Goal: Task Accomplishment & Management: Manage account settings

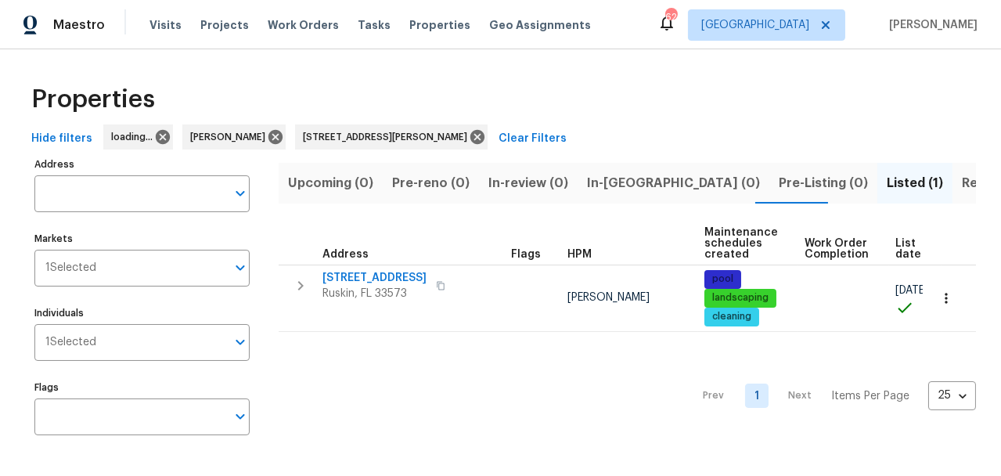
type input "7231 Somerset Pond Dr Ruskin FL 33573"
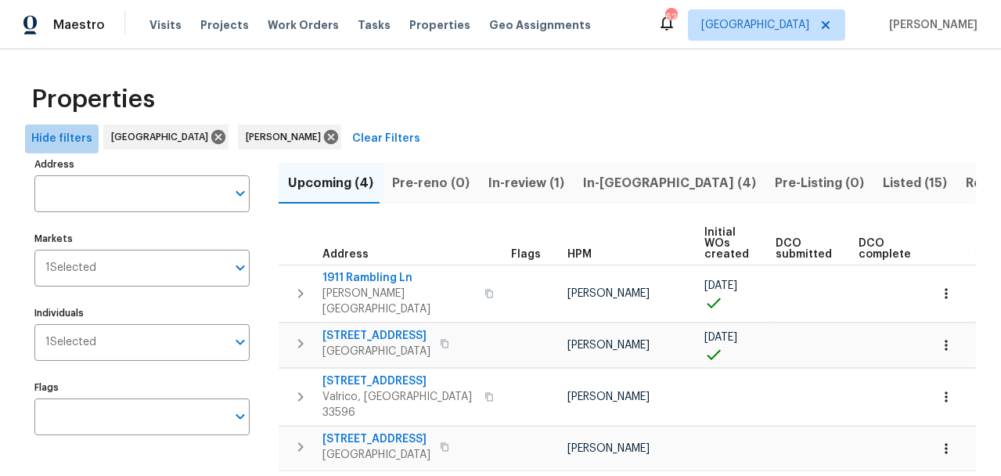
click at [65, 143] on span "Hide filters" at bounding box center [61, 139] width 61 height 20
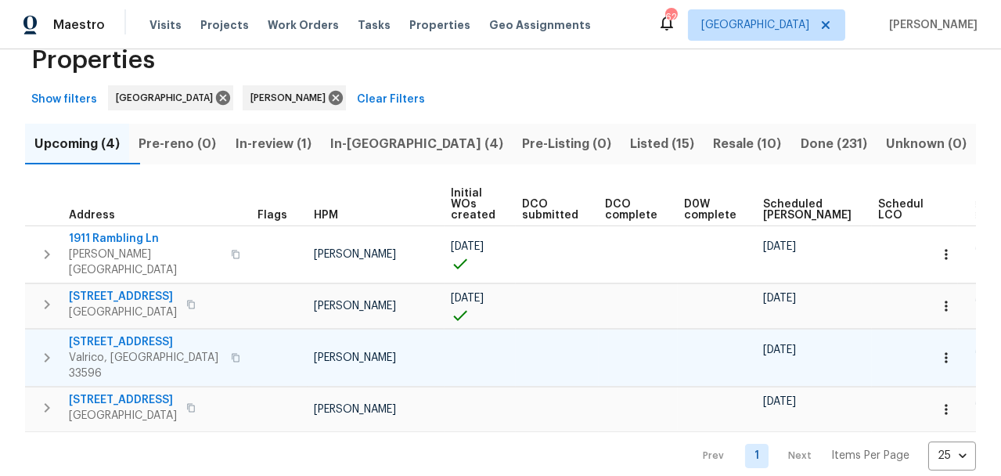
scroll to position [53, 0]
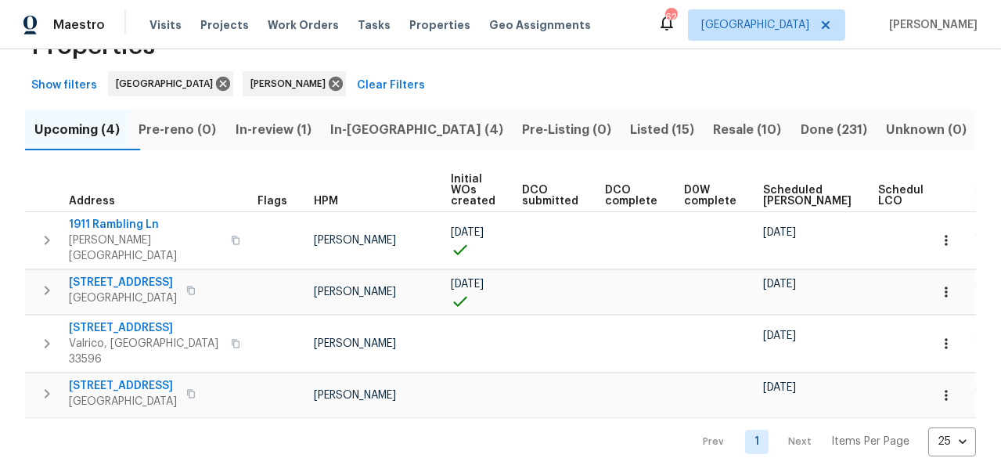
click at [311, 132] on span "In-review (1)" at bounding box center [273, 130] width 76 height 22
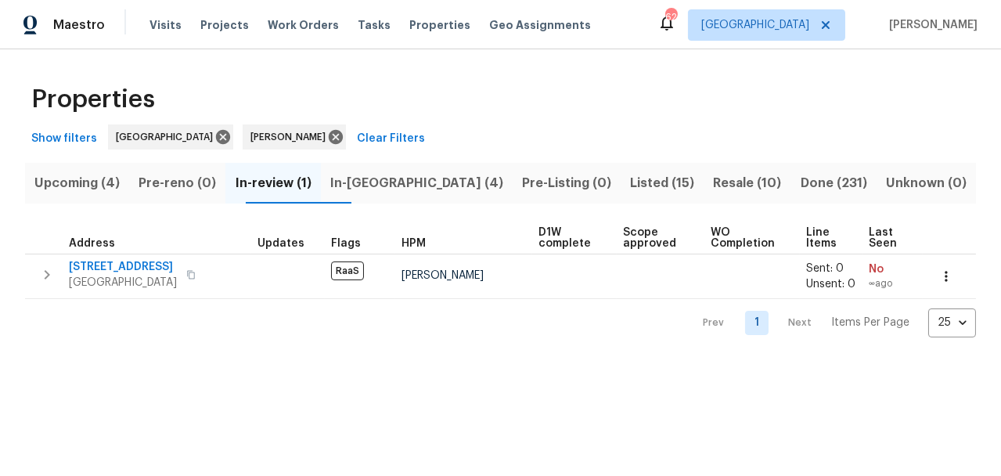
click at [424, 179] on span "In-[GEOGRAPHIC_DATA] (4)" at bounding box center [416, 183] width 173 height 22
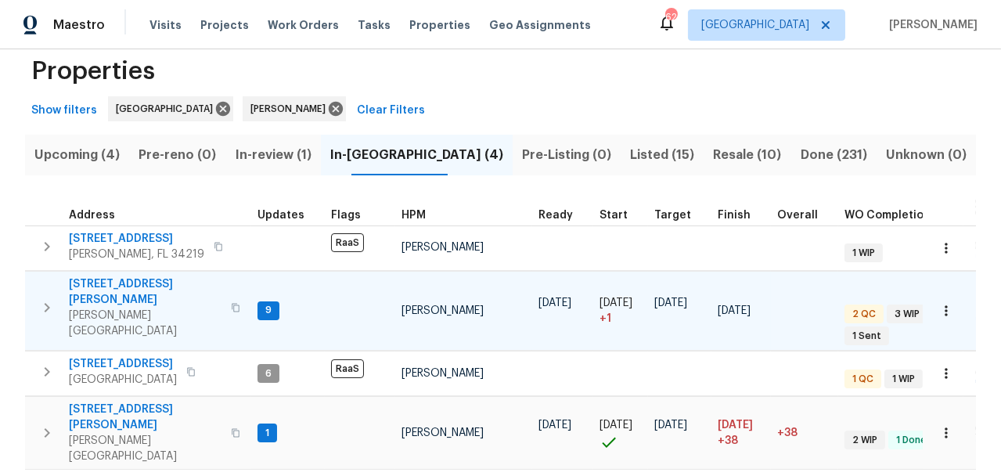
scroll to position [55, 0]
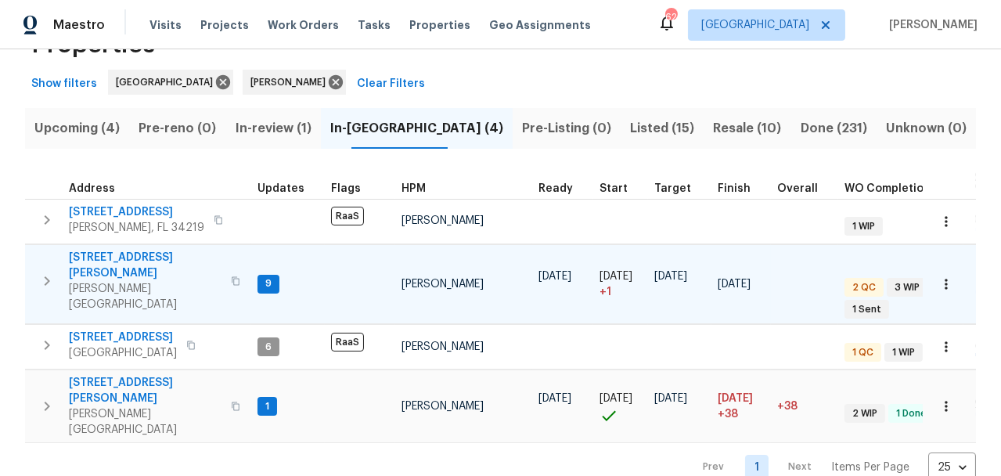
click at [122, 254] on span "1109 Bryan Rd" at bounding box center [145, 265] width 153 height 31
click at [137, 375] on span "[STREET_ADDRESS][PERSON_NAME]" at bounding box center [145, 390] width 153 height 31
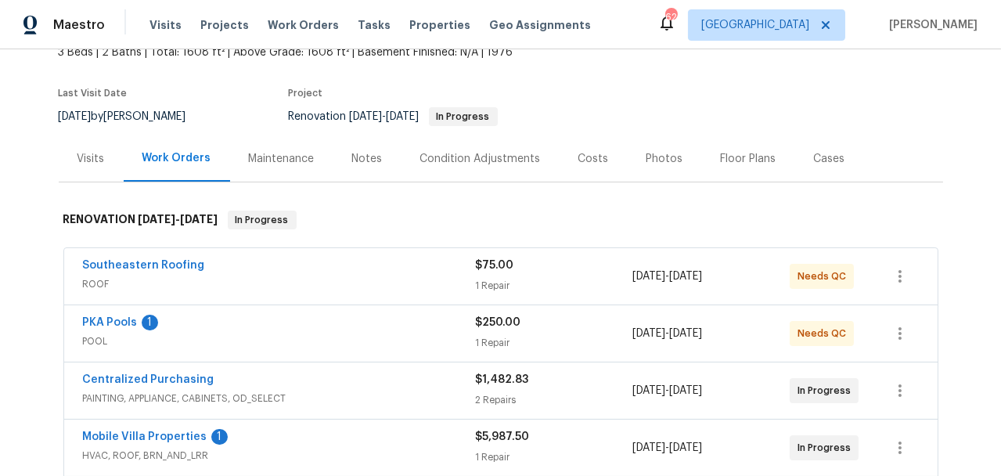
scroll to position [150, 0]
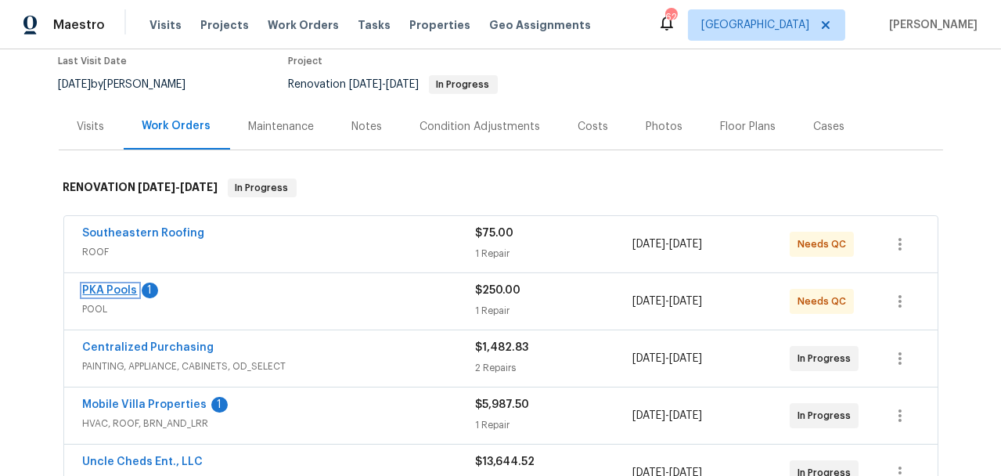
click at [123, 285] on link "PKA Pools" at bounding box center [110, 290] width 55 height 11
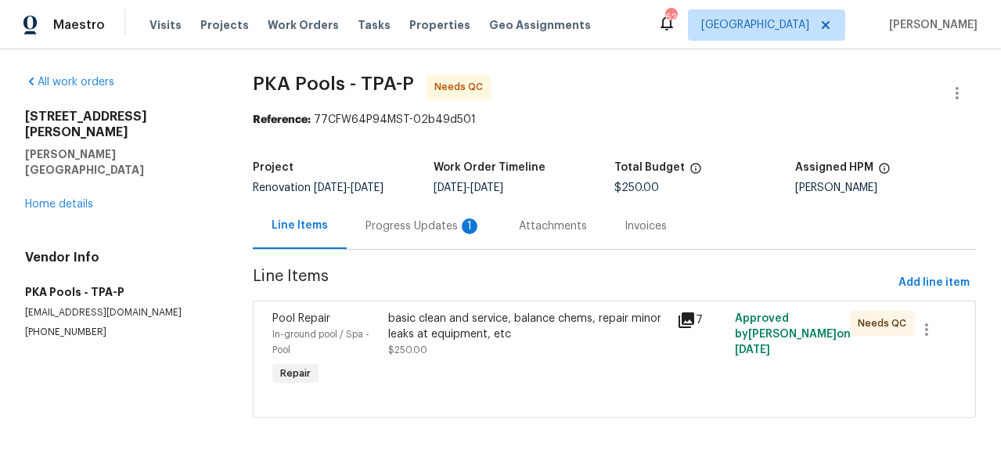
click at [424, 227] on div "Progress Updates 1" at bounding box center [424, 226] width 116 height 16
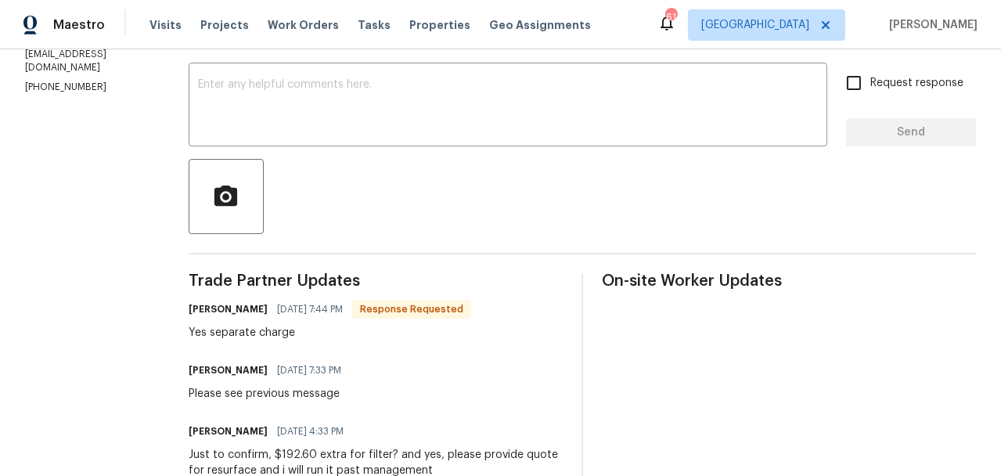
scroll to position [334, 0]
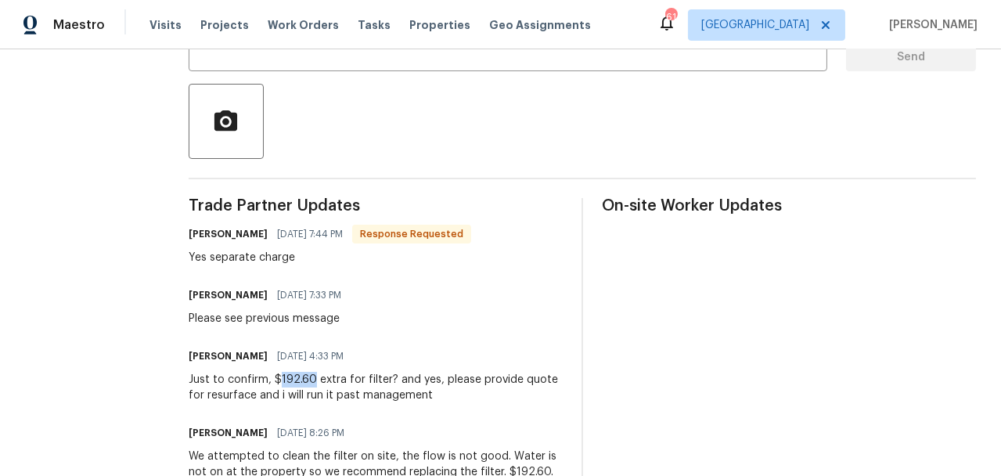
drag, startPoint x: 312, startPoint y: 377, endPoint x: 280, endPoint y: 373, distance: 33.1
click at [280, 373] on div "Just to confirm, $192.60 extra for filter? and yes, please provide quote for re…" at bounding box center [376, 387] width 374 height 31
copy div "192.60"
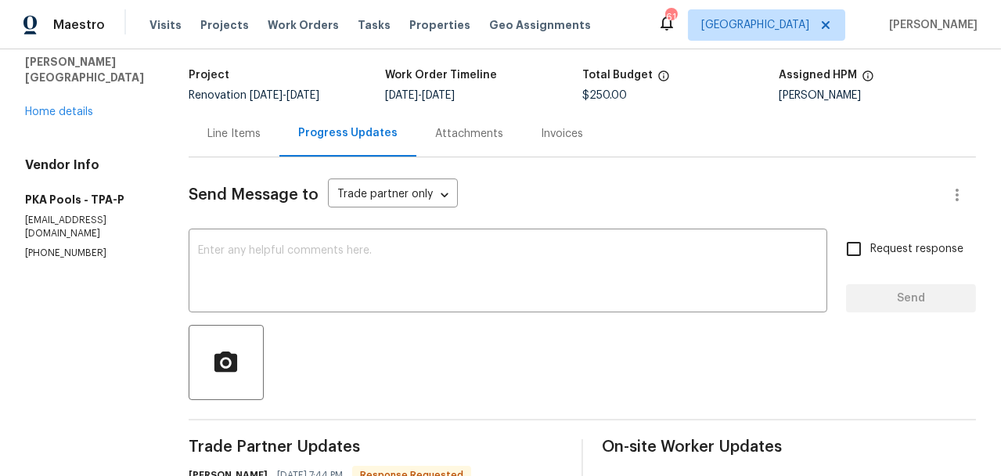
scroll to position [91, 0]
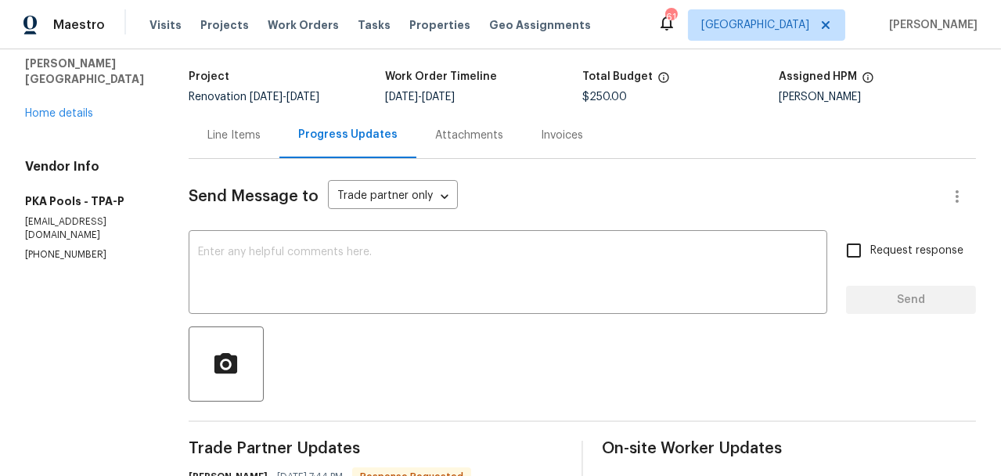
click at [254, 133] on div "Line Items" at bounding box center [233, 136] width 53 height 16
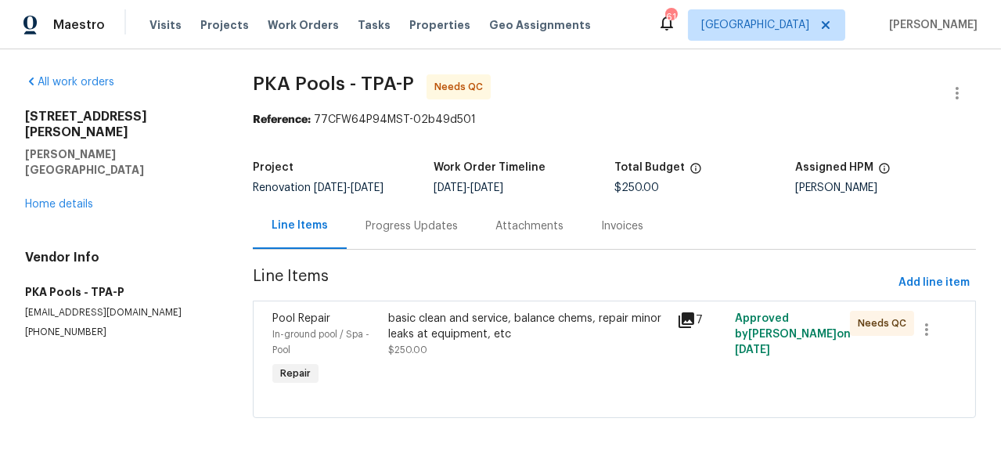
click at [404, 227] on div "Progress Updates" at bounding box center [412, 226] width 92 height 16
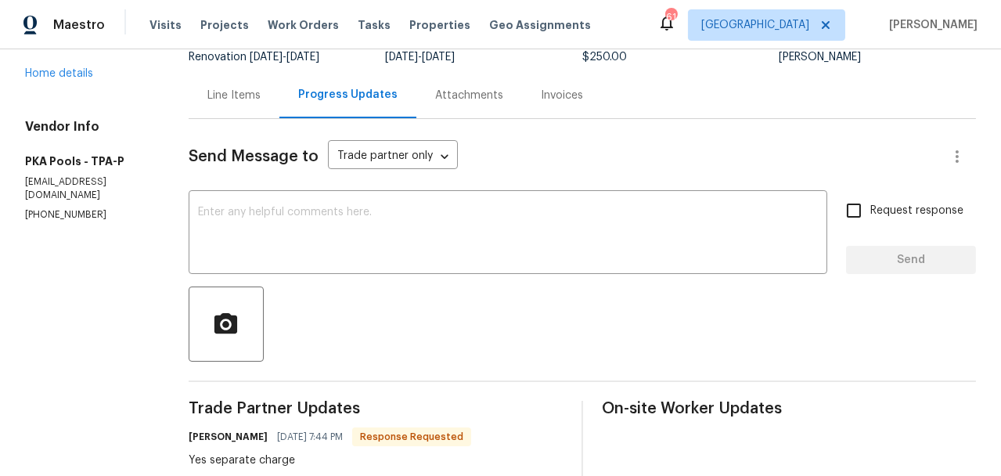
scroll to position [102, 0]
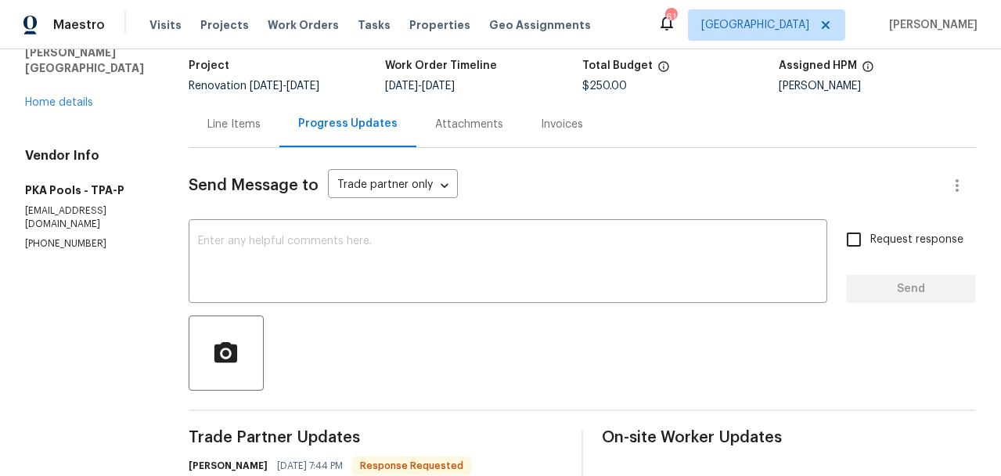
click at [251, 118] on div "Line Items" at bounding box center [233, 125] width 53 height 16
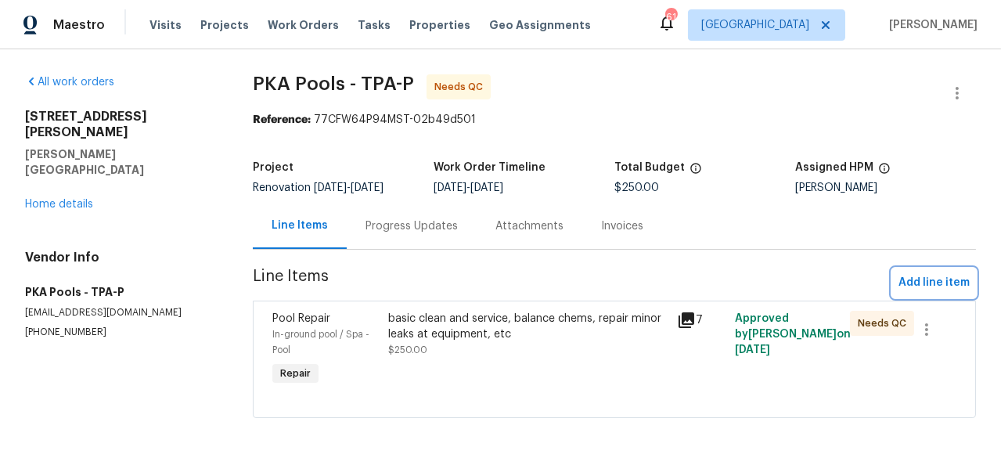
click at [936, 280] on span "Add line item" at bounding box center [934, 283] width 71 height 20
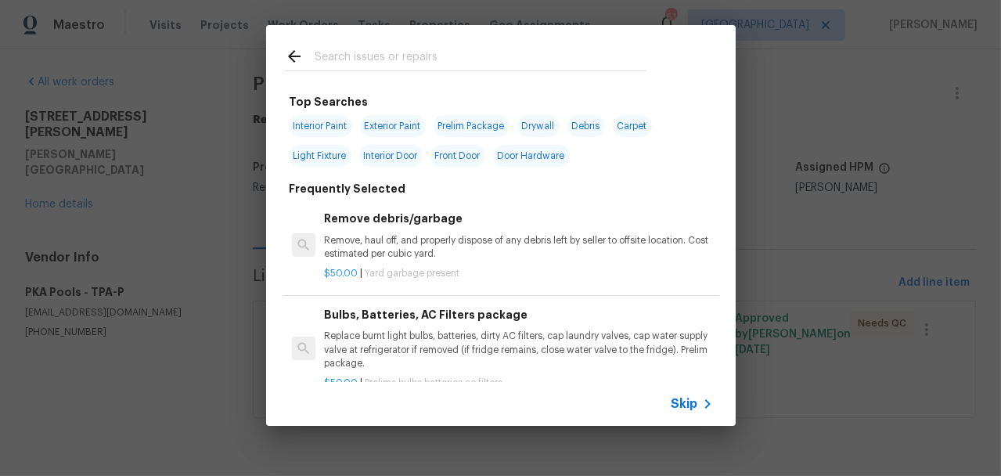
click at [366, 63] on input "text" at bounding box center [481, 58] width 332 height 23
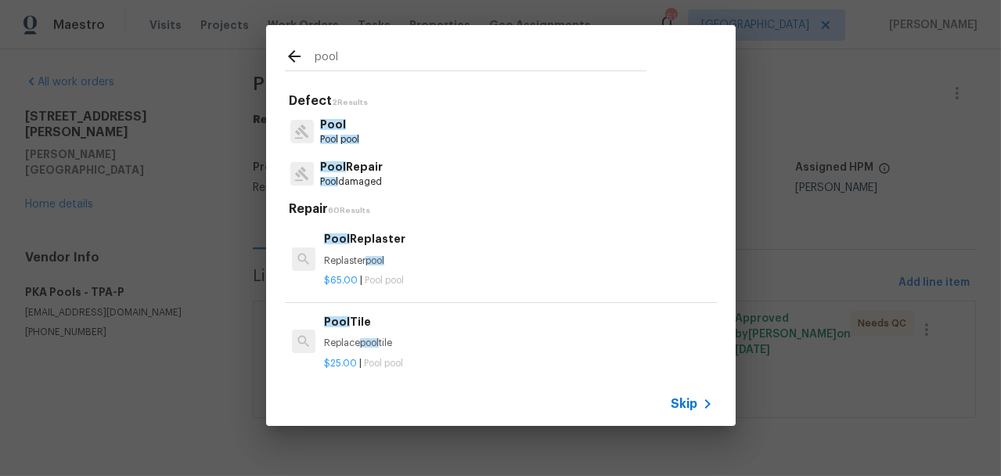
type input "pool"
click at [358, 178] on p "Pool damaged" at bounding box center [351, 181] width 63 height 13
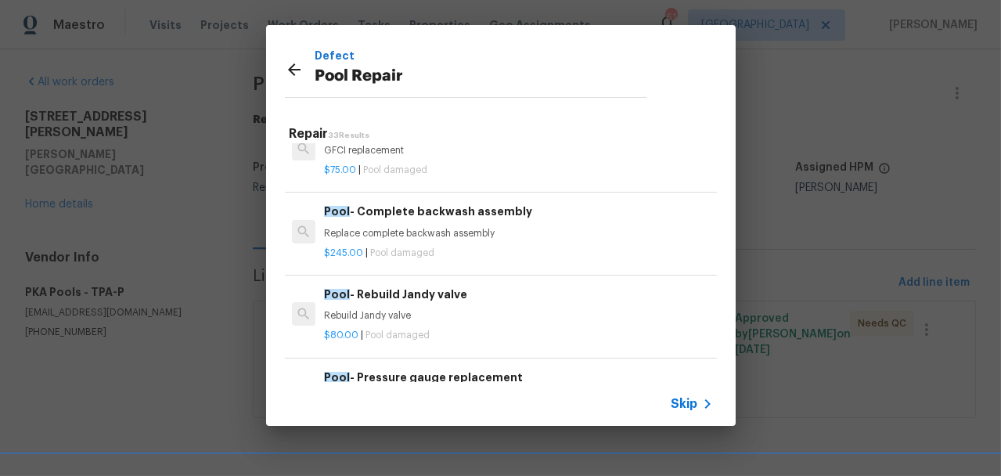
scroll to position [1057, 0]
click at [298, 67] on icon at bounding box center [294, 69] width 19 height 19
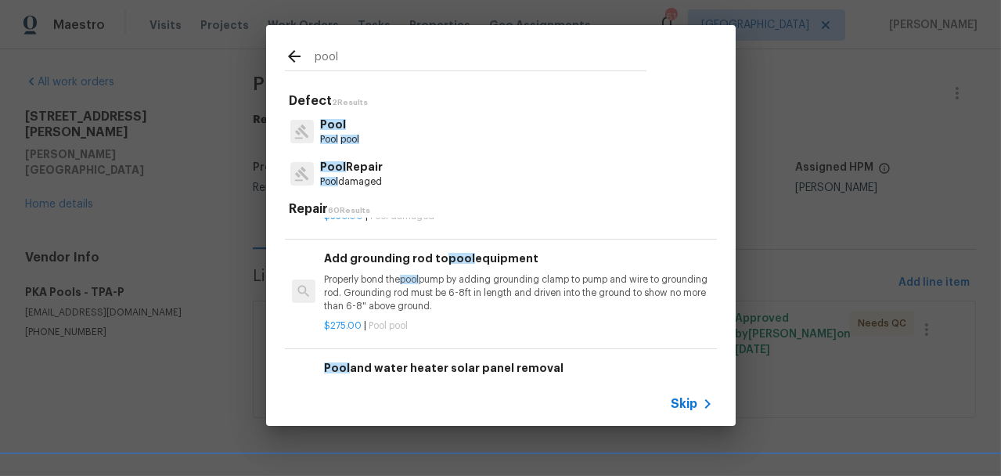
scroll to position [1030, 0]
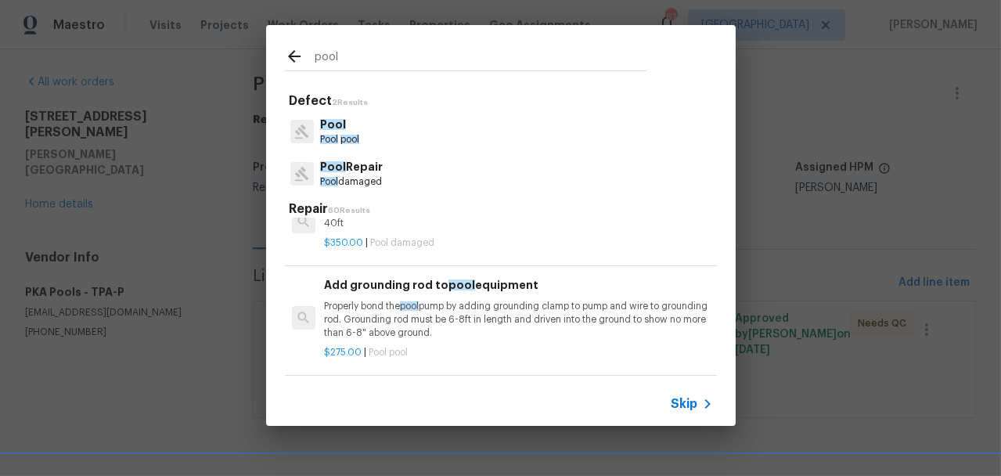
click at [673, 397] on span "Skip" at bounding box center [685, 404] width 27 height 16
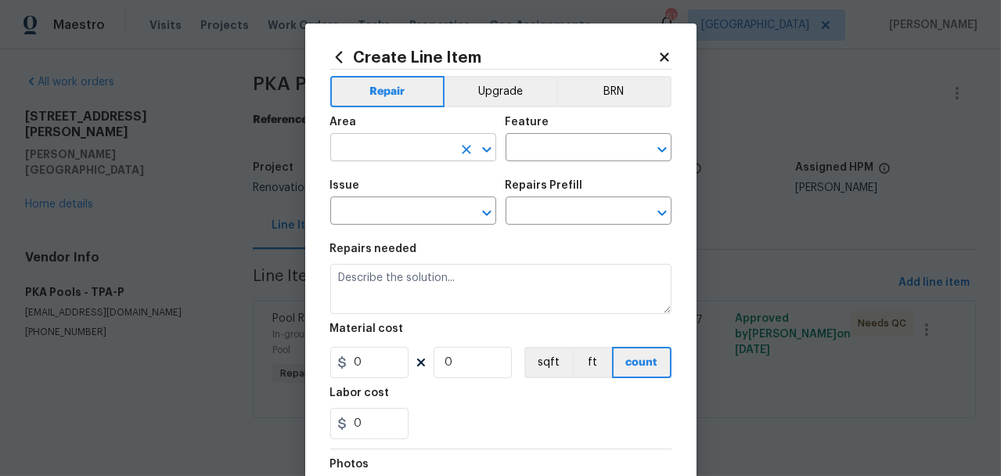
click at [374, 151] on input "text" at bounding box center [391, 149] width 122 height 24
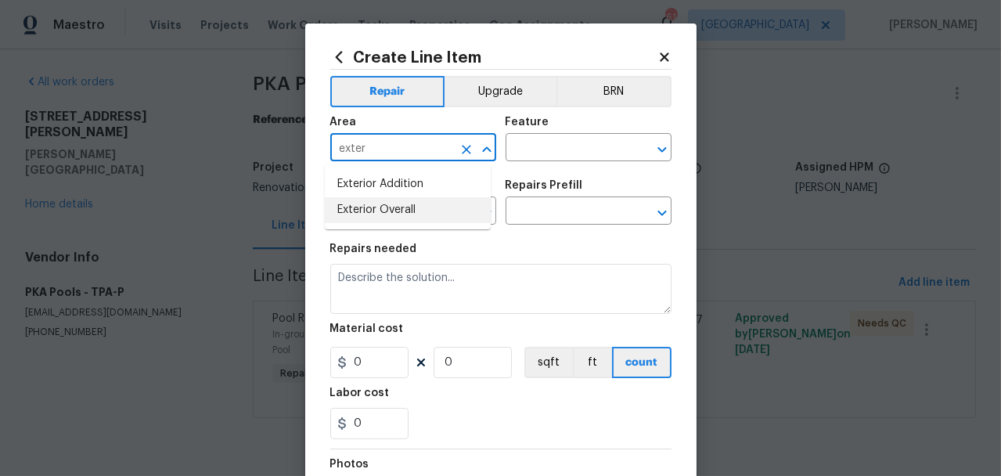
click at [395, 207] on li "Exterior Overall" at bounding box center [408, 210] width 166 height 26
type input "Exterior Overall"
drag, startPoint x: 500, startPoint y: 170, endPoint x: 541, endPoint y: 159, distance: 42.2
click at [503, 170] on div "Area Exterior Overall ​ Feature ​ Issue ​ Repairs Prefill ​" at bounding box center [500, 170] width 341 height 127
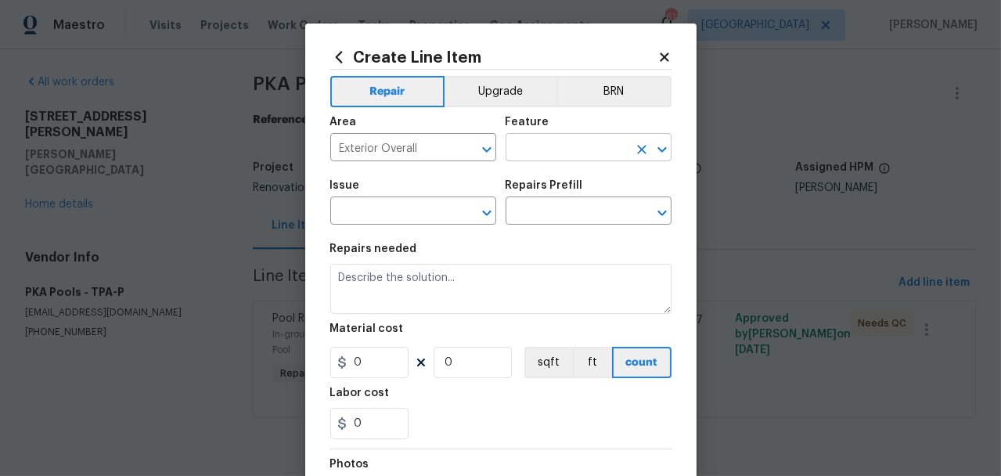
click at [541, 159] on input "text" at bounding box center [567, 149] width 122 height 24
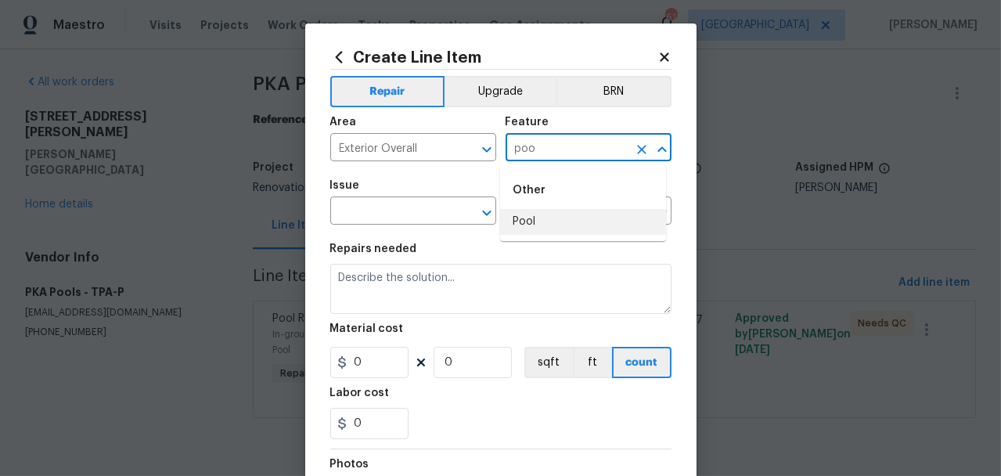
click at [554, 215] on li "Pool" at bounding box center [583, 222] width 166 height 26
type input "Pool"
click at [334, 219] on input "text" at bounding box center [391, 212] width 122 height 24
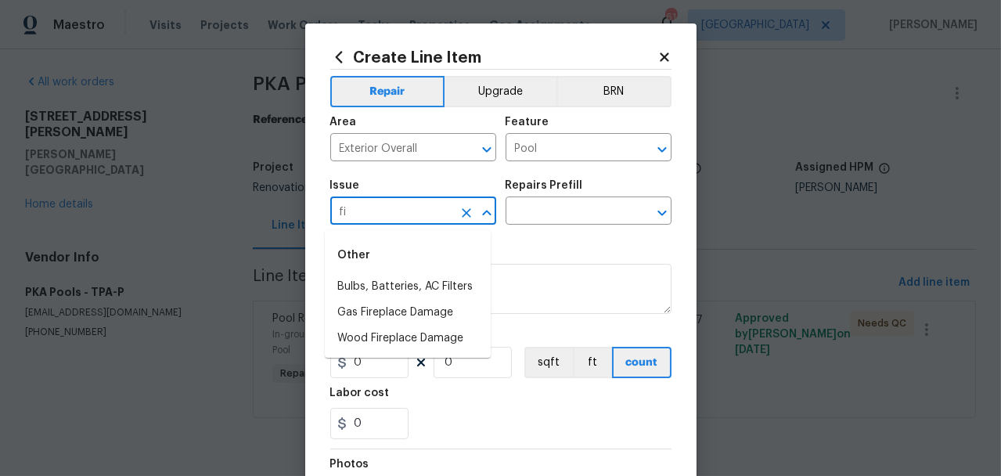
type input "f"
drag, startPoint x: 373, startPoint y: 305, endPoint x: 454, endPoint y: 289, distance: 82.9
click at [374, 304] on li "Pool Repair" at bounding box center [408, 313] width 166 height 26
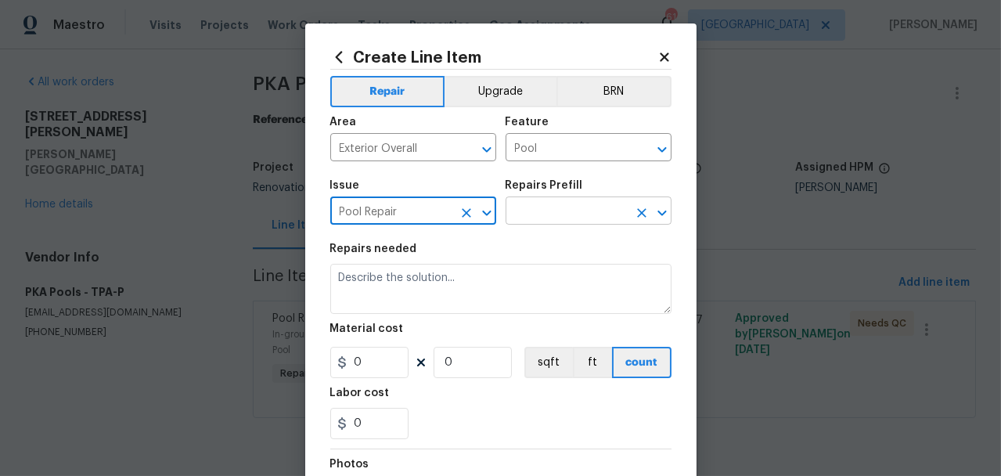
type input "Pool Repair"
click at [551, 218] on input "text" at bounding box center [567, 212] width 122 height 24
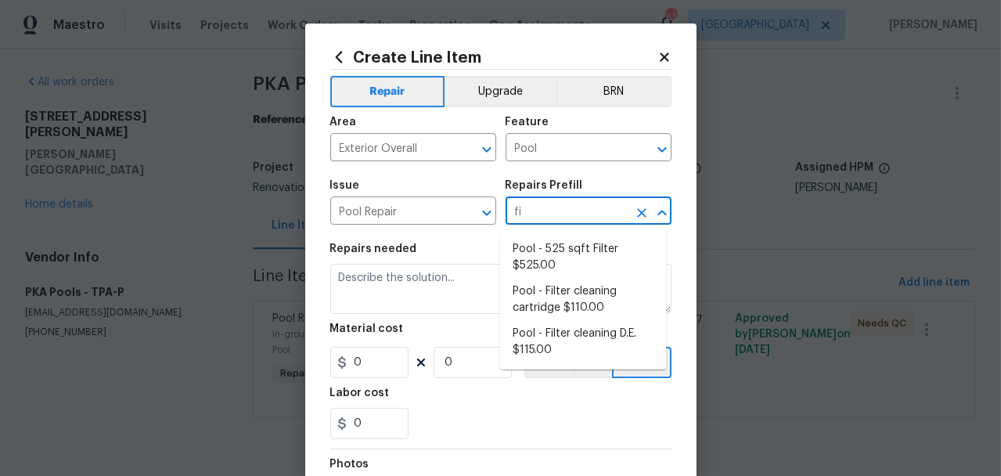
type input "fil"
click at [640, 211] on icon "Clear" at bounding box center [641, 212] width 9 height 9
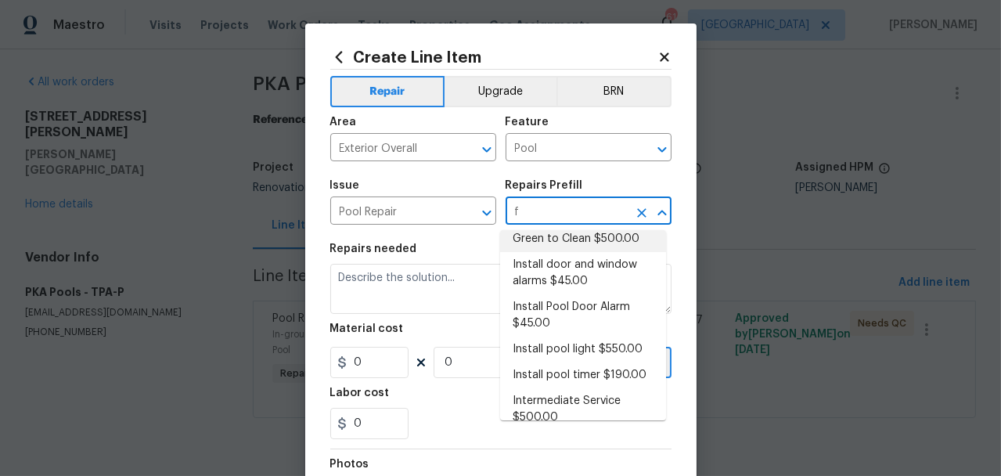
scroll to position [0, 0]
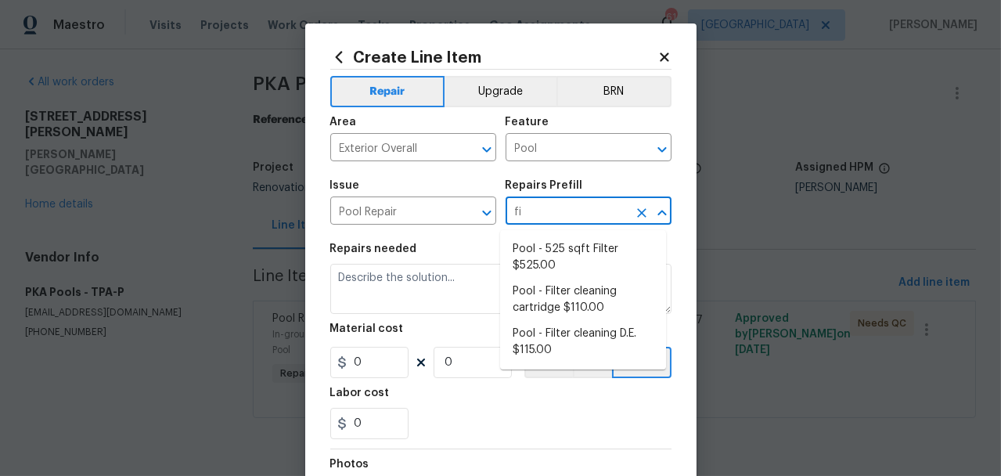
type input "fil"
click at [564, 253] on li "Pool - 525 sqft Filter $525.00" at bounding box center [583, 257] width 166 height 42
type input "Pool - 525 sqft Filter $525.00"
type textarea "Replace 525 sqft Filter"
type input "525"
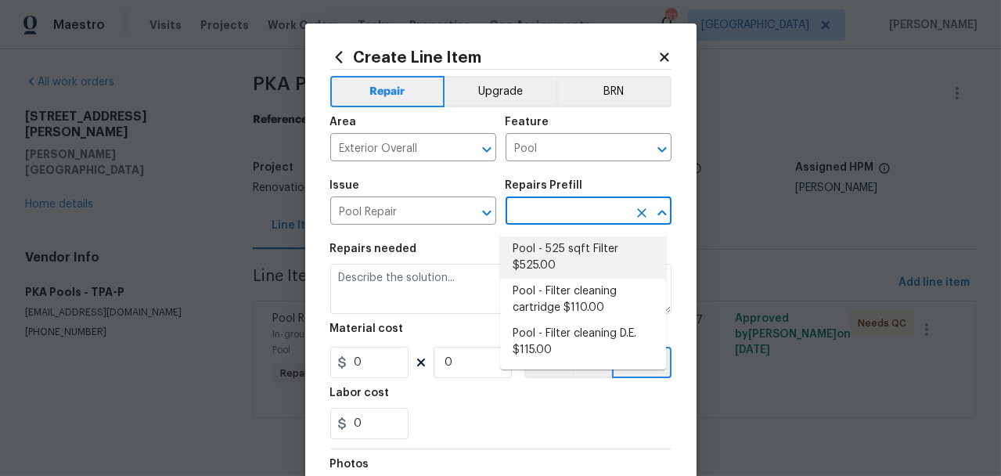
type input "1"
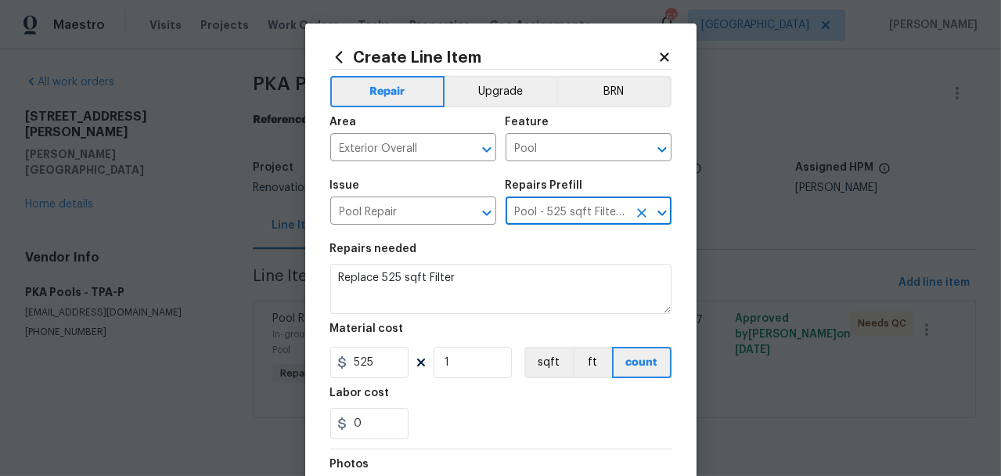
type input "Pool - 525 sqft Filter $525.00"
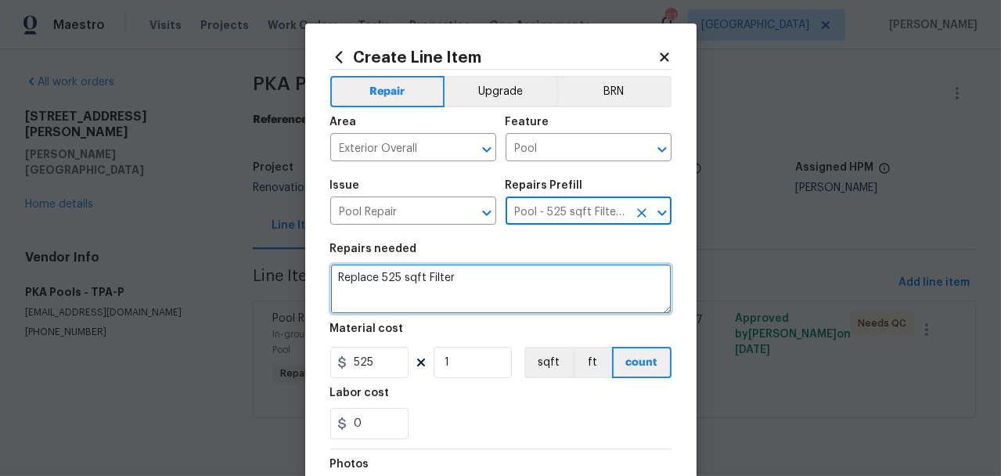
click at [404, 274] on textarea "Replace 525 sqft Filter" at bounding box center [500, 289] width 341 height 50
paste textarea "192.60"
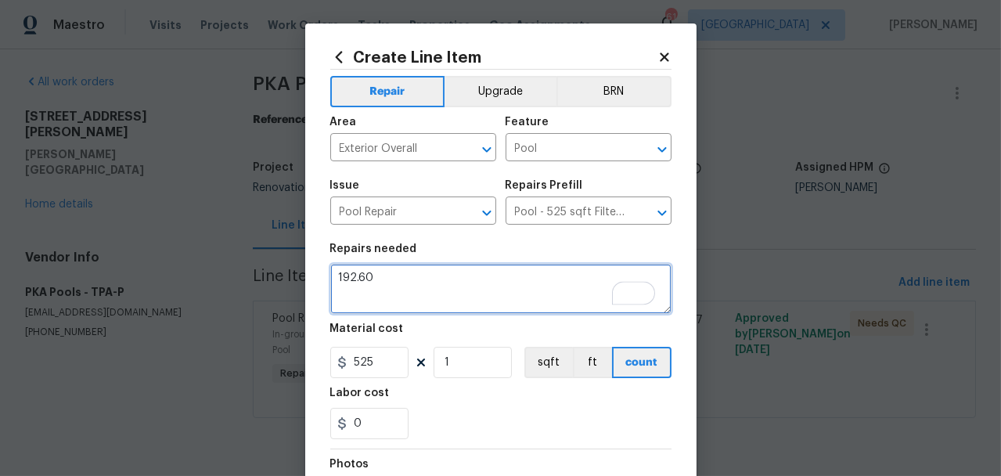
type textarea "192.60"
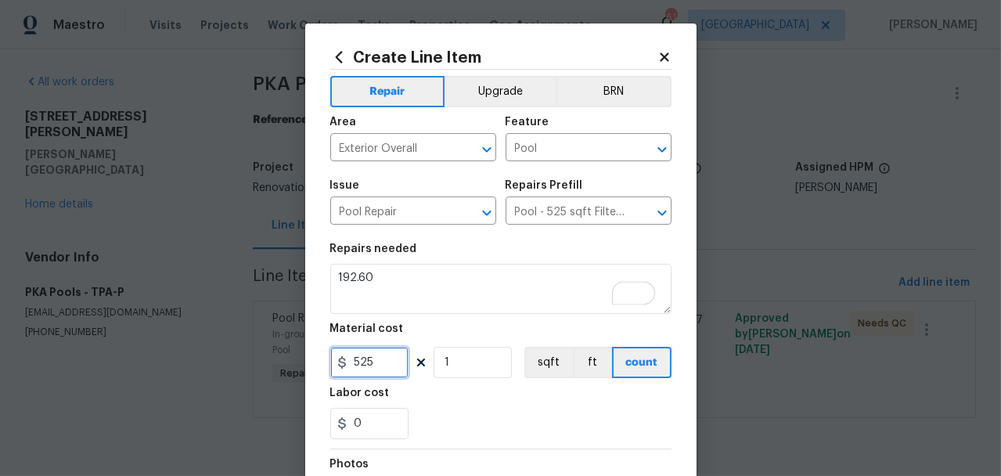
click at [374, 366] on input "525" at bounding box center [369, 362] width 78 height 31
paste input "192.60"
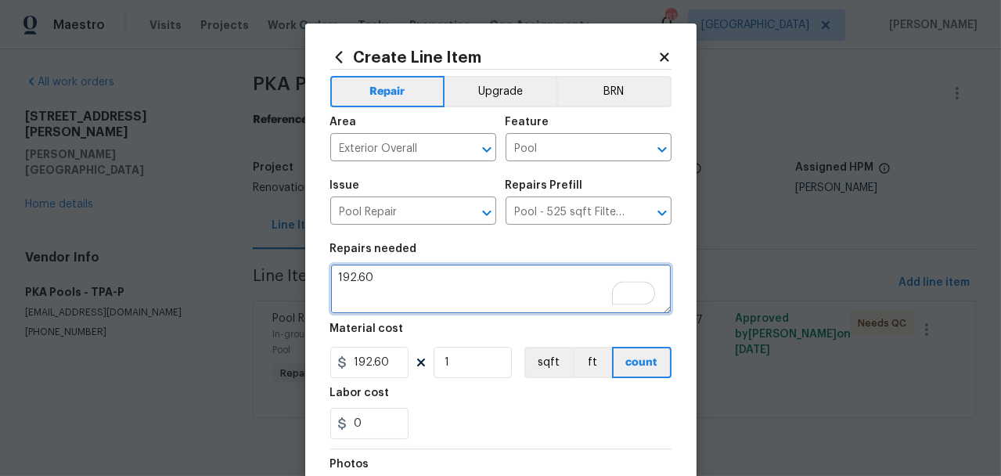
type input "192.6"
click at [412, 283] on textarea "192.60" at bounding box center [500, 289] width 341 height 50
click at [375, 284] on textarea "Replace Filter" at bounding box center [500, 289] width 341 height 50
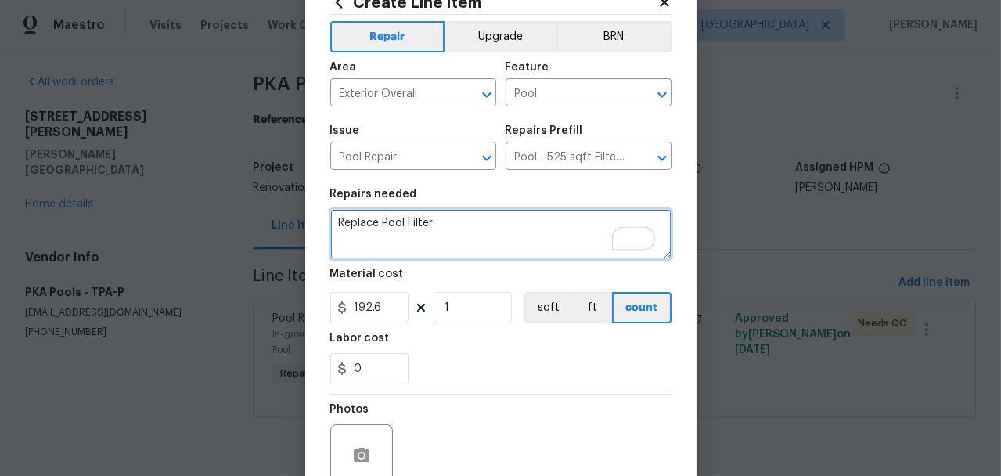
scroll to position [199, 0]
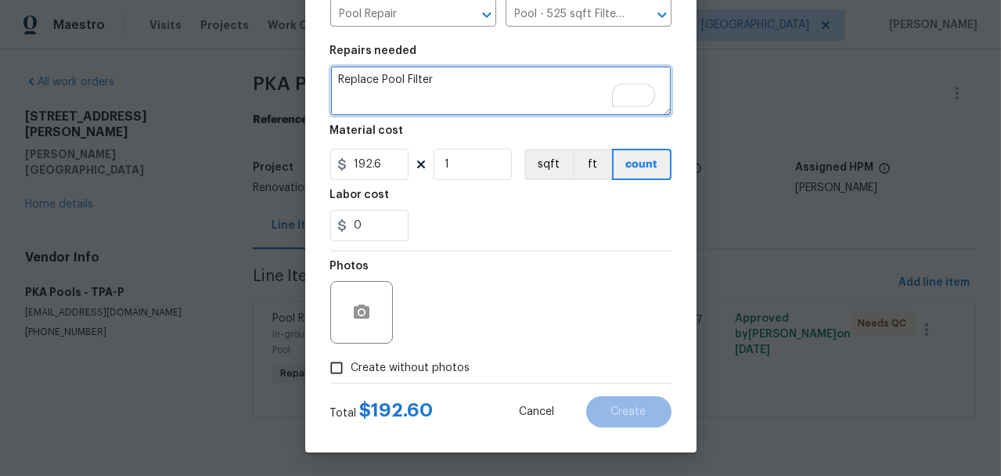
type textarea "Replace Pool Filter"
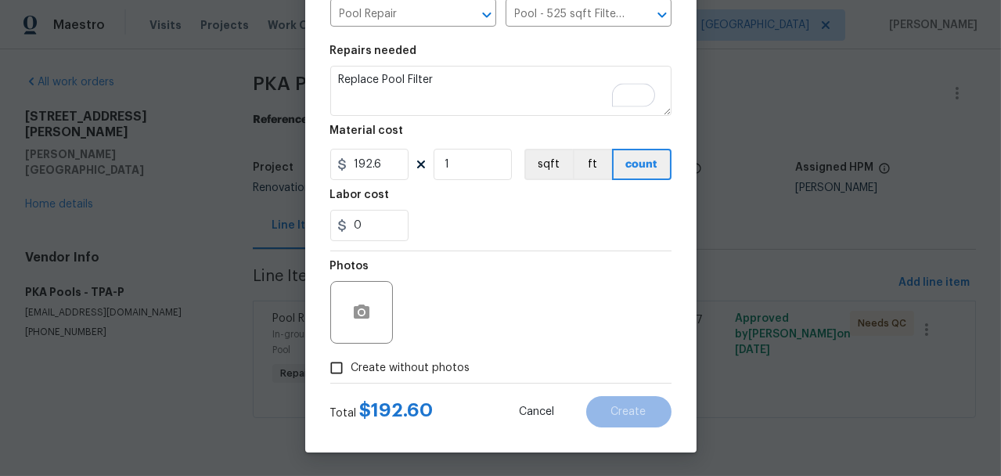
click at [382, 376] on span "Create without photos" at bounding box center [411, 368] width 119 height 16
click at [352, 376] on input "Create without photos" at bounding box center [337, 368] width 30 height 30
checkbox input "true"
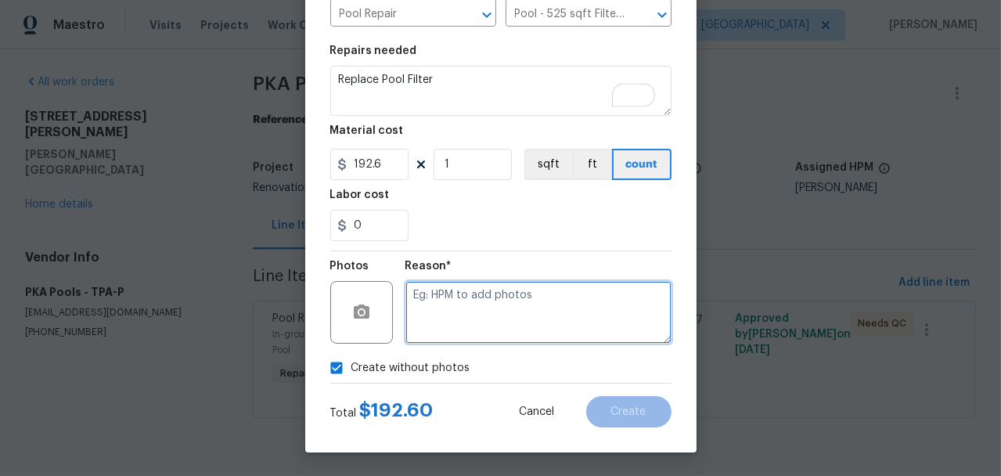
click at [489, 298] on textarea at bounding box center [539, 312] width 266 height 63
type textarea "n"
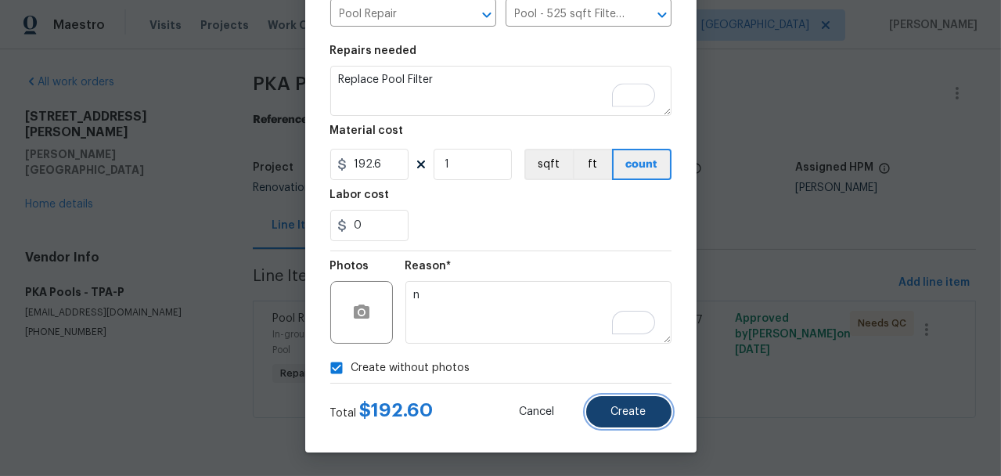
click at [605, 422] on button "Create" at bounding box center [628, 411] width 85 height 31
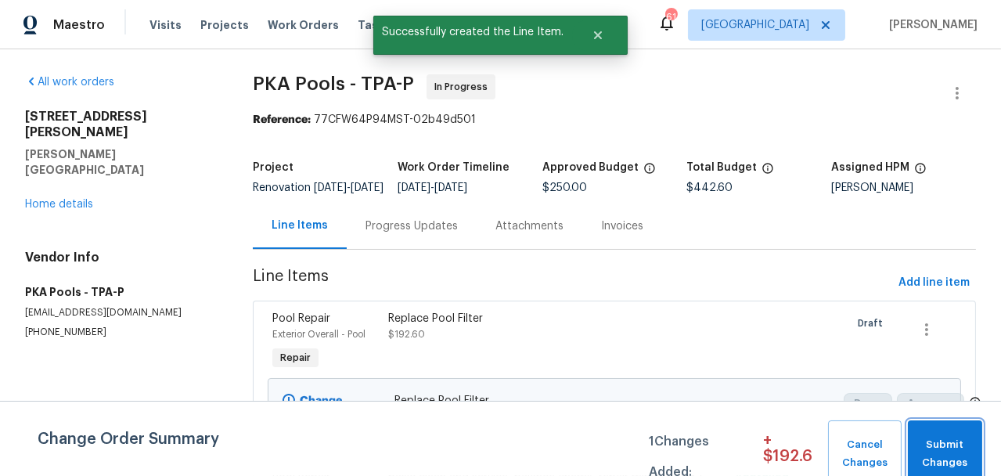
click at [963, 453] on span "Submit Changes" at bounding box center [945, 454] width 59 height 36
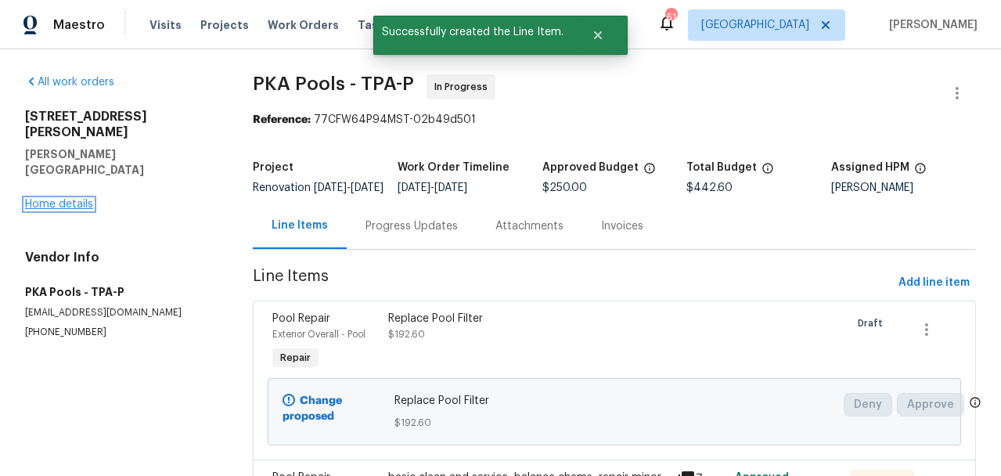
click at [63, 199] on link "Home details" at bounding box center [59, 204] width 68 height 11
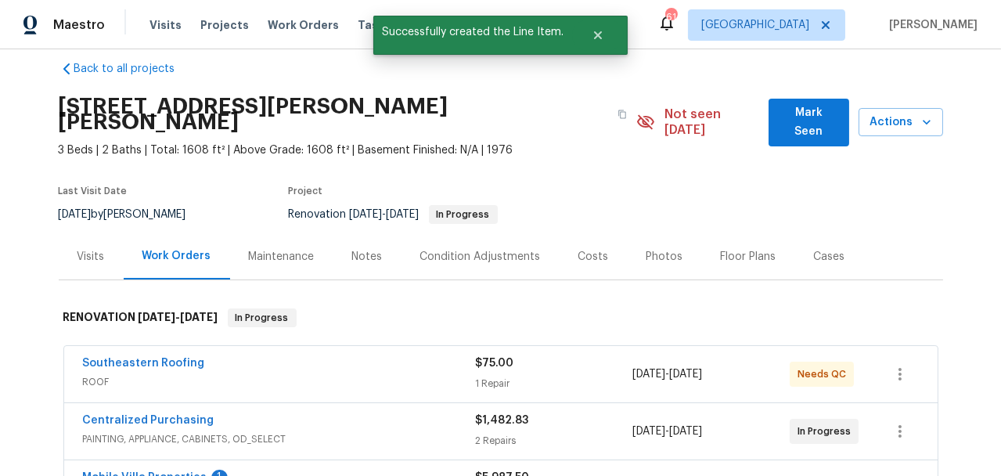
scroll to position [78, 0]
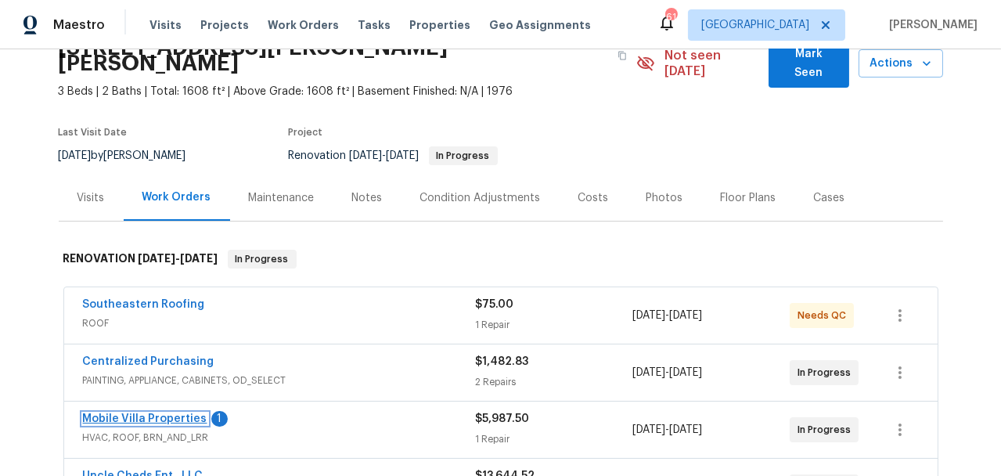
click at [157, 413] on link "Mobile Villa Properties" at bounding box center [145, 418] width 124 height 11
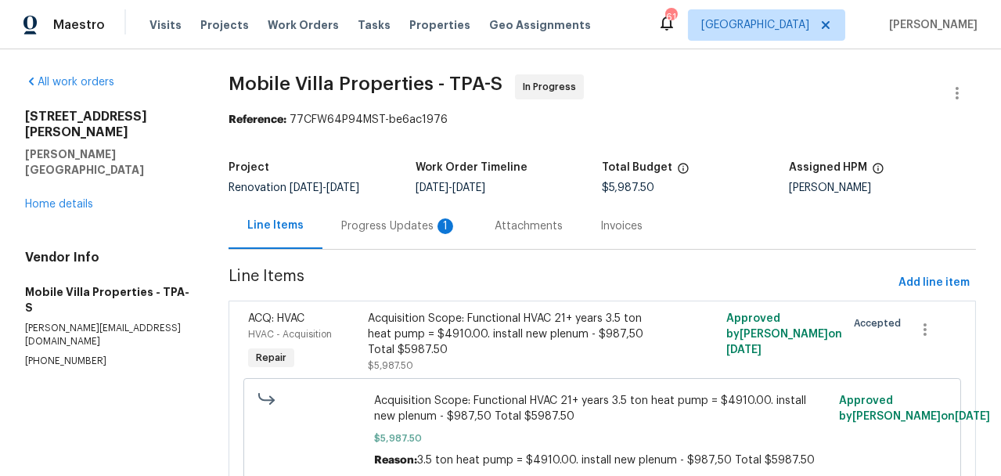
click at [389, 229] on div "Progress Updates 1" at bounding box center [399, 226] width 116 height 16
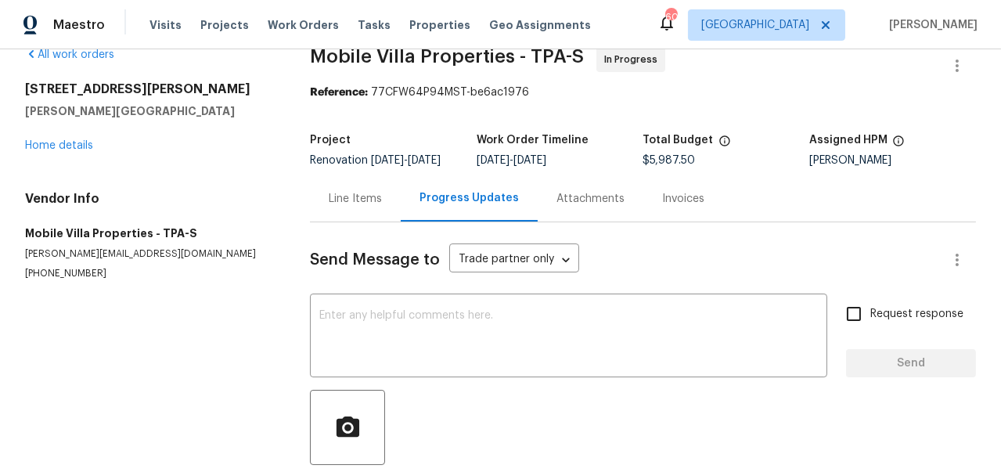
scroll to position [1, 0]
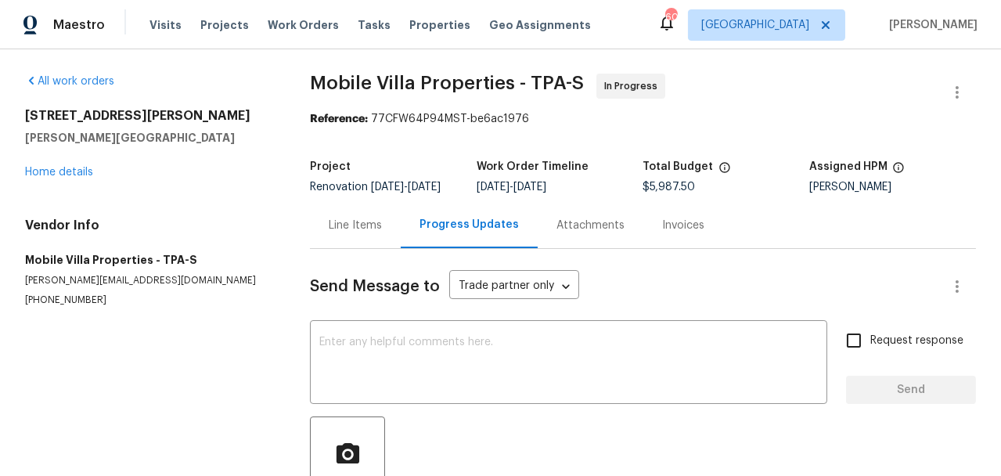
click at [38, 179] on div "1109 Bryan Rd Brandon, FL 33511 Home details" at bounding box center [148, 144] width 247 height 72
click at [42, 170] on link "Home details" at bounding box center [59, 172] width 68 height 11
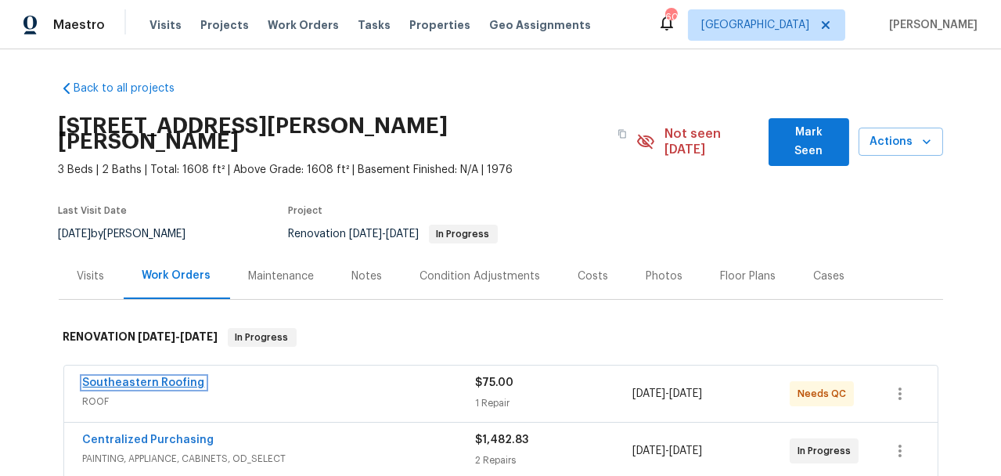
click at [178, 377] on link "Southeastern Roofing" at bounding box center [144, 382] width 122 height 11
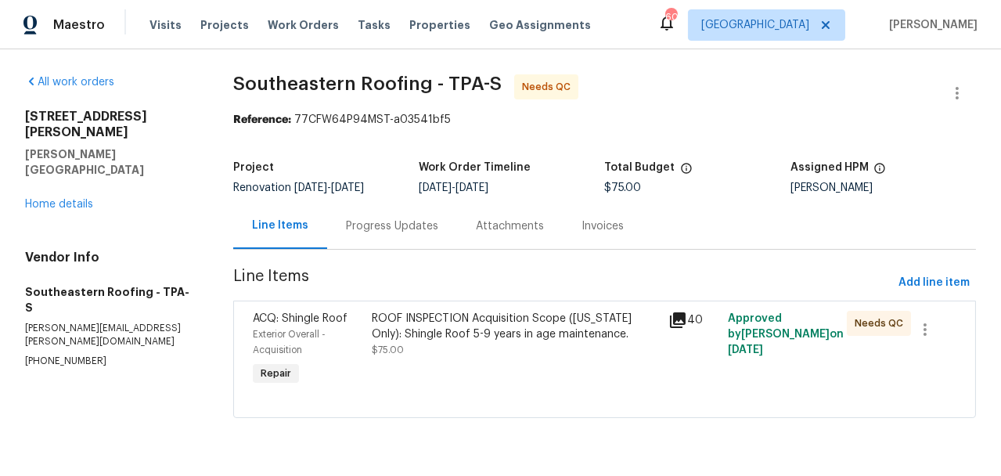
click at [443, 322] on div "ROOF INSPECTION Acquisition Scope (Florida Only): Shingle Roof 5-9 years in age…" at bounding box center [516, 326] width 288 height 31
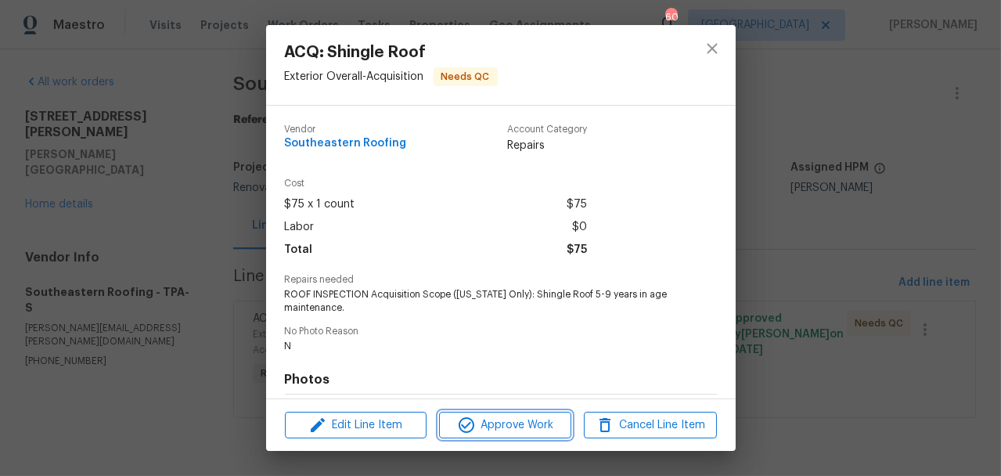
click at [504, 430] on span "Approve Work" at bounding box center [505, 426] width 123 height 20
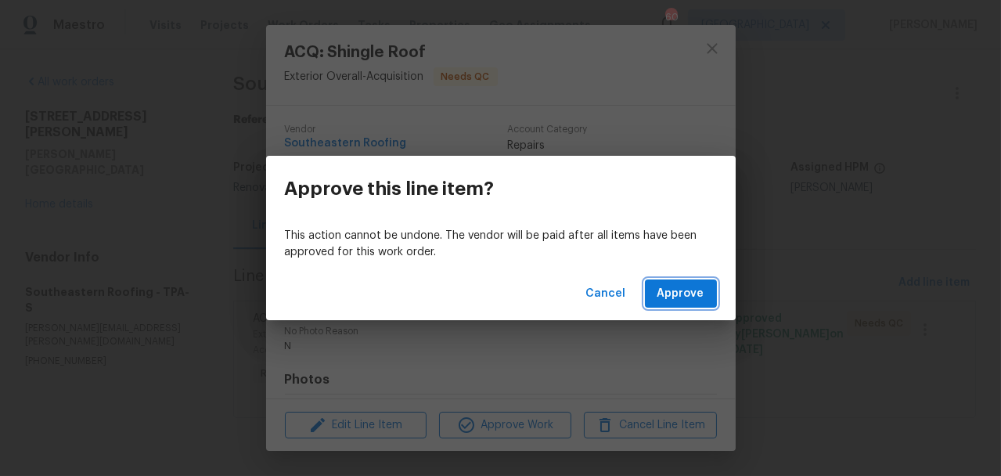
click at [690, 299] on span "Approve" at bounding box center [681, 294] width 47 height 20
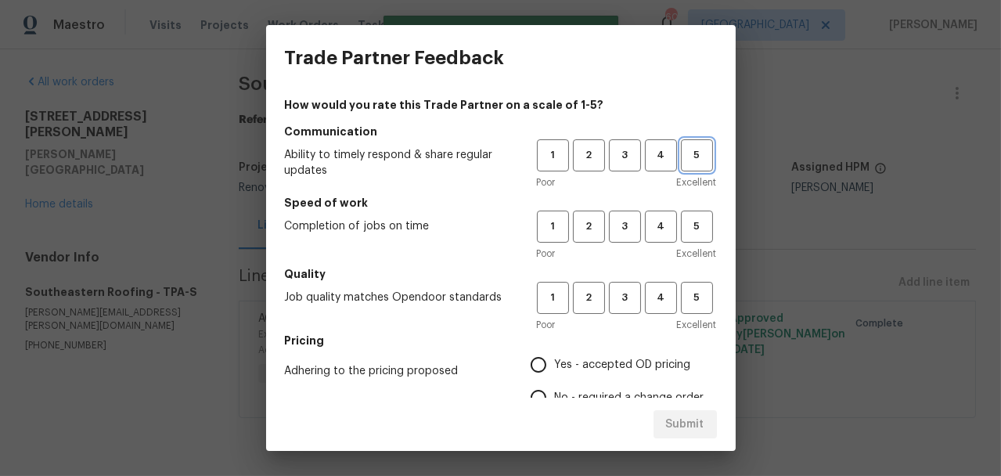
click at [681, 144] on button "5" at bounding box center [697, 155] width 32 height 32
click at [655, 225] on span "4" at bounding box center [661, 227] width 29 height 18
click at [694, 293] on span "5" at bounding box center [697, 298] width 29 height 18
drag, startPoint x: 566, startPoint y: 359, endPoint x: 583, endPoint y: 371, distance: 21.3
click at [568, 361] on span "Yes - accepted OD pricing" at bounding box center [623, 365] width 136 height 16
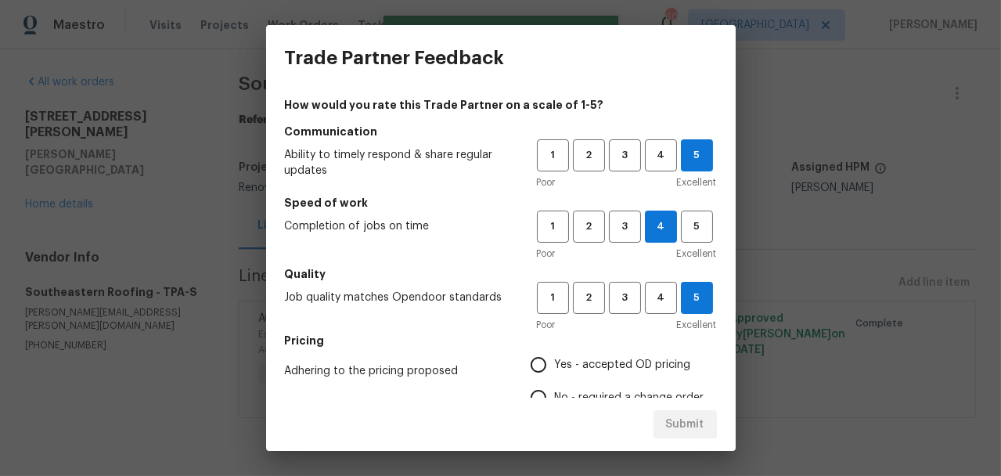
click at [555, 361] on input "Yes - accepted OD pricing" at bounding box center [538, 364] width 33 height 33
radio input "true"
click at [714, 421] on div "Submit" at bounding box center [501, 425] width 470 height 54
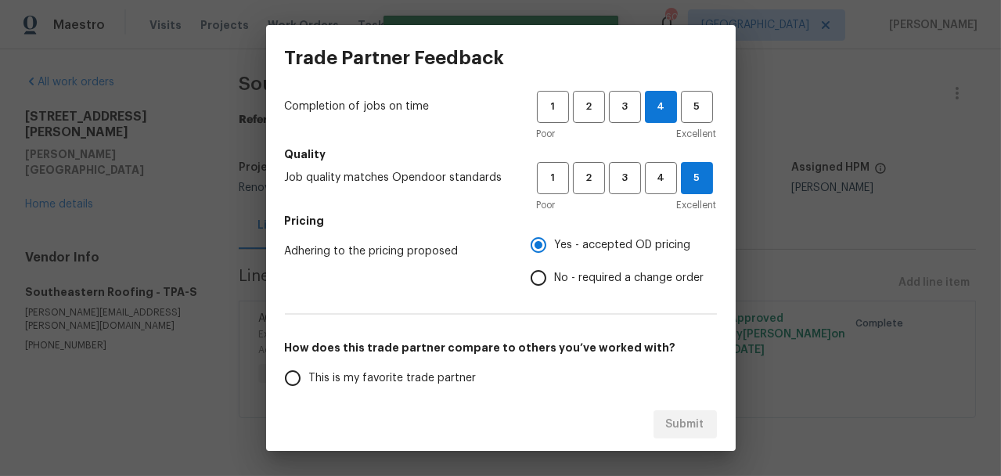
scroll to position [319, 0]
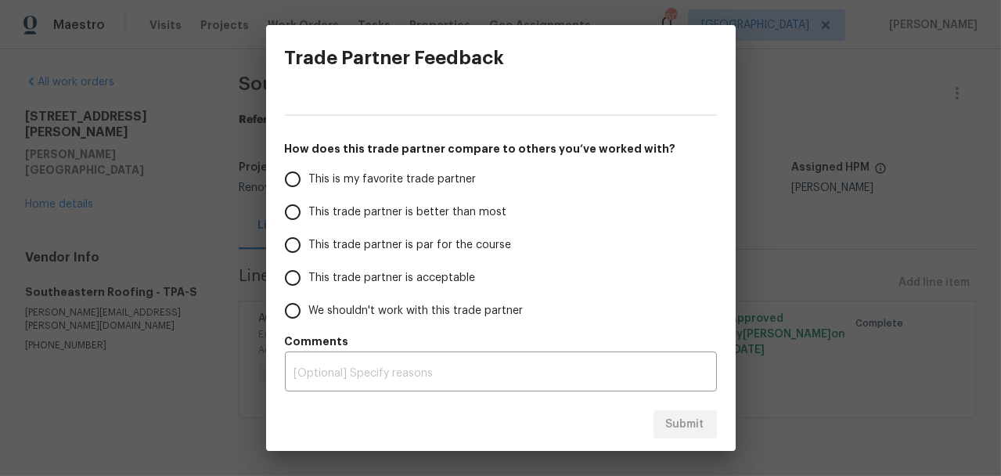
click at [348, 189] on label "This is my favorite trade partner" at bounding box center [399, 179] width 247 height 33
click at [309, 189] on input "This is my favorite trade partner" at bounding box center [292, 179] width 33 height 33
click at [698, 415] on span "Submit" at bounding box center [685, 425] width 38 height 20
radio input "true"
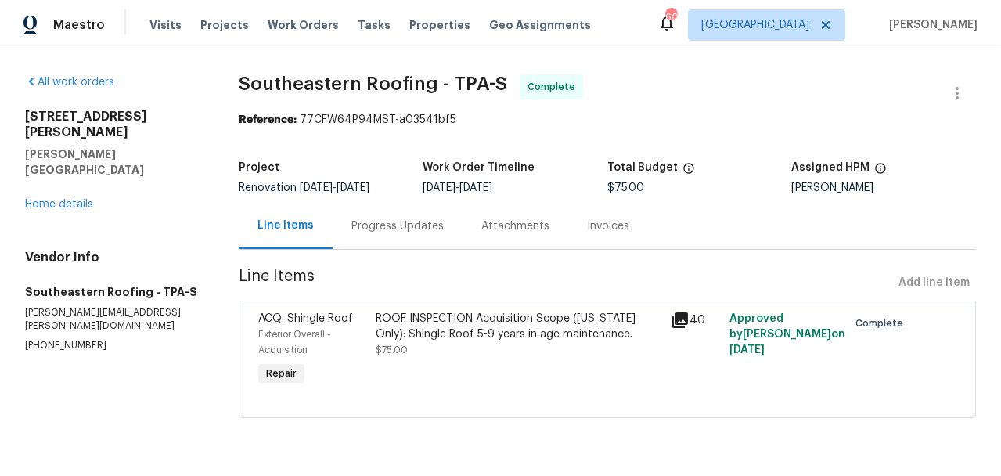
radio input "false"
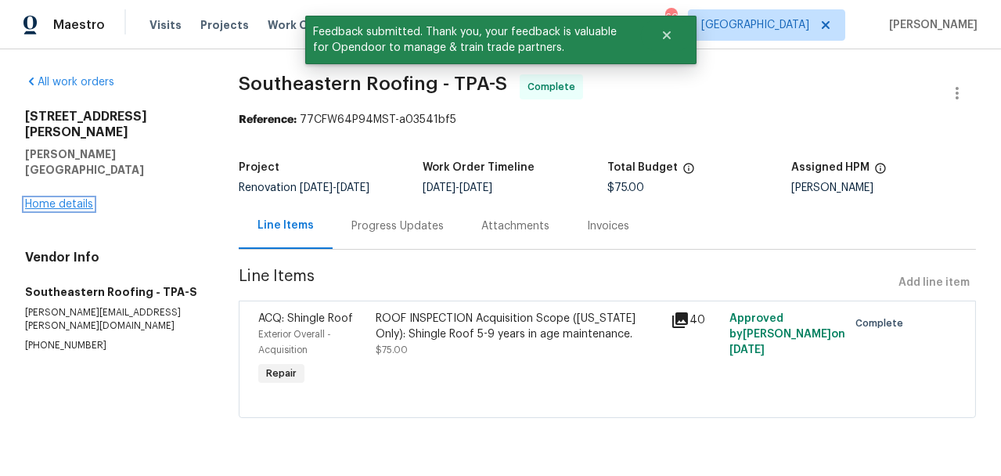
click at [69, 199] on link "Home details" at bounding box center [59, 204] width 68 height 11
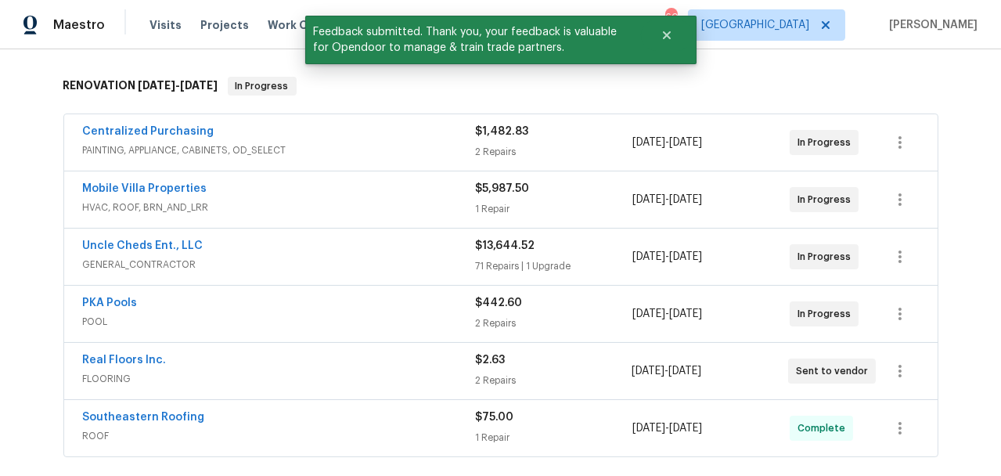
scroll to position [283, 0]
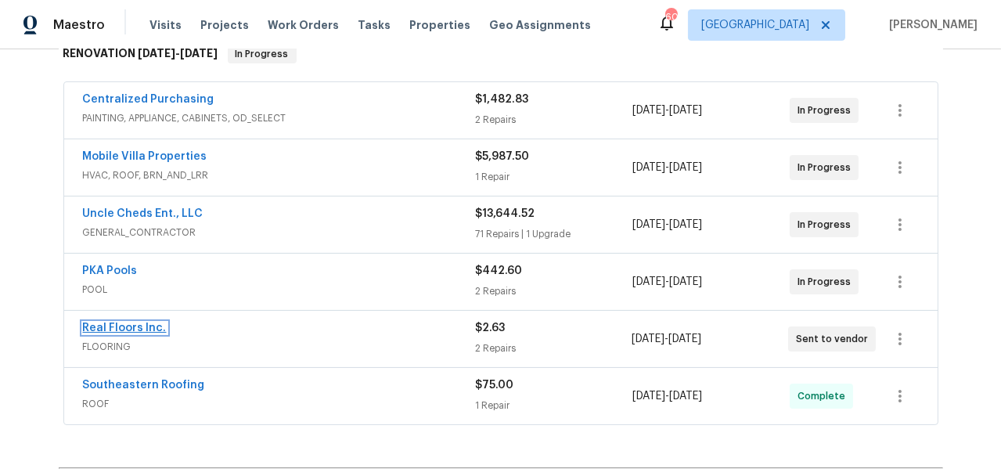
click at [119, 323] on link "Real Floors Inc." at bounding box center [125, 328] width 84 height 11
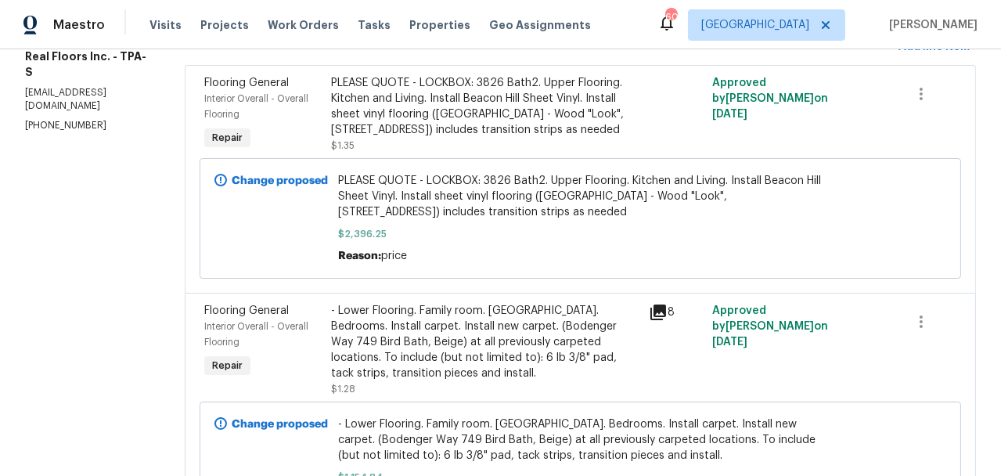
scroll to position [17, 0]
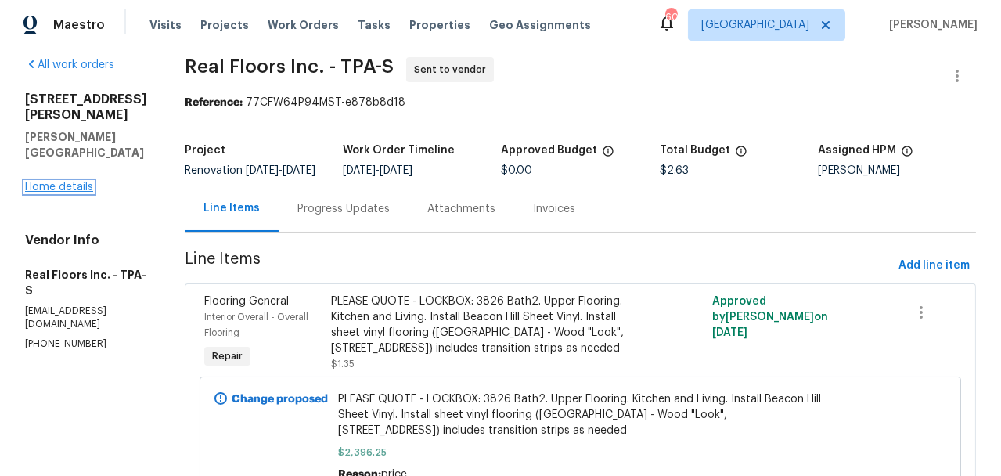
click at [80, 182] on link "Home details" at bounding box center [59, 187] width 68 height 11
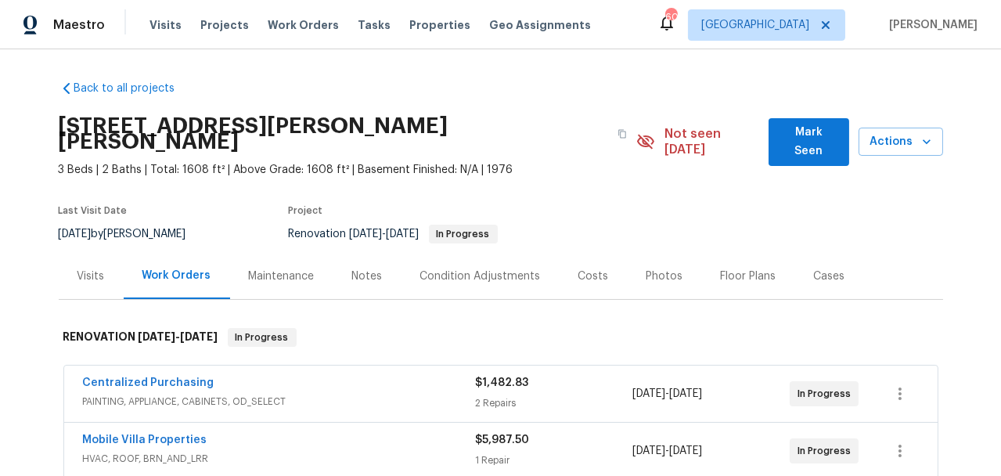
click at [356, 269] on div "Notes" at bounding box center [367, 277] width 31 height 16
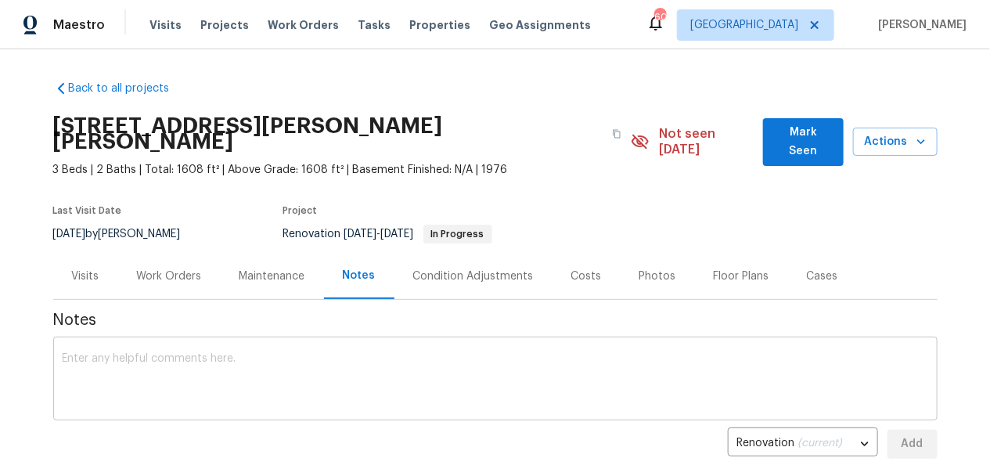
click at [321, 353] on textarea at bounding box center [496, 380] width 866 height 55
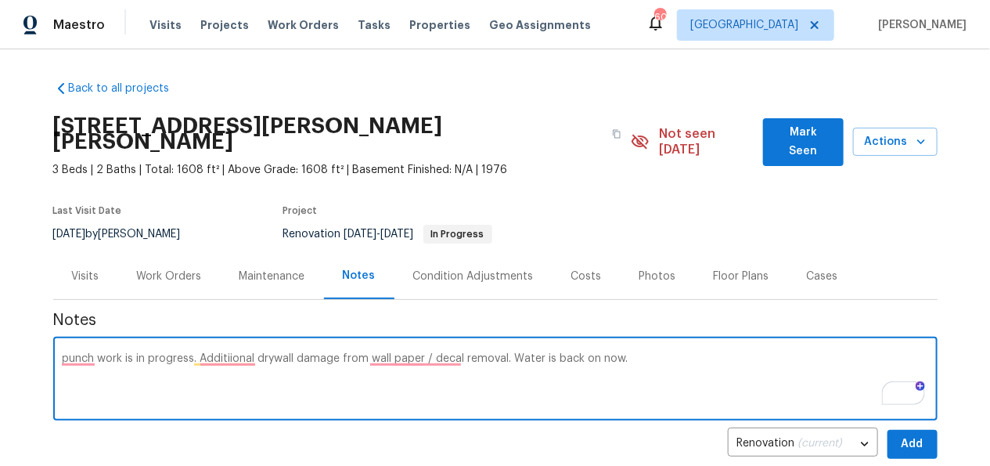
type textarea "punch work is in progress. Additiional drywall damage from wall paper / decal r…"
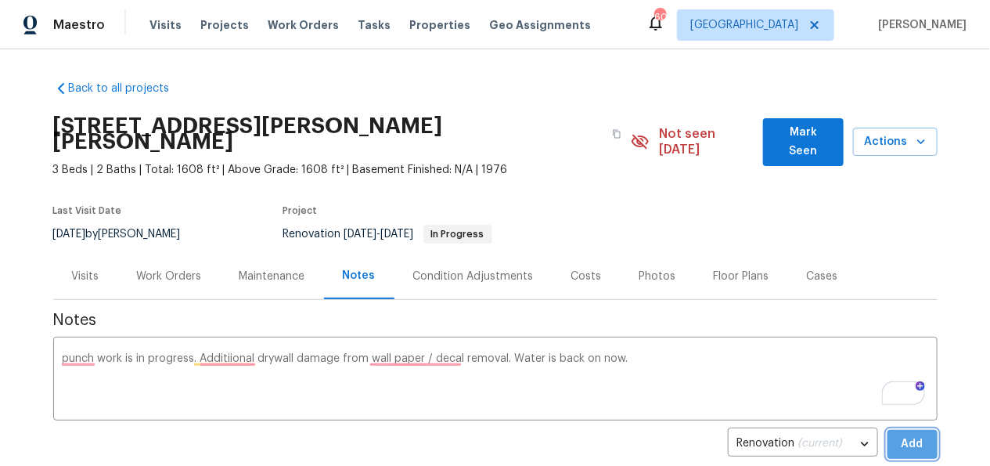
click at [893, 430] on button "Add" at bounding box center [913, 444] width 50 height 29
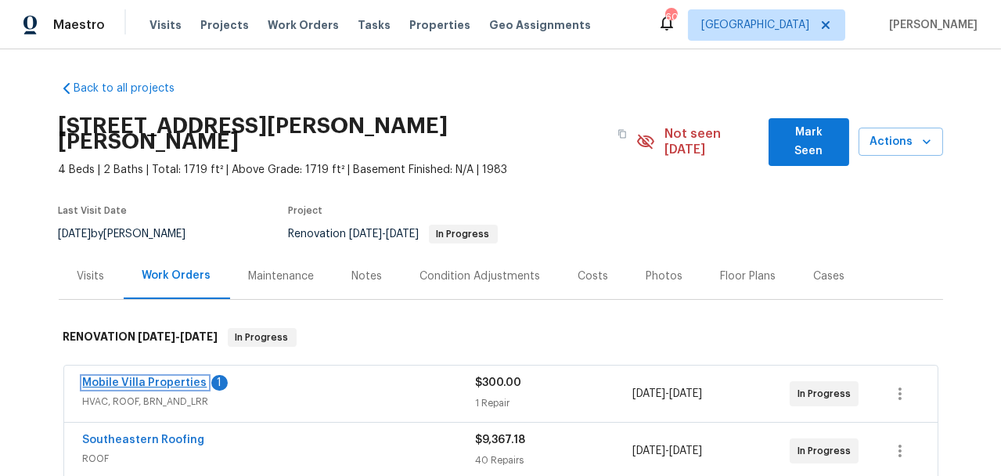
click at [166, 377] on link "Mobile Villa Properties" at bounding box center [145, 382] width 124 height 11
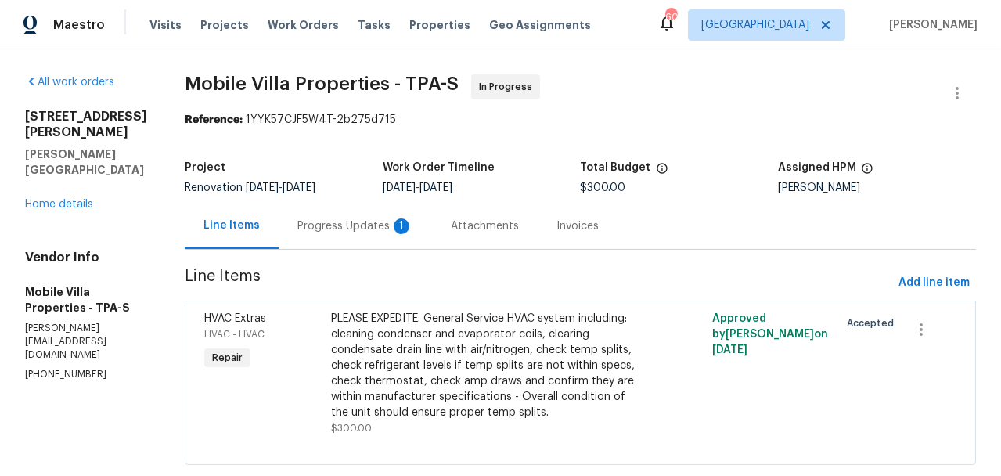
click at [327, 226] on div "Progress Updates 1" at bounding box center [356, 226] width 116 height 16
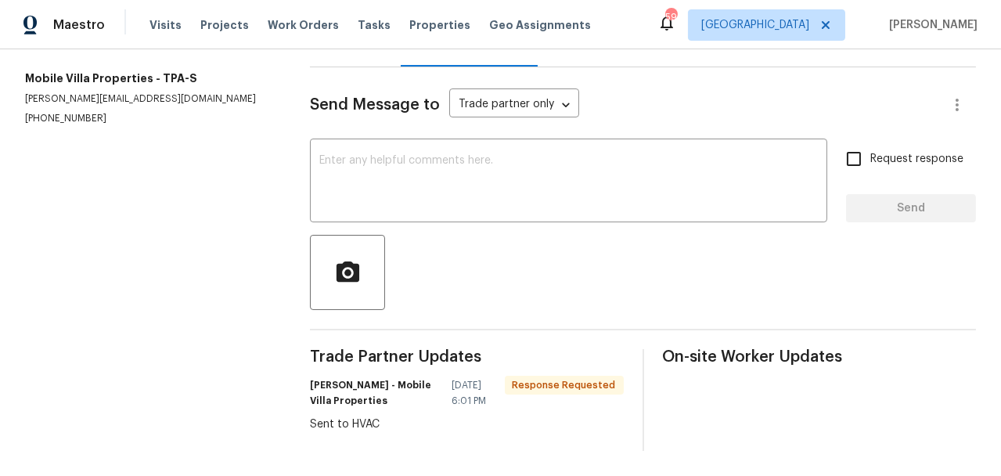
scroll to position [55, 0]
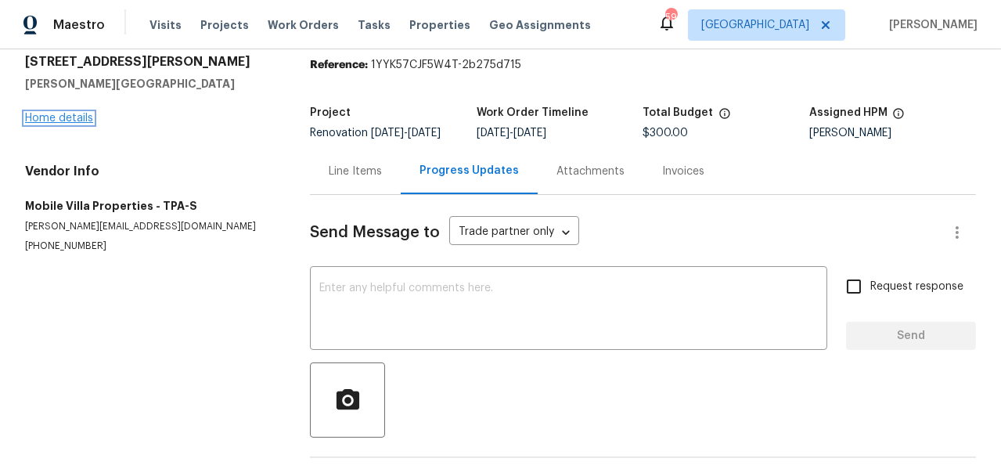
click at [75, 124] on link "Home details" at bounding box center [59, 118] width 68 height 11
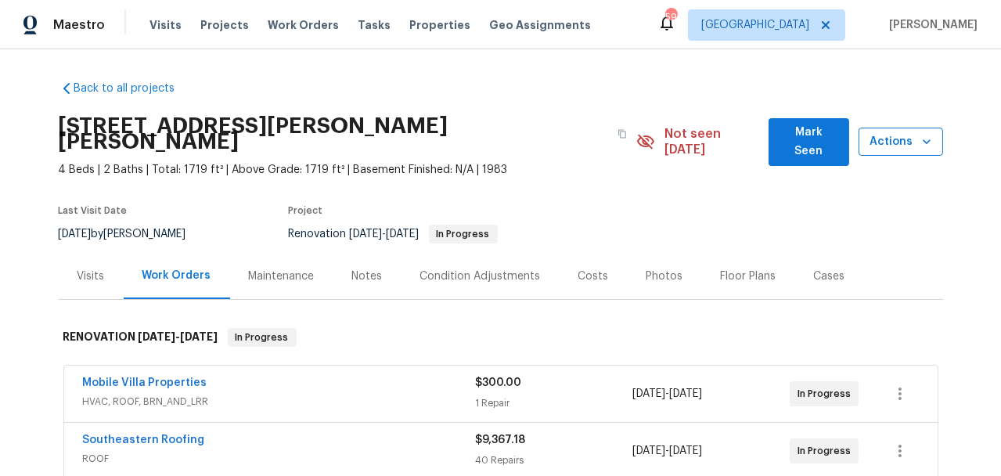
click at [909, 146] on button "Actions" at bounding box center [901, 142] width 85 height 29
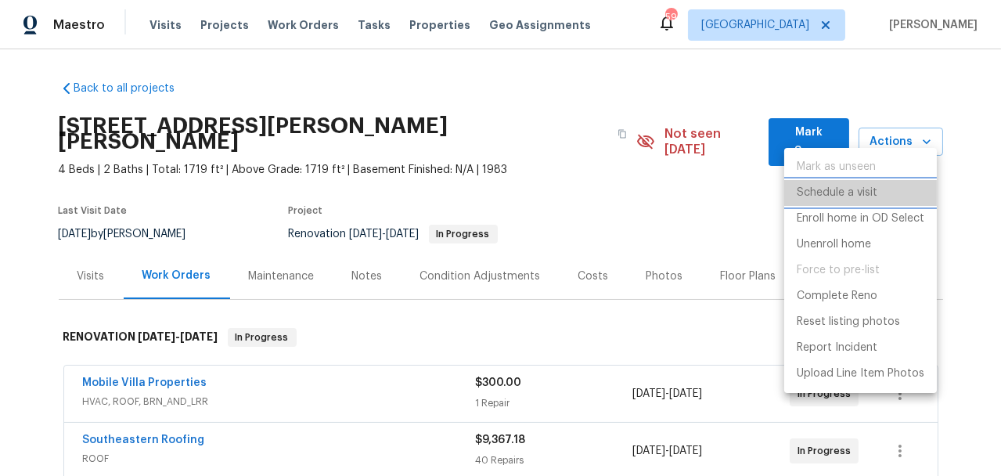
click at [864, 194] on p "Schedule a visit" at bounding box center [837, 193] width 81 height 16
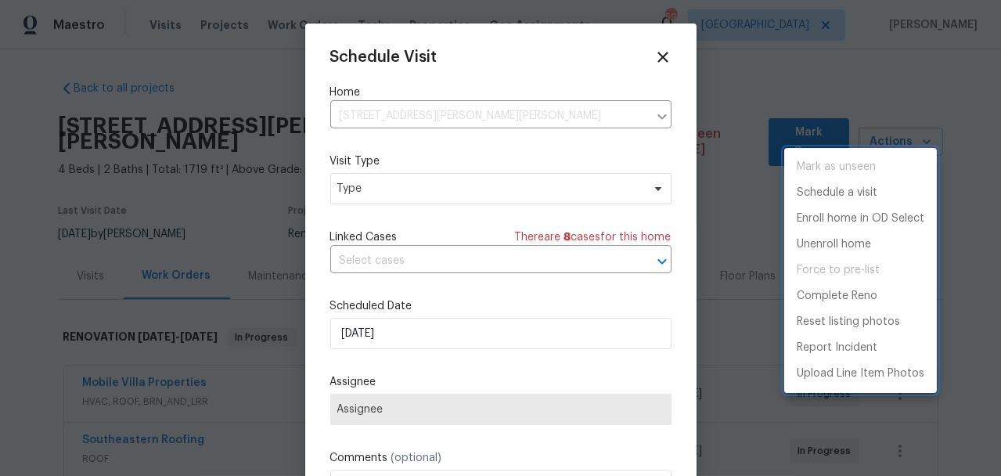
click at [449, 183] on div at bounding box center [500, 238] width 1001 height 476
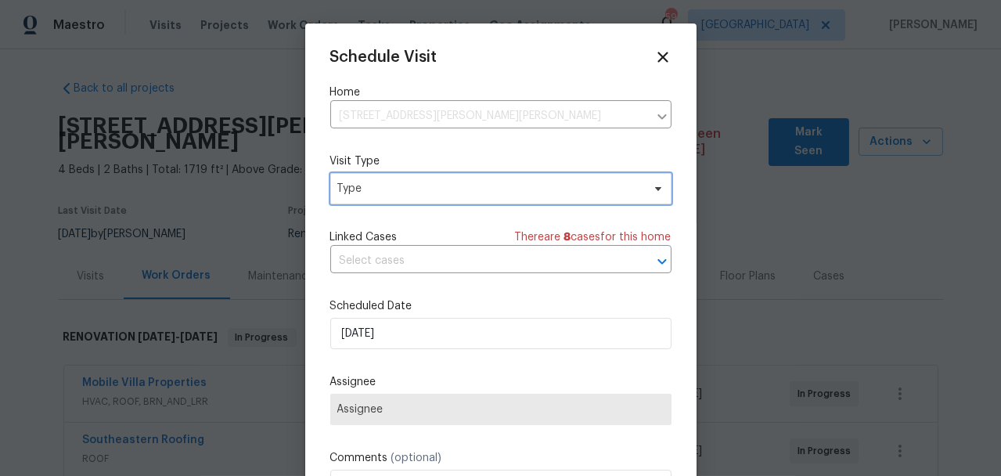
click at [449, 185] on span "Type" at bounding box center [489, 189] width 305 height 16
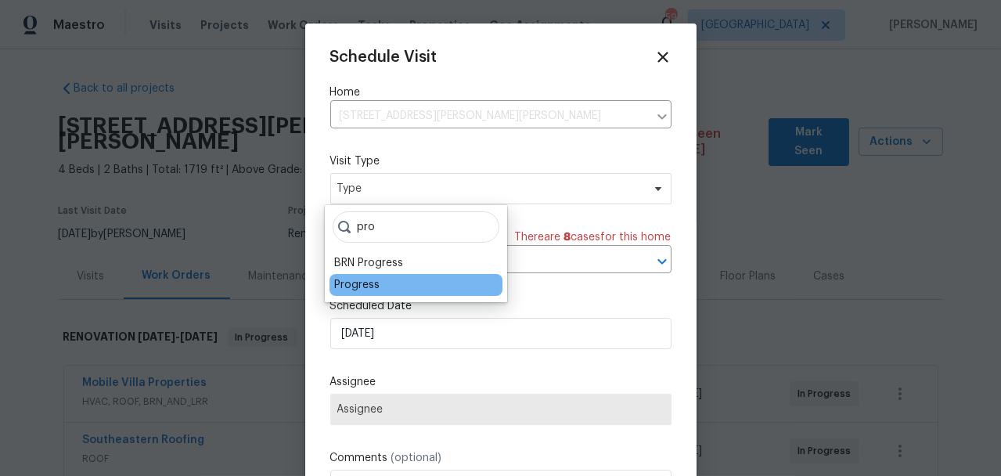
type input "pro"
click at [435, 283] on div "Progress" at bounding box center [416, 285] width 173 height 22
click at [419, 290] on div "Progress" at bounding box center [416, 285] width 173 height 22
click at [359, 283] on div "Progress" at bounding box center [356, 285] width 45 height 16
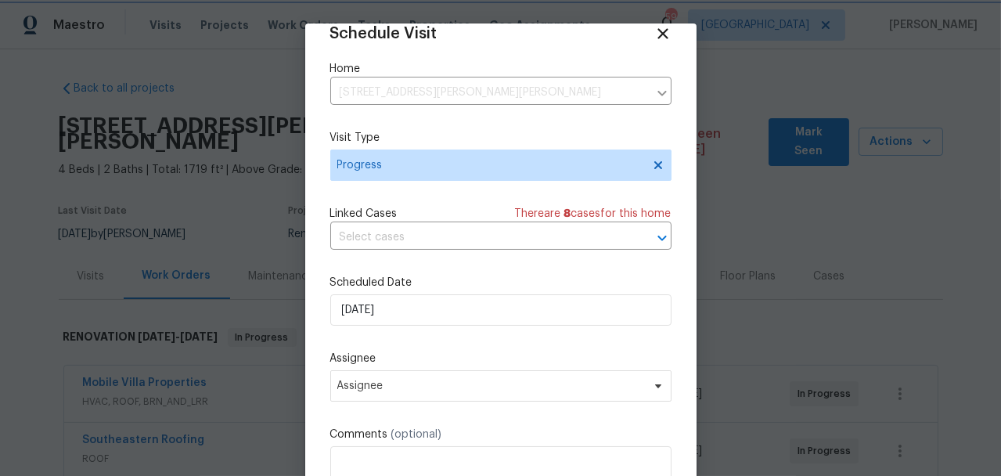
scroll to position [29, 0]
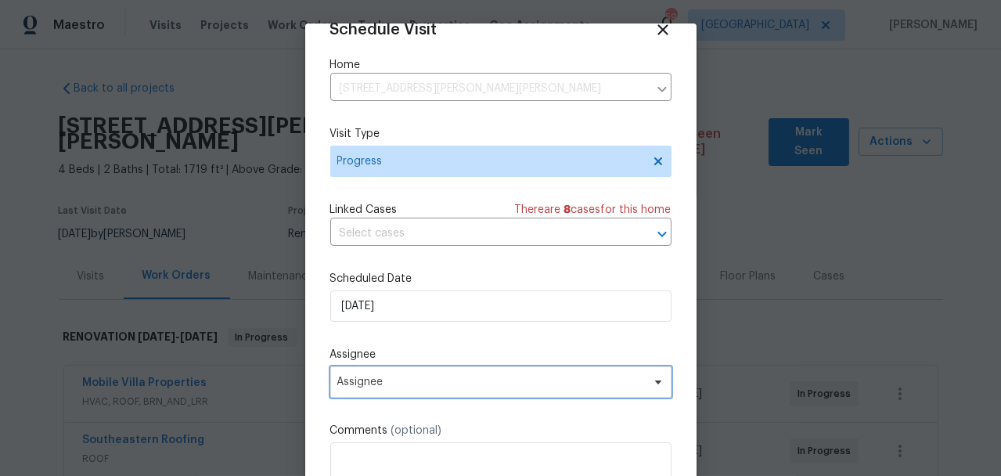
click at [439, 386] on span "Assignee" at bounding box center [490, 382] width 307 height 13
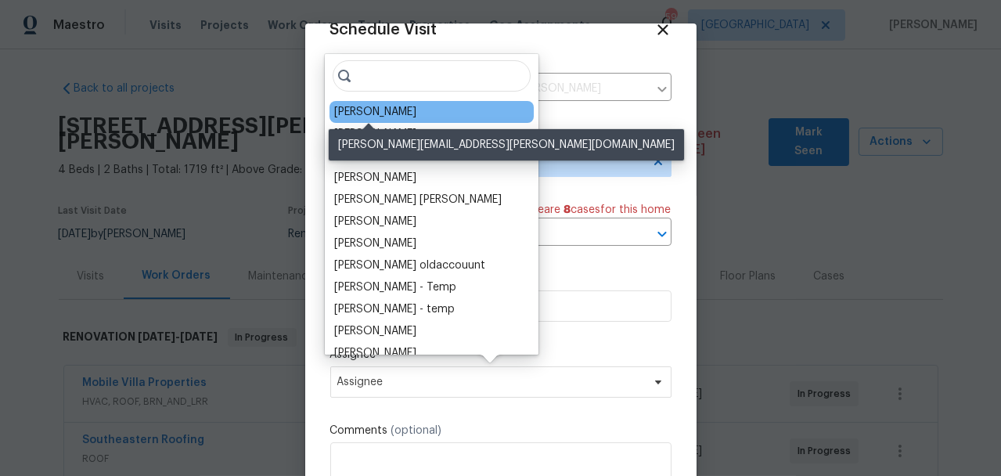
click at [357, 114] on div "[PERSON_NAME]" at bounding box center [375, 112] width 82 height 16
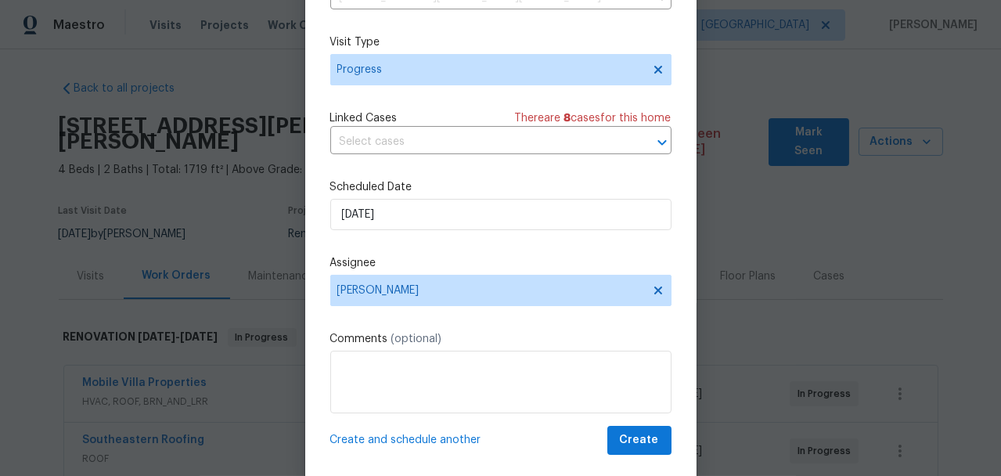
scroll to position [118, 0]
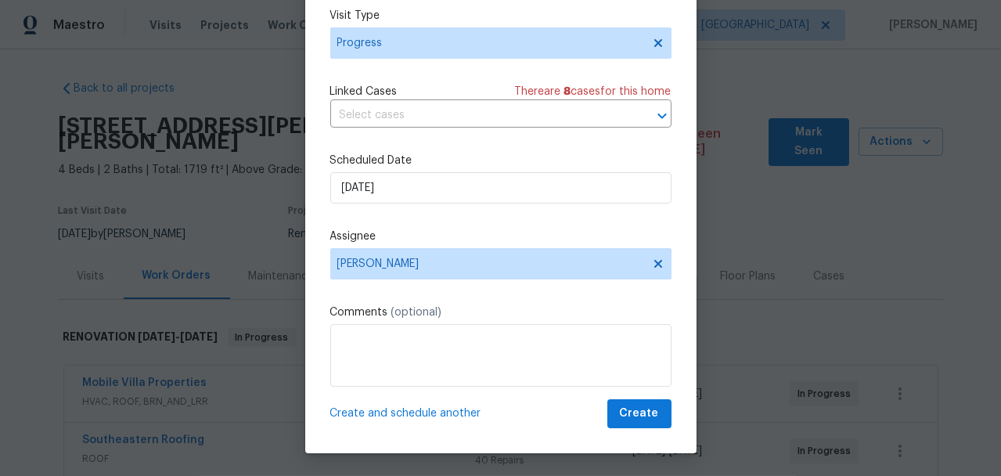
click at [658, 417] on div "Schedule Visit Home 513 Sandy Creek Dr, Brandon, FL 33511 ​ Visit Type Progress…" at bounding box center [500, 179] width 391 height 548
click at [620, 413] on span "Create" at bounding box center [639, 414] width 39 height 20
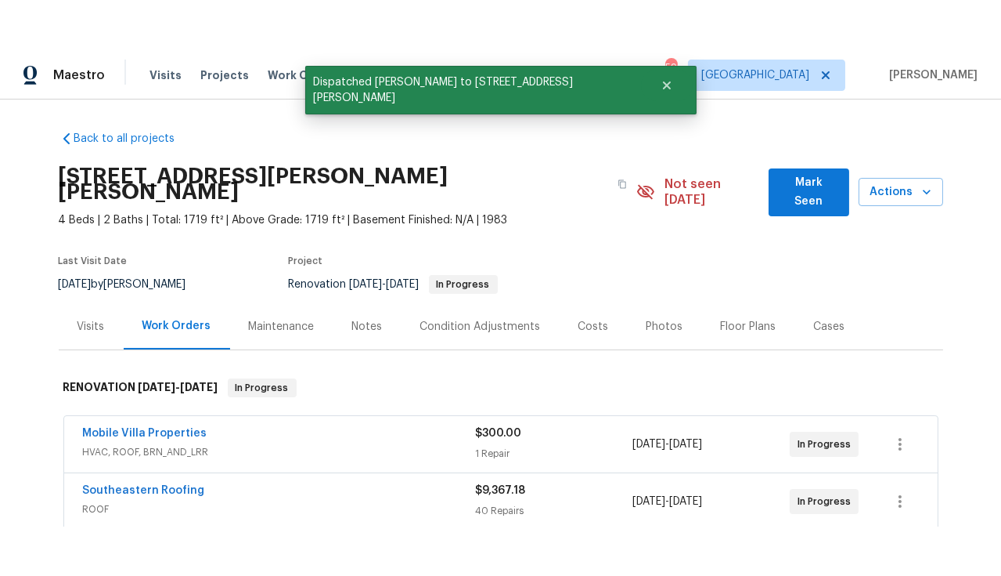
scroll to position [0, 0]
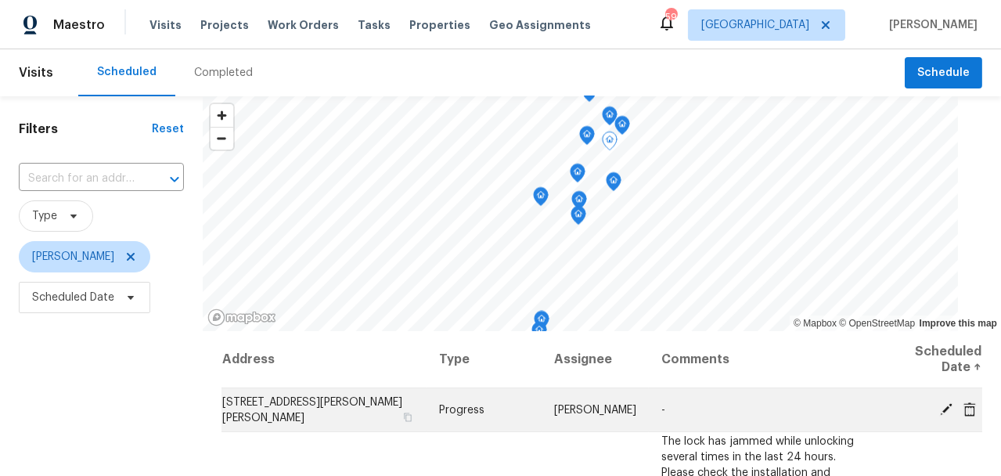
click at [940, 410] on icon at bounding box center [946, 408] width 13 height 13
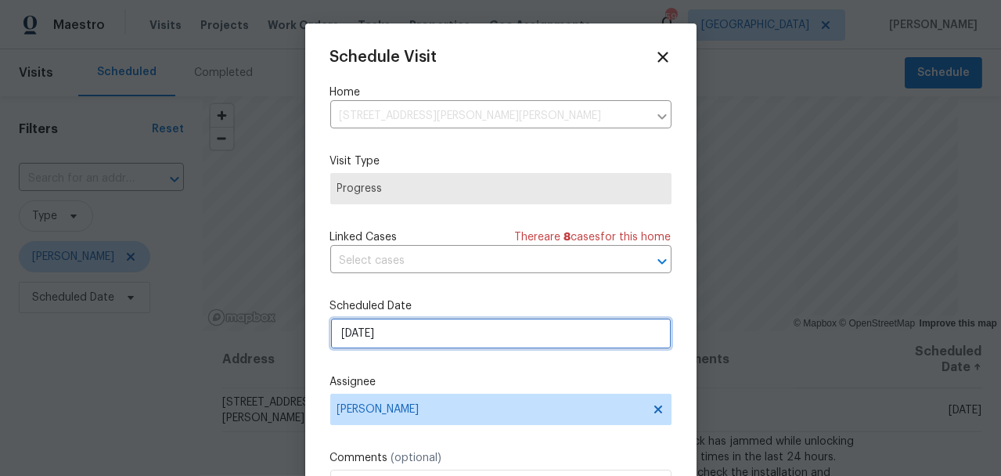
click at [405, 343] on input "[DATE]" at bounding box center [500, 333] width 341 height 31
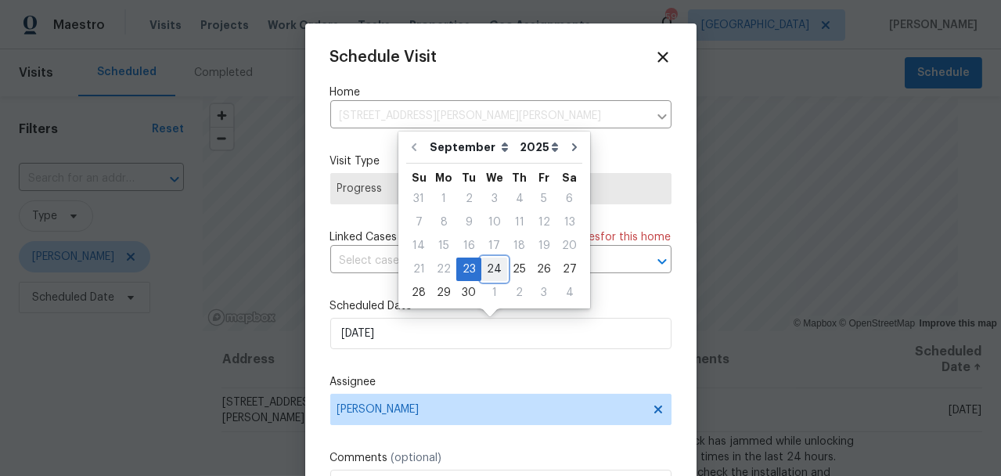
click at [488, 269] on div "24" at bounding box center [495, 269] width 26 height 22
type input "[DATE]"
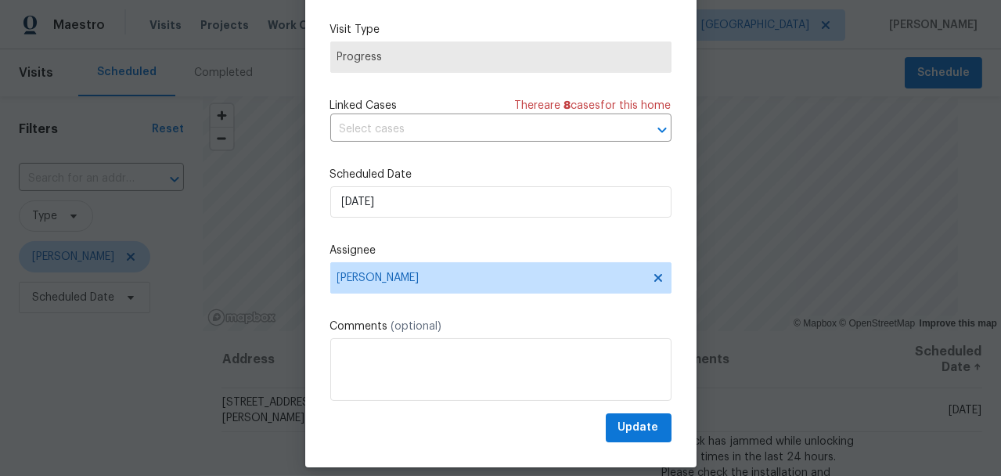
scroll to position [118, 0]
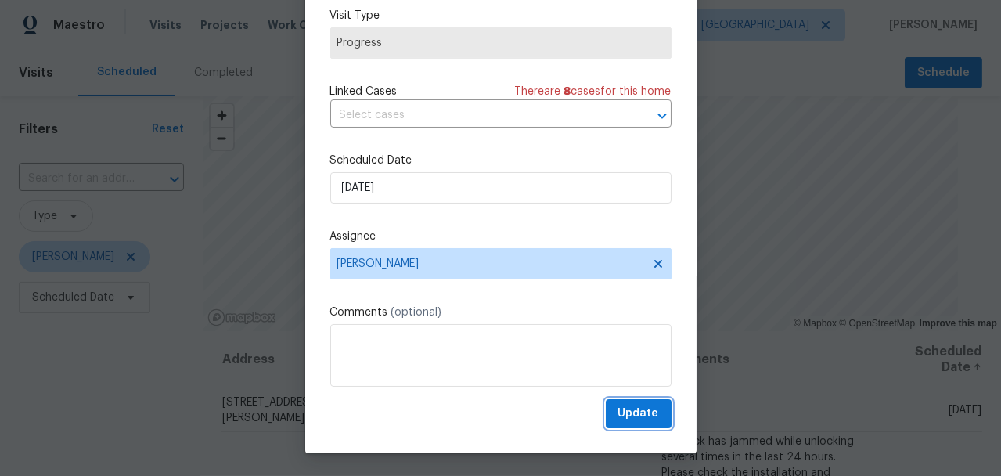
click at [623, 416] on span "Update" at bounding box center [639, 414] width 41 height 20
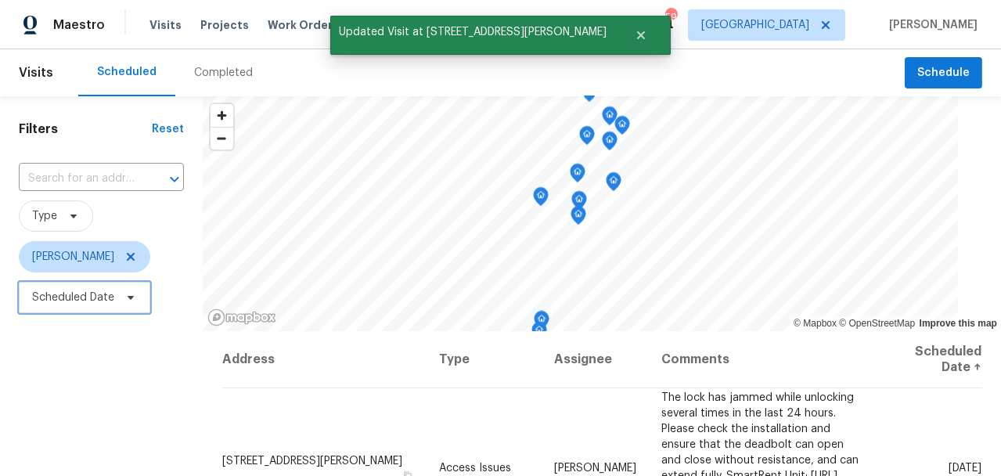
click at [61, 293] on span "Scheduled Date" at bounding box center [73, 298] width 82 height 16
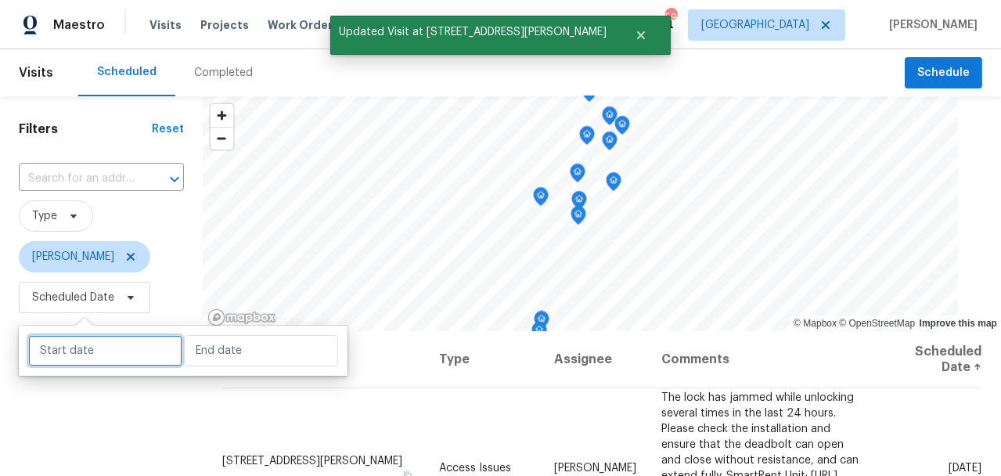
click at [114, 354] on input "text" at bounding box center [105, 350] width 154 height 31
select select "8"
select select "2025"
select select "9"
select select "2025"
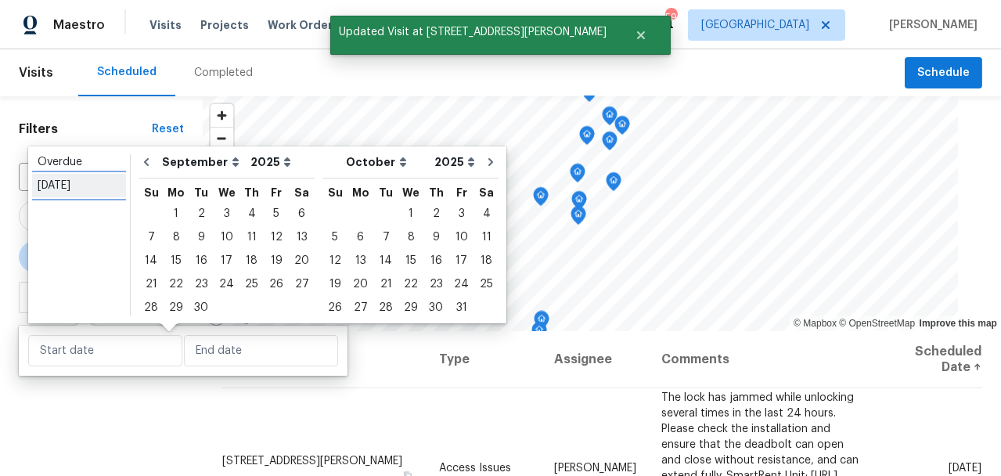
click at [51, 179] on div "[DATE]" at bounding box center [79, 186] width 83 height 16
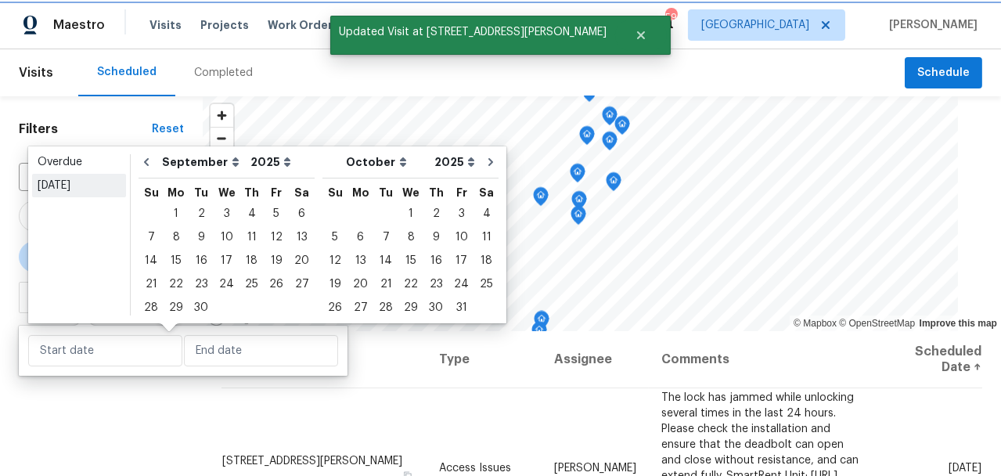
type input "[DATE]"
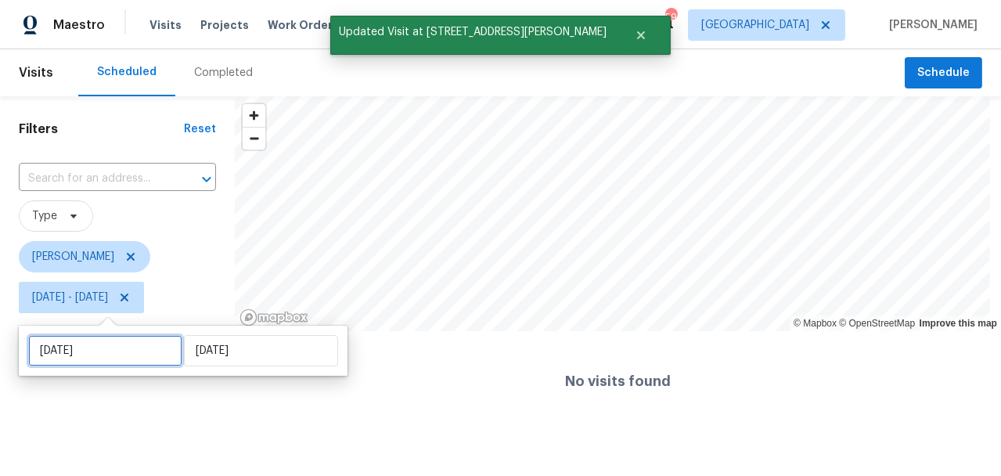
select select "8"
select select "2025"
select select "9"
select select "2025"
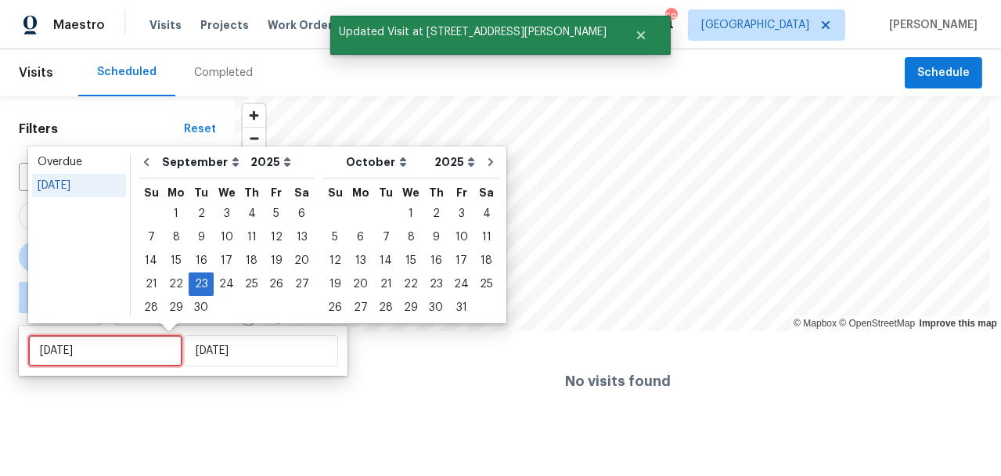
click at [128, 359] on input "[DATE]" at bounding box center [105, 350] width 154 height 31
click at [78, 167] on div "Overdue" at bounding box center [79, 162] width 83 height 16
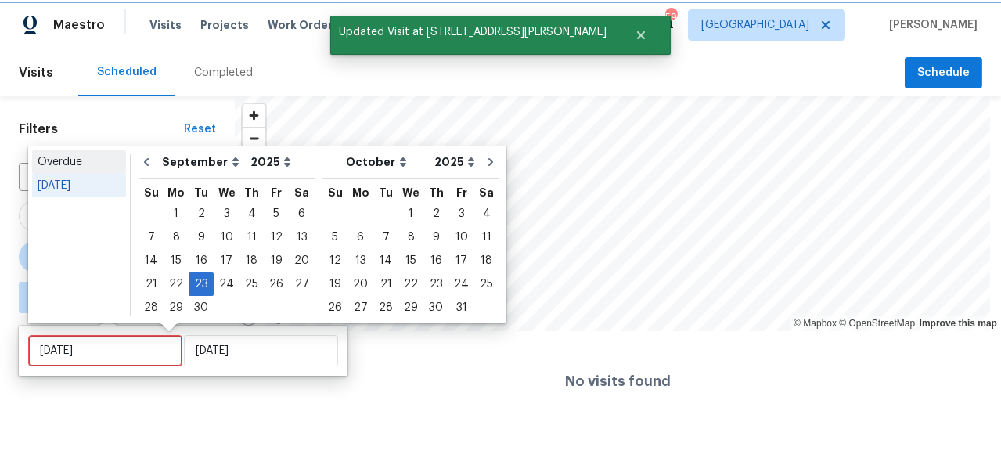
type input "[DATE]"
select select "7"
select select "8"
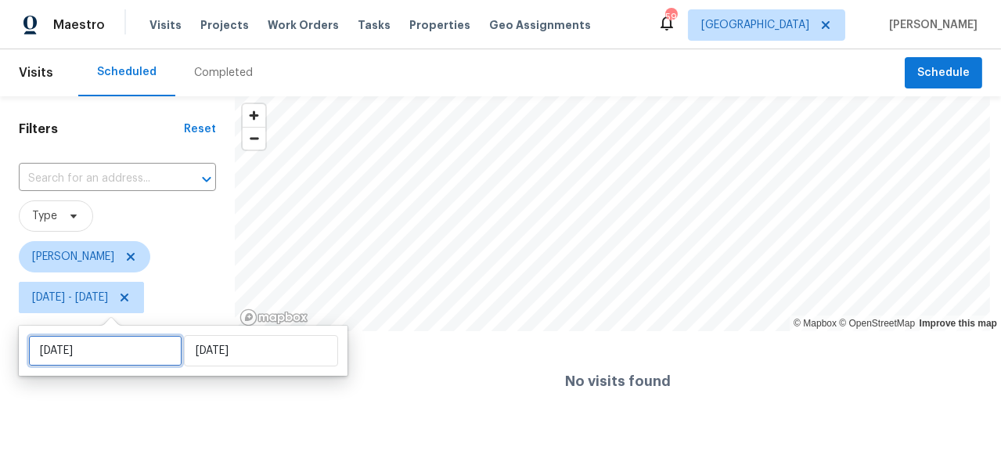
select select "7"
select select "2025"
select select "8"
select select "2025"
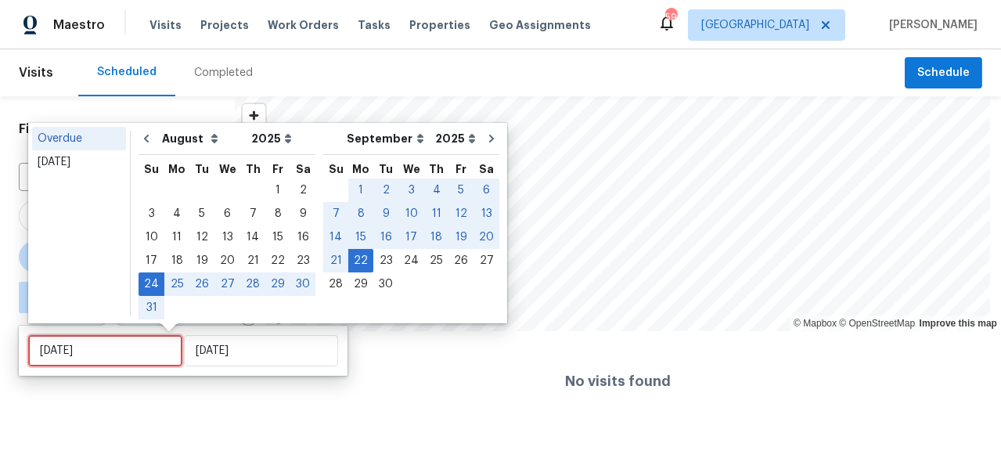
click at [72, 356] on input "[DATE]" at bounding box center [105, 350] width 154 height 31
click at [66, 170] on link "[DATE]" at bounding box center [79, 161] width 94 height 23
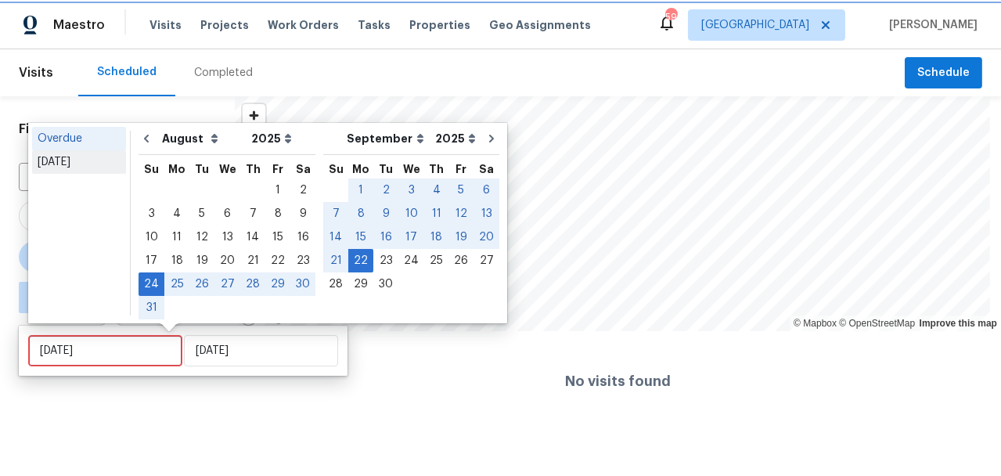
type input "[DATE]"
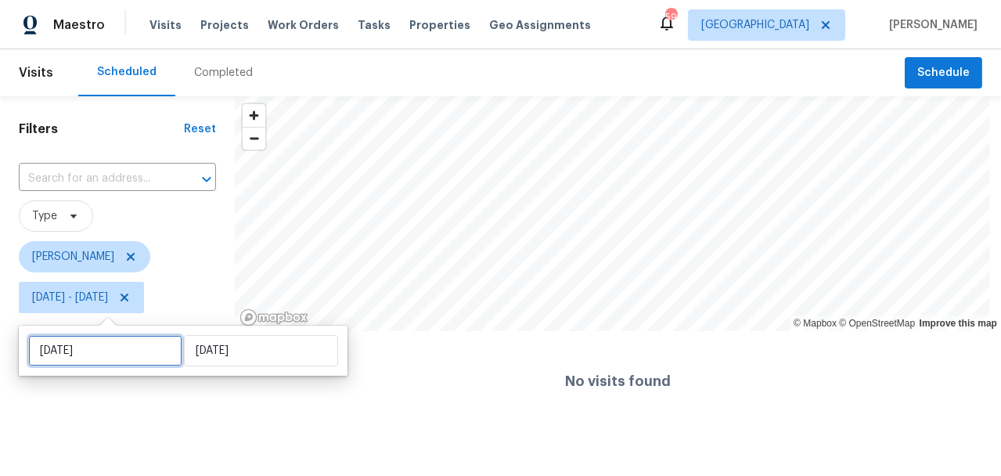
select select "8"
select select "2025"
select select "9"
select select "2025"
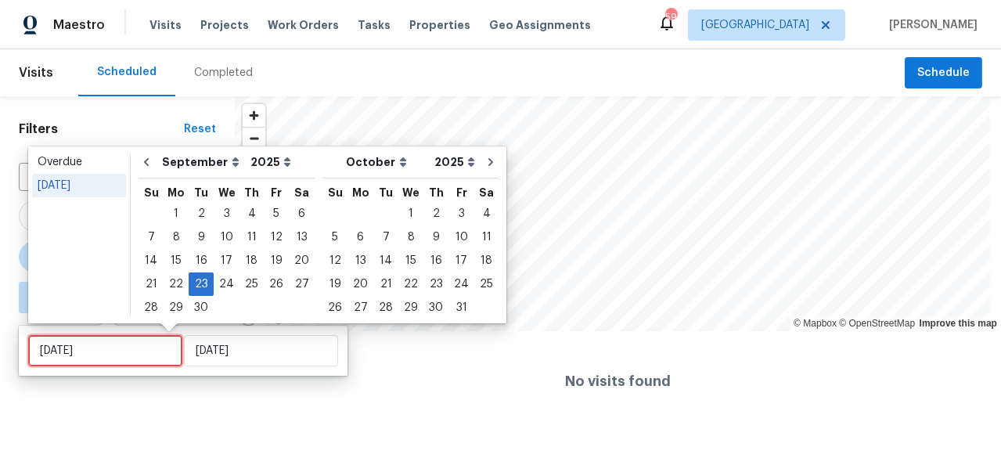
click at [103, 345] on input "[DATE]" at bounding box center [105, 350] width 154 height 31
type input "[DATE]"
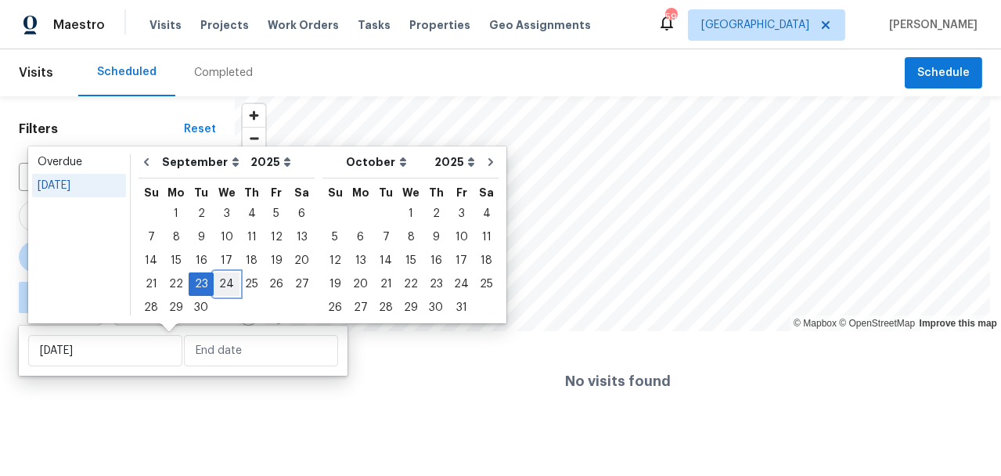
click at [218, 286] on div "24" at bounding box center [227, 284] width 26 height 22
type input "[DATE]"
type input "Tue, Sep 23"
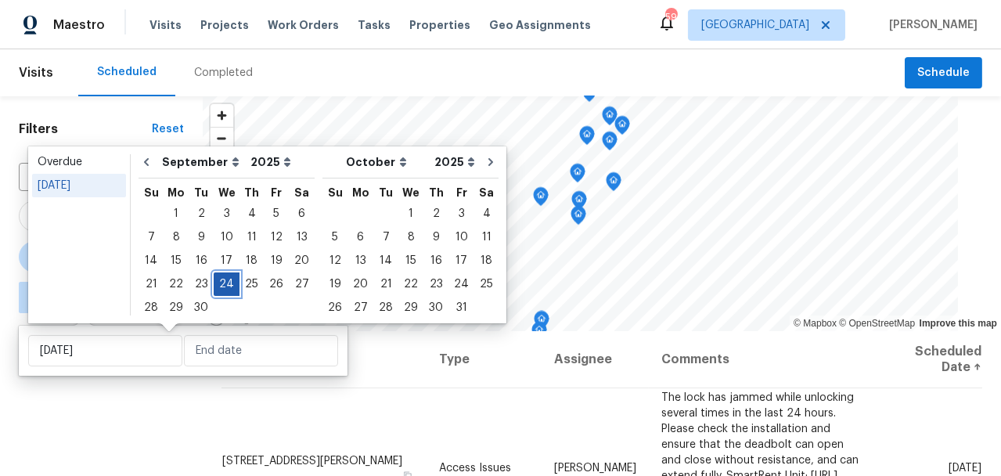
click at [222, 284] on div "24" at bounding box center [227, 284] width 26 height 22
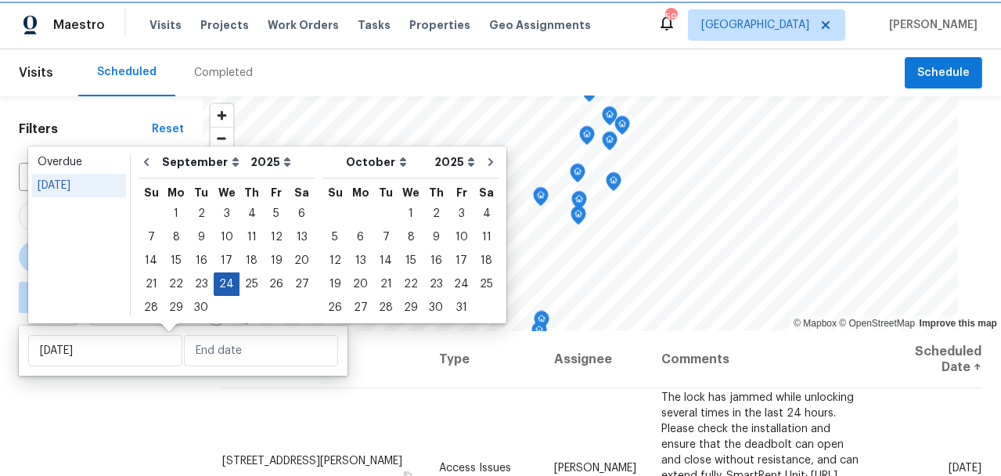
type input "[DATE]"
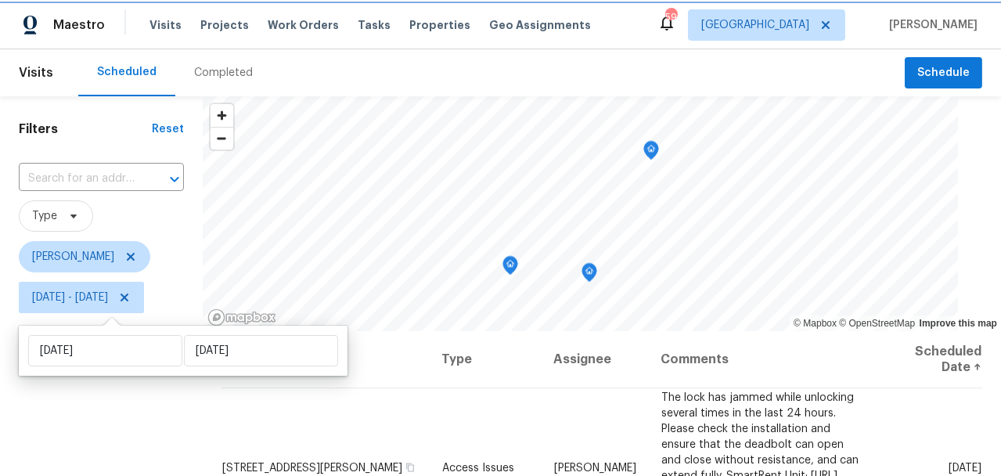
scroll to position [246, 0]
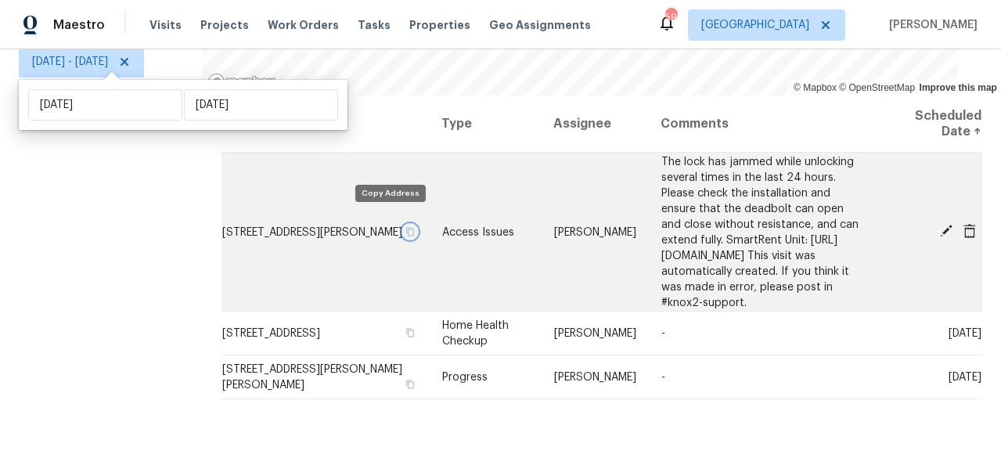
click at [406, 226] on icon "button" at bounding box center [410, 230] width 9 height 9
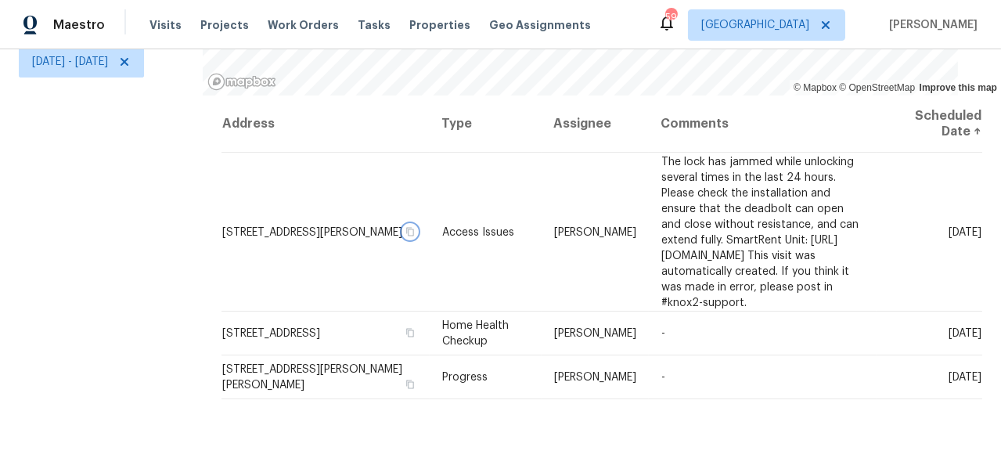
scroll to position [231, 0]
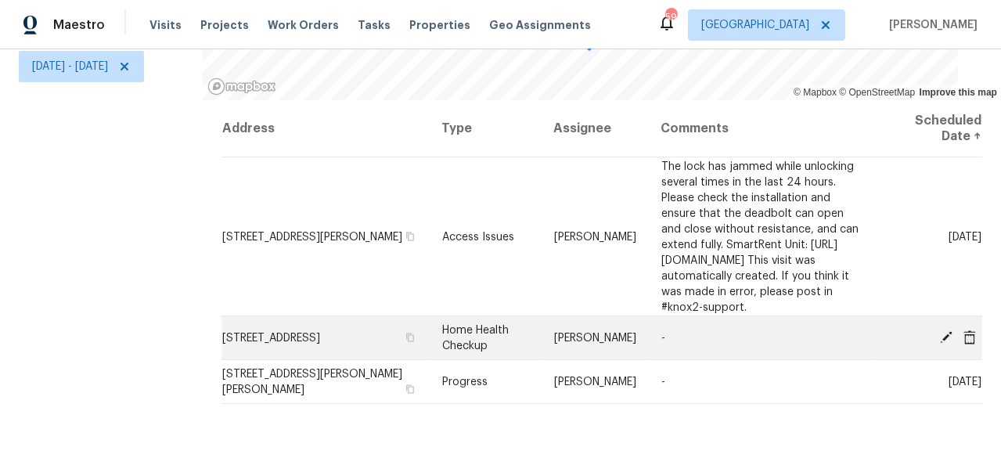
click at [320, 333] on span "1028 Apollo Beach Blvd Apt 103, Apollo Beach, FL 33572" at bounding box center [271, 338] width 98 height 11
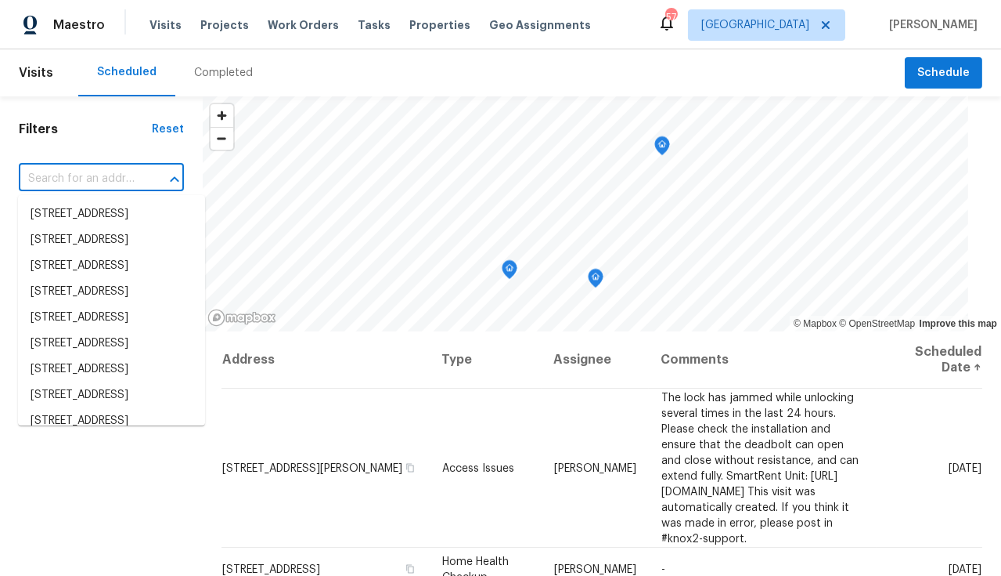
click at [108, 175] on input "text" at bounding box center [79, 179] width 121 height 24
paste input "[STREET_ADDRESS]"
type input "[STREET_ADDRESS]"
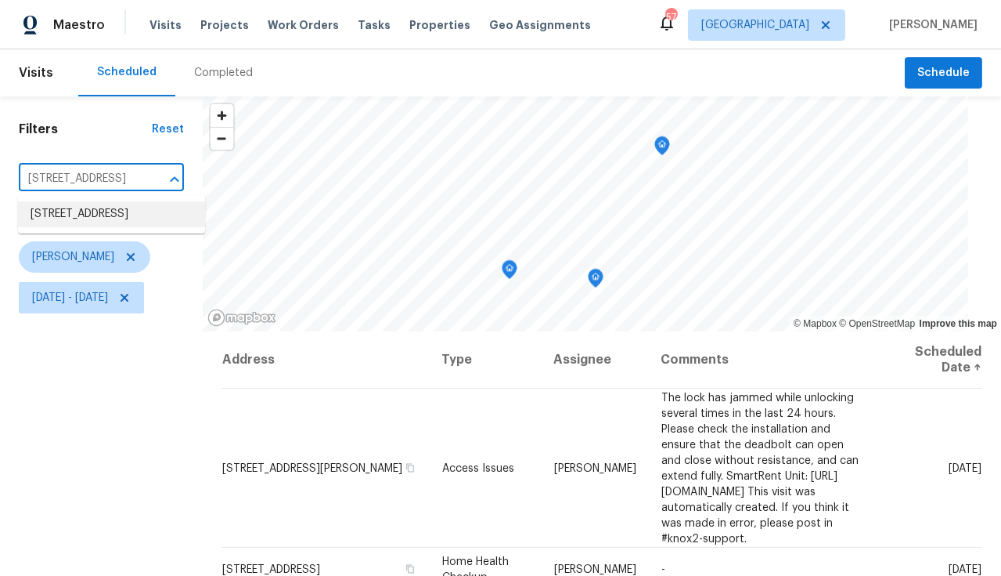
click at [76, 227] on li "[STREET_ADDRESS]" at bounding box center [111, 214] width 187 height 26
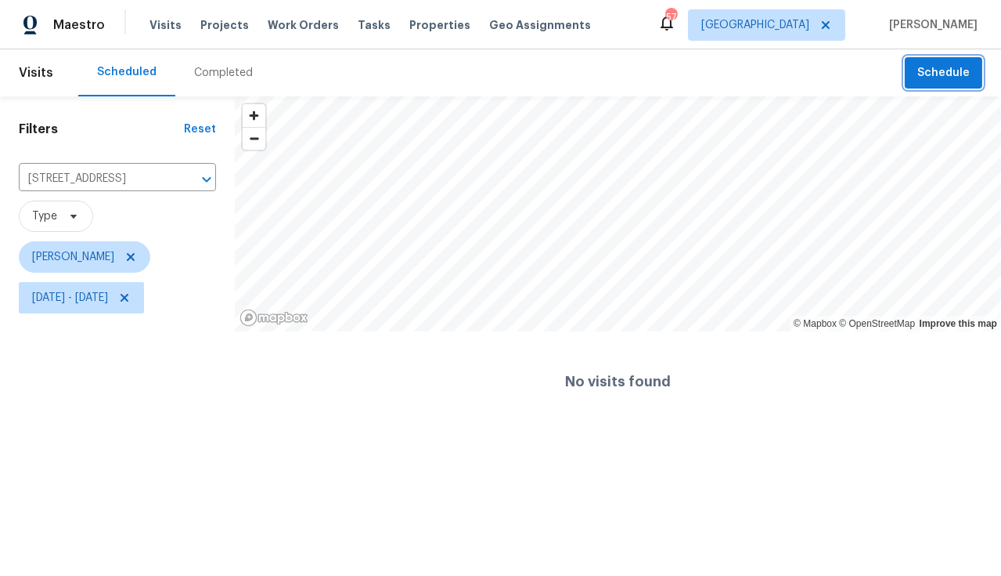
click at [918, 65] on span "Schedule" at bounding box center [944, 73] width 52 height 20
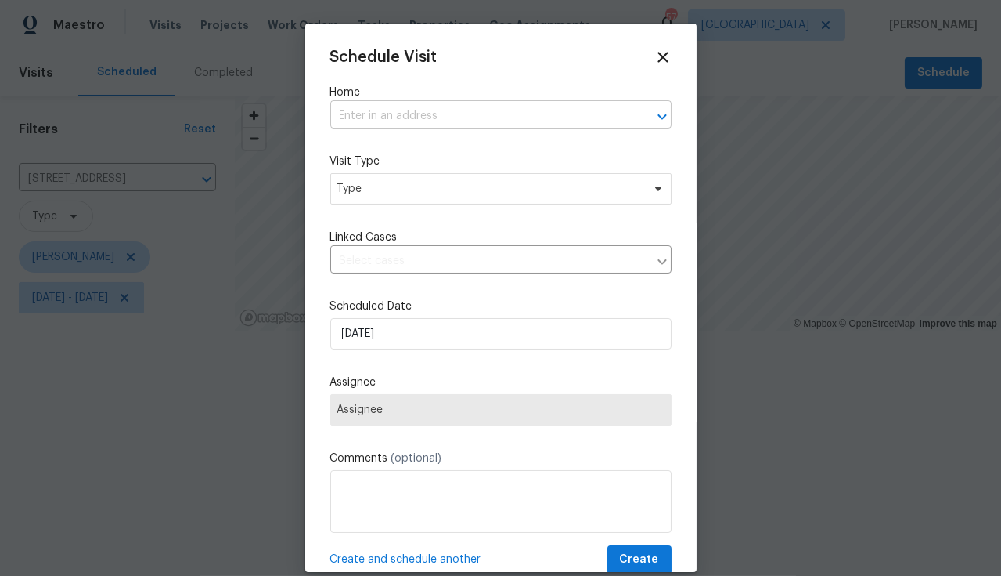
click at [377, 107] on input "text" at bounding box center [479, 116] width 298 height 24
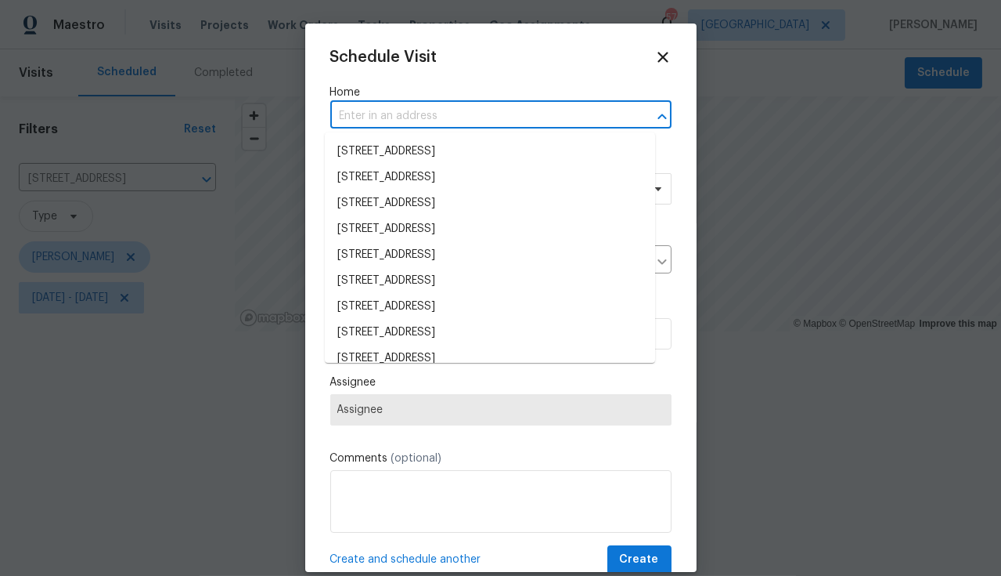
paste input "[STREET_ADDRESS]"
type input "[STREET_ADDRESS]"
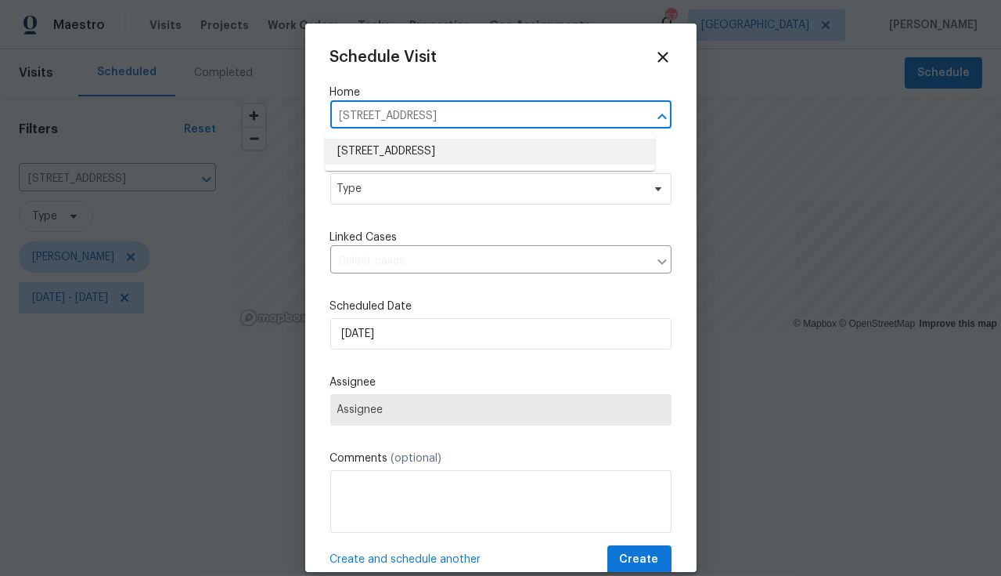
click at [426, 164] on li "1011 Radison Ave, Sun City Center, FL 33573" at bounding box center [490, 152] width 330 height 26
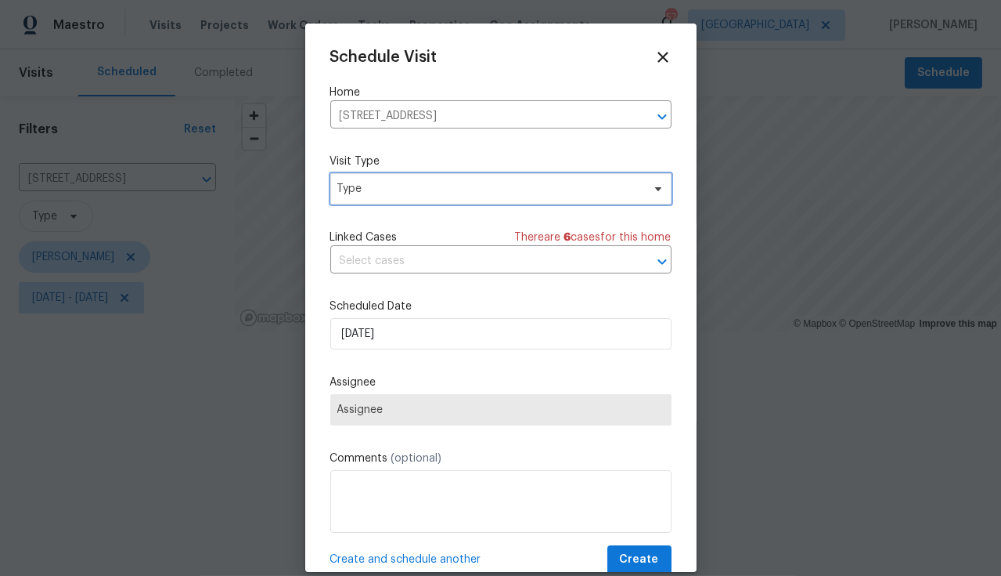
click at [428, 179] on span "Type" at bounding box center [500, 188] width 341 height 31
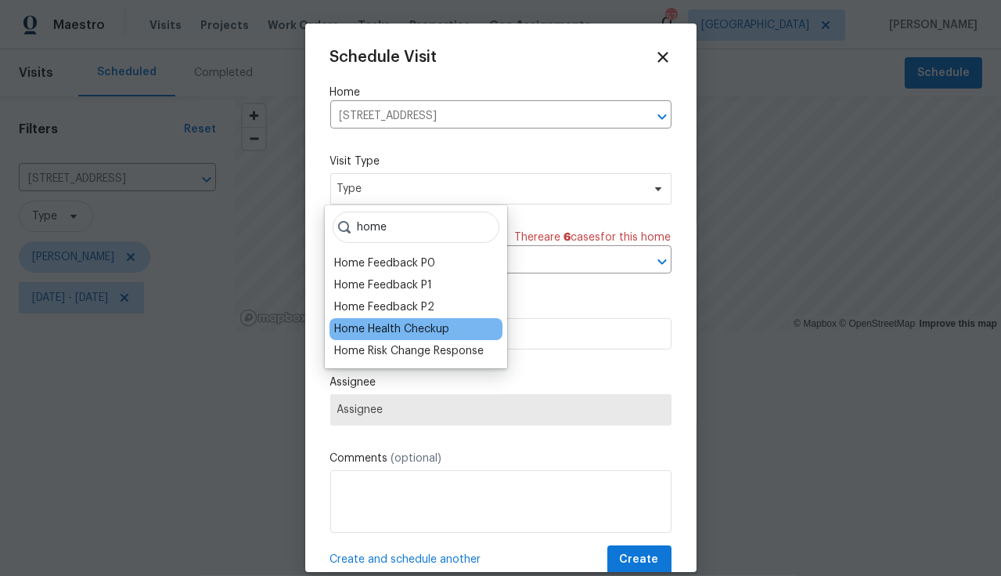
type input "home"
click at [444, 327] on div "Home Health Checkup" at bounding box center [391, 329] width 115 height 16
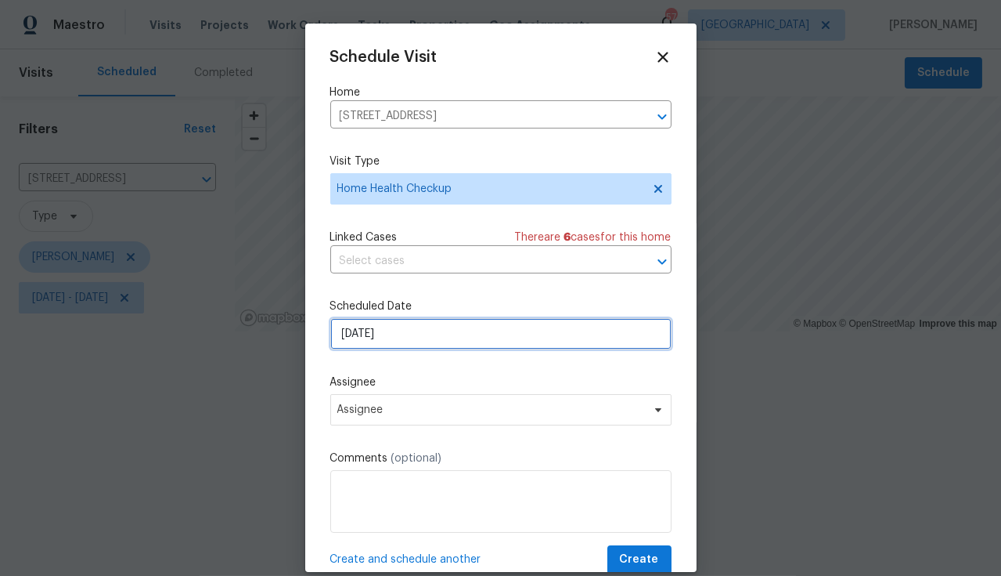
click at [431, 347] on input "9/23/2025" at bounding box center [500, 333] width 341 height 31
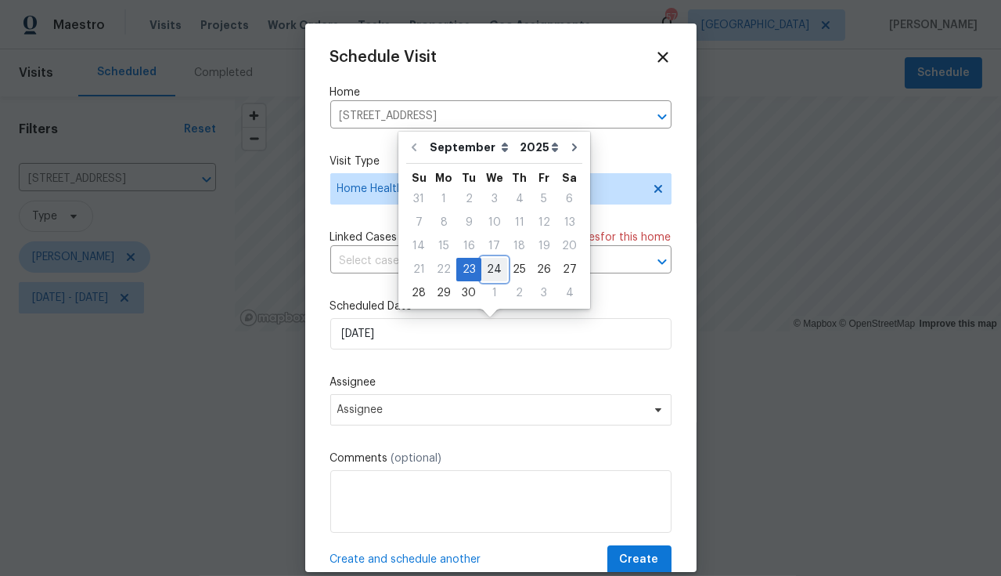
click at [486, 271] on div "24" at bounding box center [495, 269] width 26 height 22
type input "9/24/2025"
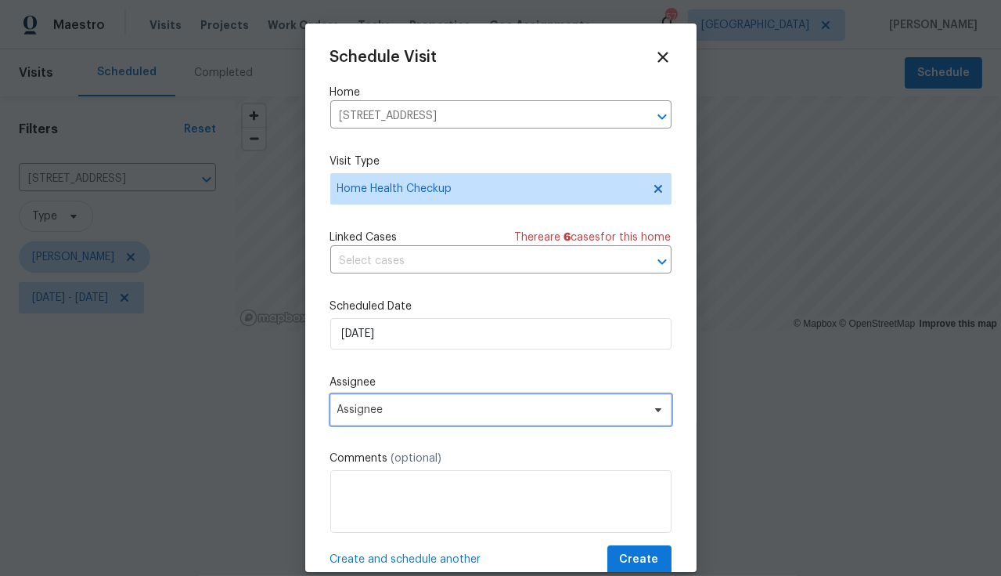
click at [457, 413] on span "Assignee" at bounding box center [490, 409] width 307 height 13
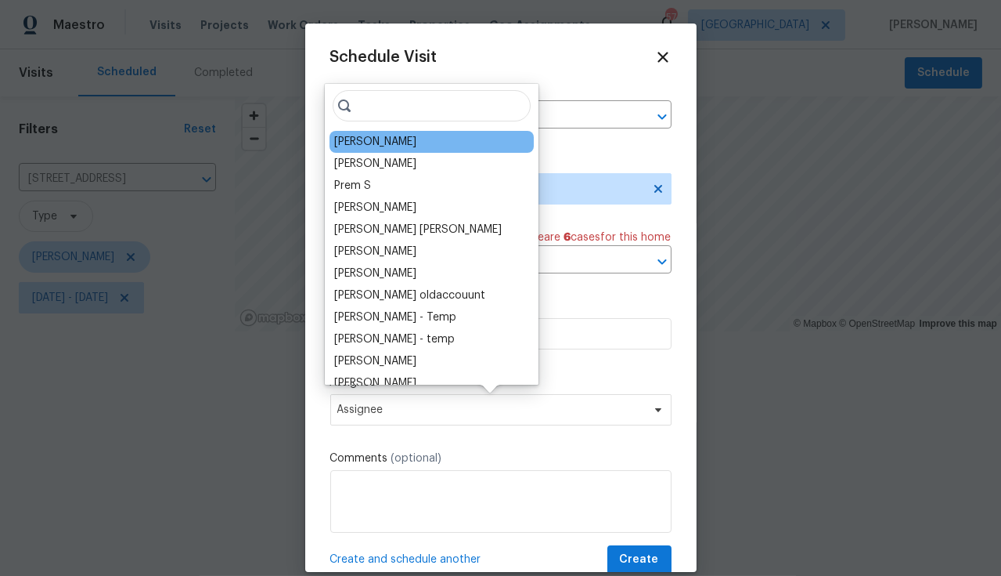
click at [382, 150] on div "[PERSON_NAME]" at bounding box center [432, 142] width 204 height 22
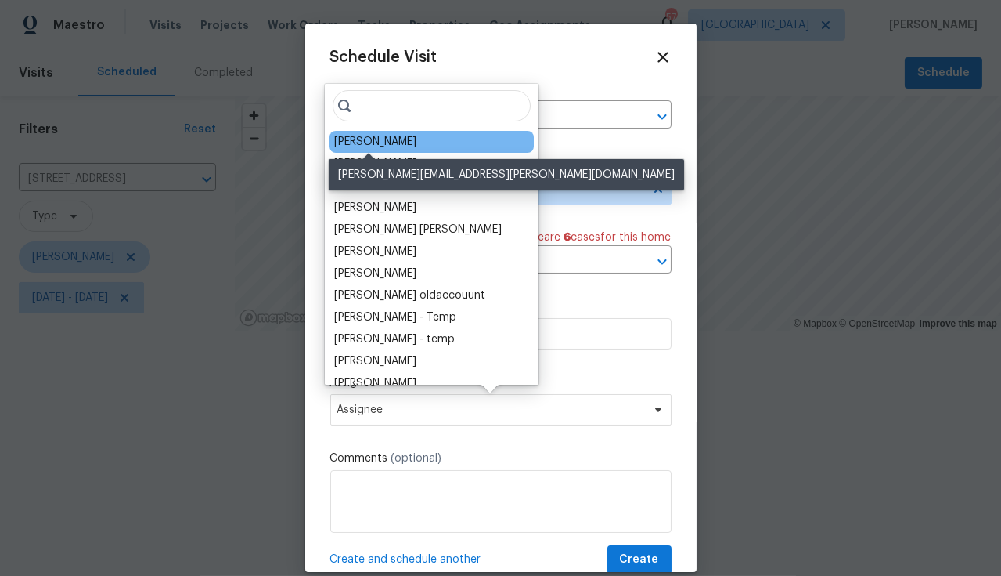
click at [387, 143] on div "[PERSON_NAME]" at bounding box center [375, 142] width 82 height 16
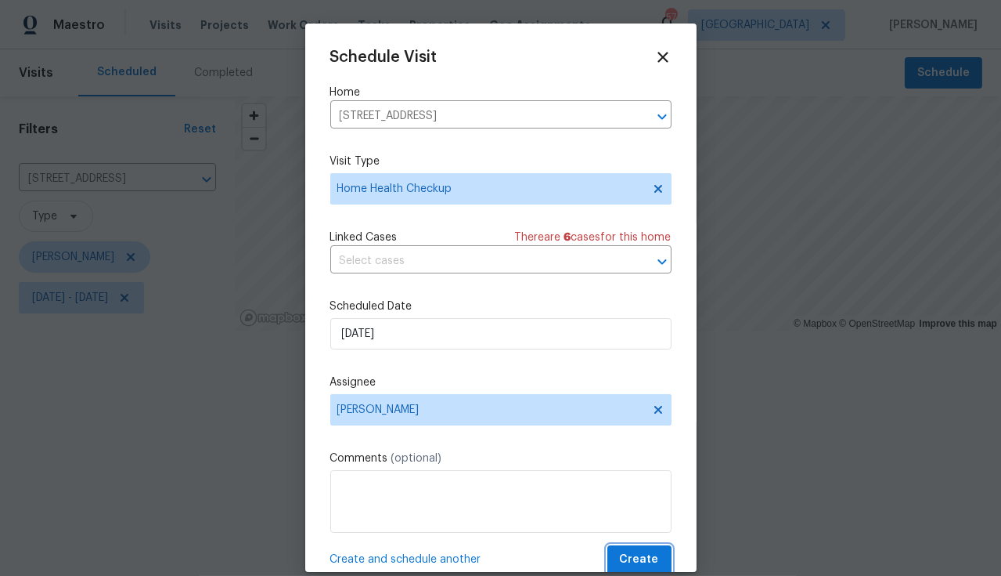
click at [641, 475] on span "Create" at bounding box center [639, 560] width 39 height 20
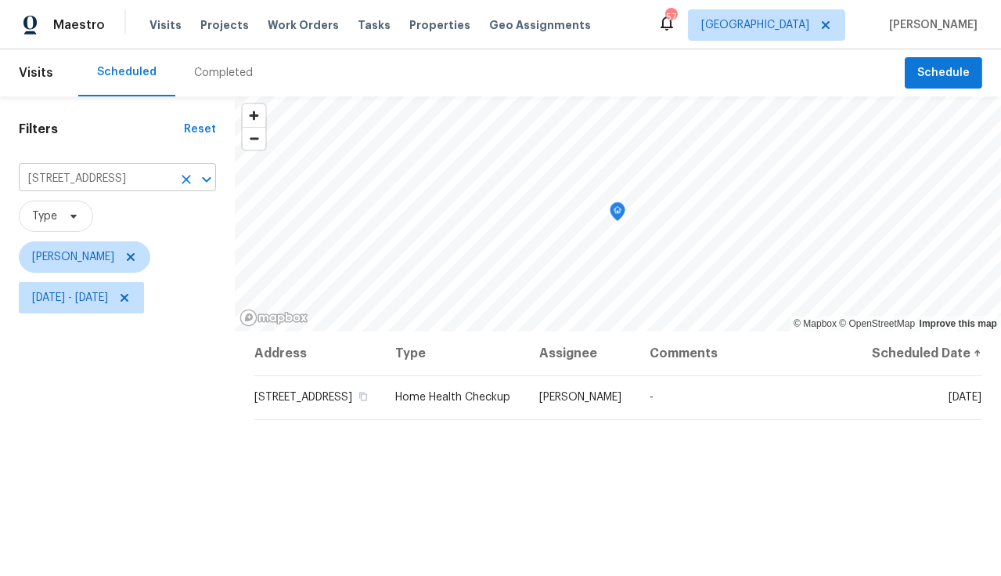
click at [99, 175] on input "1011 Radison Ave, Sun City Center, FL 33573" at bounding box center [95, 179] width 153 height 24
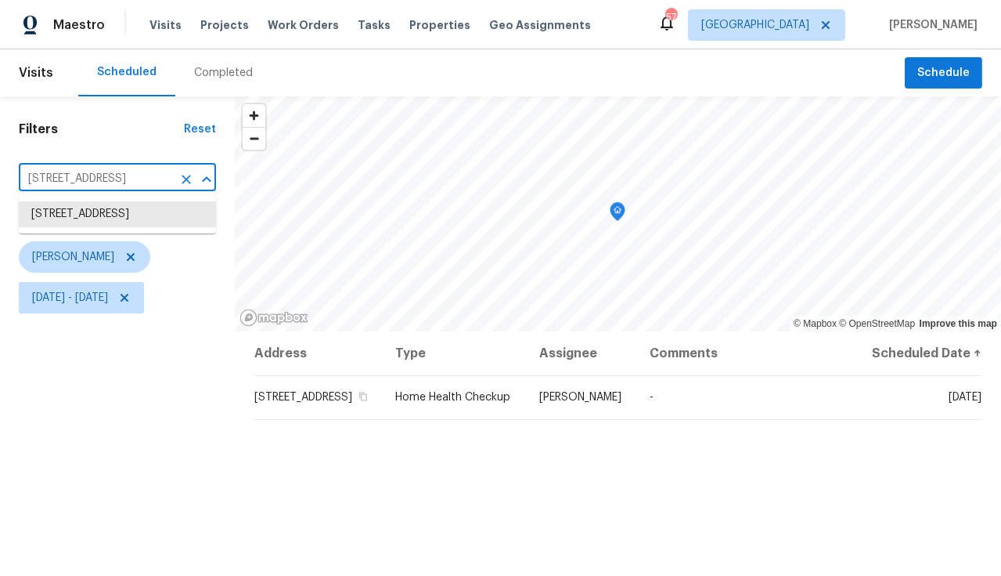
paste input "110 McDaniel St Sun City Center"
type input "1110 McDaniel St Sun City Center FL 33573"
click at [113, 209] on li "1110 McDaniel St # 1110, Sun City Center, FL 33573" at bounding box center [117, 222] width 197 height 42
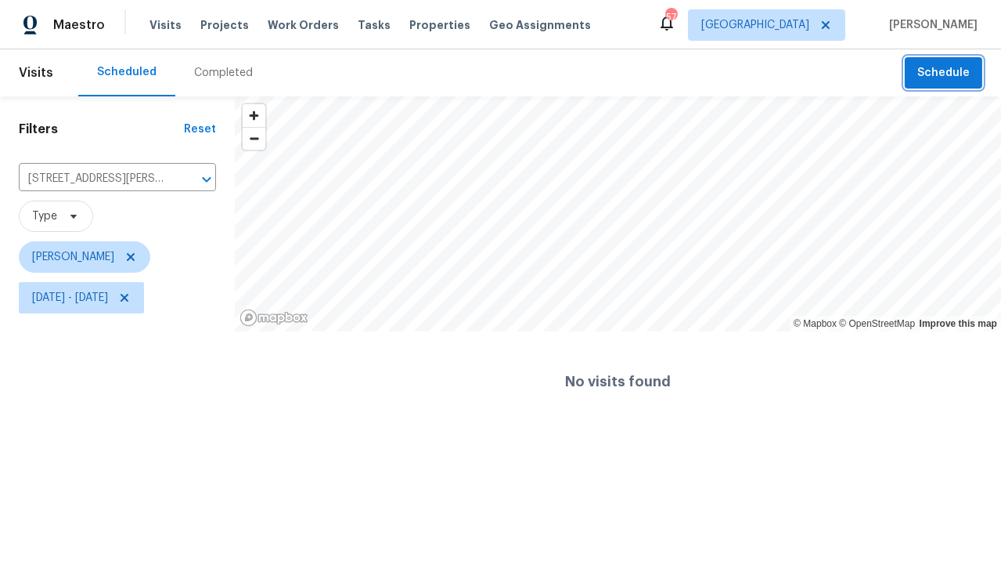
click at [940, 60] on button "Schedule" at bounding box center [944, 73] width 78 height 32
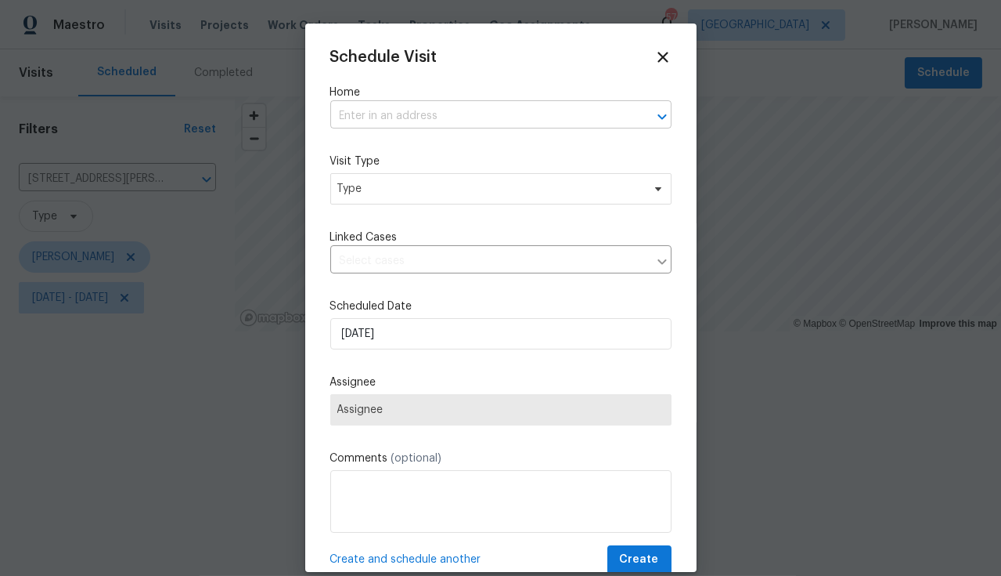
click at [442, 128] on body "Maestro Visits Projects Work Orders Tasks Properties Geo Assignments 57 Tampa P…" at bounding box center [500, 215] width 1001 height 431
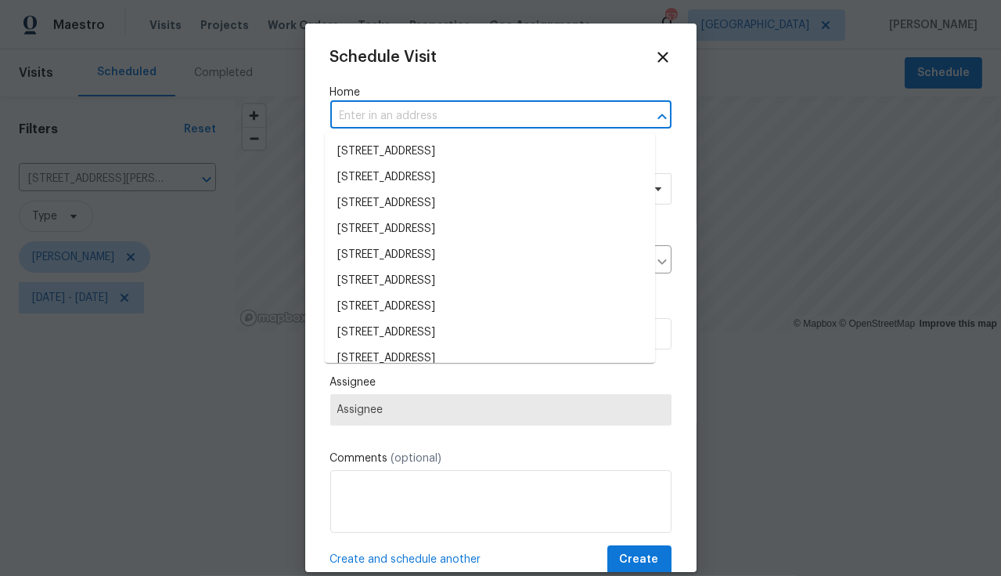
paste input "1110 McDaniel St Sun City Center FL 33573"
type input "1110 McDaniel St Sun City Center FL 33573"
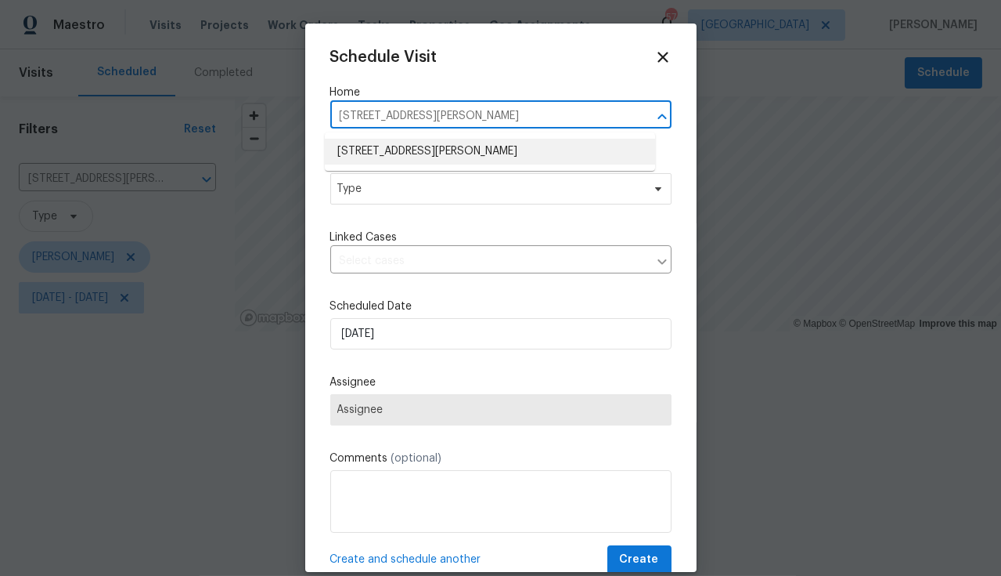
click at [455, 142] on li "1110 McDaniel St # 1110, Sun City Center, FL 33573" at bounding box center [490, 152] width 330 height 26
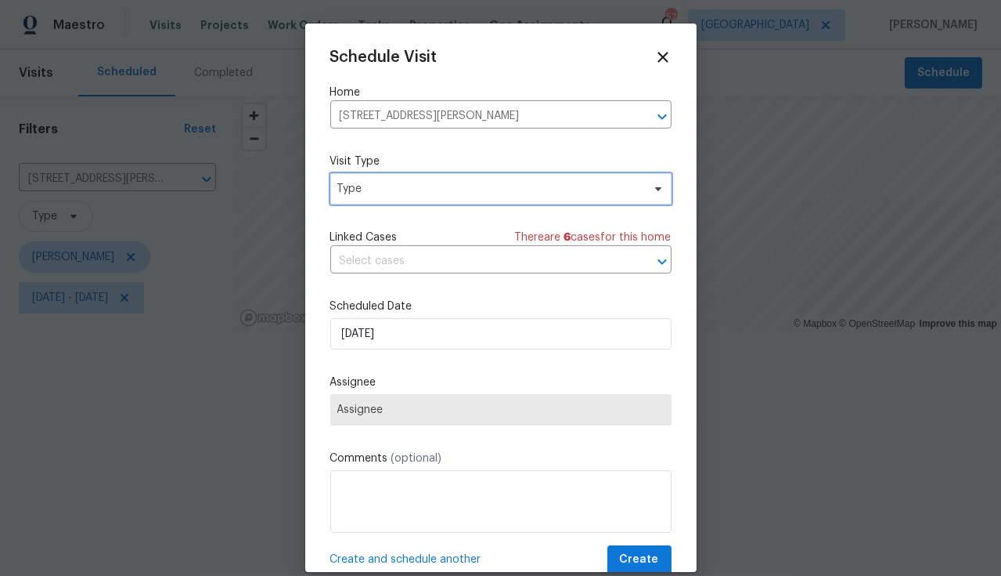
click at [455, 198] on span "Type" at bounding box center [500, 188] width 341 height 31
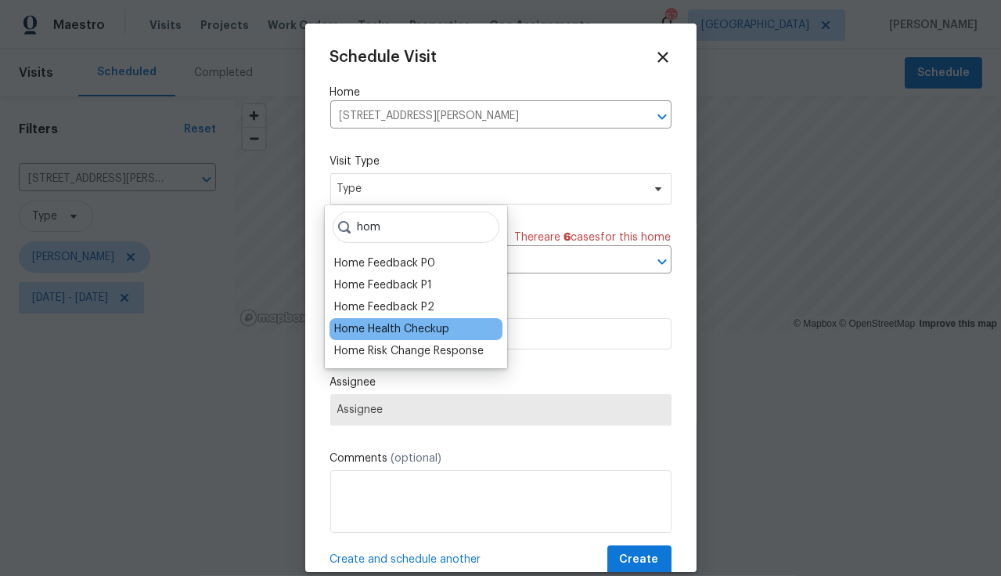
type input "hom"
click at [423, 327] on div "Home Health Checkup" at bounding box center [391, 329] width 115 height 16
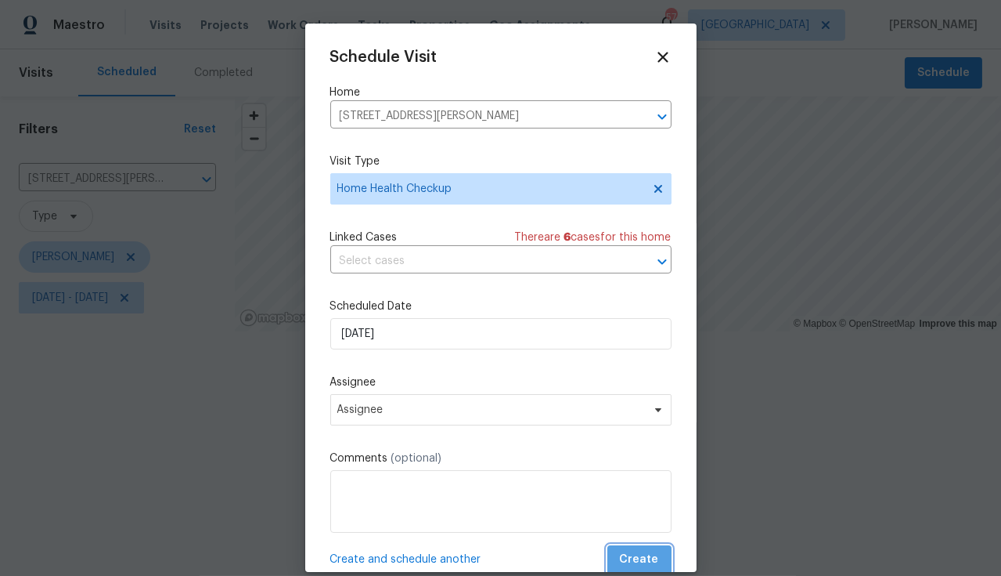
click at [634, 475] on span "Create" at bounding box center [639, 560] width 39 height 20
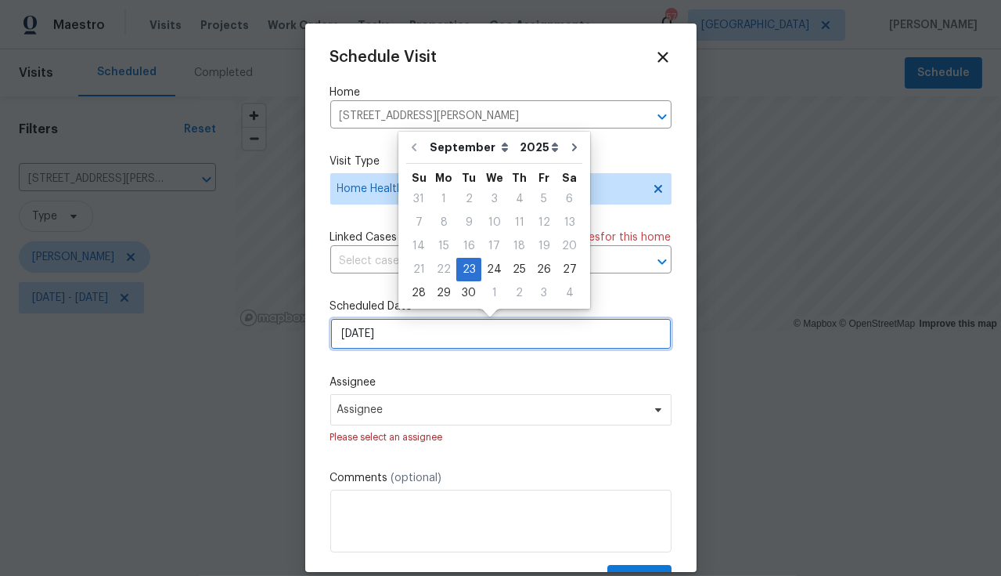
click at [583, 339] on input "9/23/2025" at bounding box center [500, 333] width 341 height 31
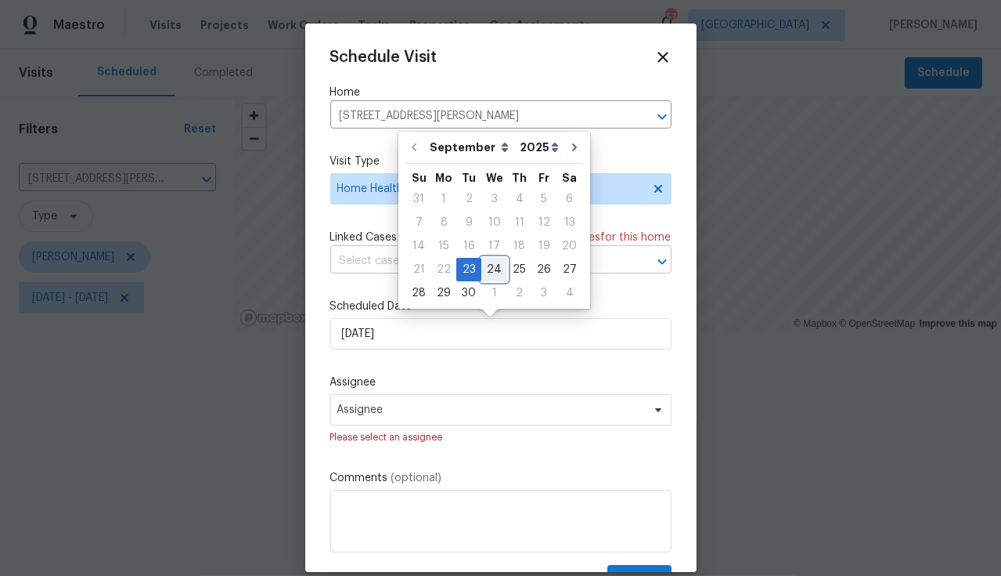
click at [499, 271] on div "24" at bounding box center [495, 269] width 26 height 22
type input "9/24/2025"
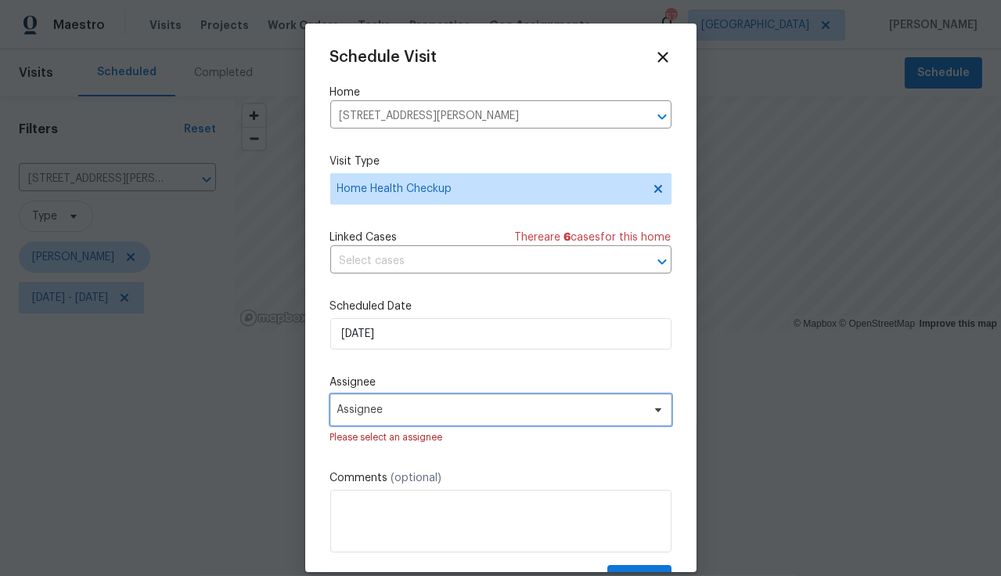
click at [564, 406] on span "Assignee" at bounding box center [490, 409] width 307 height 13
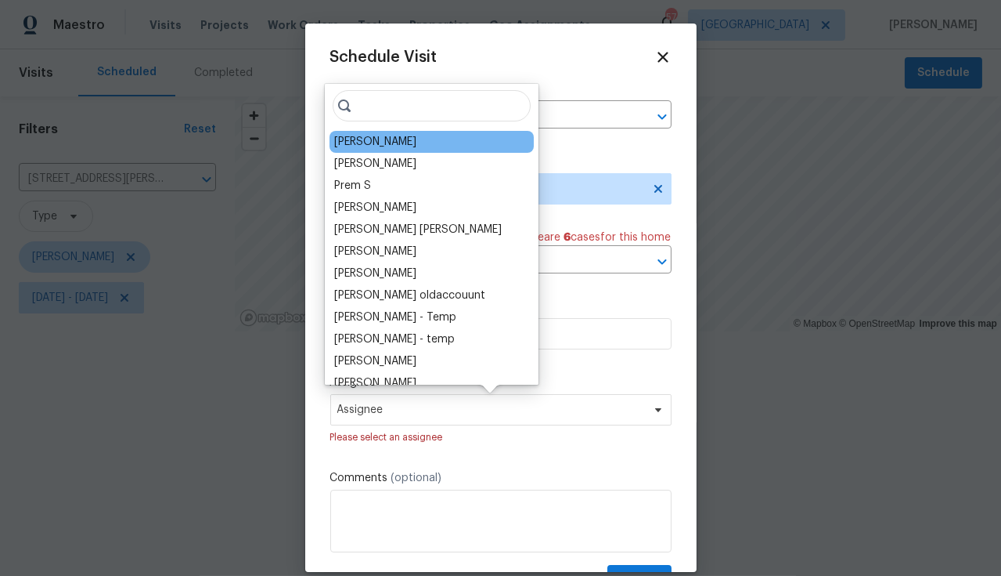
click at [372, 142] on div "[PERSON_NAME]" at bounding box center [375, 142] width 82 height 16
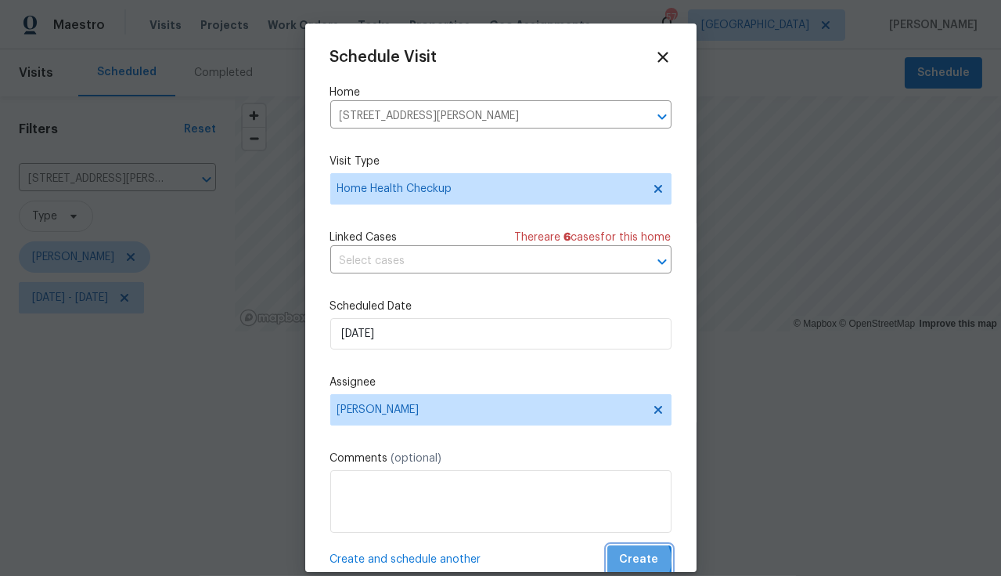
click at [625, 475] on span "Create" at bounding box center [639, 560] width 39 height 20
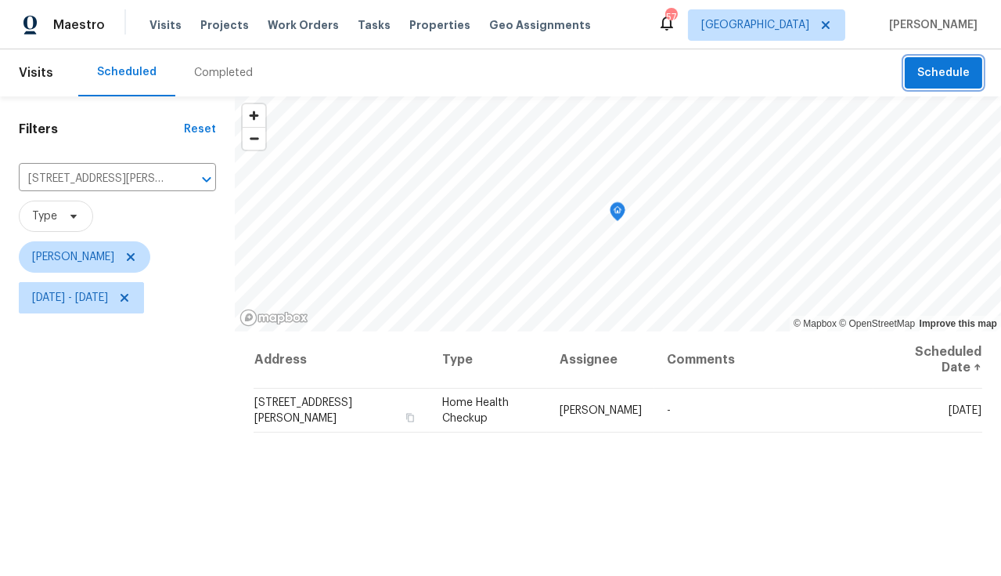
click at [958, 68] on span "Schedule" at bounding box center [944, 73] width 52 height 20
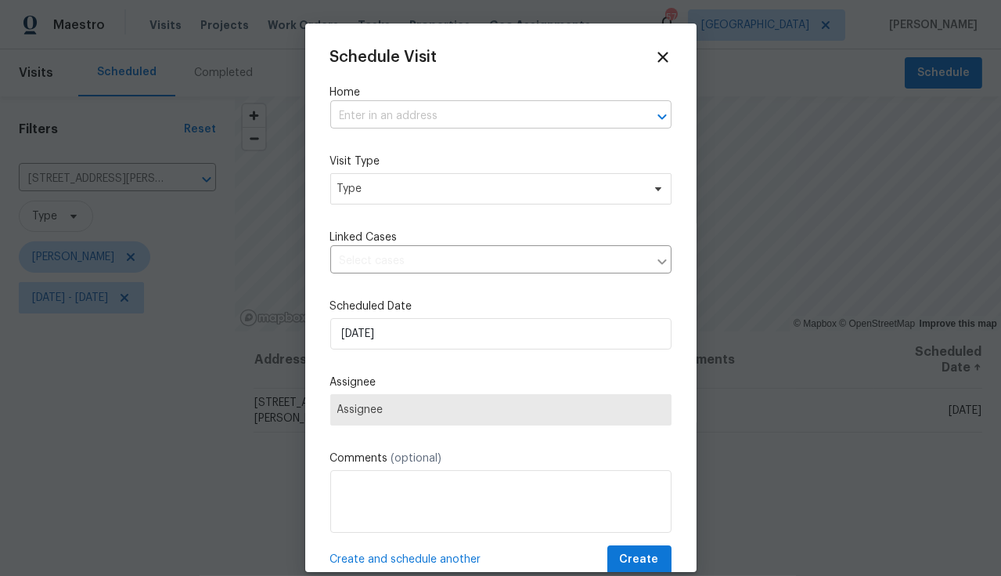
click at [442, 106] on input "text" at bounding box center [479, 116] width 298 height 24
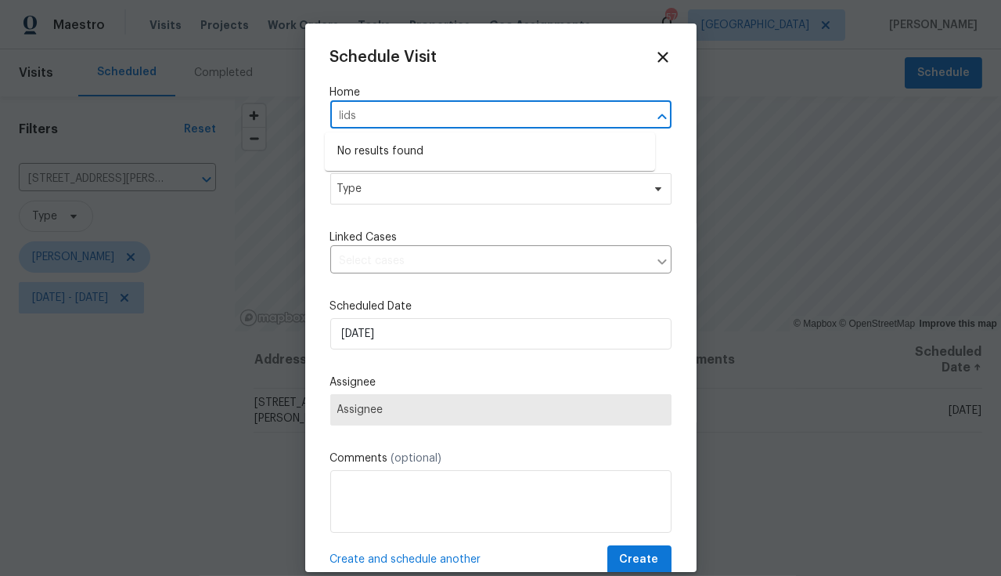
click at [415, 125] on input "lids" at bounding box center [479, 116] width 298 height 24
click at [409, 112] on input "lids" at bounding box center [479, 116] width 298 height 24
click at [409, 113] on input "lids" at bounding box center [479, 116] width 298 height 24
paste input "1110 McDaniel St Sun City Center FL 33573"
type input "1110 McDaniel St Sun City Center FL 33573"
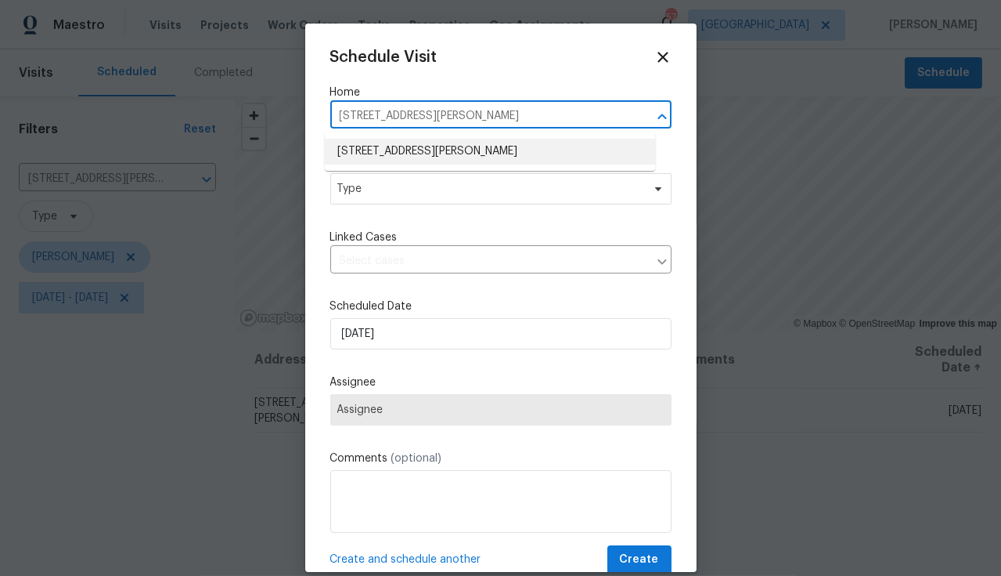
click at [413, 147] on li "1110 McDaniel St # 1110, Sun City Center, FL 33573" at bounding box center [490, 152] width 330 height 26
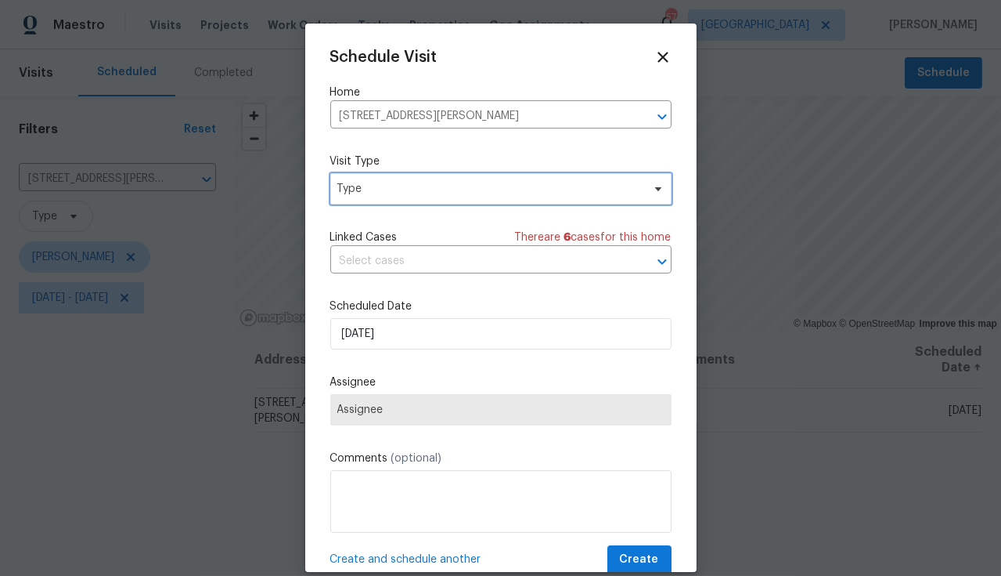
click at [428, 190] on span "Type" at bounding box center [489, 189] width 305 height 16
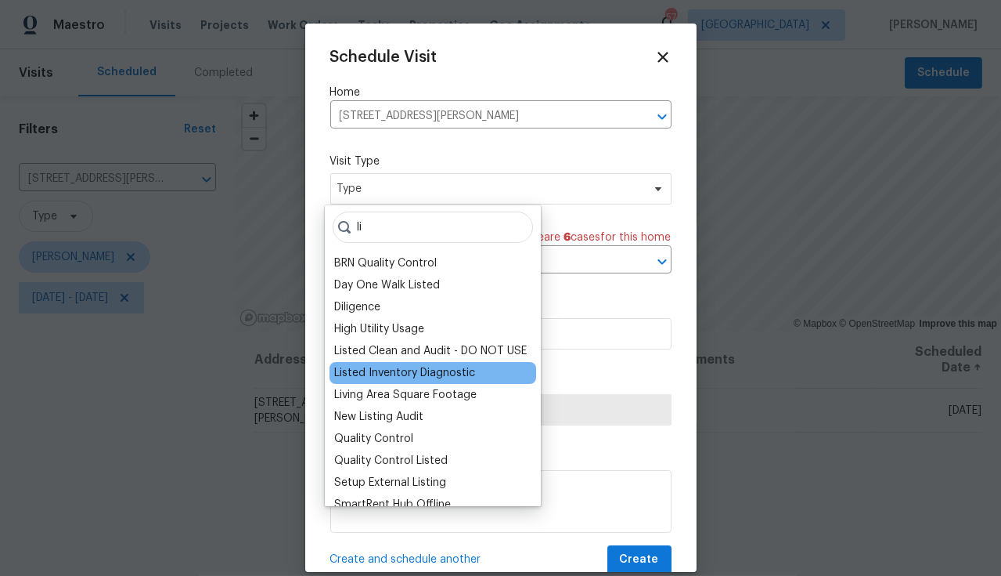
type input "li"
click at [414, 369] on div "Listed Inventory Diagnostic" at bounding box center [404, 373] width 141 height 16
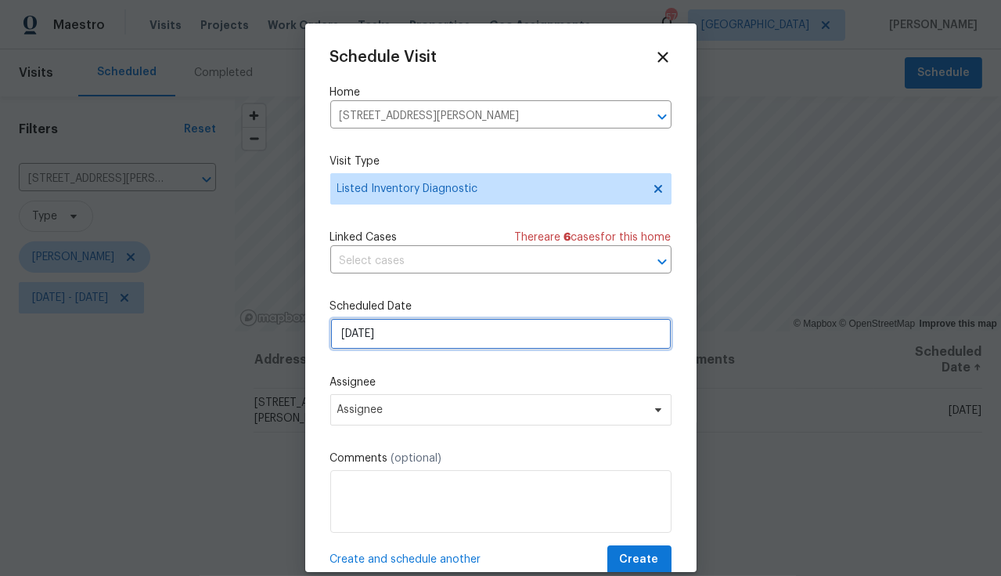
click at [436, 345] on input "9/23/2025" at bounding box center [500, 333] width 341 height 31
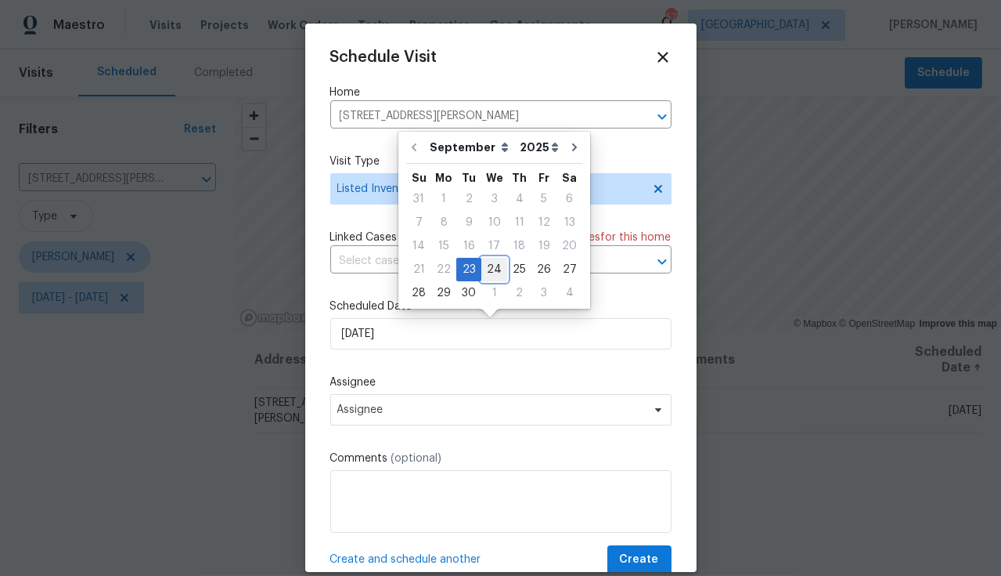
click at [493, 265] on div "24" at bounding box center [495, 269] width 26 height 22
type input "9/24/2025"
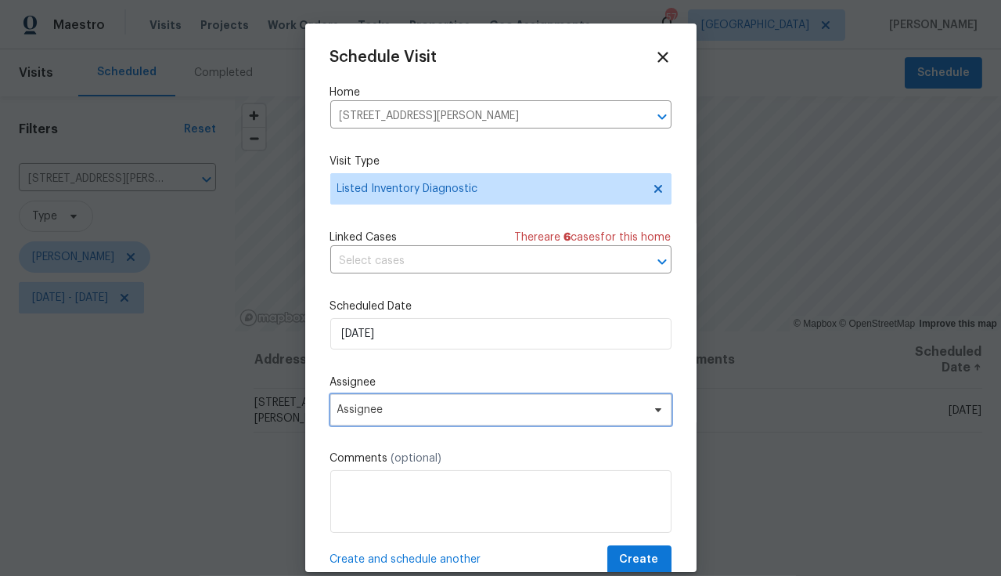
click at [458, 401] on span "Assignee" at bounding box center [500, 409] width 341 height 31
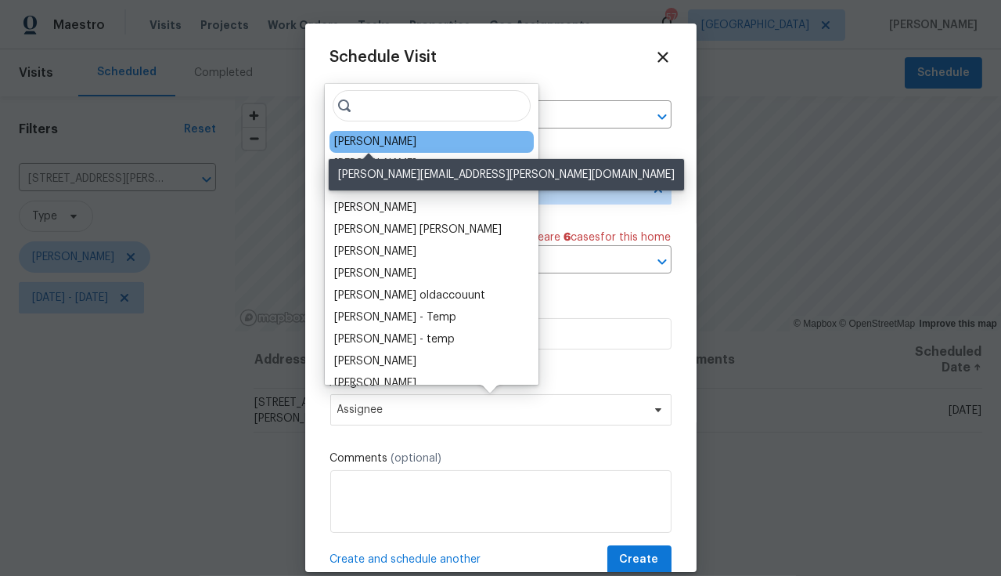
click at [372, 137] on div "[PERSON_NAME]" at bounding box center [375, 142] width 82 height 16
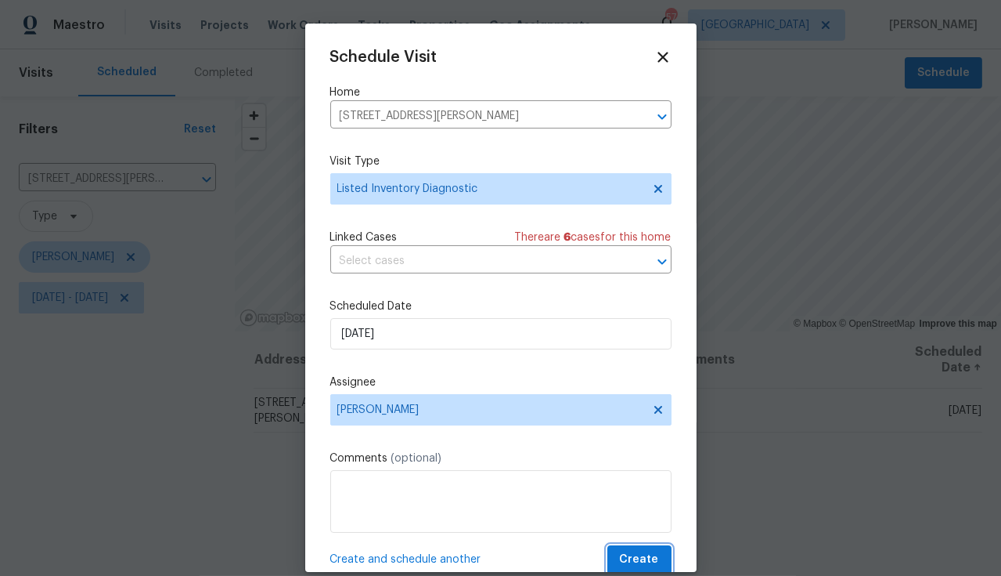
click at [634, 475] on span "Create" at bounding box center [639, 560] width 39 height 20
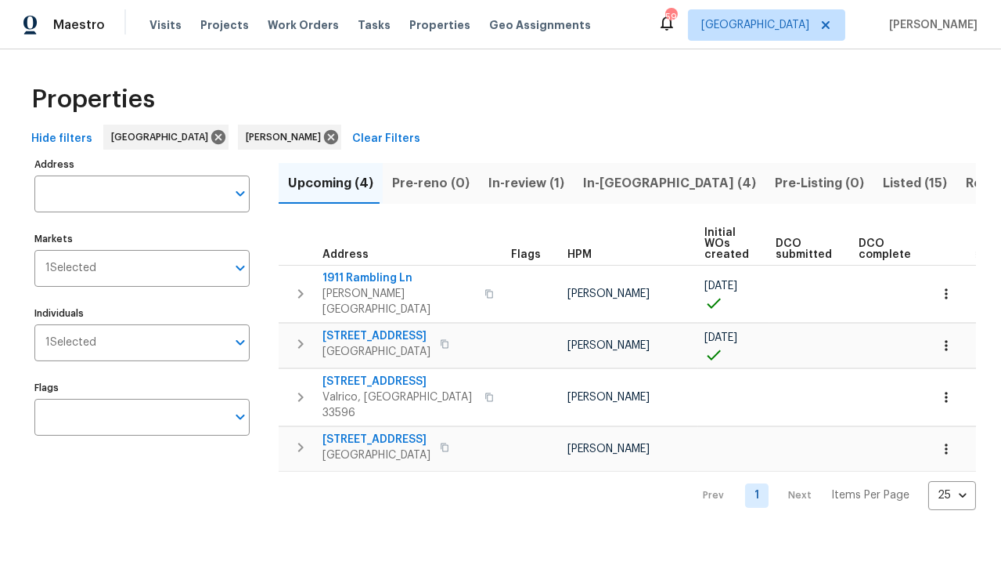
click at [883, 181] on span "Listed (15)" at bounding box center [915, 183] width 64 height 22
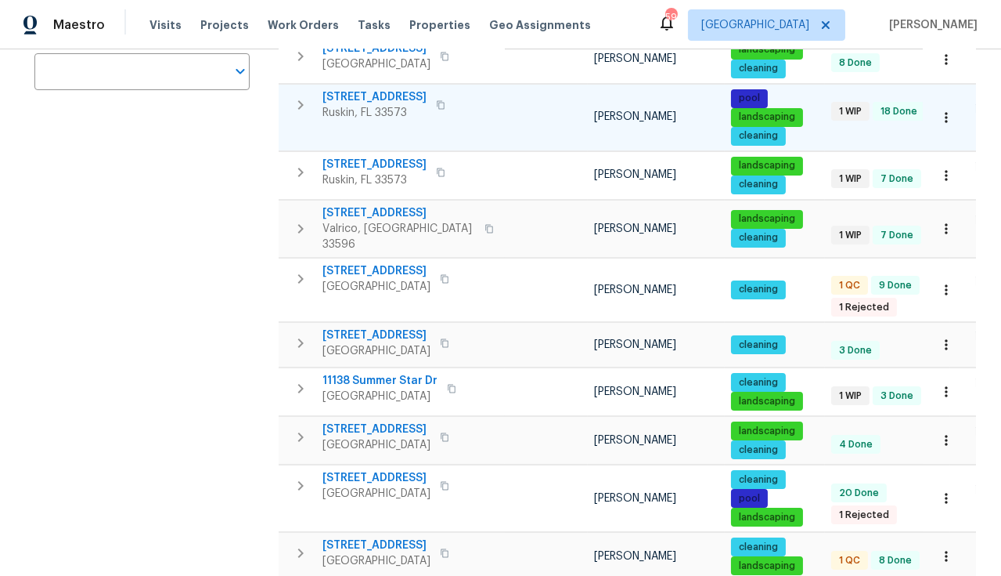
scroll to position [429, 0]
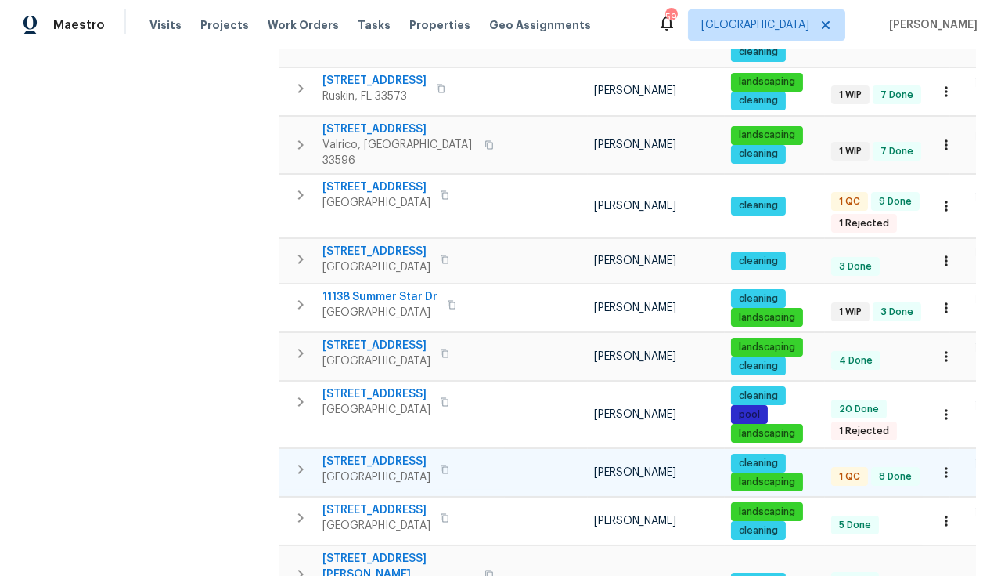
click at [395, 456] on span "13008 Majestic Garden Ln" at bounding box center [377, 461] width 108 height 16
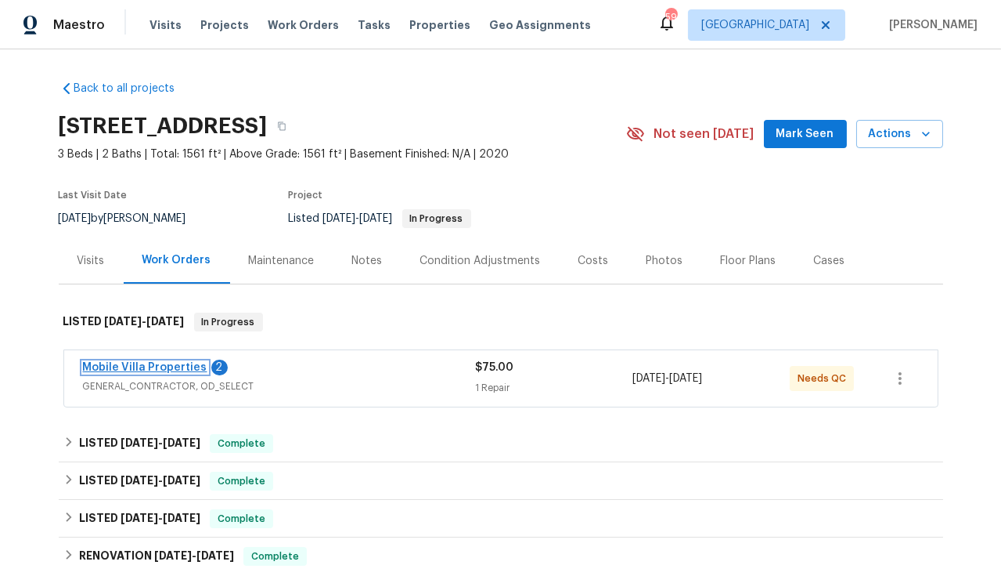
click at [167, 369] on link "Mobile Villa Properties" at bounding box center [145, 367] width 124 height 11
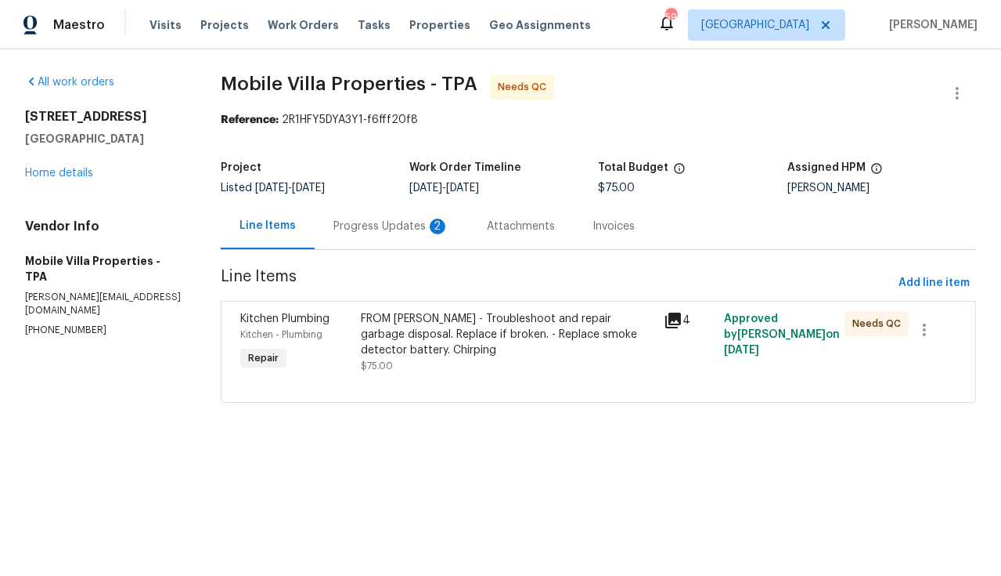
click at [381, 225] on div "Progress Updates 2" at bounding box center [392, 226] width 116 height 16
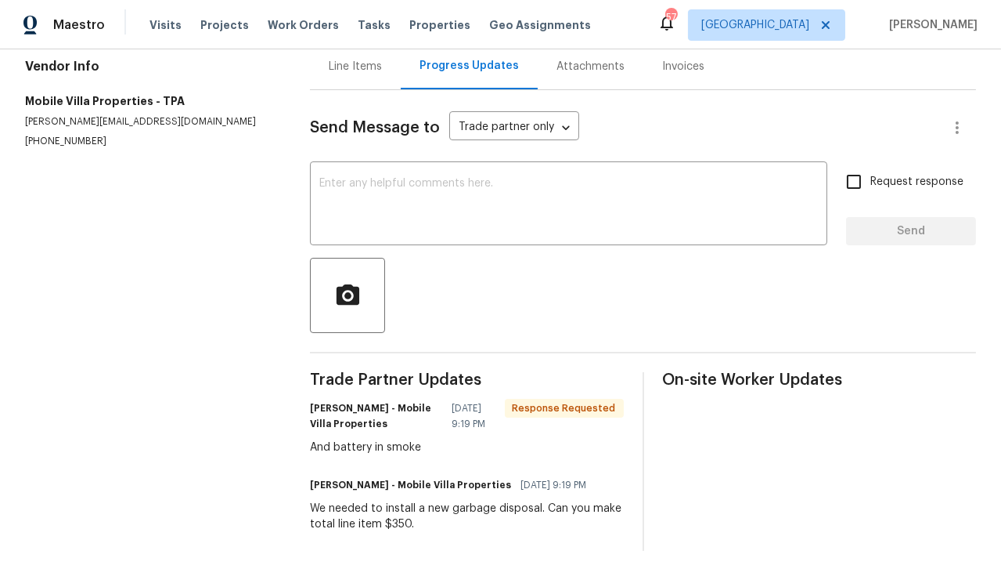
scroll to position [169, 0]
drag, startPoint x: 410, startPoint y: 514, endPoint x: 385, endPoint y: 516, distance: 25.1
click at [385, 516] on div "We needed to install a new garbage disposal. Can you make total line item $350." at bounding box center [467, 515] width 314 height 31
copy div "$350"
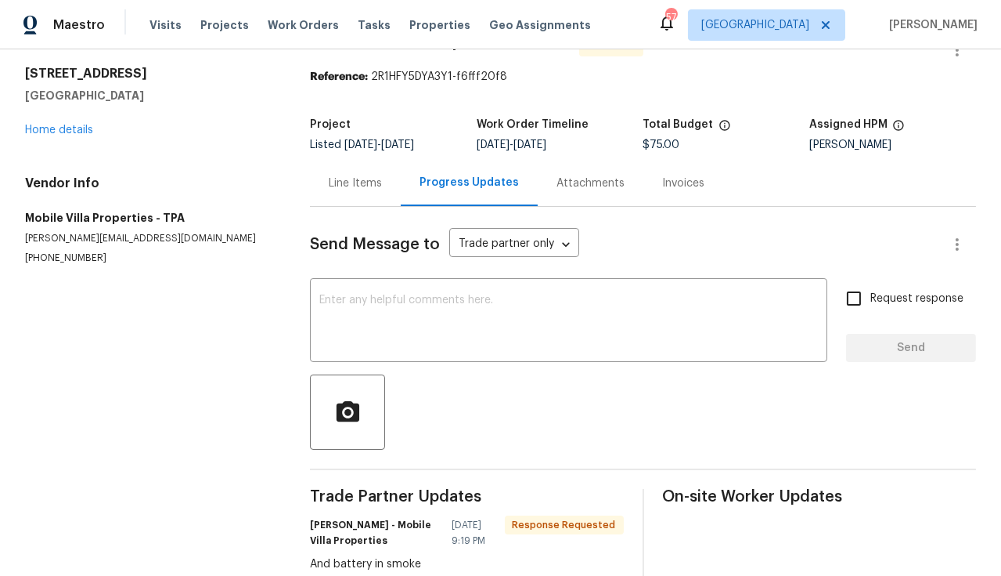
scroll to position [34, 0]
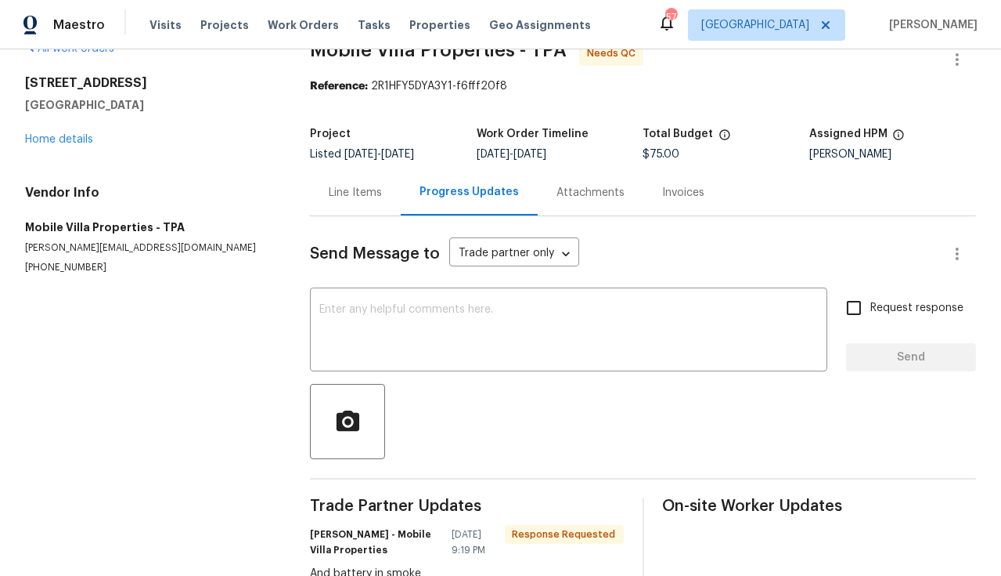
click at [358, 193] on div "Line Items" at bounding box center [355, 193] width 53 height 16
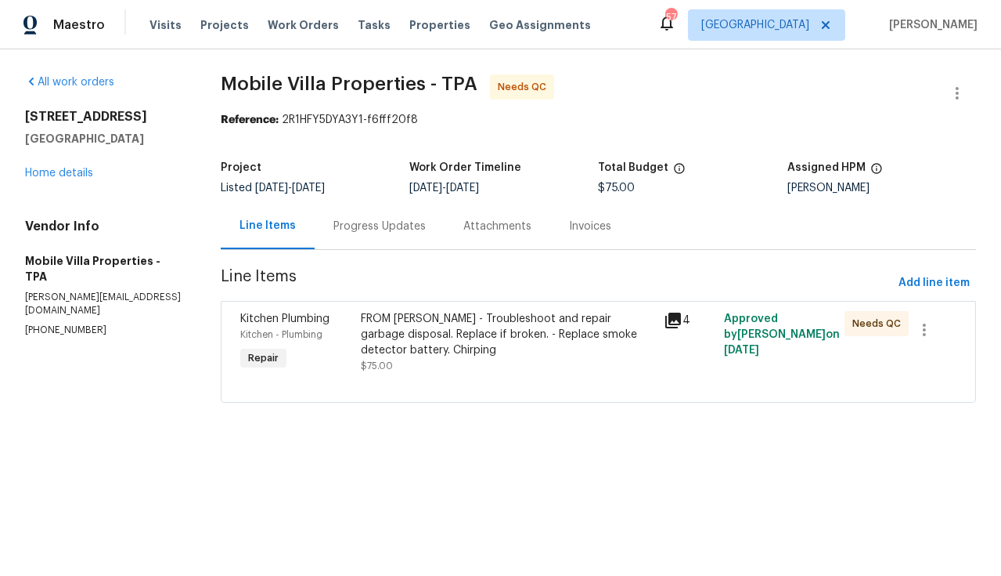
click at [477, 341] on div "FROM PAUL - Troubleshoot and repair garbage disposal. Replace if broken. - Repl…" at bounding box center [507, 334] width 293 height 47
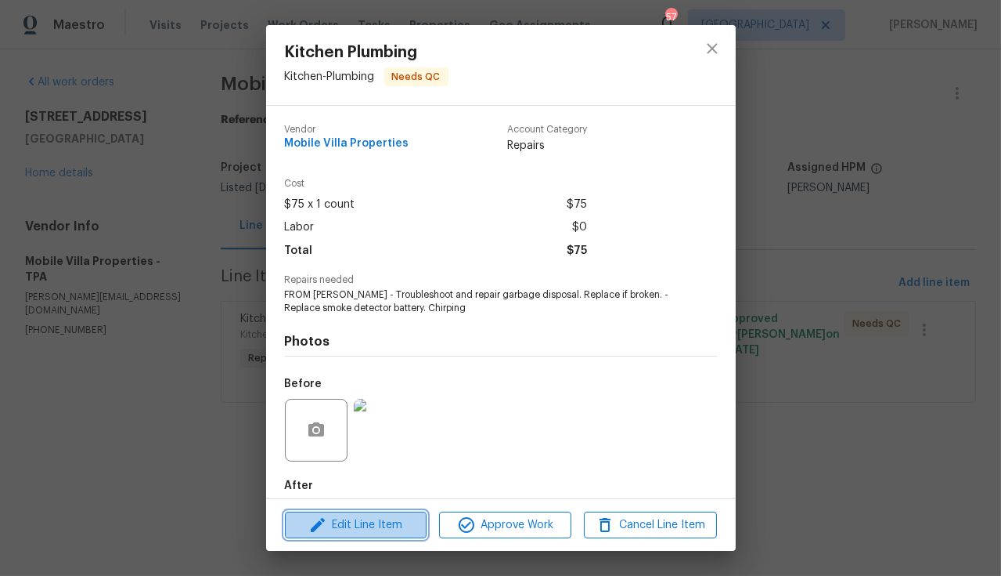
click at [383, 524] on span "Edit Line Item" at bounding box center [356, 525] width 132 height 20
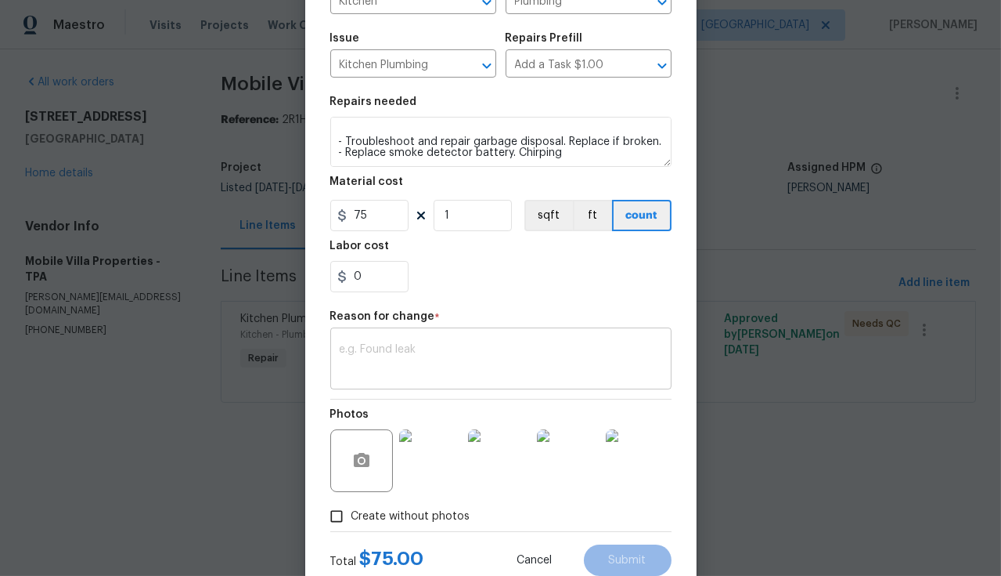
scroll to position [197, 0]
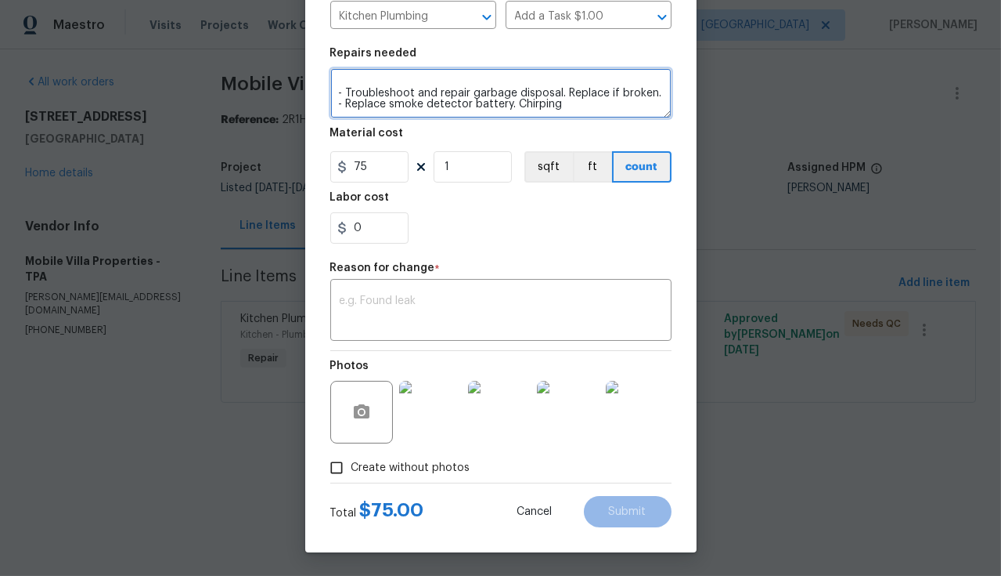
click at [601, 107] on textarea "FROM PAUL - Troubleshoot and repair garbage disposal. Replace if broken. - Repl…" at bounding box center [500, 93] width 341 height 50
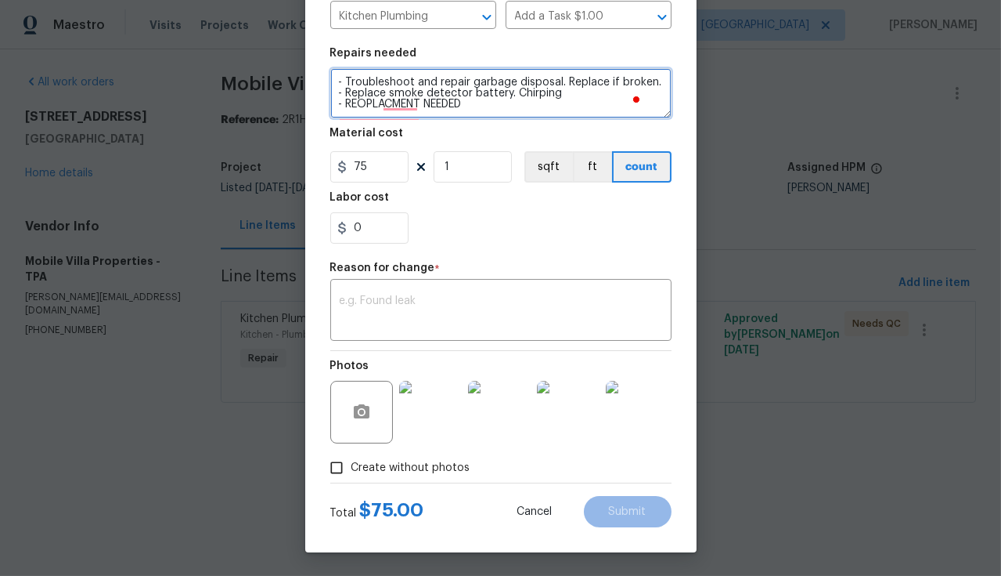
type textarea "FROM PAUL - Troubleshoot and repair garbage disposal. Replace if broken. - Repl…"
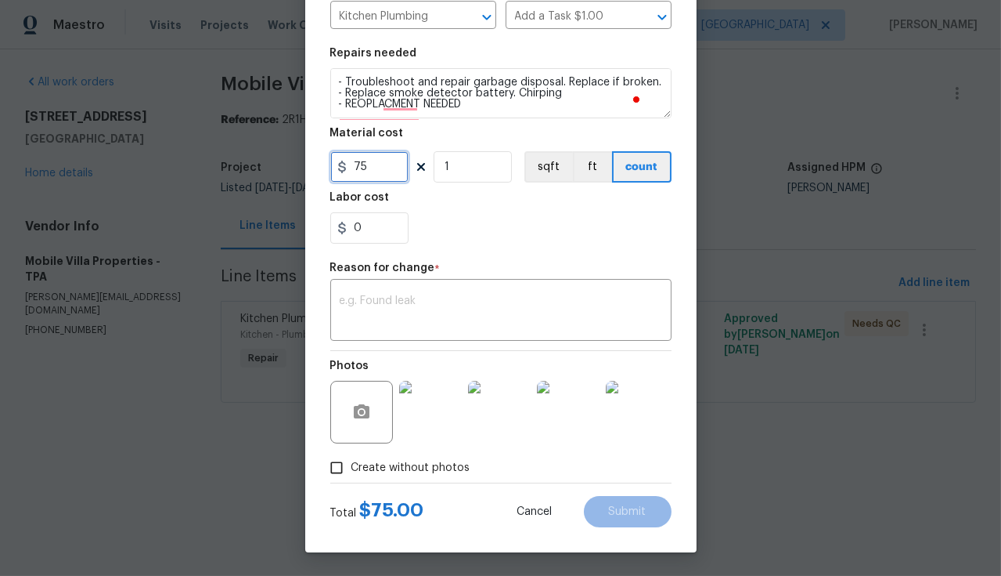
click at [377, 168] on input "75" at bounding box center [369, 166] width 78 height 31
type input "350"
click at [452, 287] on div "x ​" at bounding box center [500, 312] width 341 height 58
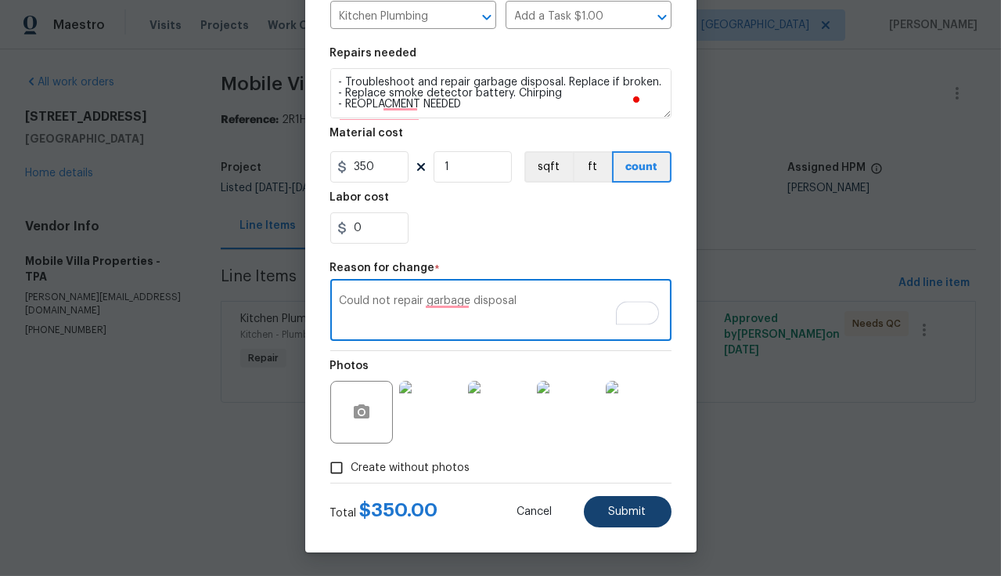
type textarea "Could not repair garbage disposal"
click at [635, 513] on span "Submit" at bounding box center [628, 512] width 38 height 12
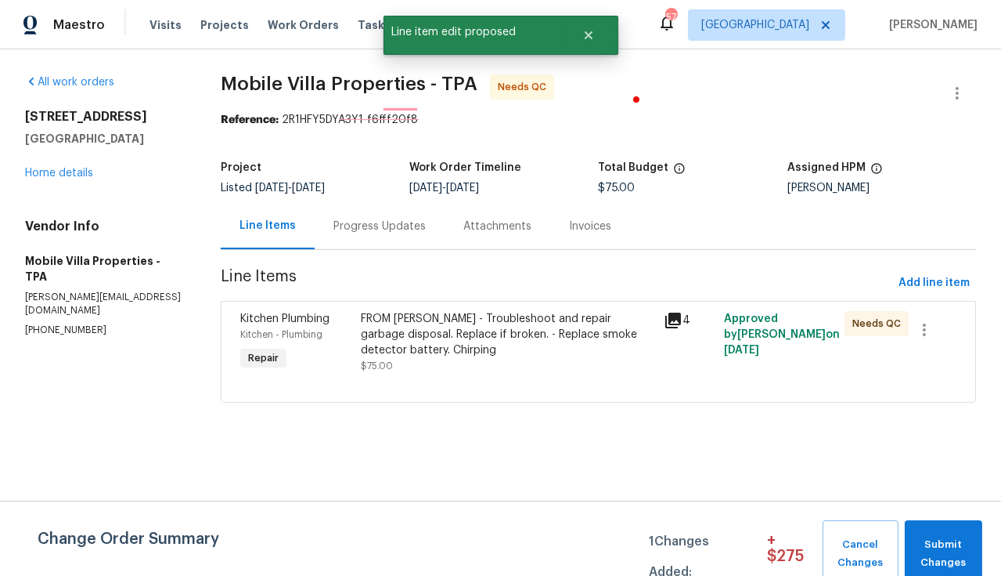
scroll to position [0, 0]
click at [965, 557] on span "Submit Changes" at bounding box center [944, 554] width 62 height 36
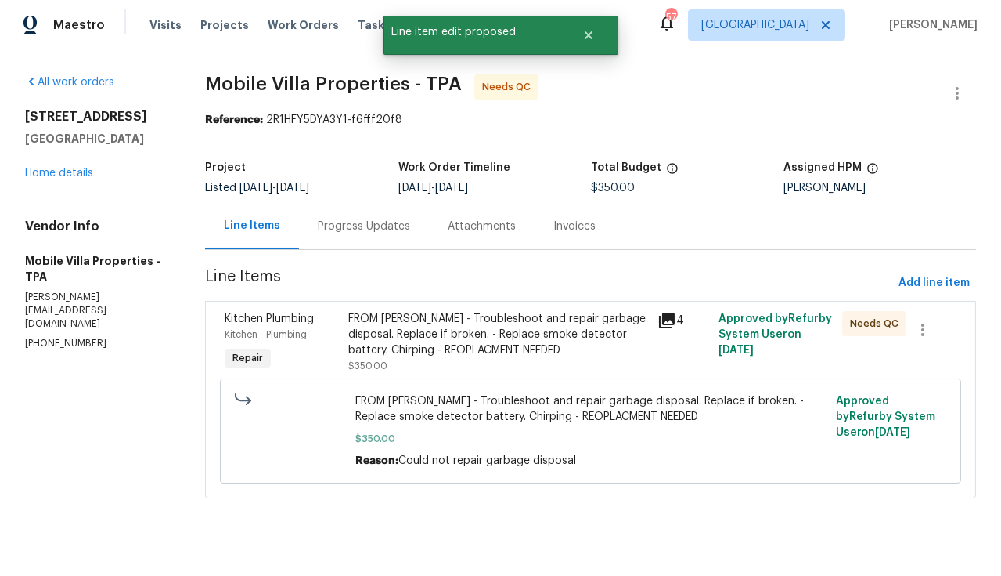
click at [512, 351] on div "FROM PAUL - Troubleshoot and repair garbage disposal. Replace if broken. - Repl…" at bounding box center [497, 334] width 299 height 47
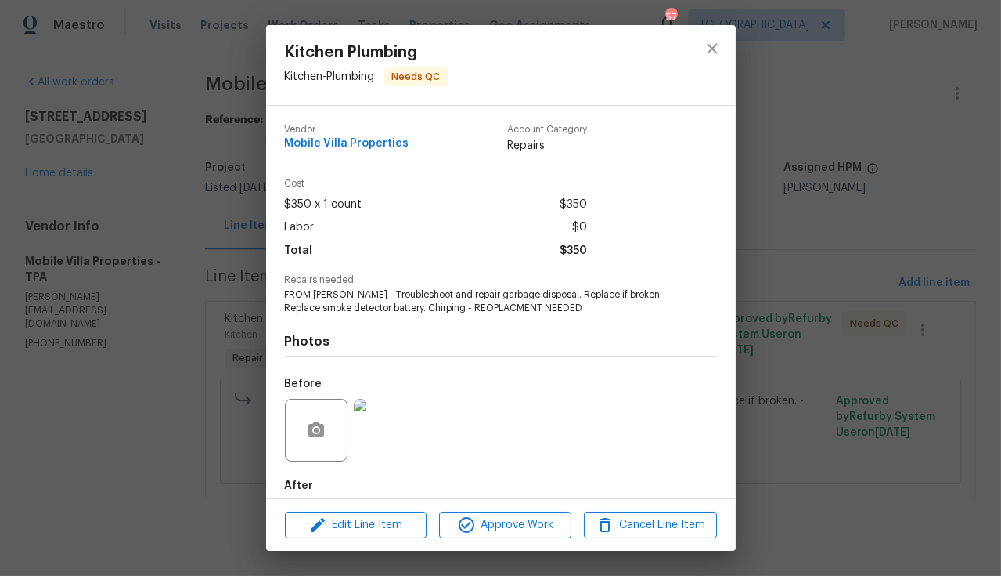
click at [483, 541] on div "Edit Line Item Approve Work Cancel Line Item" at bounding box center [501, 525] width 470 height 52
click at [486, 536] on button "Approve Work" at bounding box center [505, 524] width 132 height 27
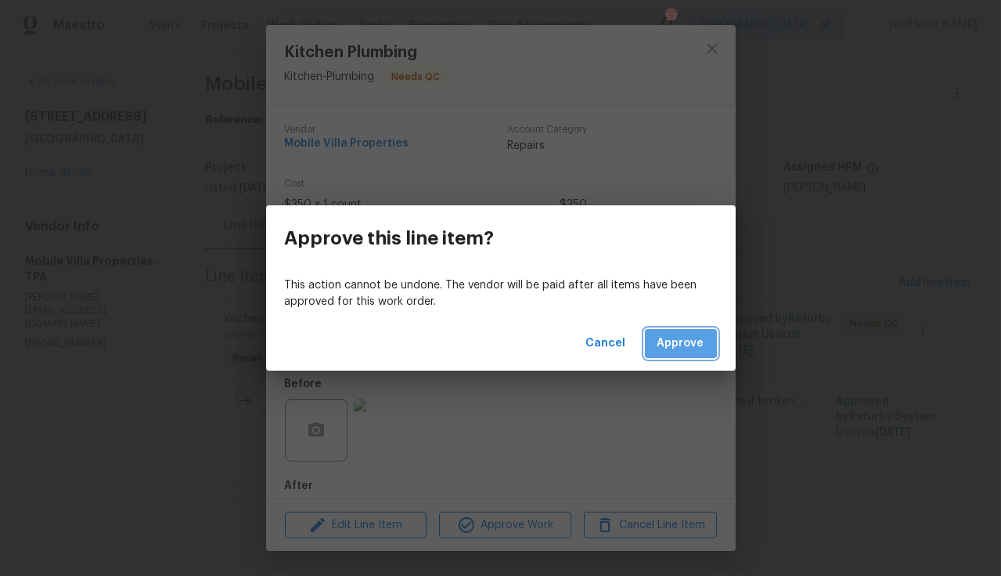
click at [671, 353] on button "Approve" at bounding box center [681, 343] width 72 height 29
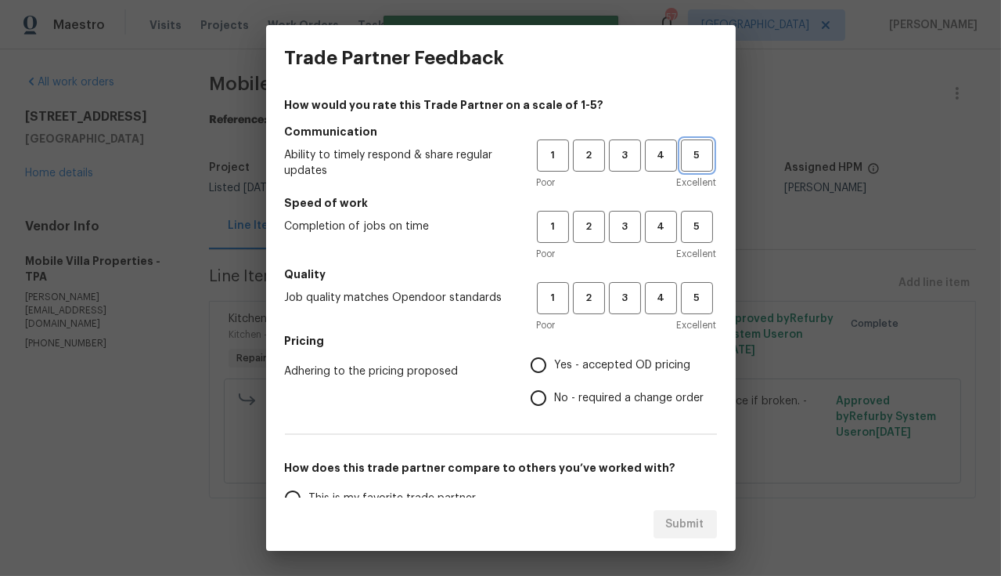
drag, startPoint x: 688, startPoint y: 151, endPoint x: 690, endPoint y: 167, distance: 15.7
click at [688, 151] on span "5" at bounding box center [697, 155] width 29 height 18
click at [658, 226] on span "4" at bounding box center [661, 227] width 29 height 18
click at [694, 289] on span "5" at bounding box center [697, 298] width 29 height 18
click at [594, 370] on span "Yes - accepted OD pricing" at bounding box center [623, 365] width 136 height 16
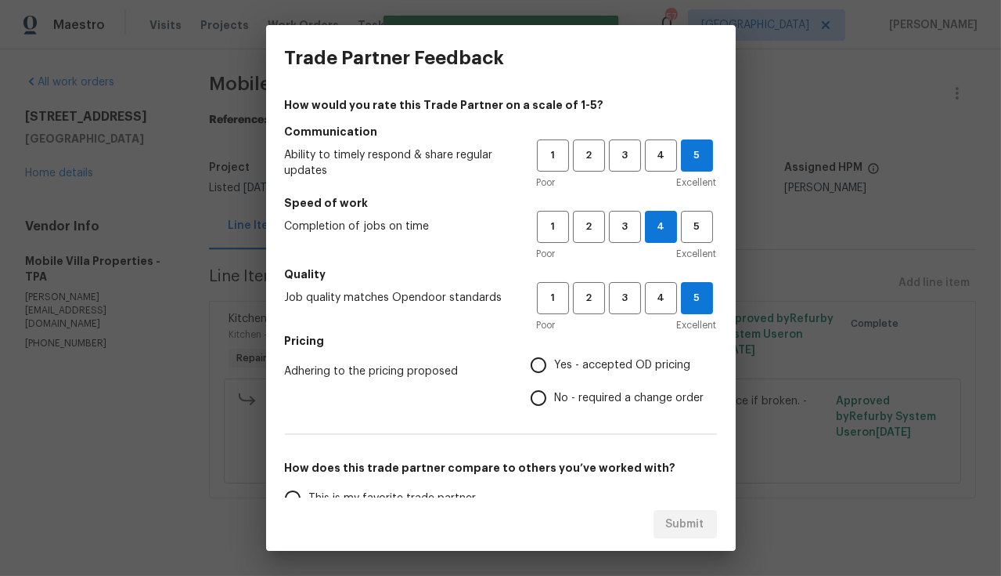
click at [555, 370] on input "Yes - accepted OD pricing" at bounding box center [538, 364] width 33 height 33
radio input "true"
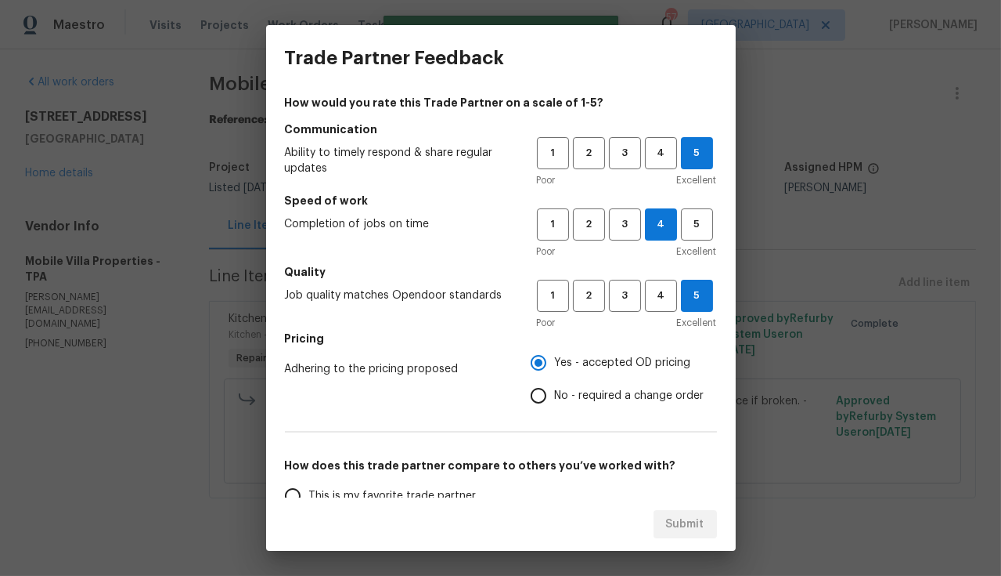
scroll to position [19, 0]
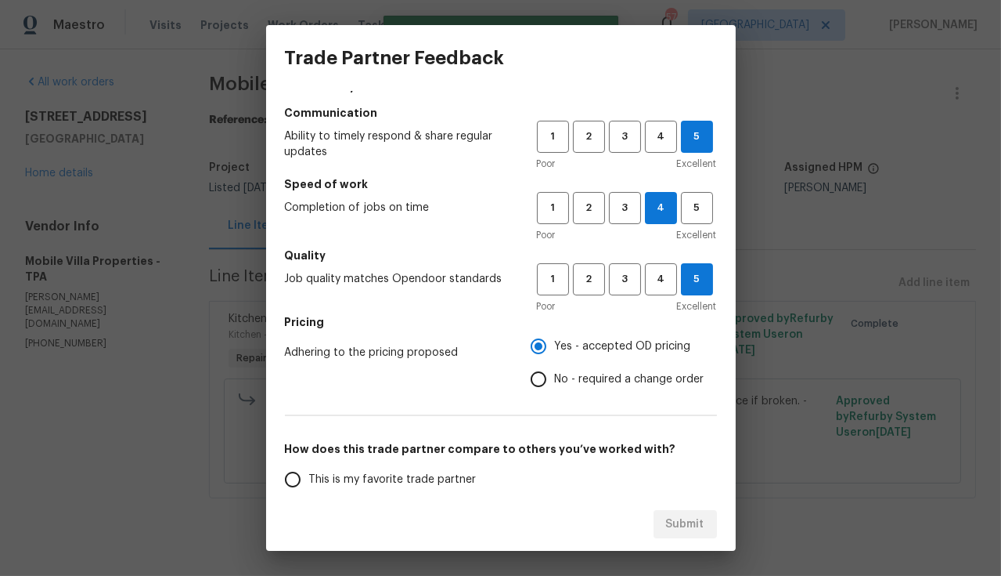
click at [364, 484] on span "This is my favorite trade partner" at bounding box center [393, 479] width 168 height 16
click at [309, 484] on input "This is my favorite trade partner" at bounding box center [292, 479] width 33 height 33
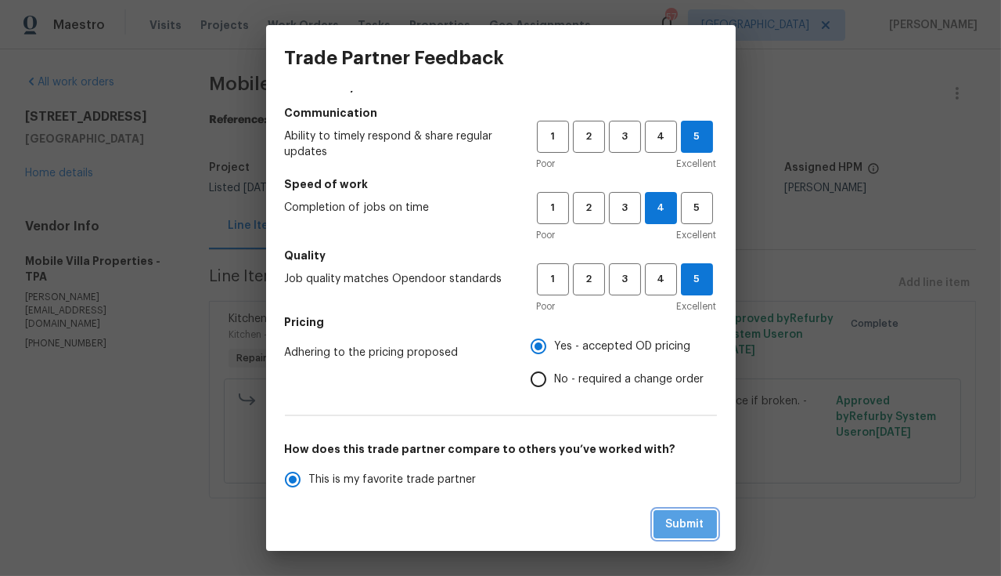
click at [681, 520] on span "Submit" at bounding box center [685, 524] width 38 height 20
radio input "true"
radio input "false"
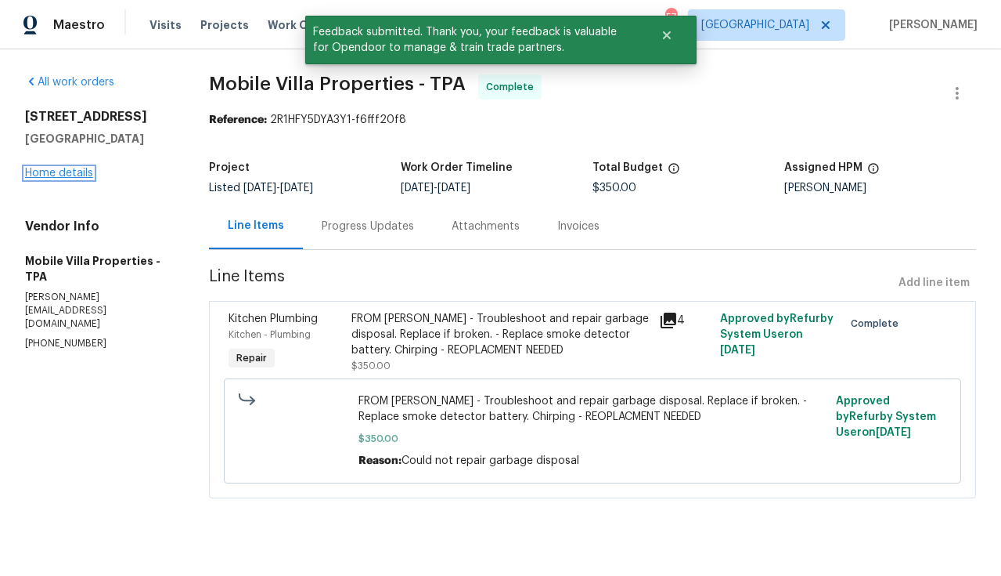
click at [67, 179] on link "Home details" at bounding box center [59, 173] width 68 height 11
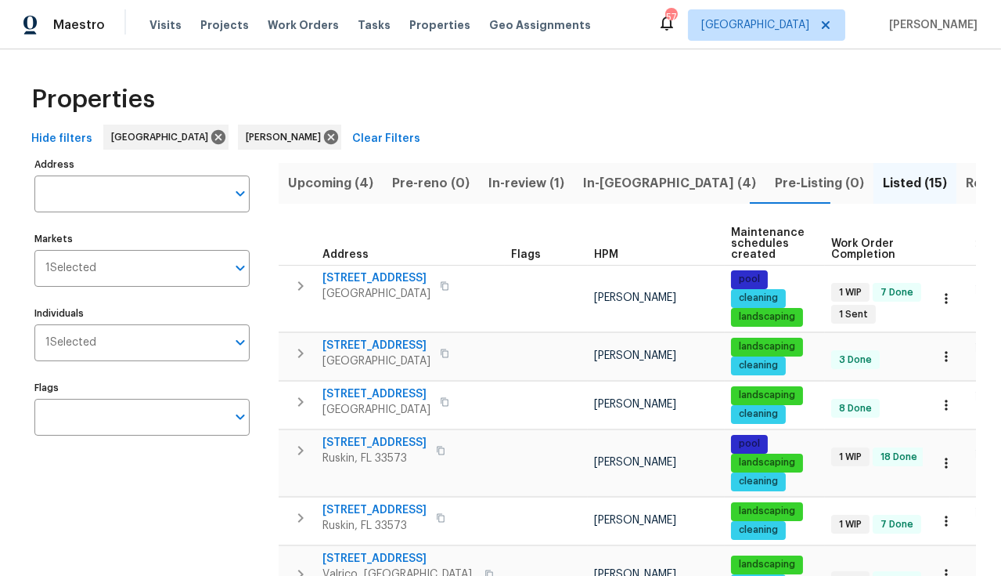
click at [966, 181] on span "Resale (10)" at bounding box center [1000, 183] width 68 height 22
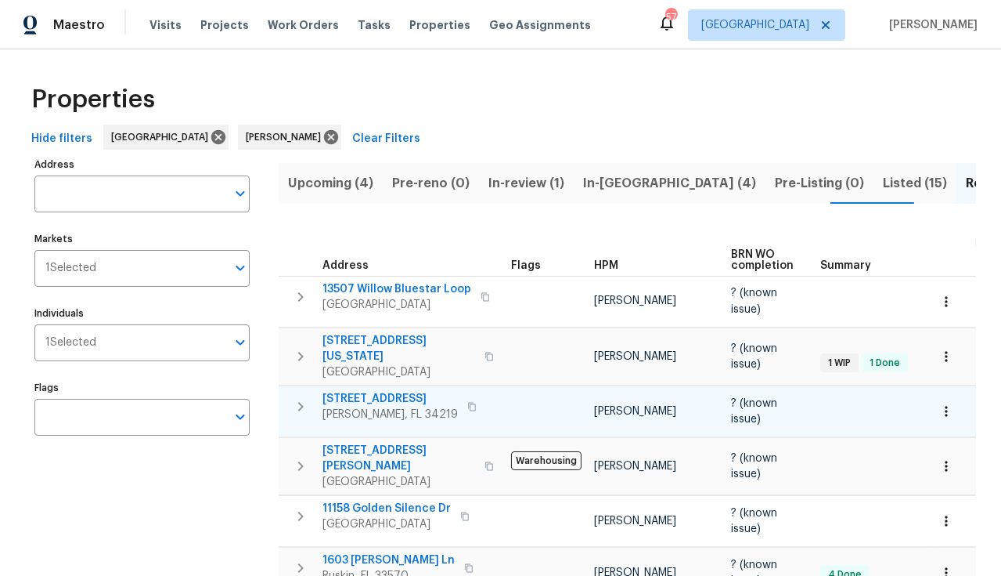
click at [371, 393] on span "[STREET_ADDRESS]" at bounding box center [390, 399] width 135 height 16
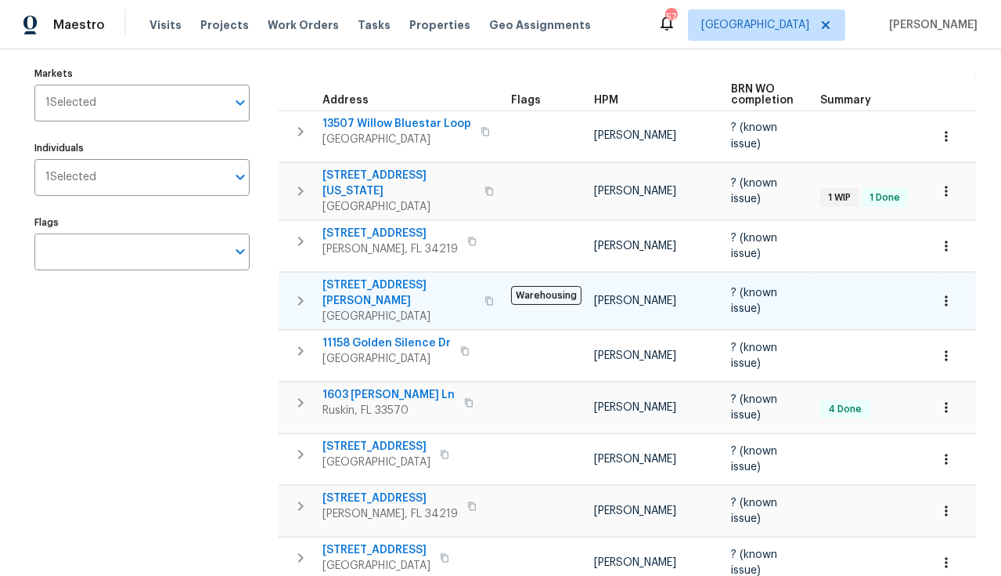
scroll to position [180, 0]
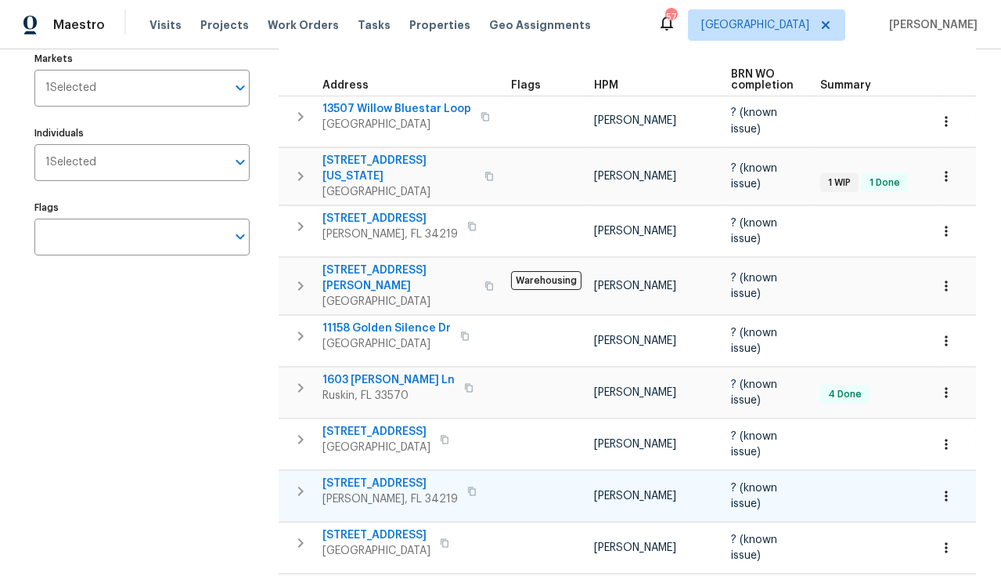
click at [384, 475] on span "[STREET_ADDRESS]" at bounding box center [390, 483] width 135 height 16
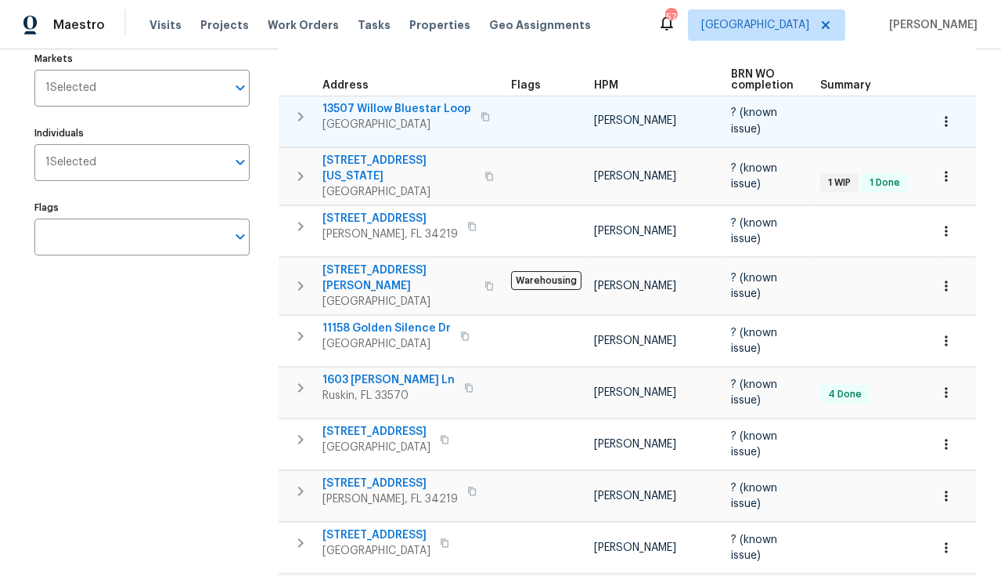
scroll to position [0, 0]
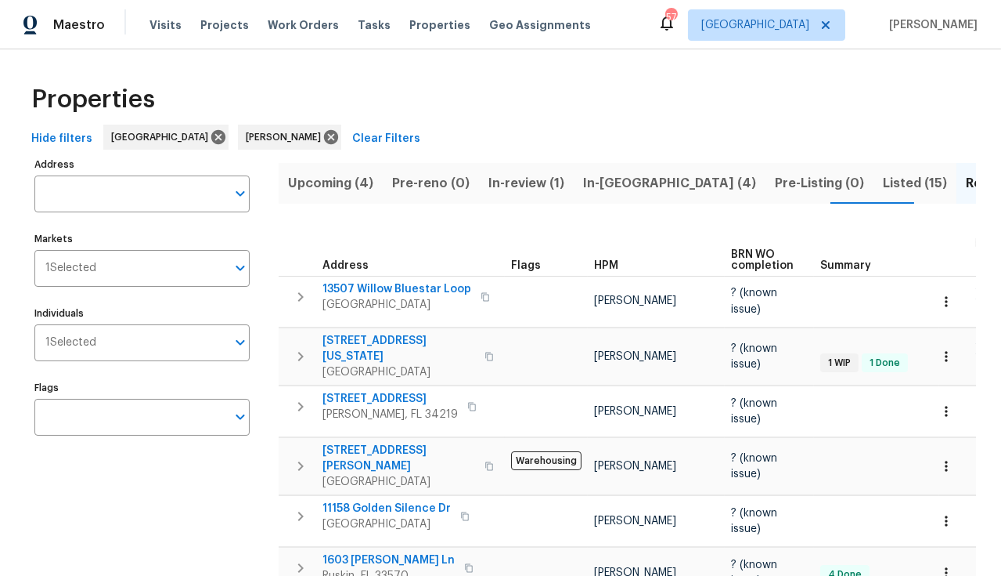
click at [883, 182] on span "Listed (15)" at bounding box center [915, 183] width 64 height 22
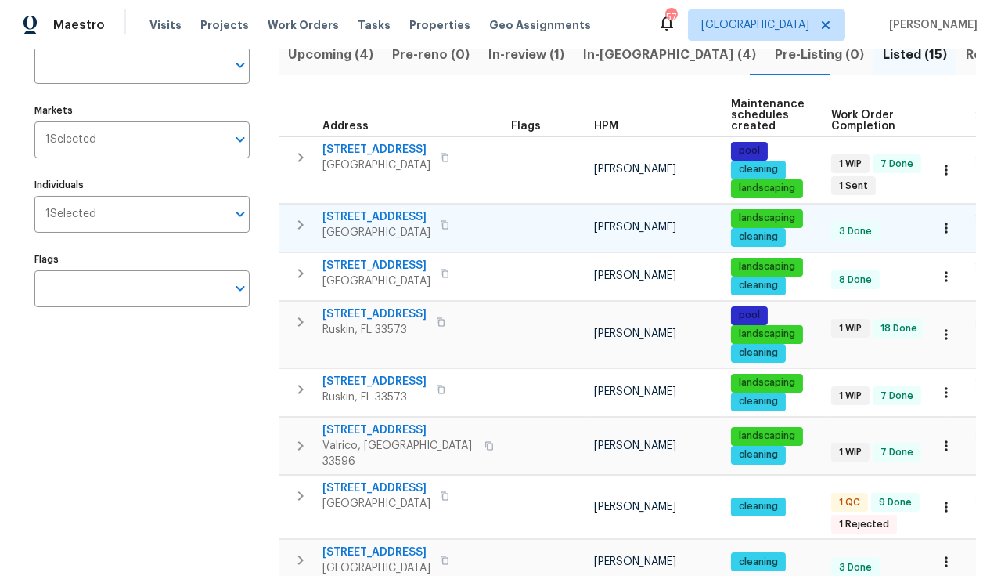
scroll to position [472, 0]
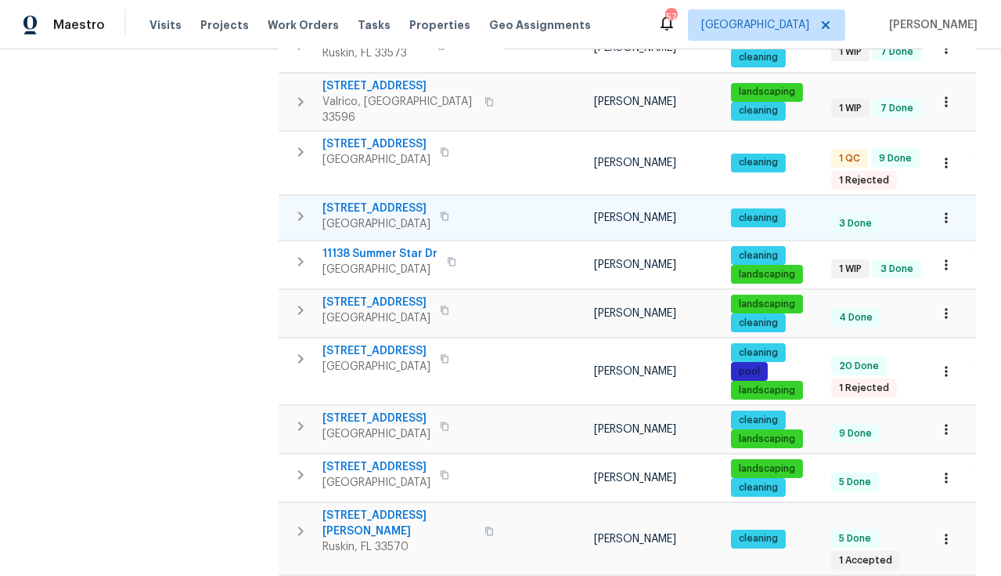
click at [449, 215] on icon "button" at bounding box center [444, 215] width 9 height 9
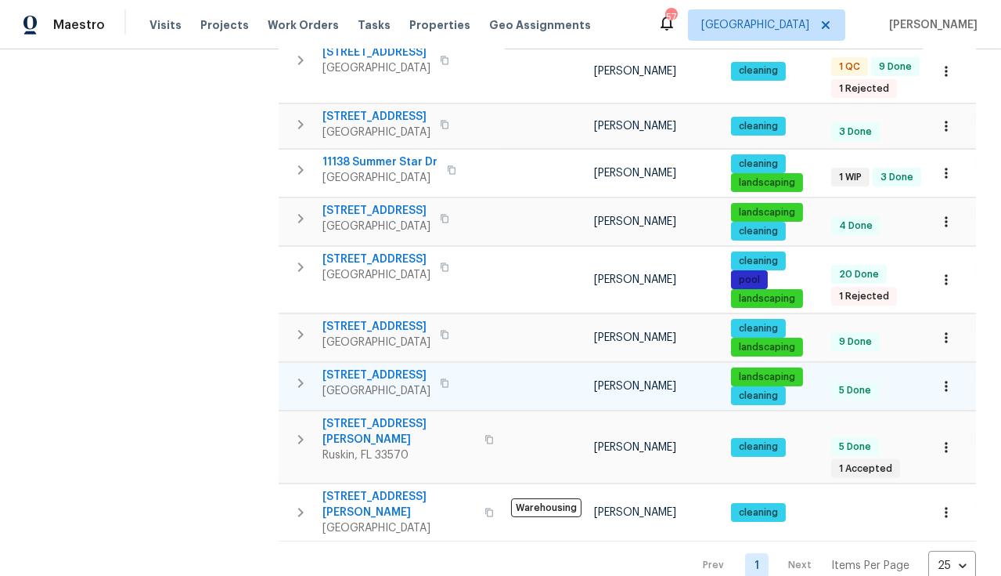
scroll to position [589, 0]
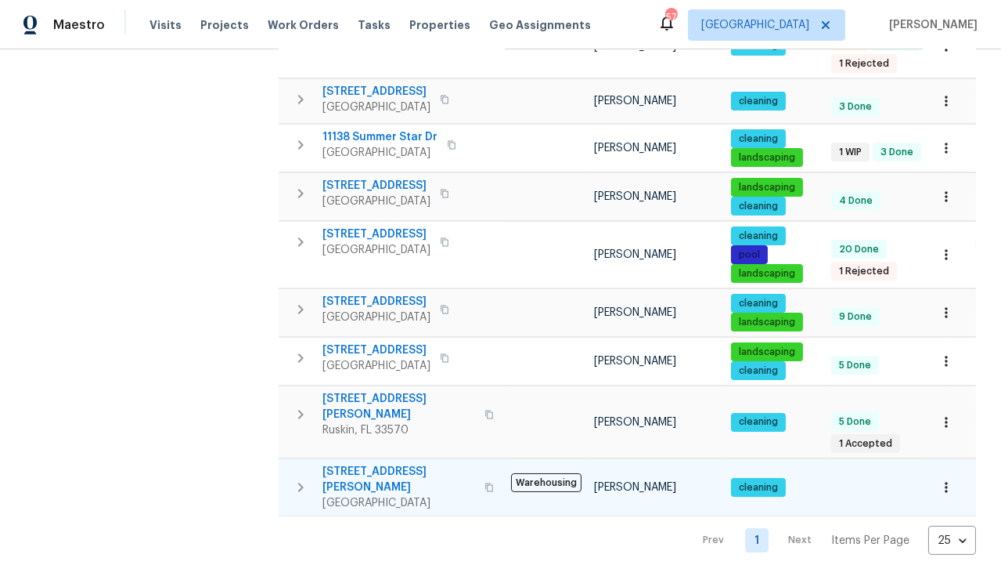
click at [485, 482] on icon "button" at bounding box center [489, 486] width 9 height 9
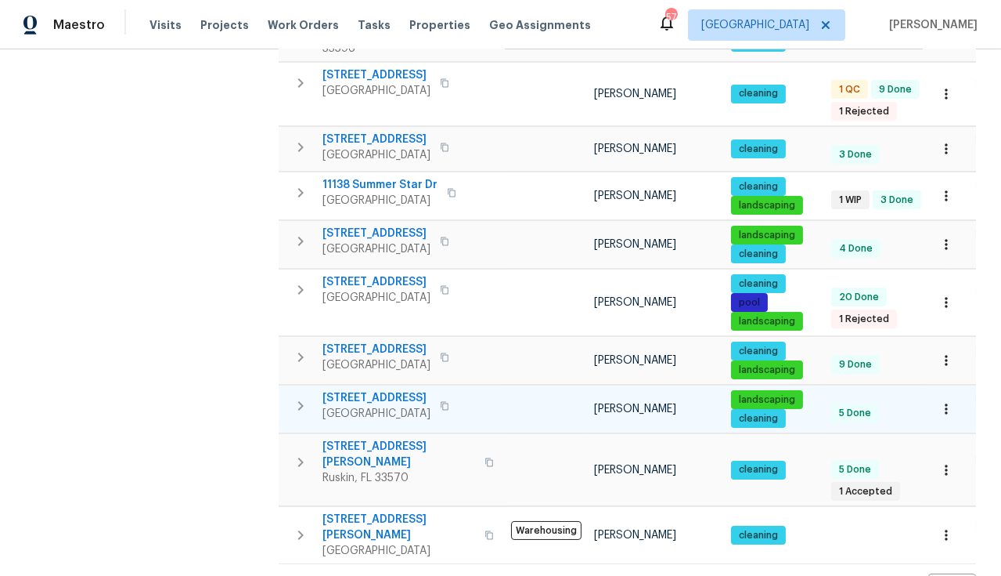
scroll to position [478, 0]
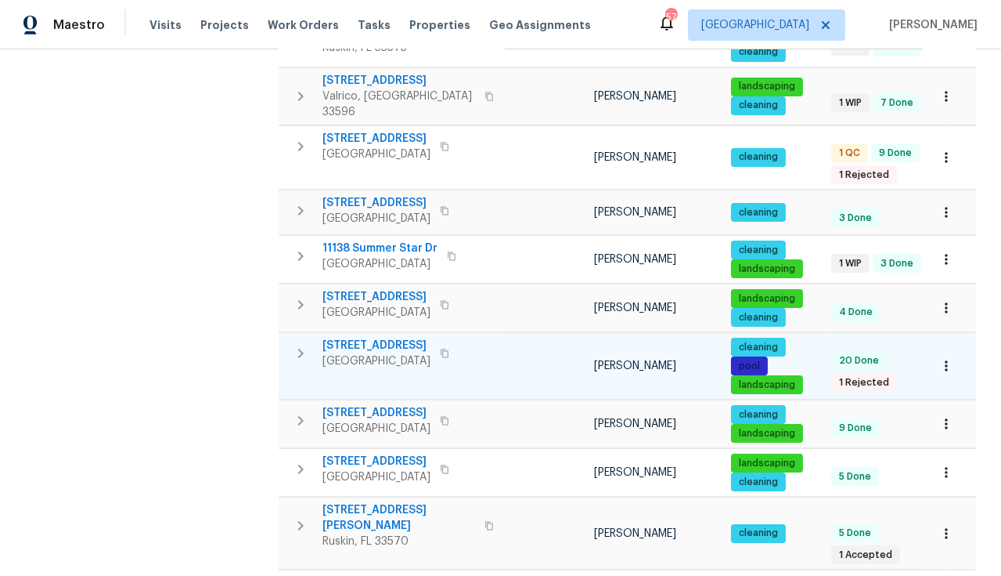
click at [431, 343] on span "[STREET_ADDRESS]" at bounding box center [377, 345] width 108 height 16
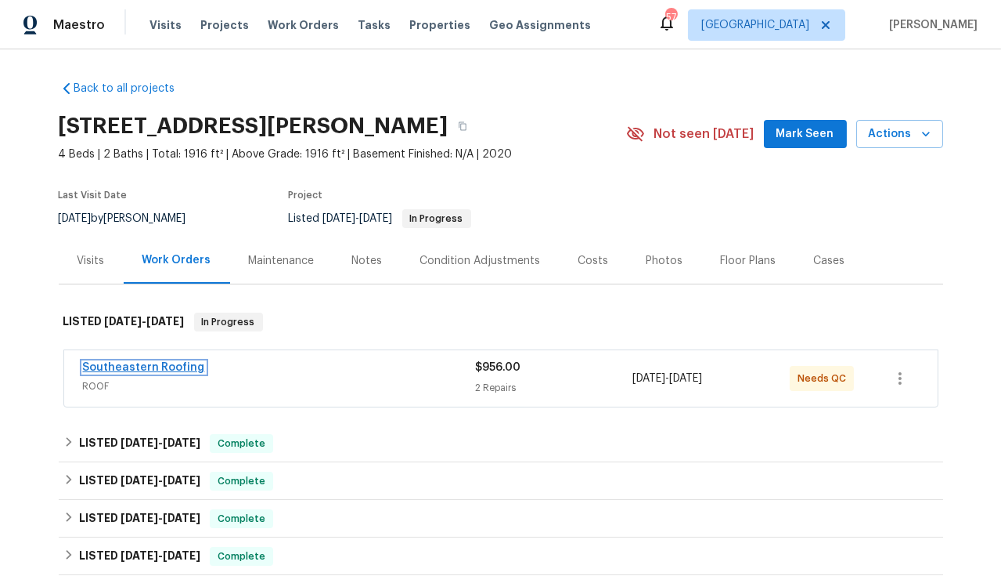
click at [167, 368] on link "Southeastern Roofing" at bounding box center [144, 367] width 122 height 11
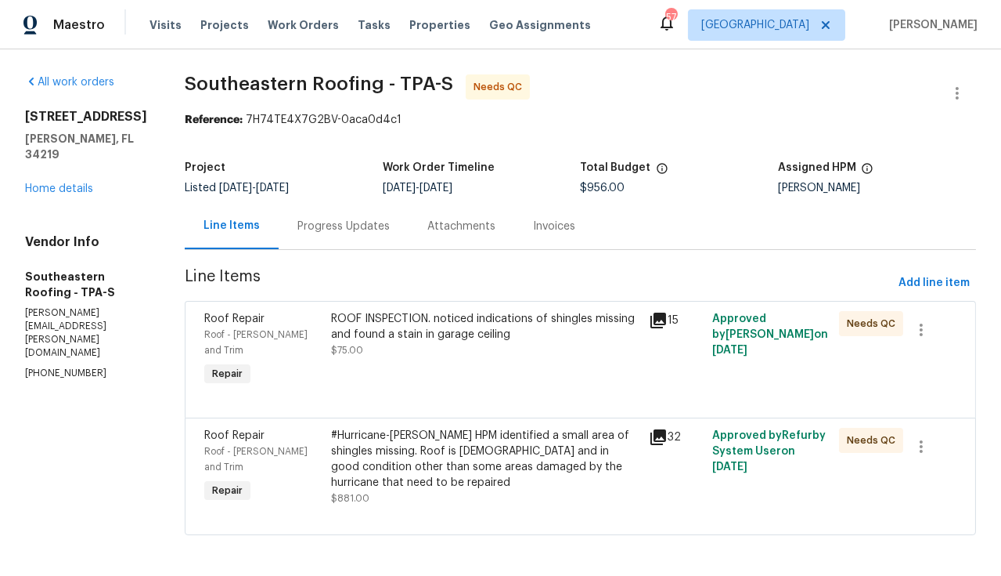
click at [438, 340] on div "ROOF INSPECTION. noticed indications of shingles missing and found a stain in g…" at bounding box center [485, 326] width 308 height 31
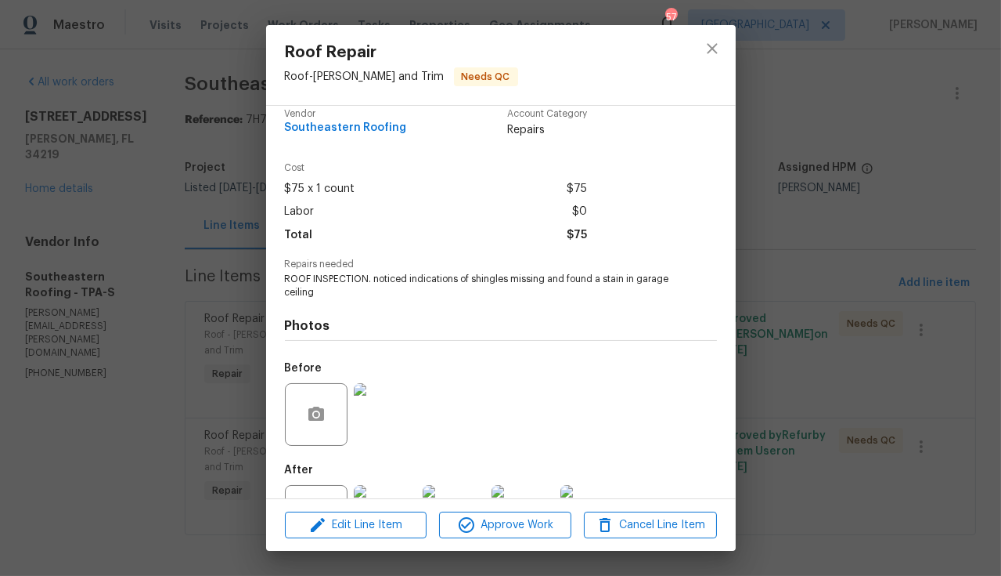
scroll to position [78, 0]
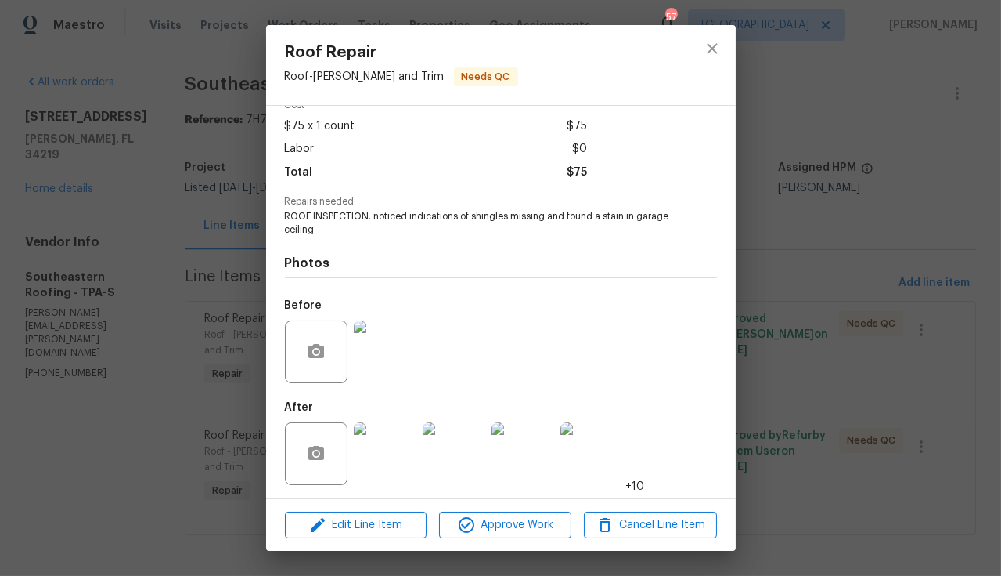
click at [384, 464] on img at bounding box center [385, 453] width 63 height 63
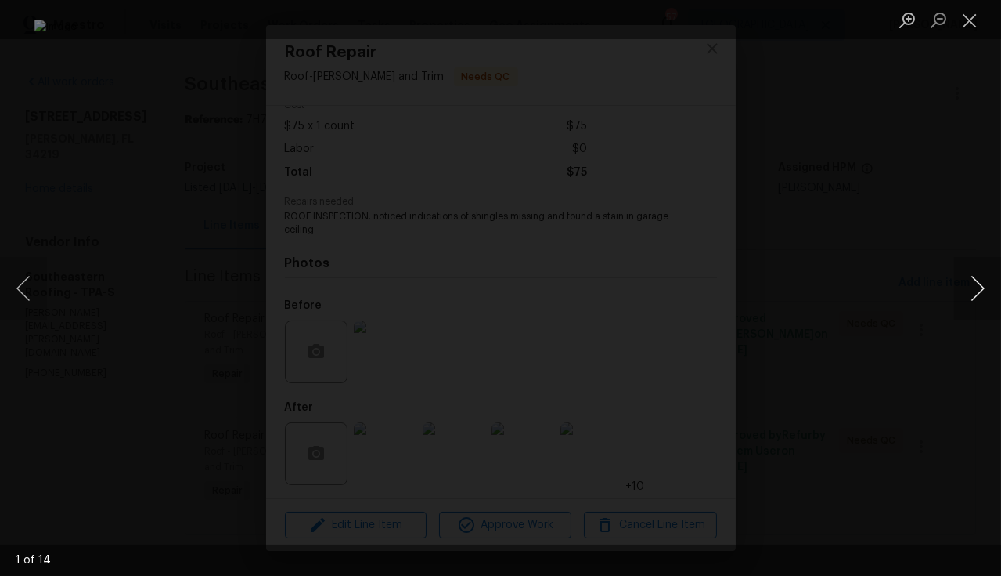
click at [974, 283] on button "Next image" at bounding box center [977, 288] width 47 height 63
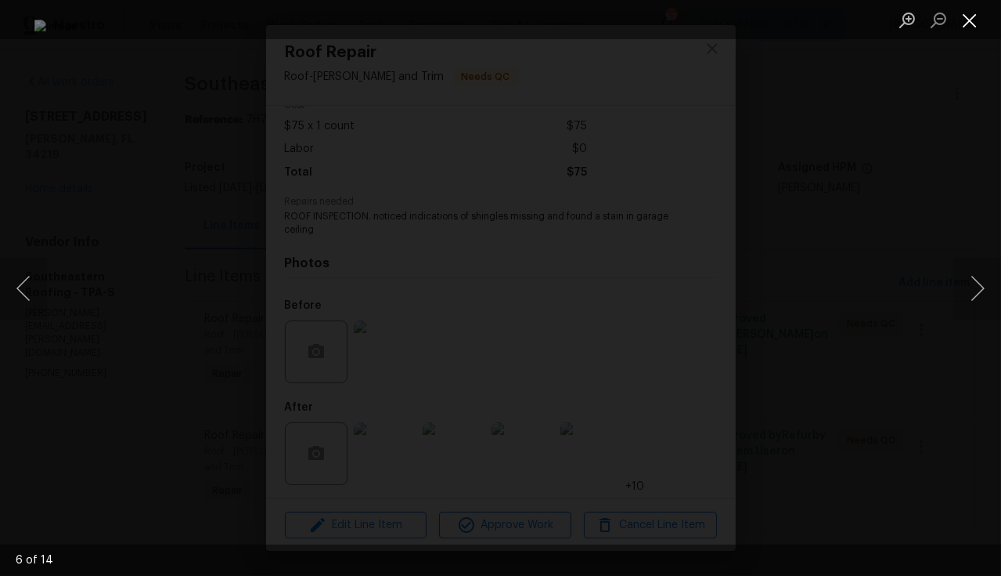
click at [972, 23] on button "Close lightbox" at bounding box center [969, 19] width 31 height 27
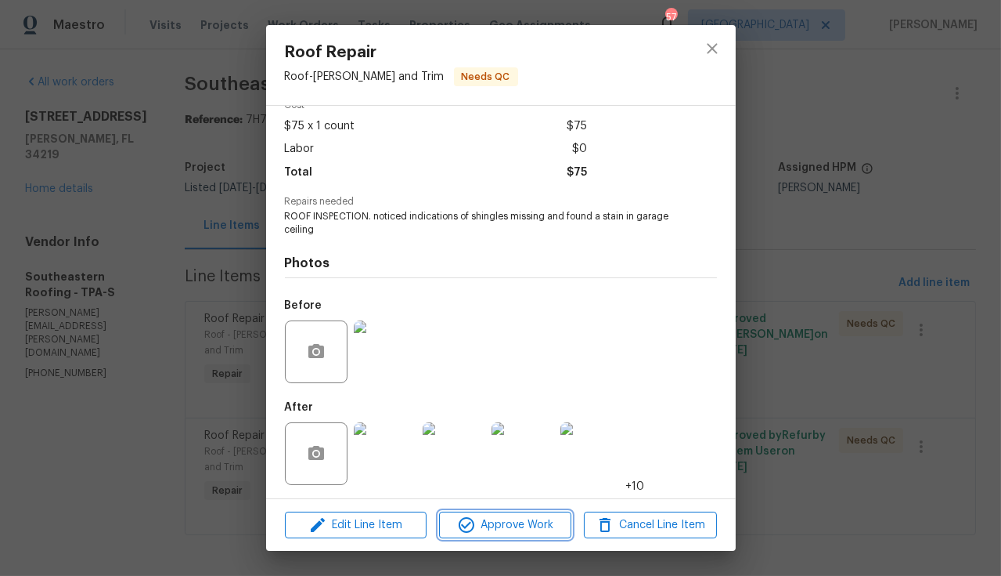
click at [539, 526] on span "Approve Work" at bounding box center [505, 525] width 123 height 20
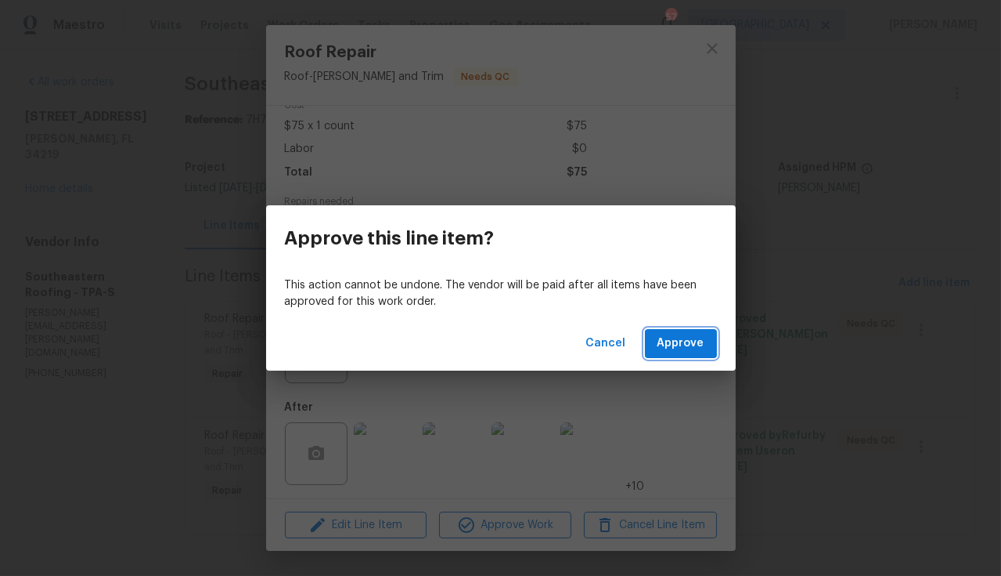
click at [686, 330] on button "Approve" at bounding box center [681, 343] width 72 height 29
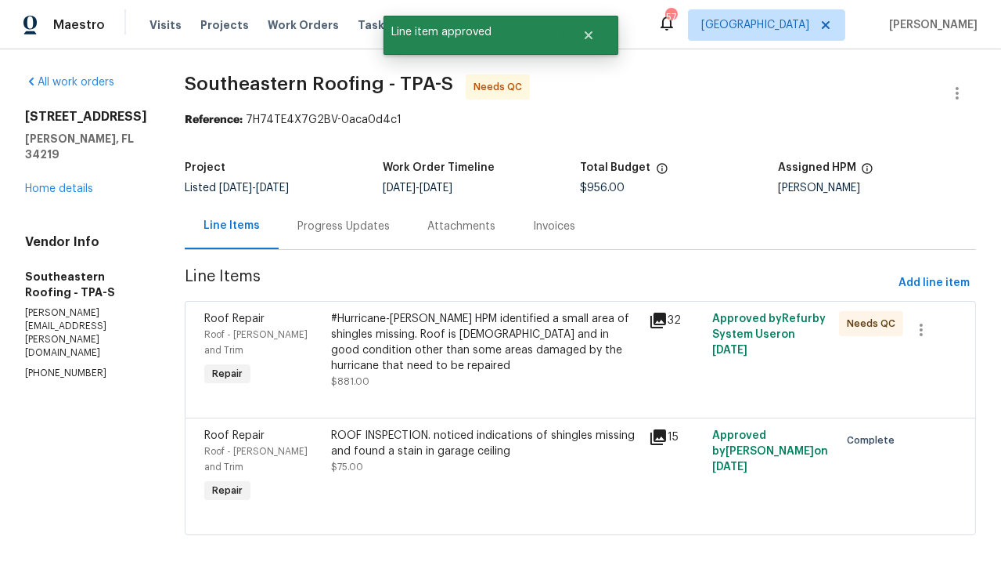
click at [474, 337] on div "#Hurricane-Milton HPM identified a small area of shingles missing. Roof is 4 ye…" at bounding box center [485, 342] width 308 height 63
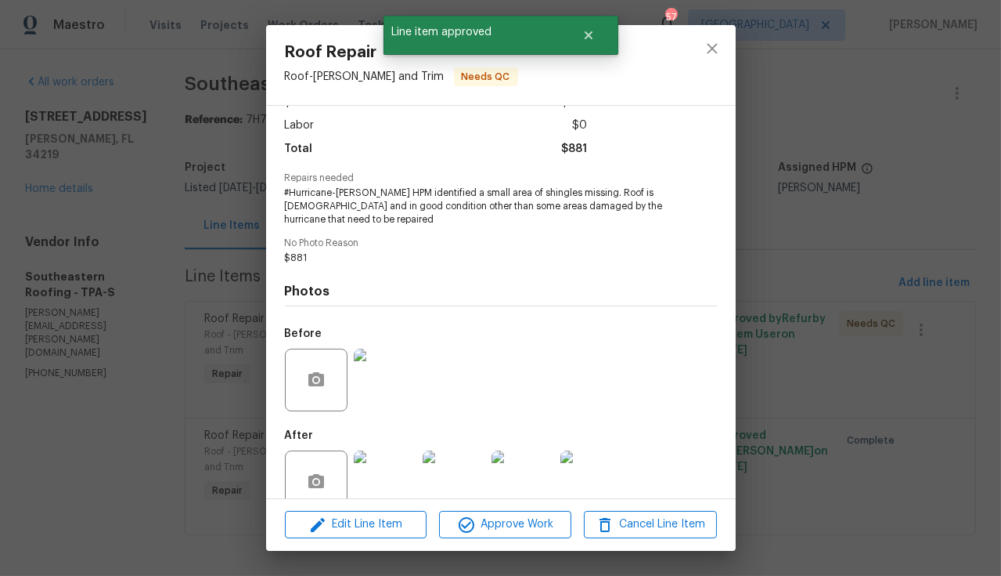
scroll to position [131, 0]
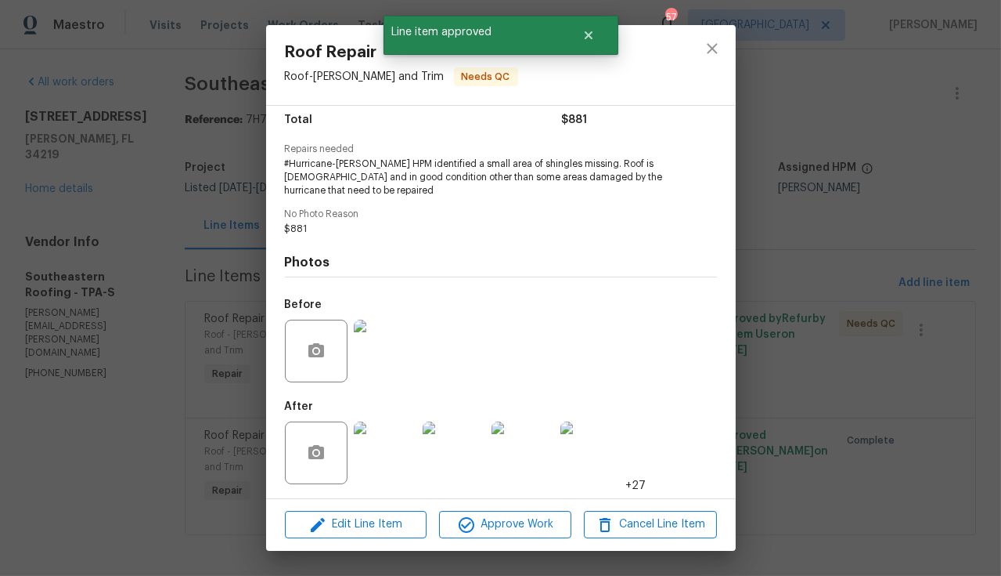
click at [388, 465] on img at bounding box center [385, 452] width 63 height 63
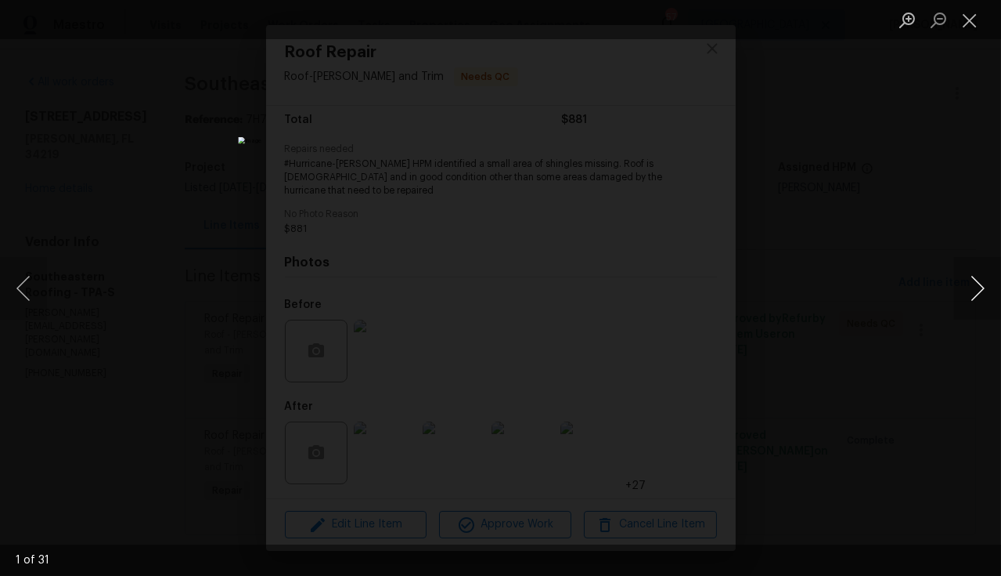
click at [977, 294] on button "Next image" at bounding box center [977, 288] width 47 height 63
click at [976, 295] on button "Next image" at bounding box center [977, 288] width 47 height 63
click at [976, 40] on div "Lightbox" at bounding box center [500, 288] width 1001 height 576
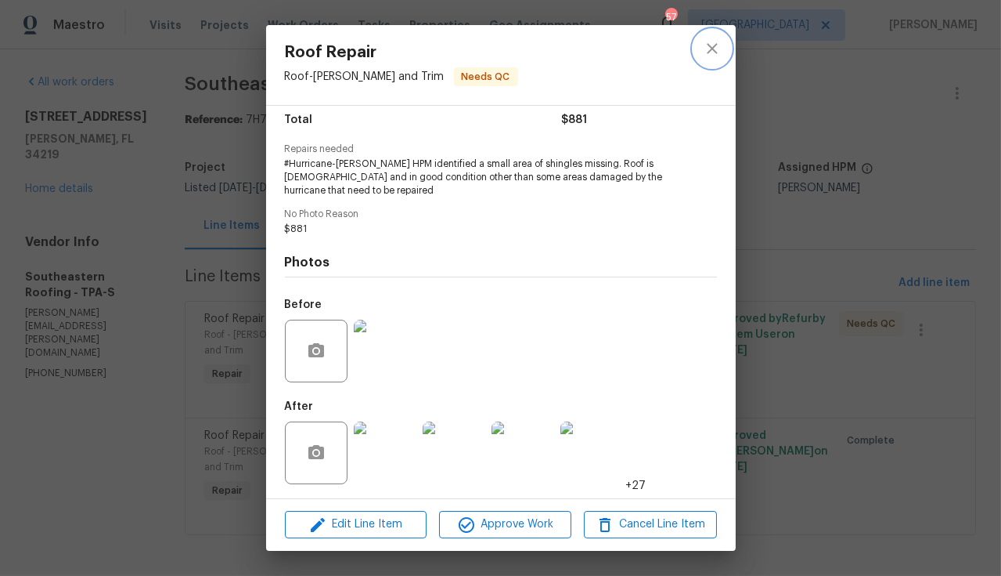
click at [708, 50] on icon "close" at bounding box center [712, 48] width 19 height 19
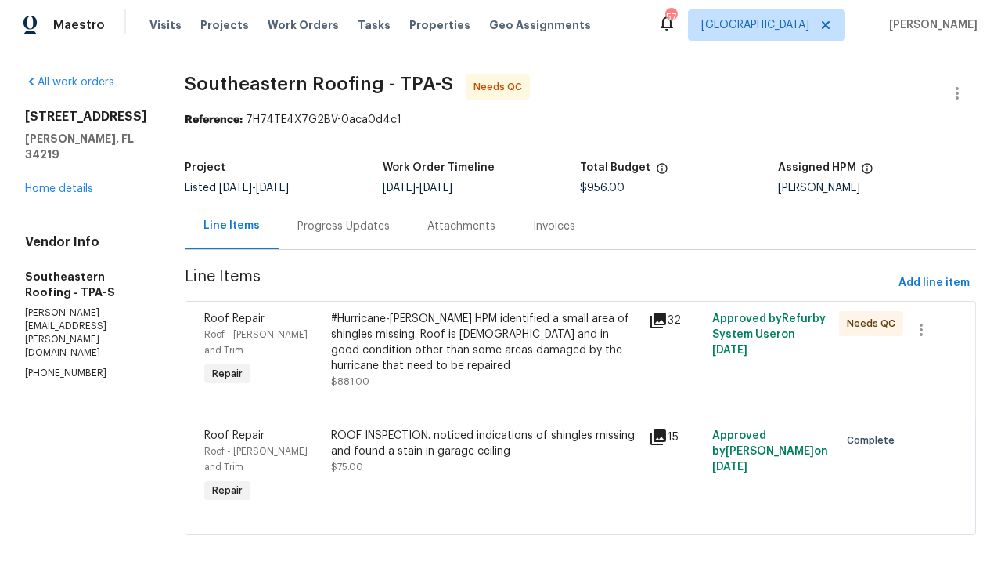
click at [477, 377] on div "#Hurricane-Milton HPM identified a small area of shingles missing. Roof is 4 ye…" at bounding box center [485, 350] width 308 height 78
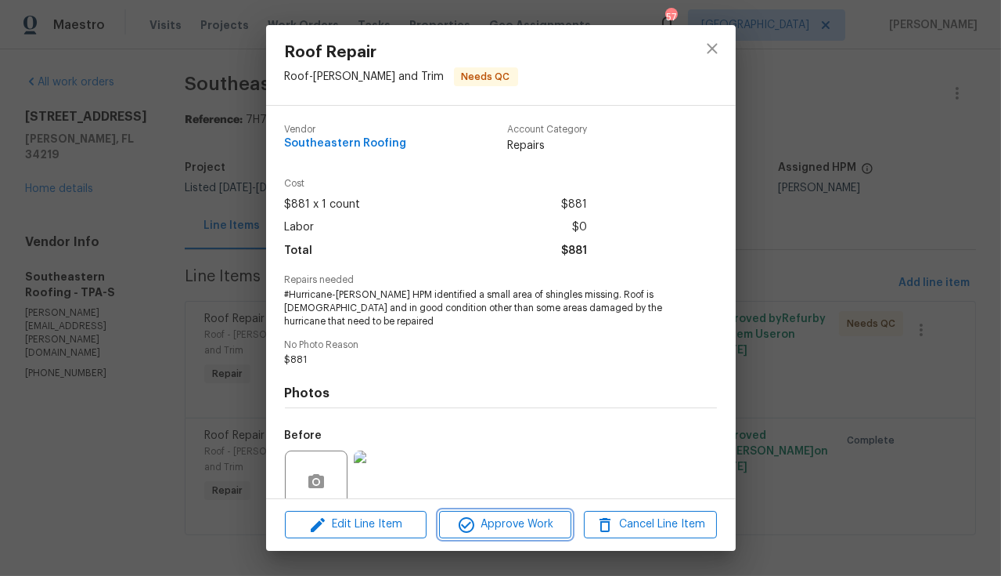
click at [530, 536] on button "Approve Work" at bounding box center [505, 524] width 132 height 27
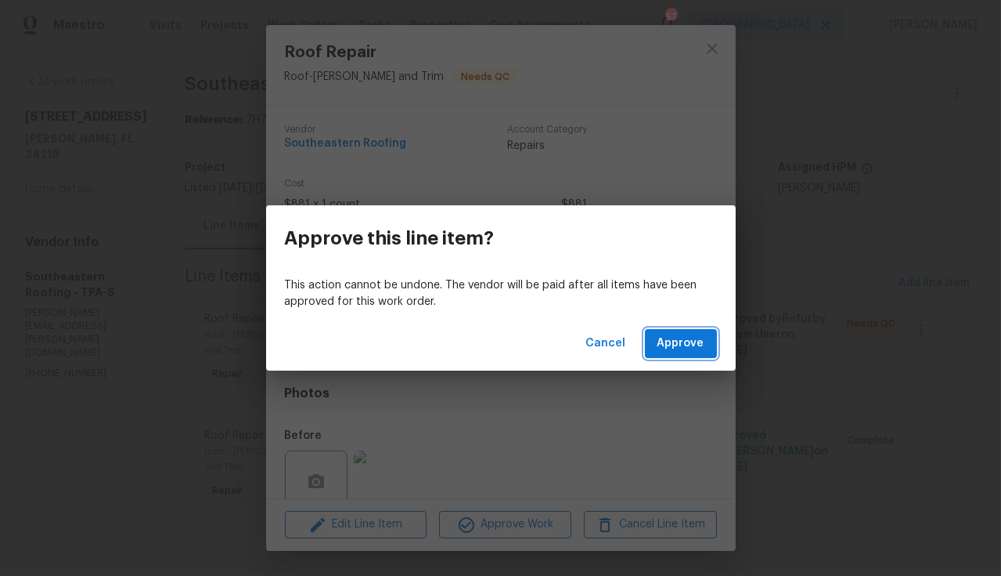
click at [680, 355] on button "Approve" at bounding box center [681, 343] width 72 height 29
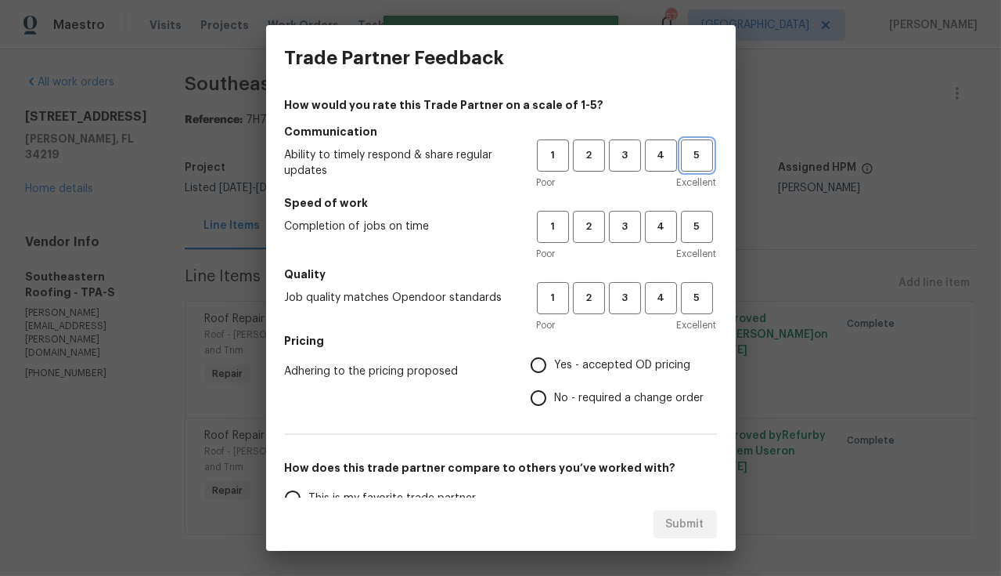
click at [692, 152] on span "5" at bounding box center [697, 155] width 29 height 18
drag, startPoint x: 651, startPoint y: 226, endPoint x: 723, endPoint y: 304, distance: 105.9
click at [652, 226] on span "4" at bounding box center [661, 227] width 29 height 18
click at [695, 298] on span "5" at bounding box center [697, 298] width 29 height 18
click at [619, 362] on span "Yes - accepted OD pricing" at bounding box center [623, 365] width 136 height 16
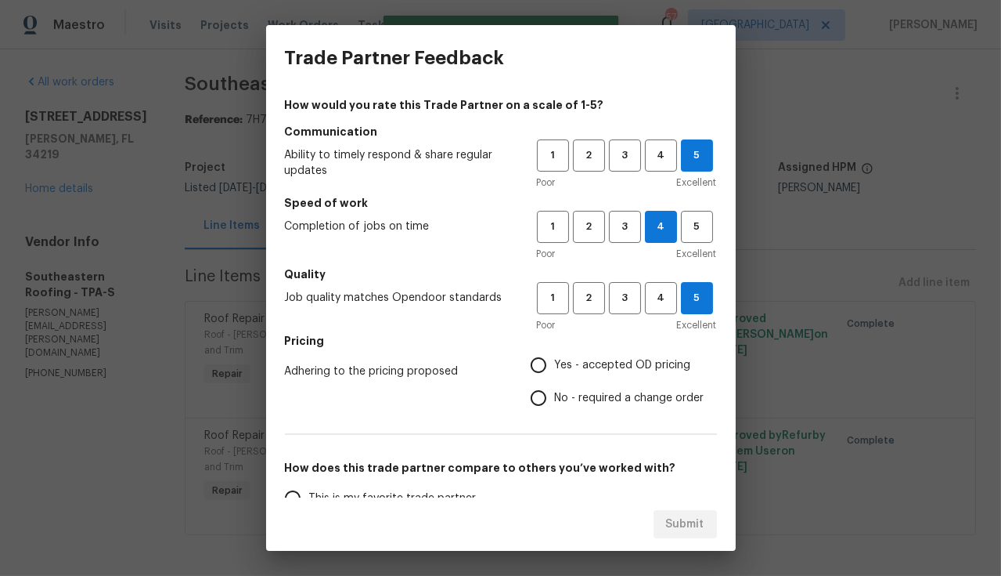
click at [555, 362] on input "Yes - accepted OD pricing" at bounding box center [538, 364] width 33 height 33
radio input "true"
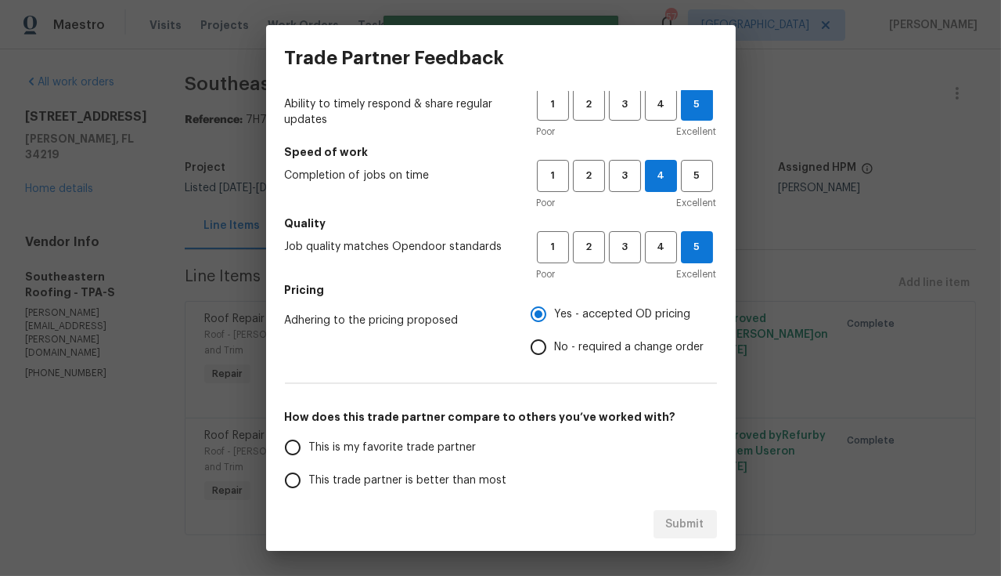
scroll to position [71, 0]
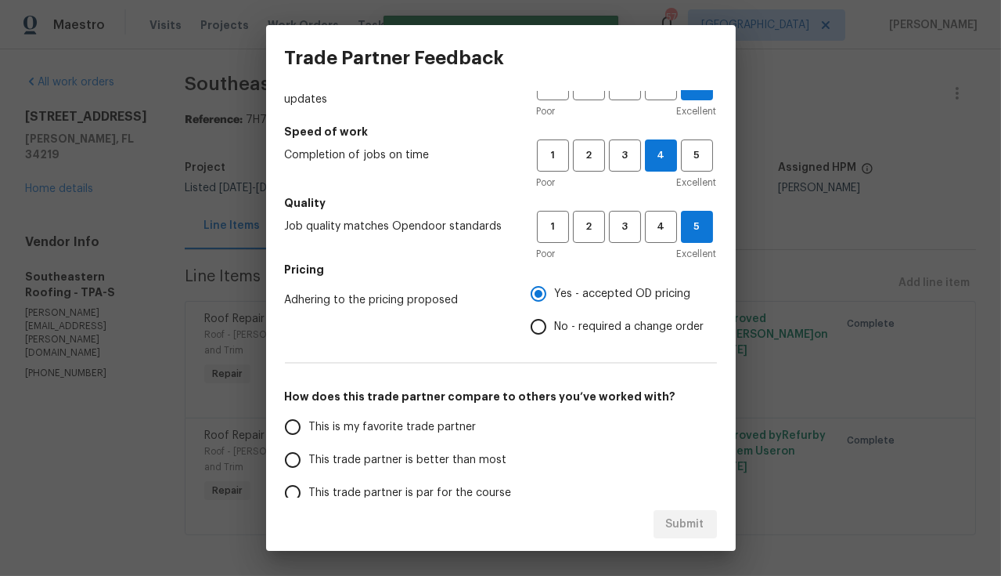
click at [426, 426] on span "This is my favorite trade partner" at bounding box center [393, 427] width 168 height 16
click at [309, 426] on input "This is my favorite trade partner" at bounding box center [292, 426] width 33 height 33
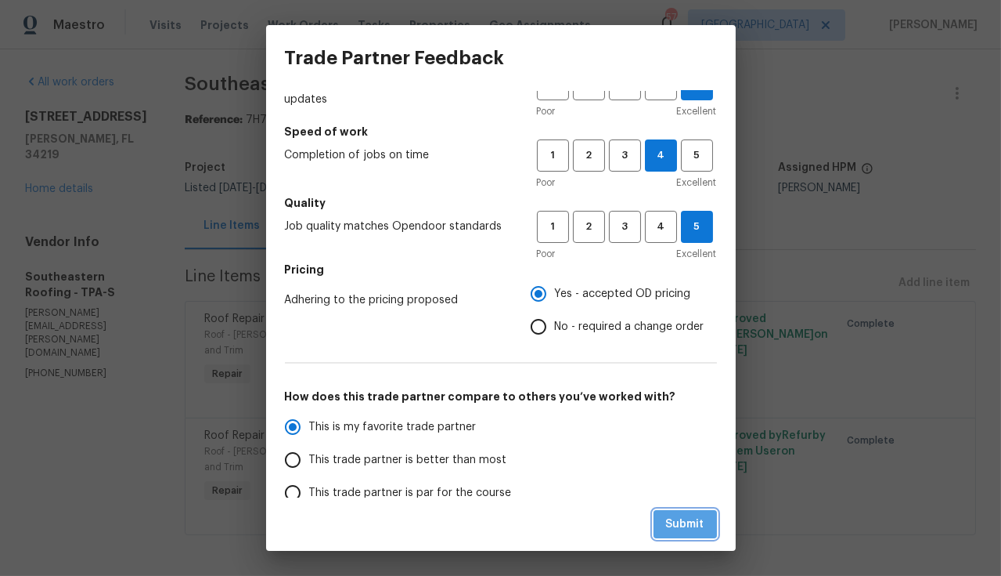
click at [694, 518] on span "Submit" at bounding box center [685, 524] width 38 height 20
radio input "true"
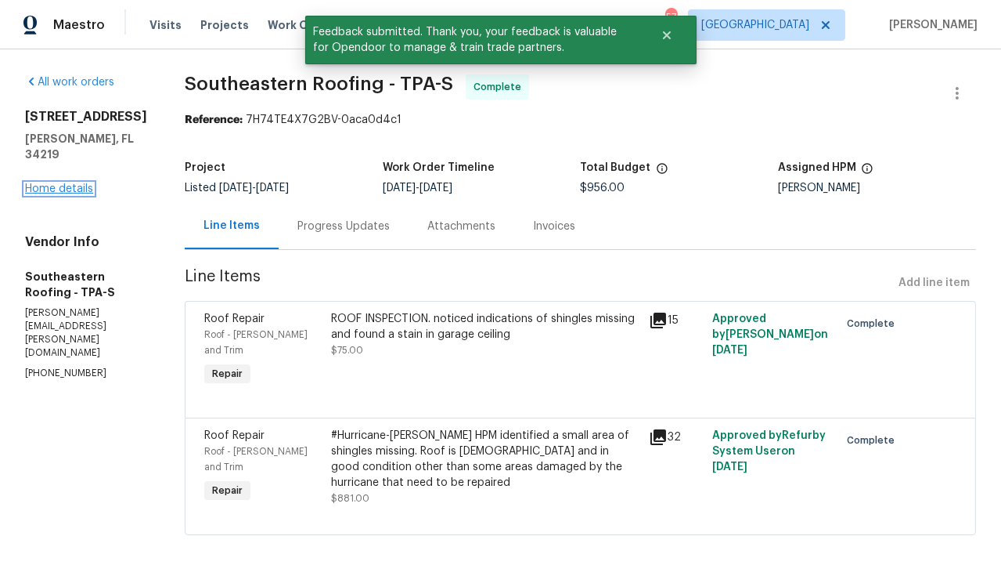
click at [52, 183] on link "Home details" at bounding box center [59, 188] width 68 height 11
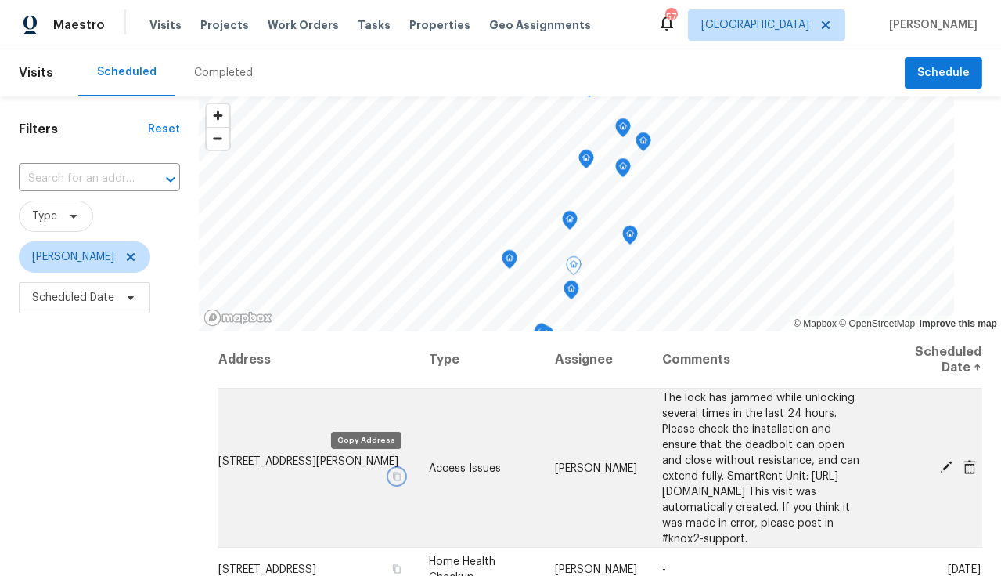
click at [392, 471] on icon "button" at bounding box center [396, 475] width 9 height 9
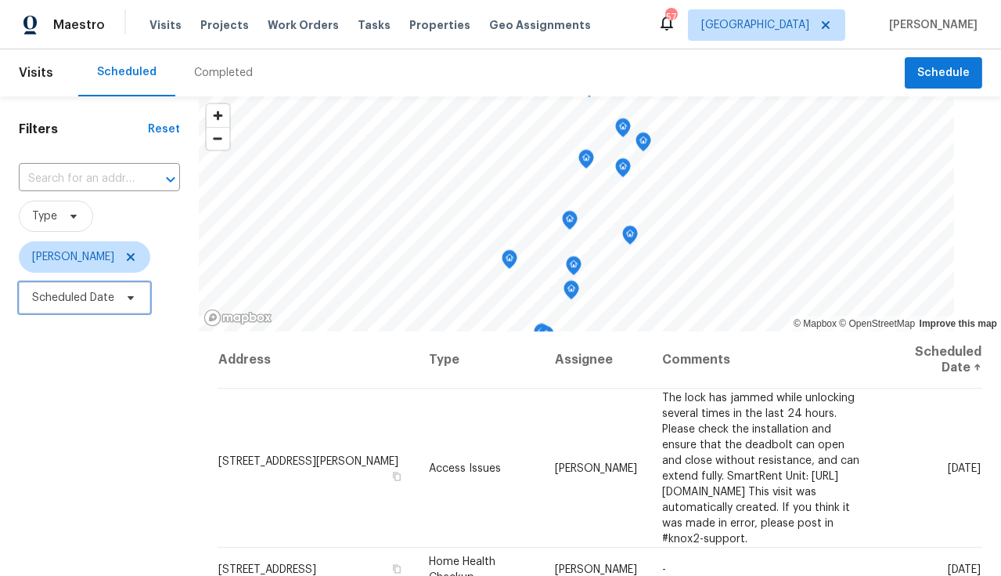
click at [76, 298] on span "Scheduled Date" at bounding box center [73, 298] width 82 height 16
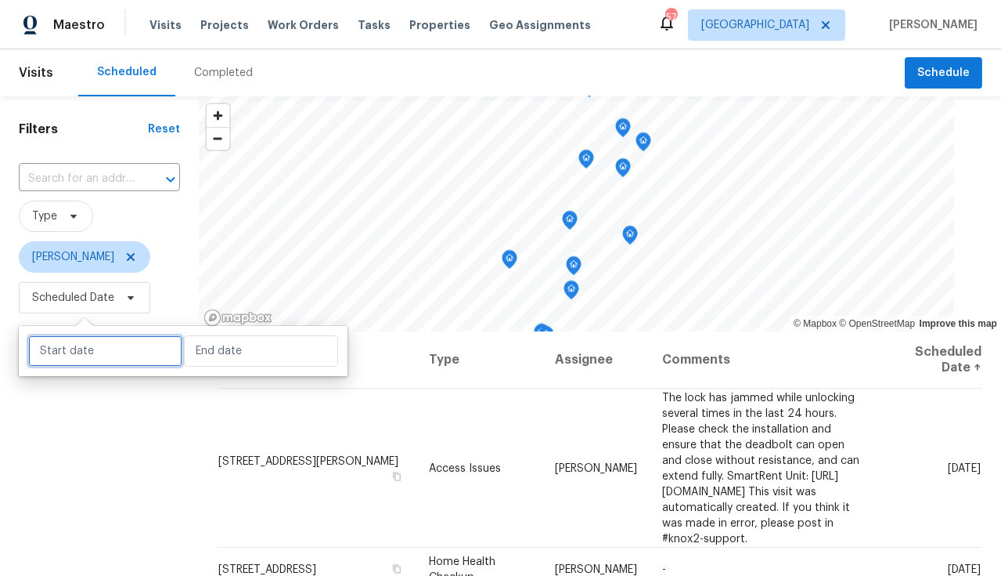
click at [71, 353] on input "text" at bounding box center [105, 350] width 154 height 31
select select "8"
select select "2025"
select select "9"
select select "2025"
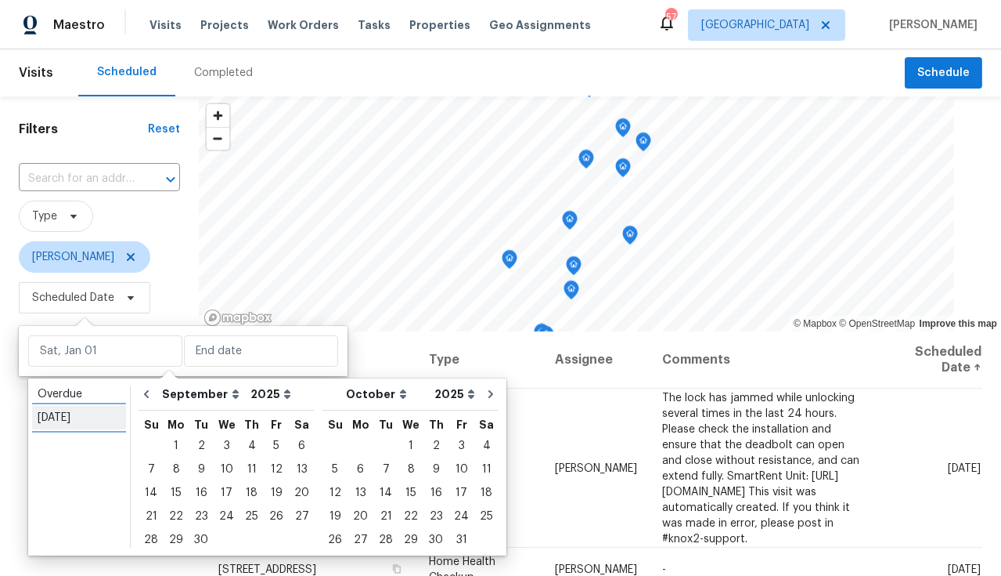
click at [86, 424] on div "Today" at bounding box center [79, 418] width 83 height 16
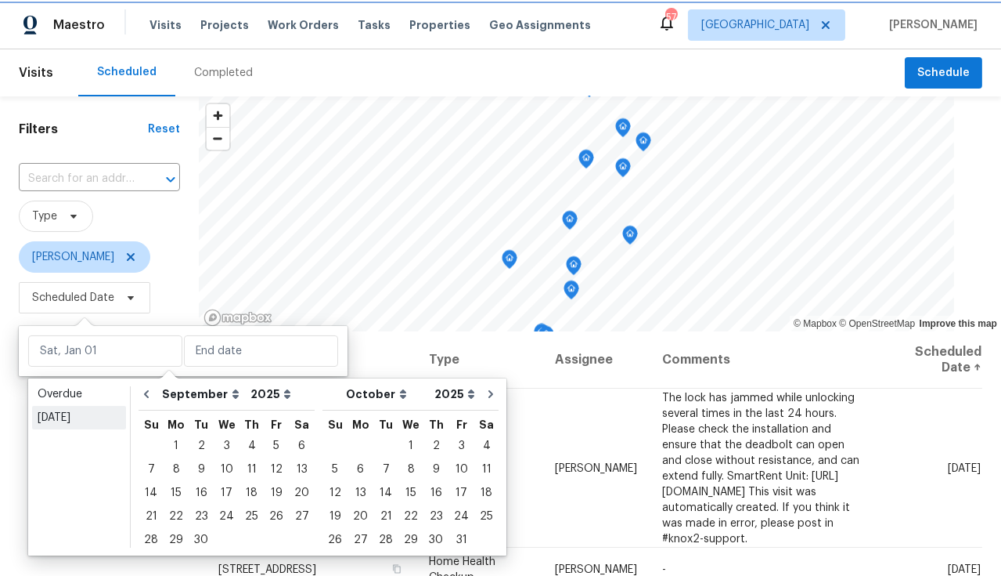
type input "Tue, Sep 23"
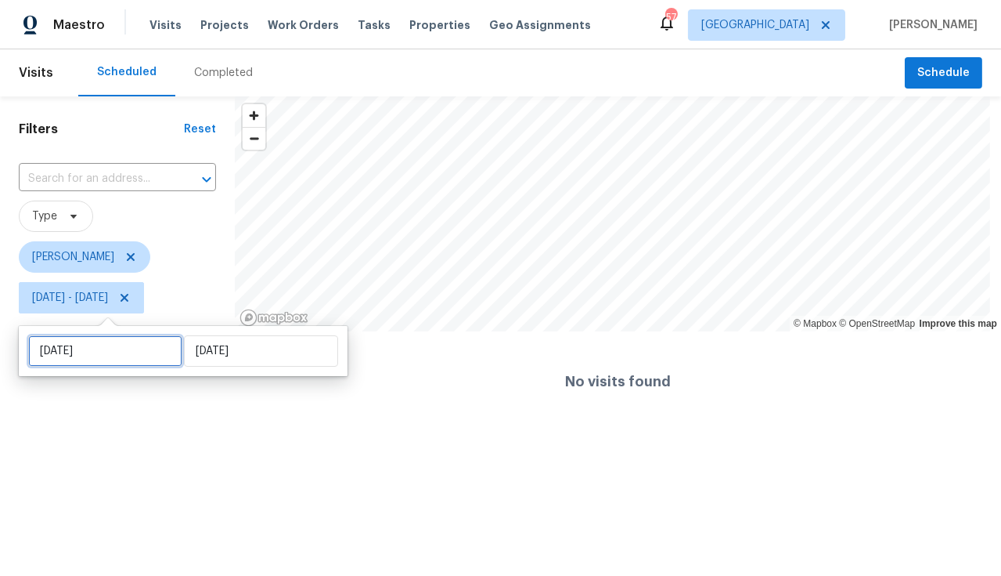
click at [124, 355] on input "Tue, Sep 23" at bounding box center [105, 350] width 154 height 31
select select "8"
select select "2025"
select select "9"
select select "2025"
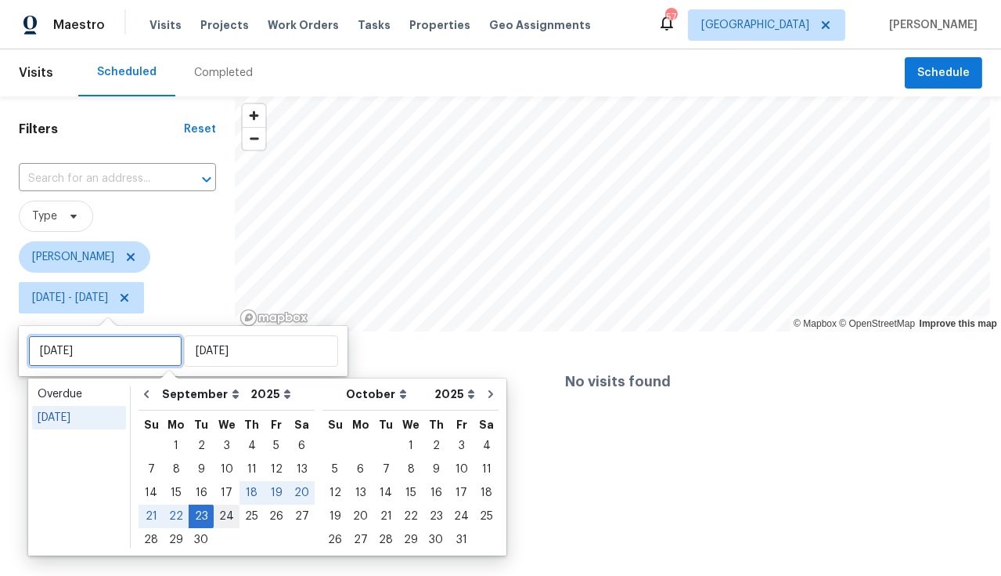
type input "Wed, Sep 24"
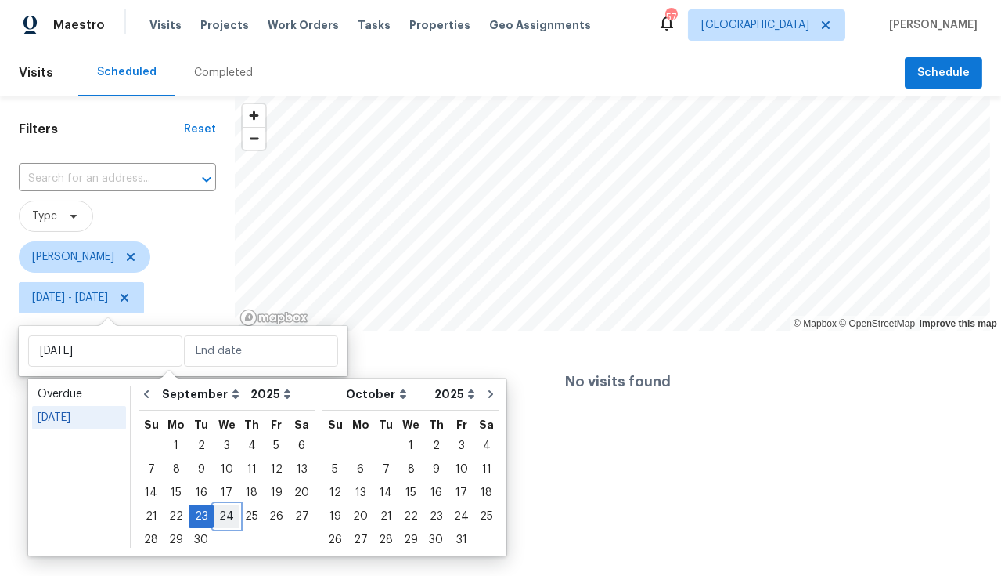
click at [224, 511] on div "24" at bounding box center [227, 516] width 26 height 22
type input "Wed, Sep 24"
type input "Tue, Sep 23"
click at [225, 514] on div "24" at bounding box center [227, 516] width 26 height 22
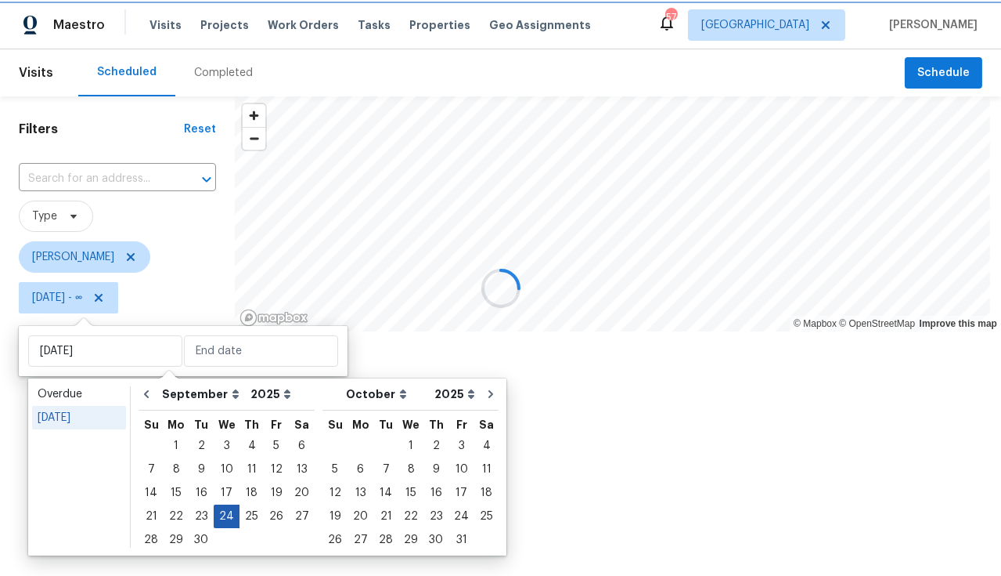
type input "Wed, Sep 24"
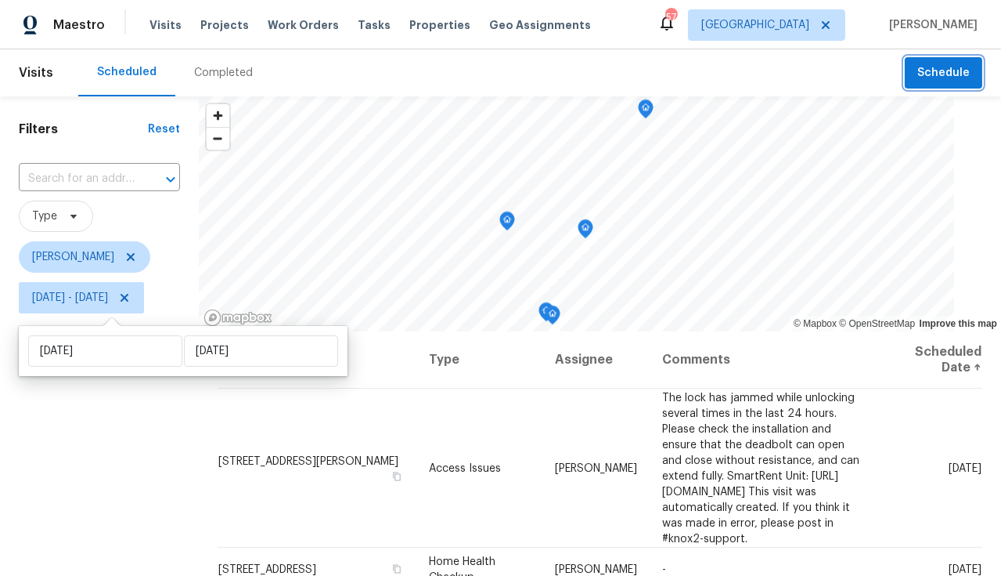
click at [932, 76] on span "Schedule" at bounding box center [944, 73] width 52 height 20
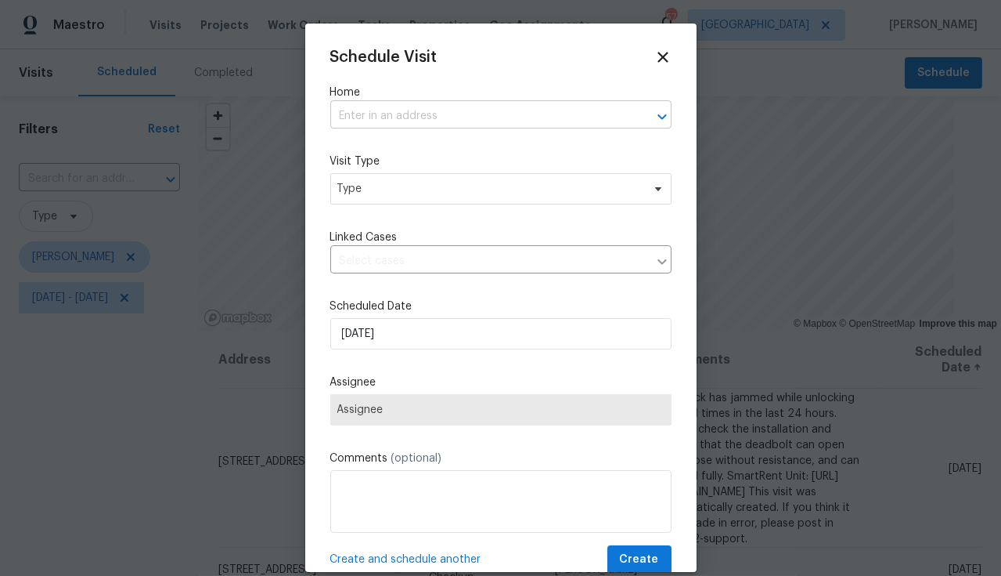
click at [367, 117] on input "text" at bounding box center [479, 116] width 298 height 24
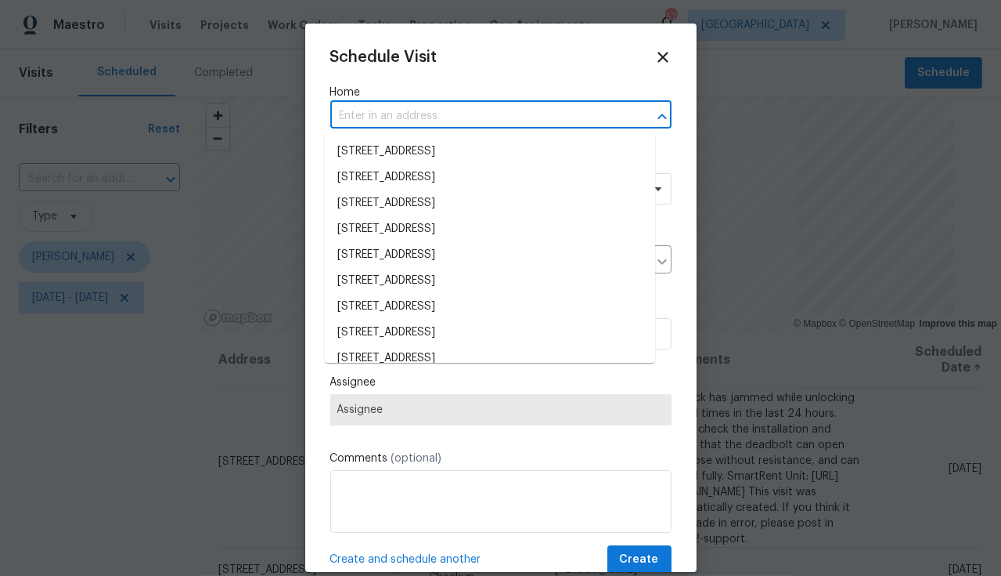
paste input "10215 Celtic Ash Dr, Ruskin, FL 33573"
type input "10215 Celtic Ash Dr, Ruskin, FL 33573"
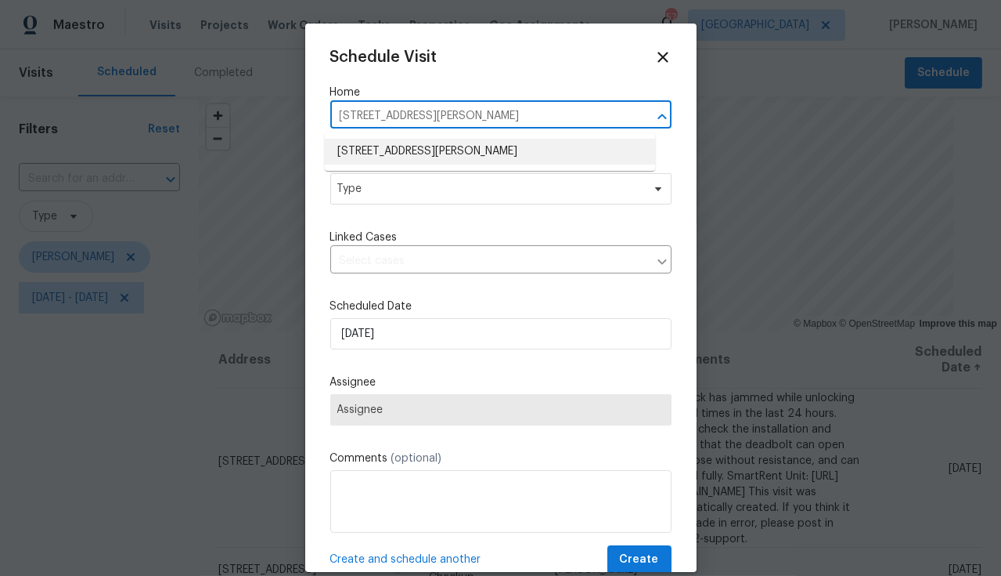
click at [417, 157] on li "10215 Celtic Ash Dr, Ruskin, FL 33573" at bounding box center [490, 152] width 330 height 26
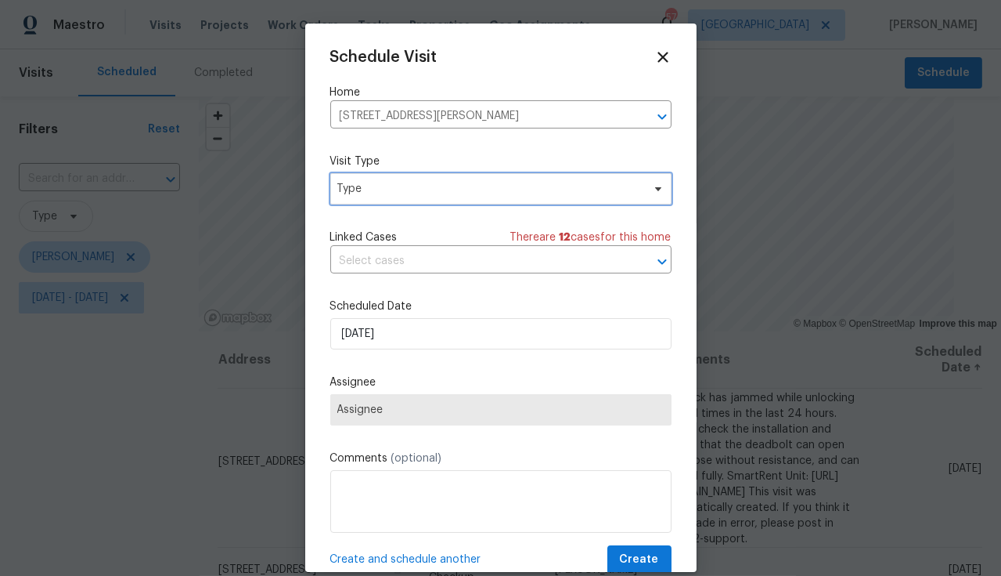
click at [407, 187] on span "Type" at bounding box center [489, 189] width 305 height 16
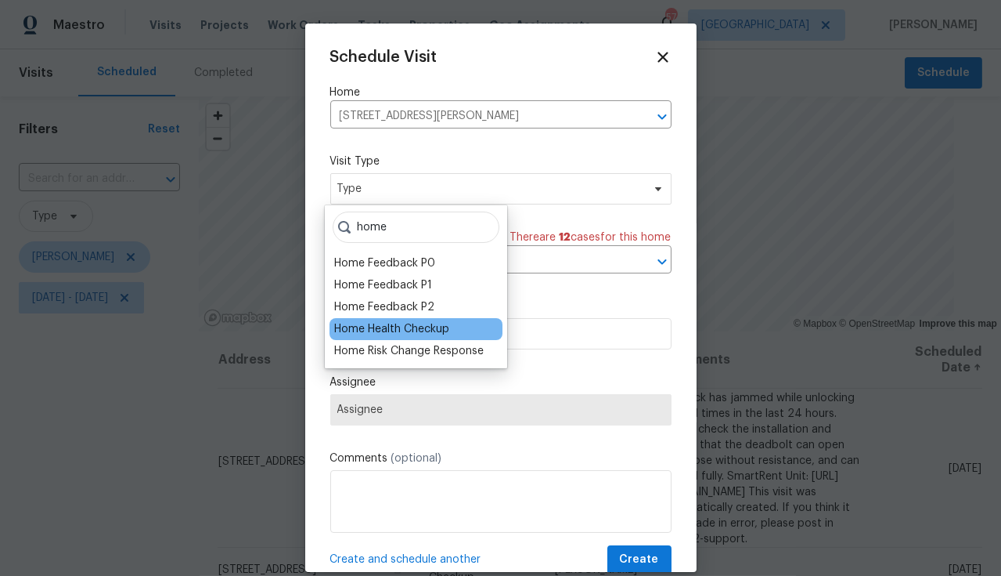
type input "home"
click at [411, 325] on div "Home Health Checkup" at bounding box center [391, 329] width 115 height 16
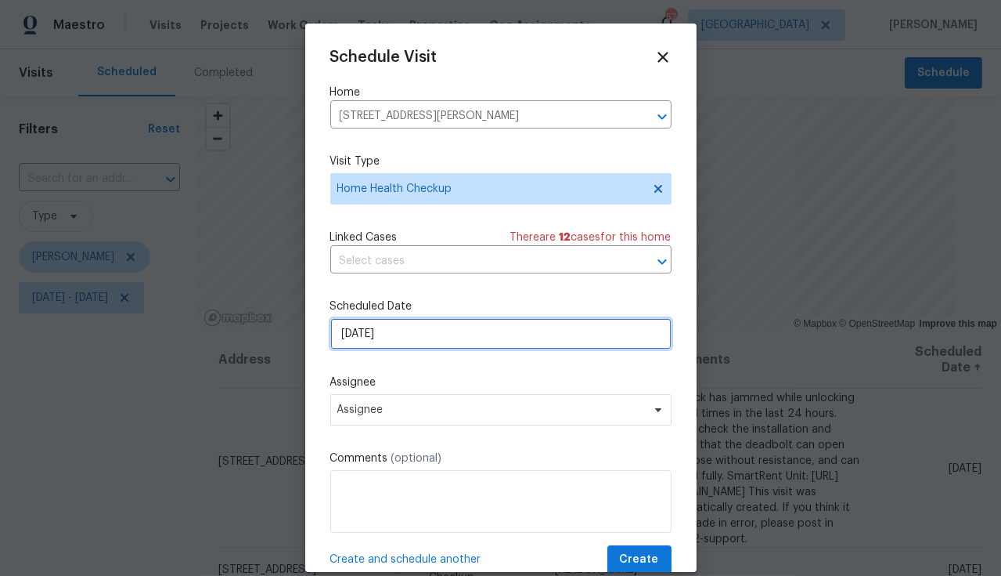
click at [415, 342] on input "[DATE]" at bounding box center [500, 333] width 341 height 31
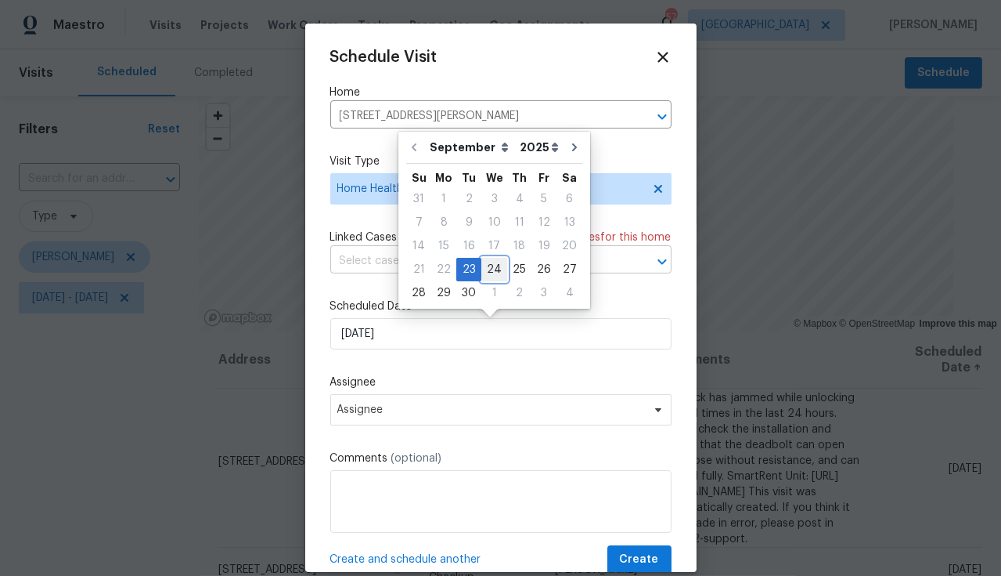
click at [490, 272] on div "24" at bounding box center [495, 269] width 26 height 22
type input "[DATE]"
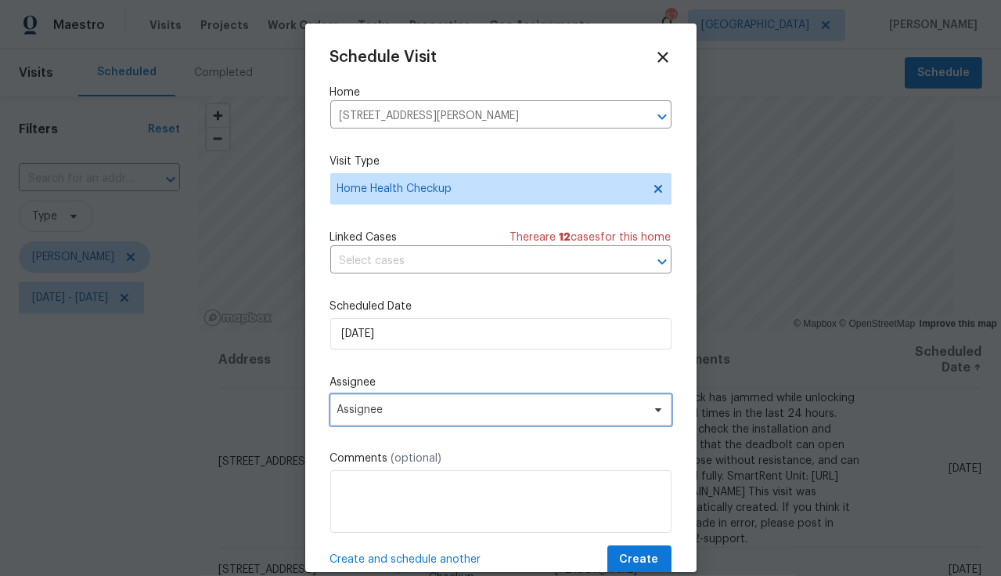
click at [452, 415] on span "Assignee" at bounding box center [490, 409] width 307 height 13
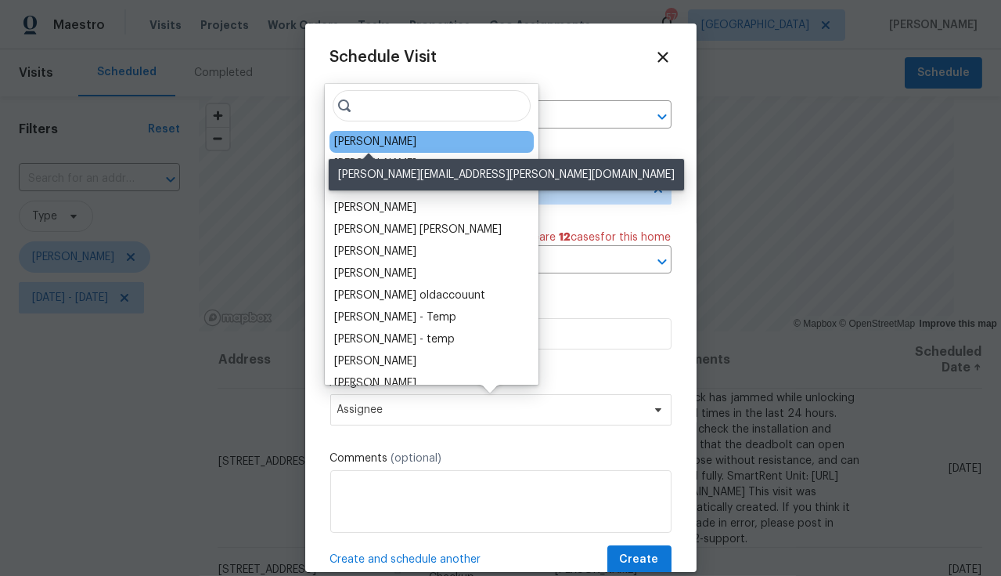
click at [370, 145] on div "[PERSON_NAME]" at bounding box center [375, 142] width 82 height 16
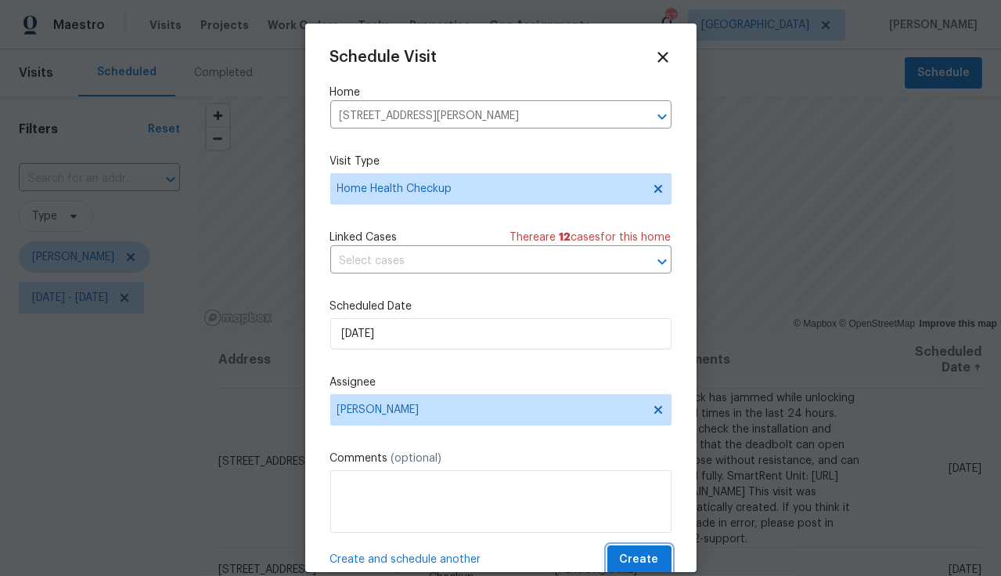
click at [630, 554] on span "Create" at bounding box center [639, 560] width 39 height 20
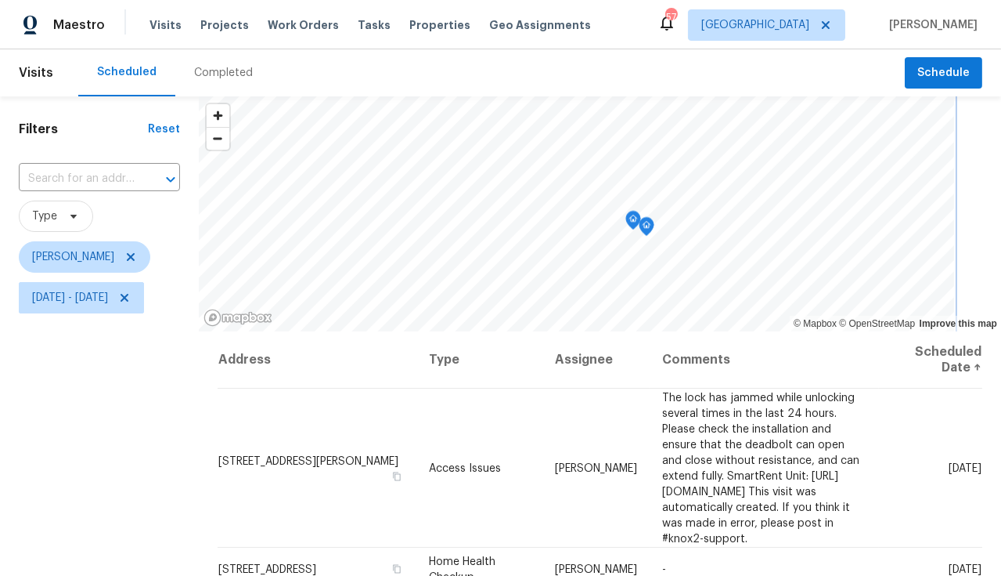
click at [654, 225] on icon "Map marker" at bounding box center [647, 227] width 14 height 18
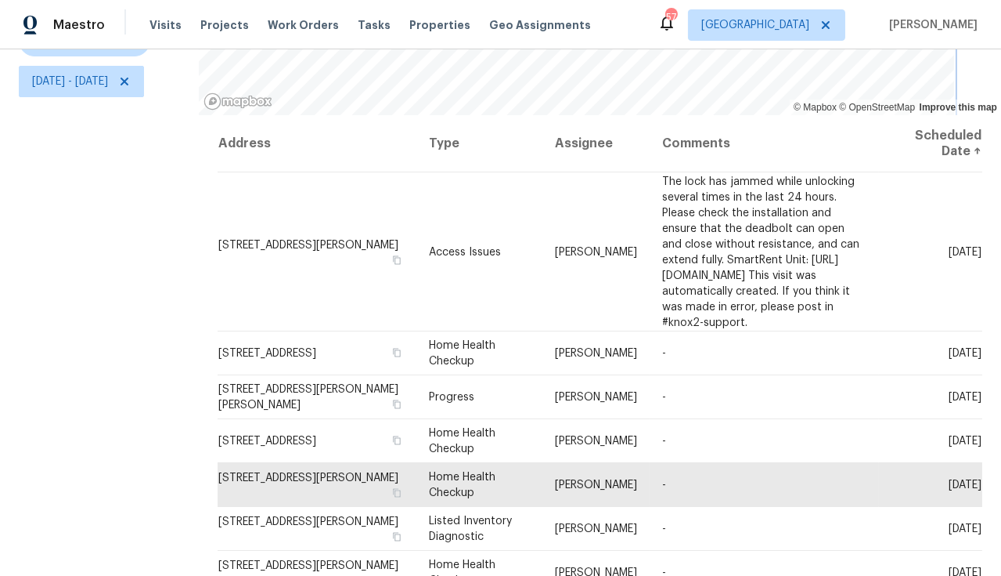
scroll to position [226, 0]
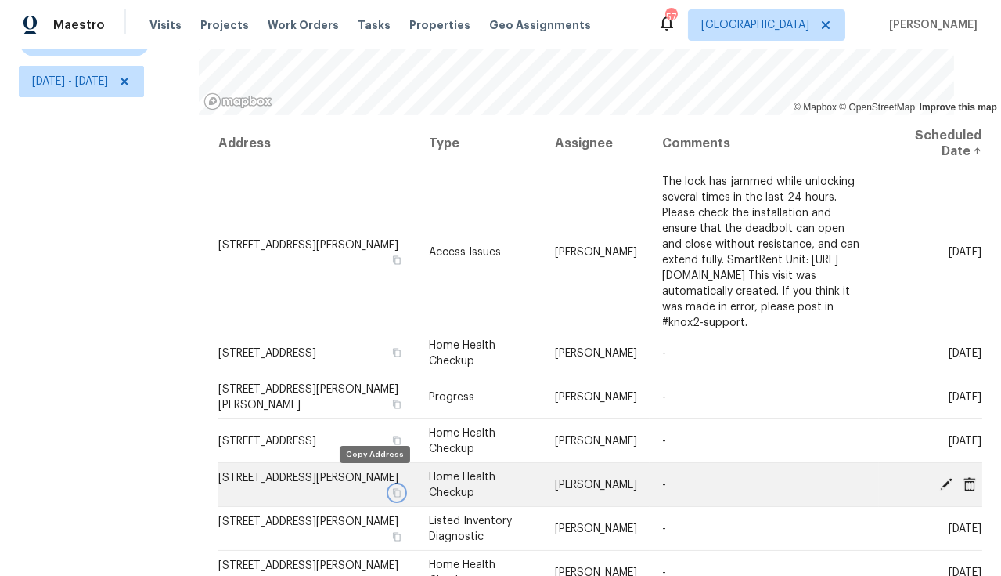
click at [392, 488] on icon "button" at bounding box center [396, 492] width 9 height 9
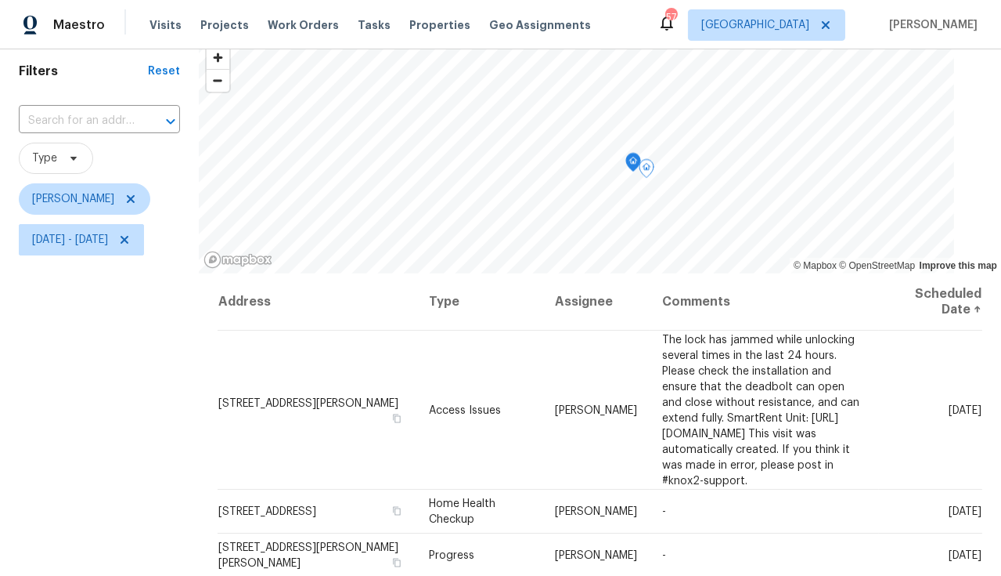
scroll to position [0, 0]
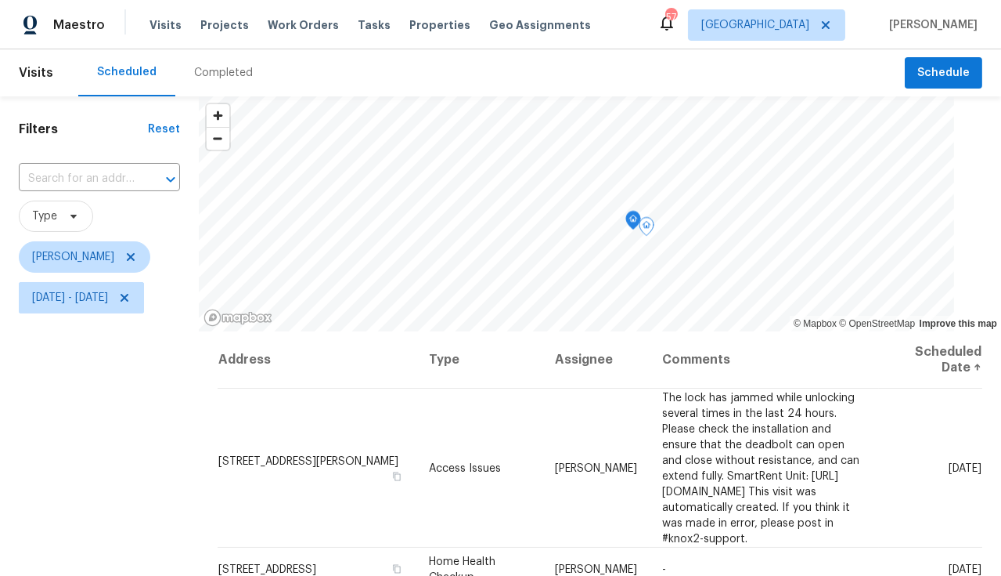
click at [640, 222] on icon "Map marker" at bounding box center [633, 220] width 14 height 18
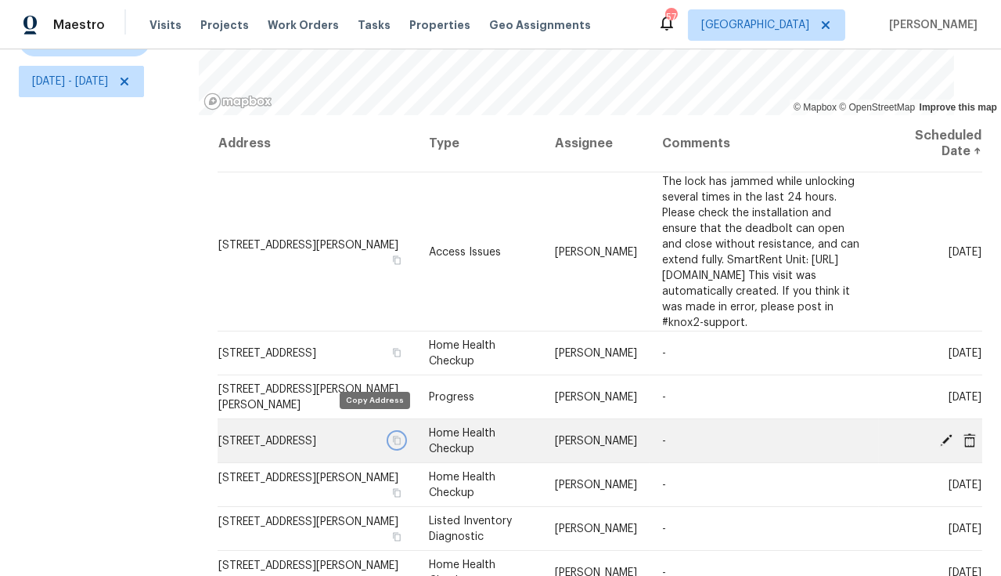
click at [392, 435] on icon "button" at bounding box center [396, 439] width 9 height 9
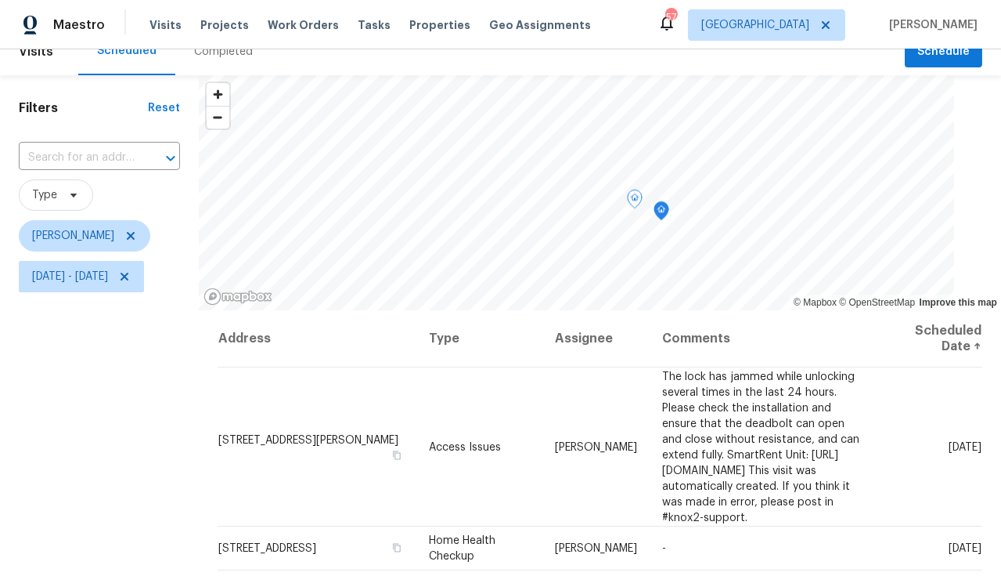
scroll to position [0, 0]
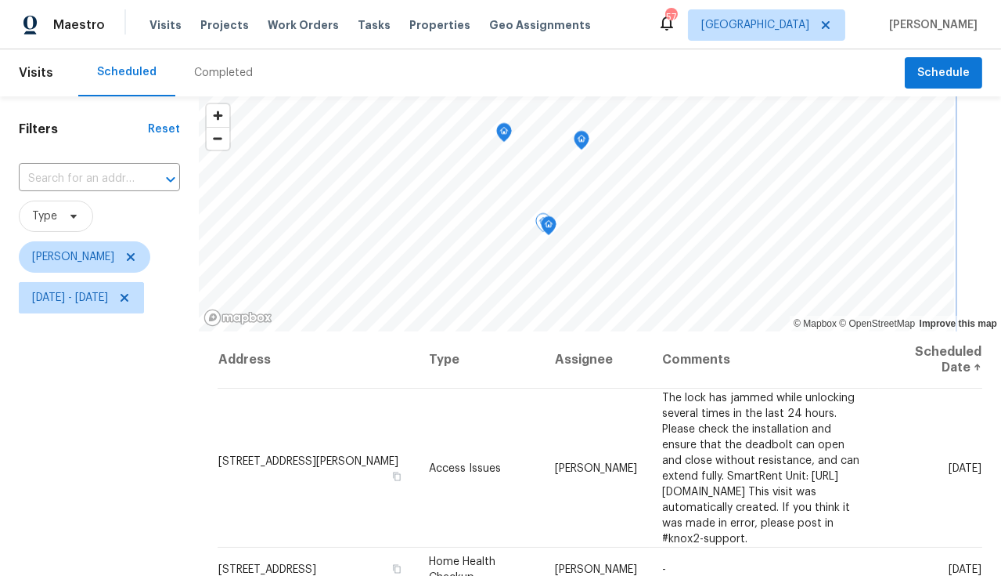
click at [589, 139] on icon "Map marker" at bounding box center [582, 141] width 14 height 18
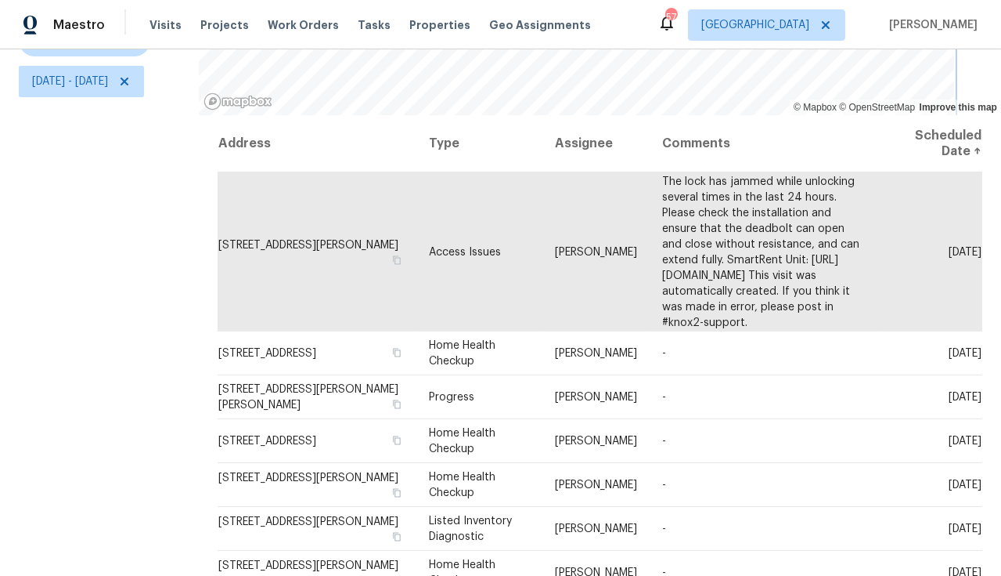
scroll to position [226, 0]
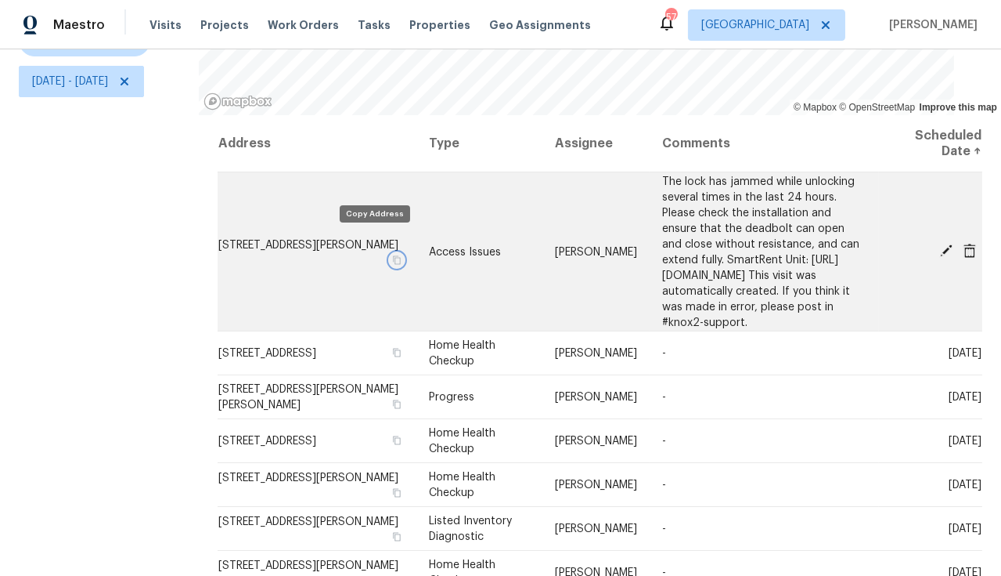
click at [392, 254] on icon "button" at bounding box center [396, 258] width 9 height 9
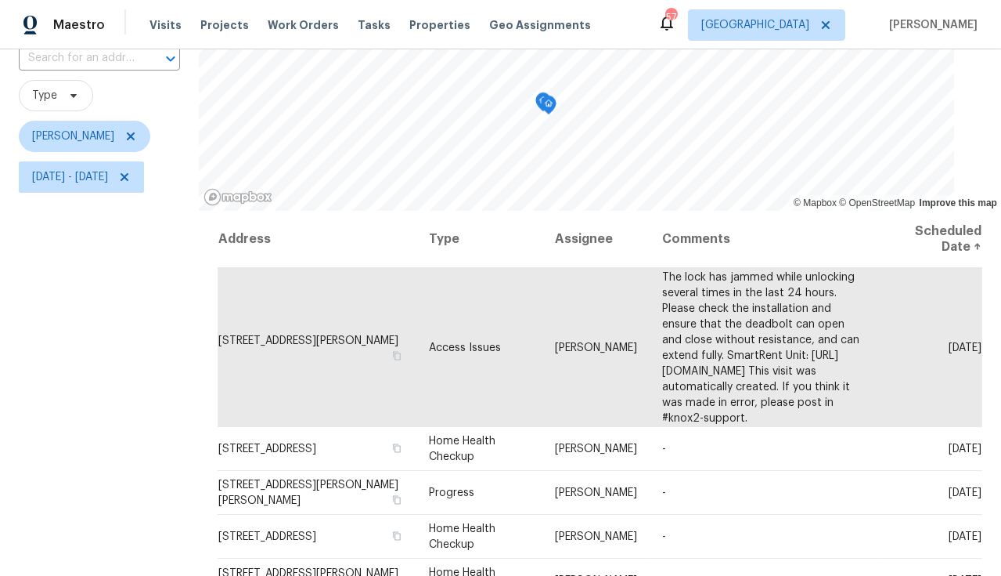
scroll to position [0, 0]
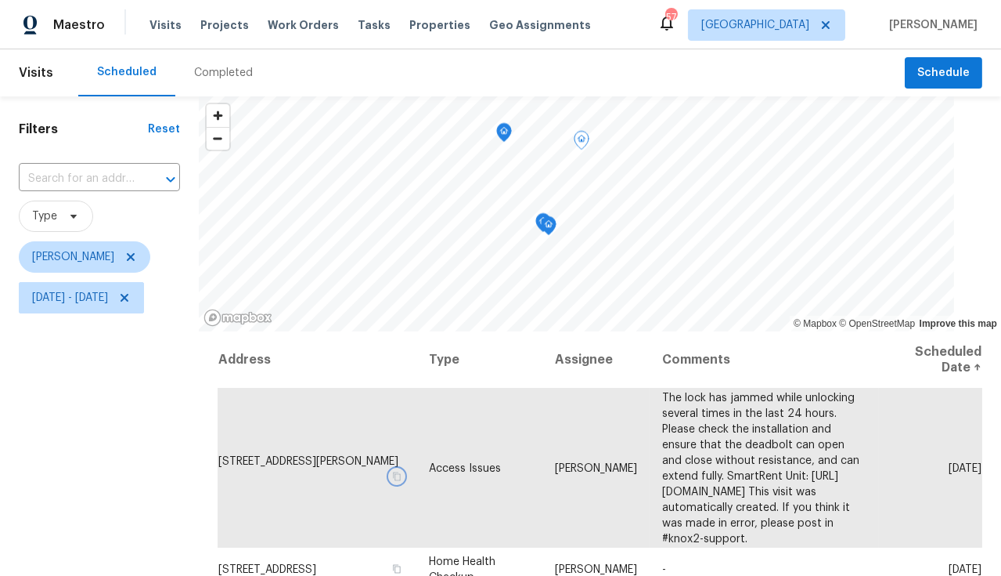
click at [511, 130] on icon "Map marker" at bounding box center [504, 133] width 14 height 18
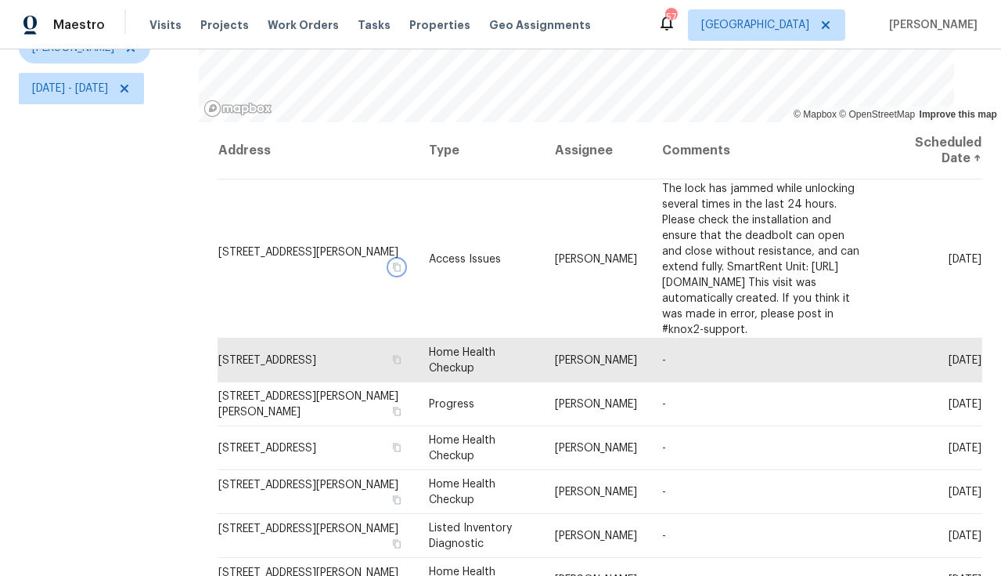
scroll to position [226, 0]
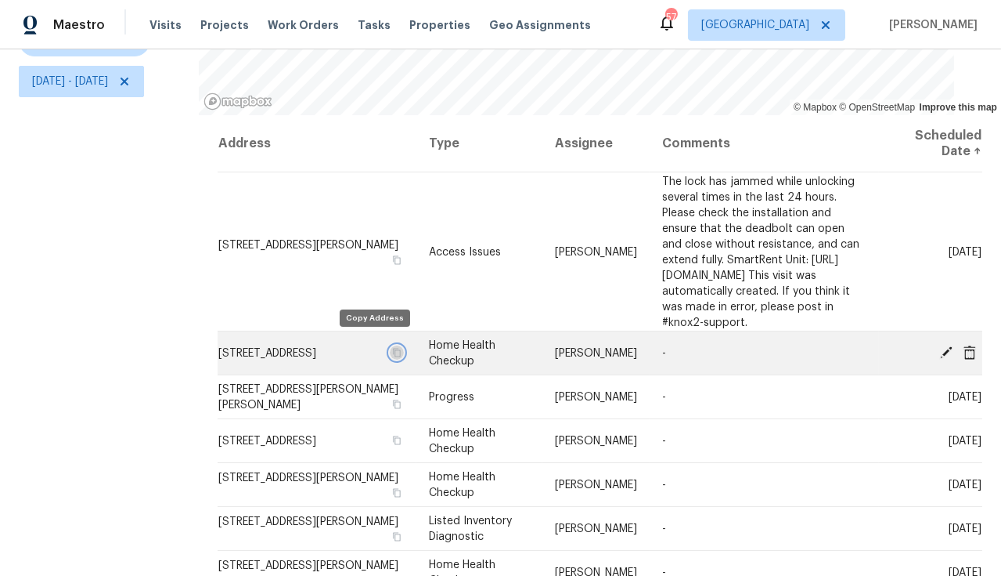
click at [393, 348] on icon "button" at bounding box center [397, 352] width 8 height 9
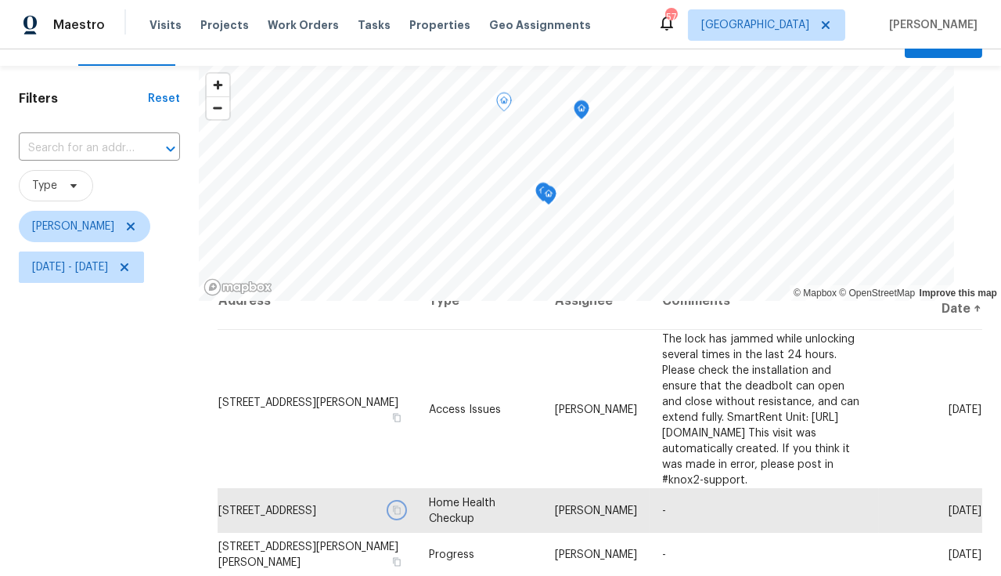
scroll to position [0, 0]
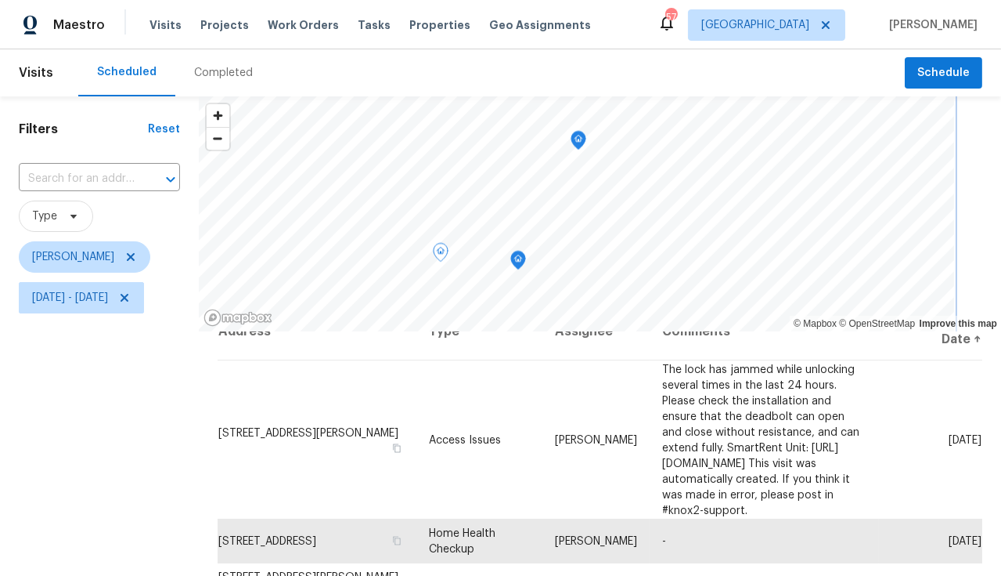
click at [586, 133] on icon "Map marker" at bounding box center [579, 141] width 14 height 18
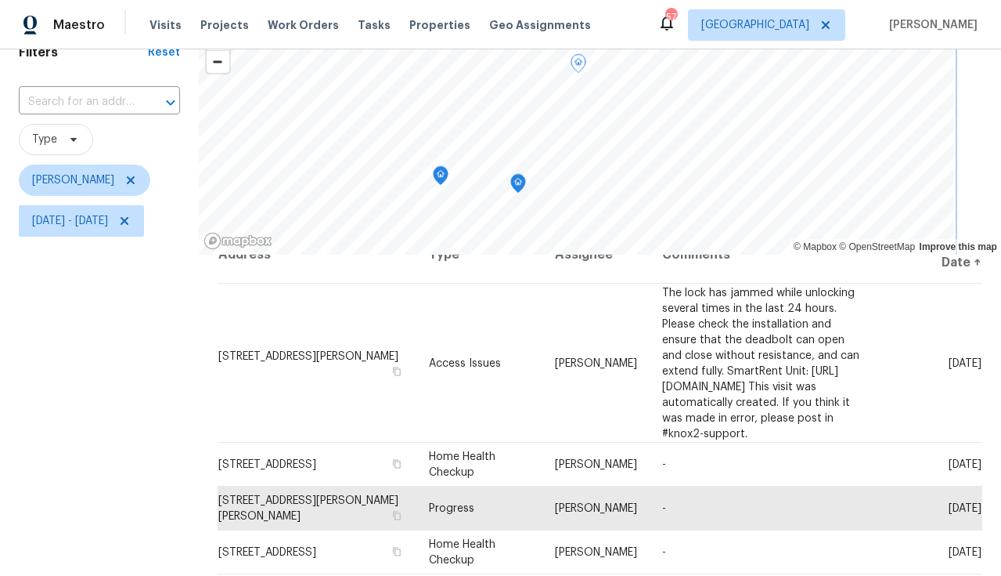
scroll to position [129, 0]
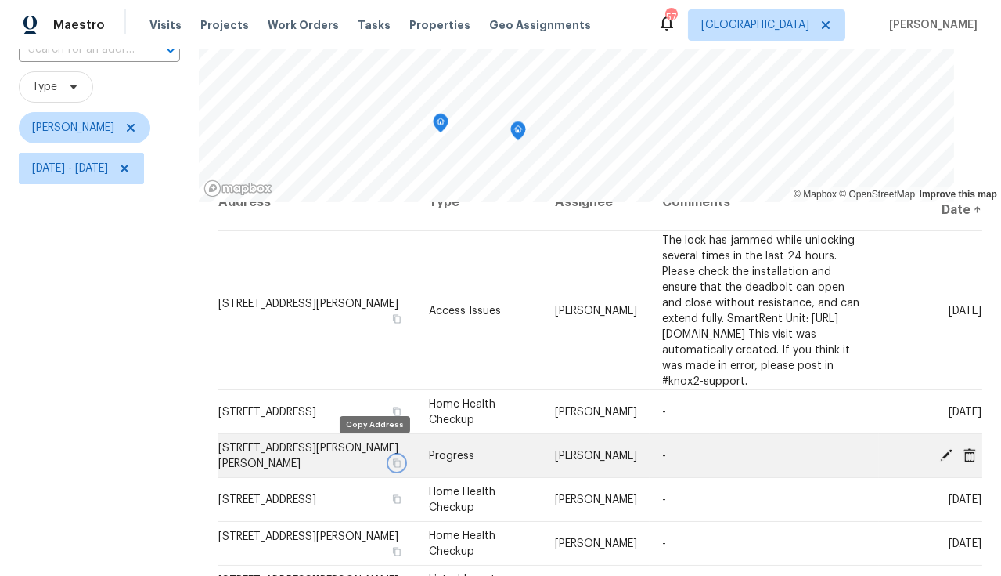
click at [393, 458] on icon "button" at bounding box center [397, 462] width 8 height 9
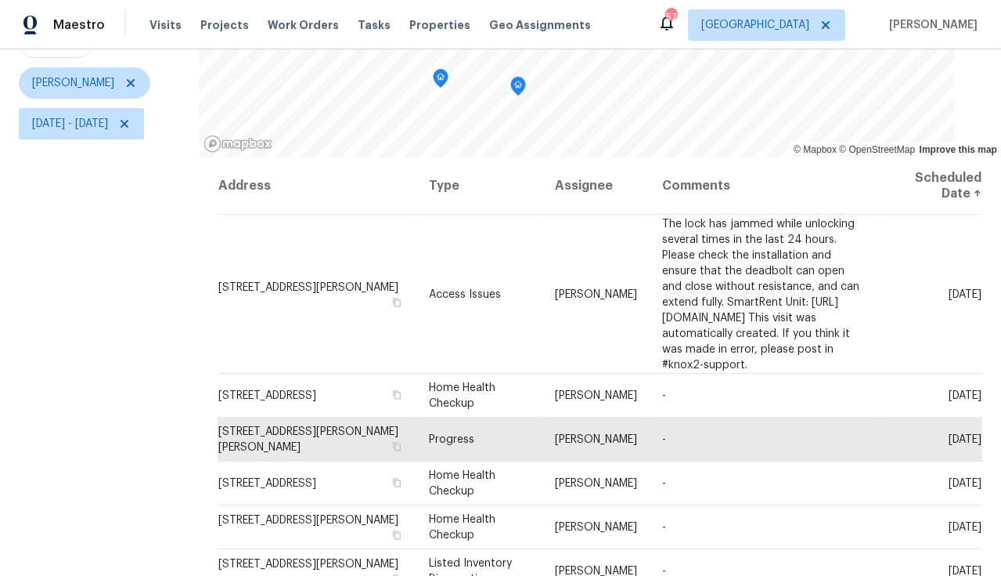
scroll to position [0, 0]
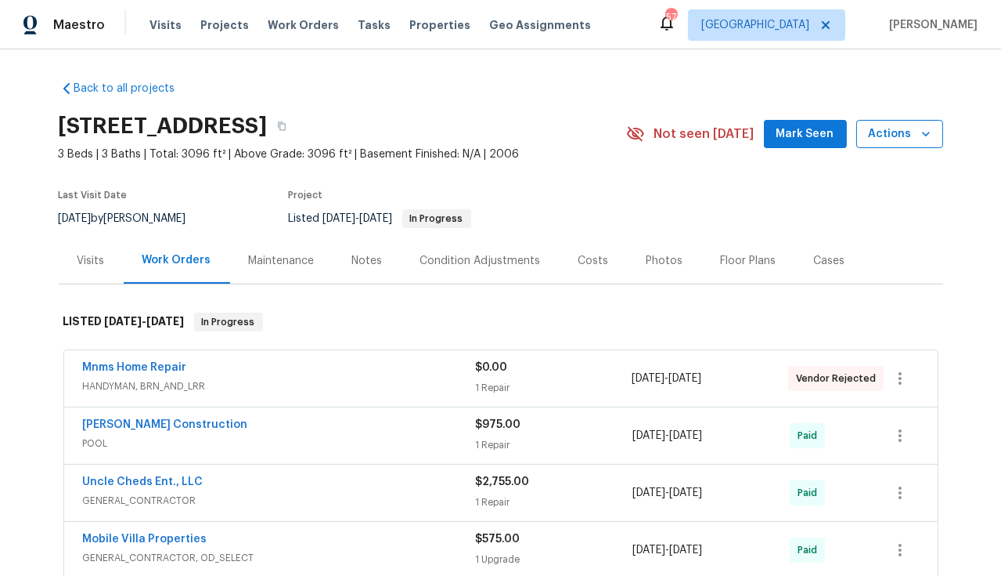
click at [918, 135] on icon "button" at bounding box center [926, 134] width 16 height 16
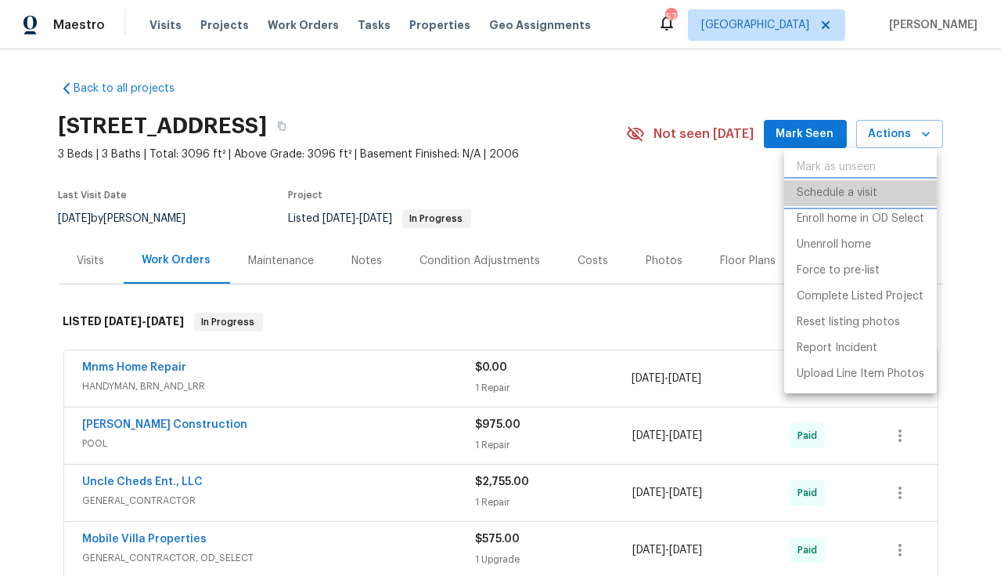
click at [861, 194] on p "Schedule a visit" at bounding box center [837, 193] width 81 height 16
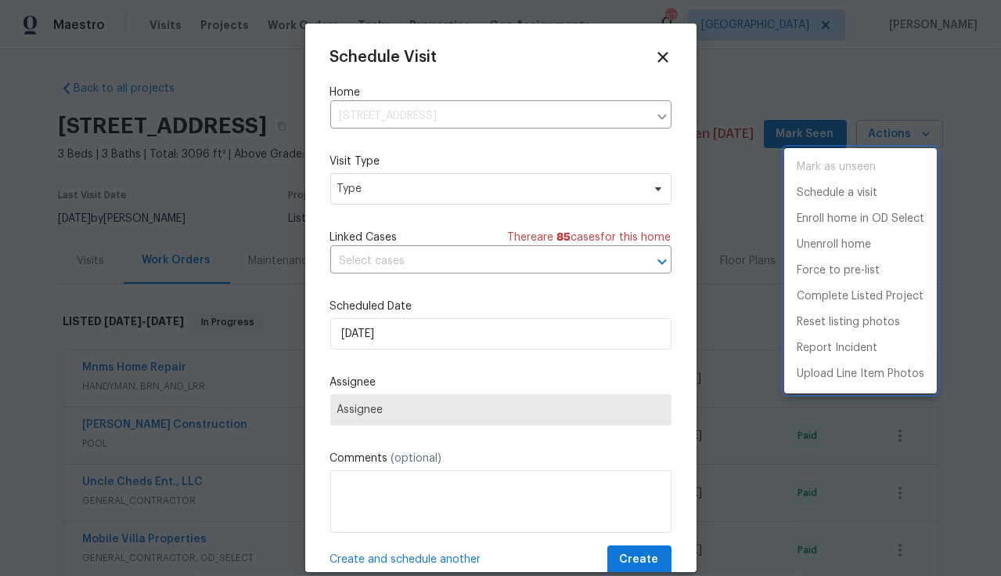
click at [429, 194] on div at bounding box center [500, 288] width 1001 height 576
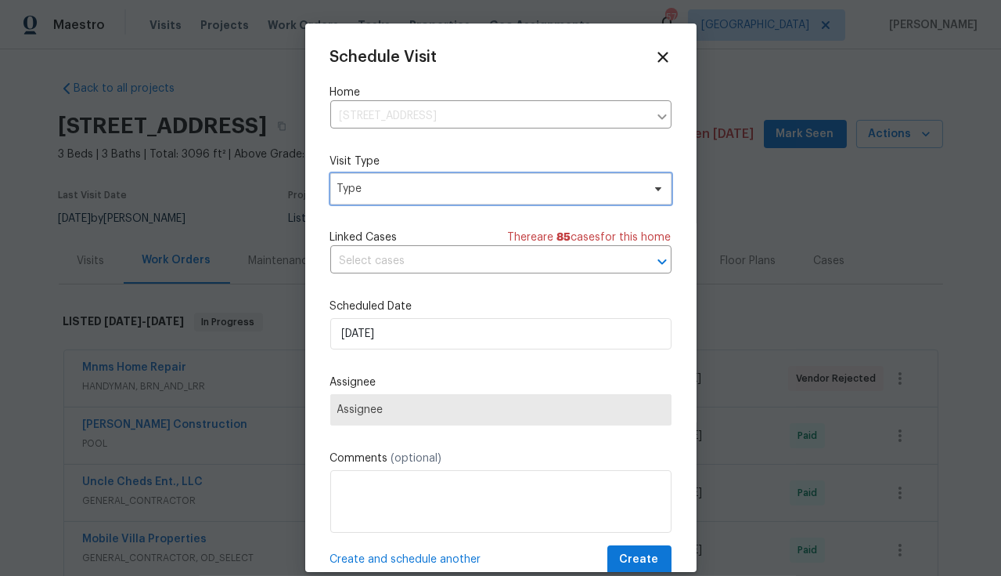
click at [433, 192] on span "Type" at bounding box center [489, 189] width 305 height 16
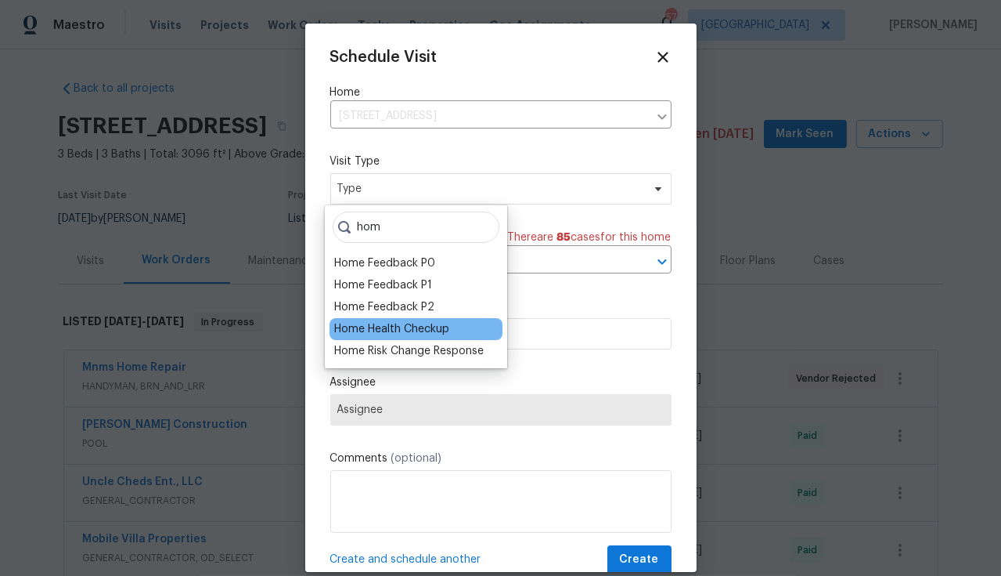
type input "hom"
click at [399, 327] on div "Home Health Checkup" at bounding box center [391, 329] width 115 height 16
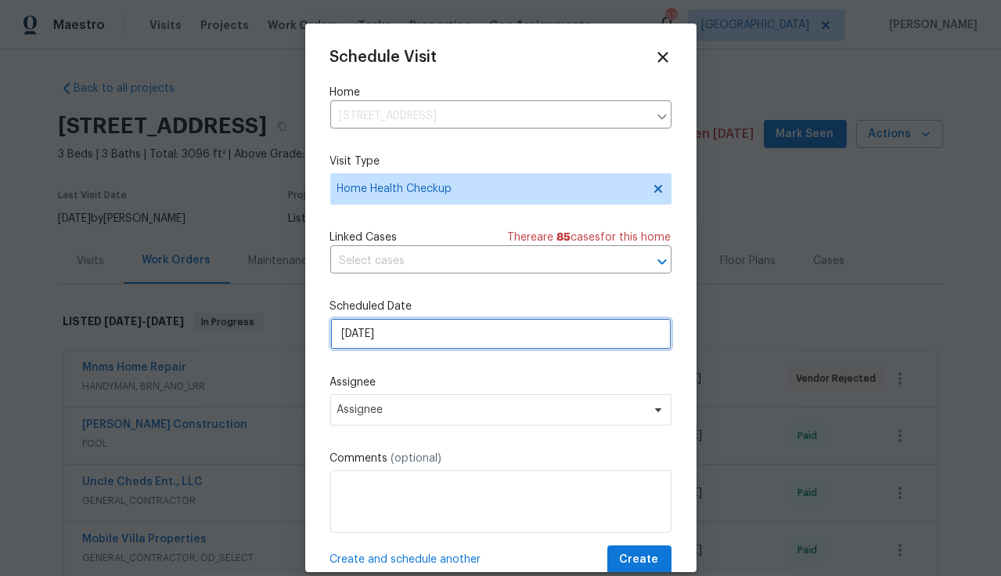
click at [413, 334] on input "[DATE]" at bounding box center [500, 333] width 341 height 31
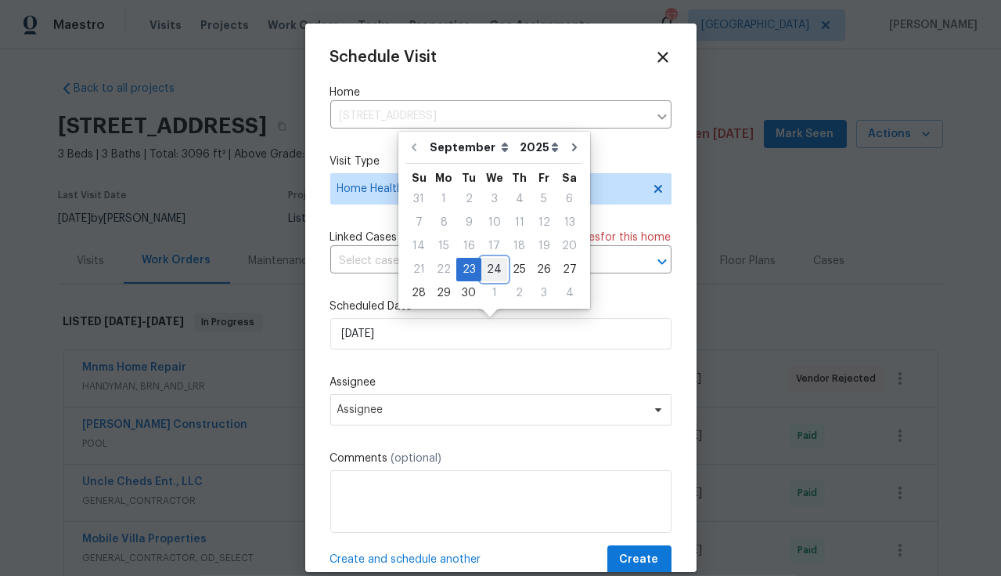
click at [495, 273] on div "24" at bounding box center [495, 269] width 26 height 22
type input "[DATE]"
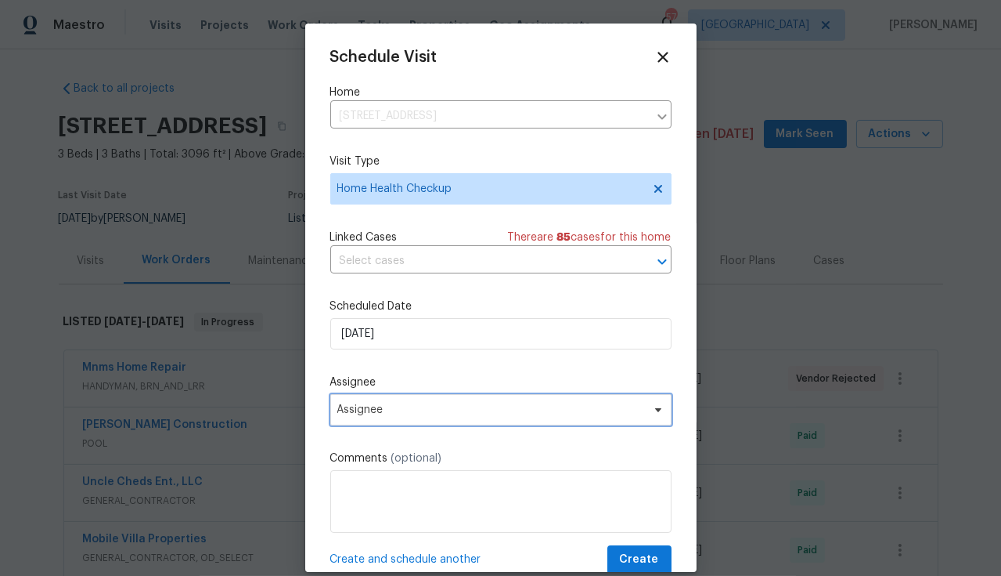
click at [430, 410] on span "Assignee" at bounding box center [490, 409] width 307 height 13
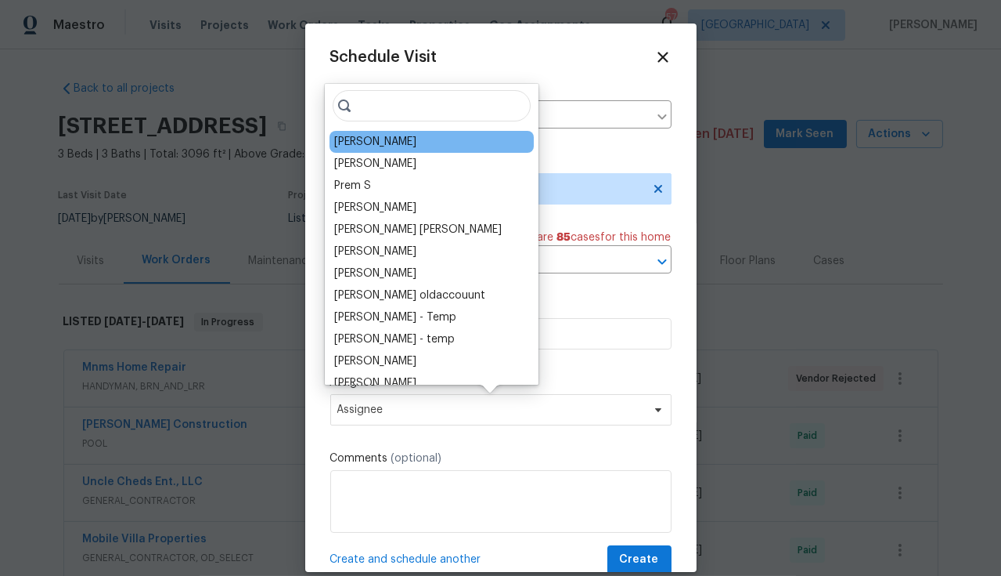
click at [370, 136] on div "[PERSON_NAME]" at bounding box center [375, 142] width 82 height 16
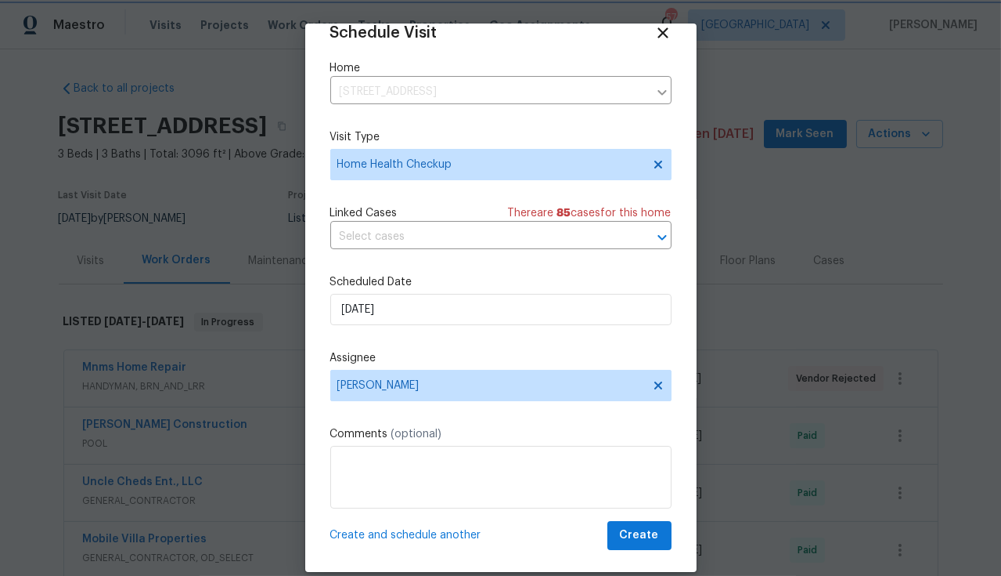
scroll to position [29, 0]
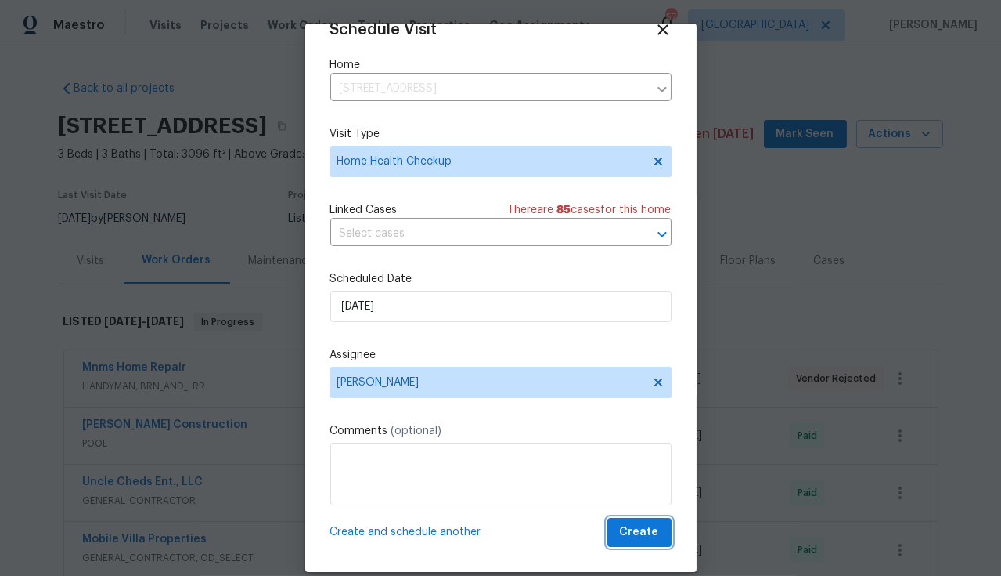
click at [625, 533] on span "Create" at bounding box center [639, 532] width 39 height 20
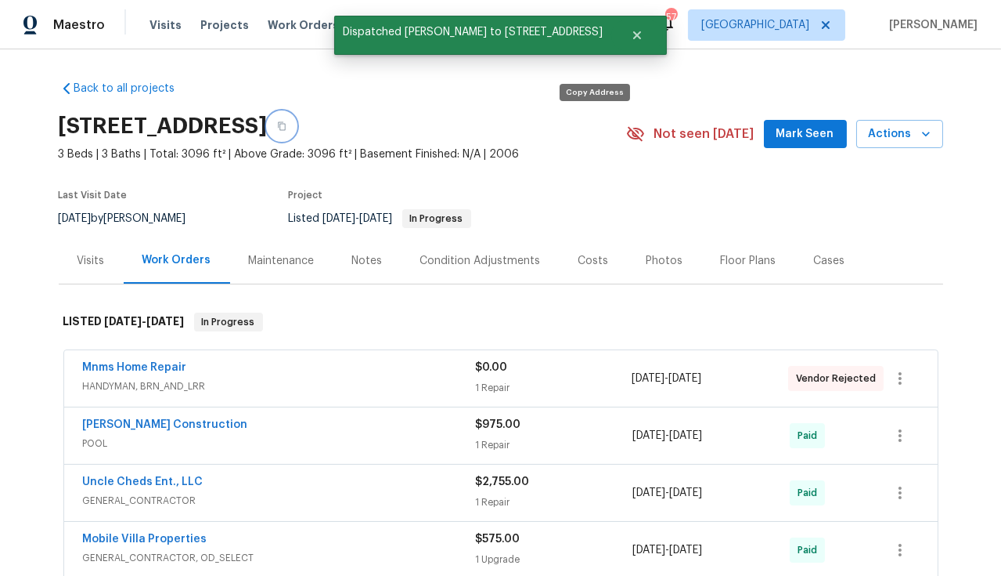
click at [287, 128] on icon "button" at bounding box center [281, 125] width 9 height 9
